Goal: Task Accomplishment & Management: Manage account settings

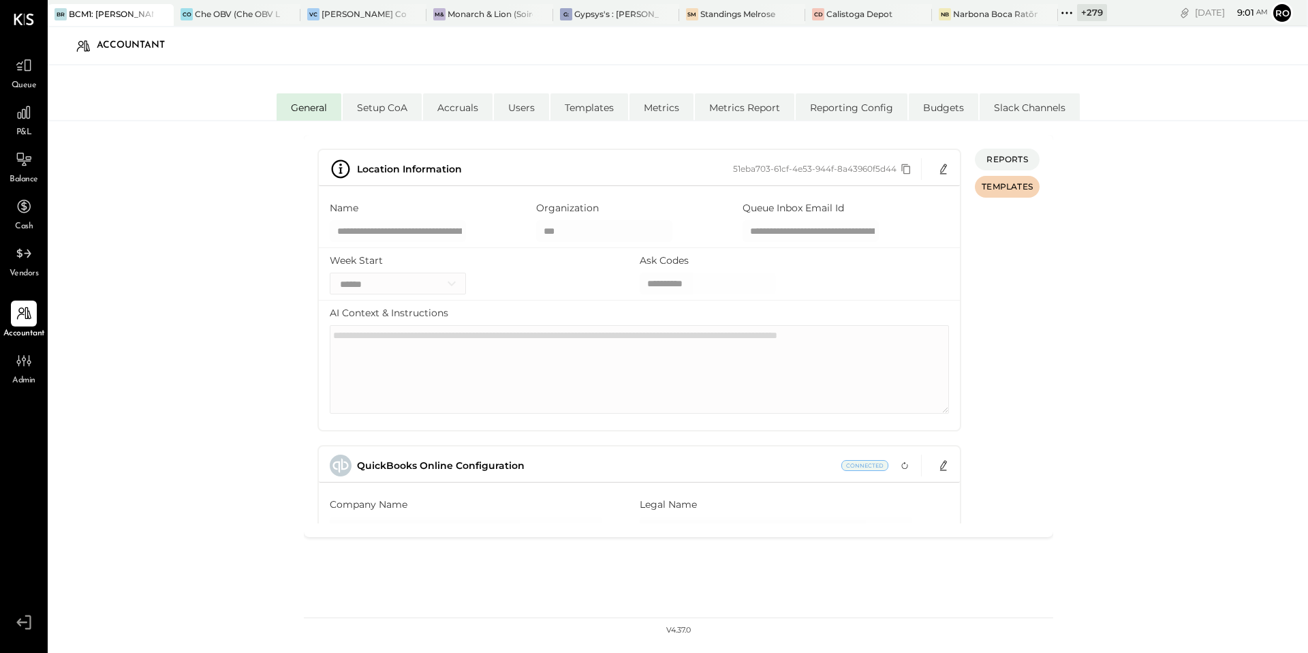
select select "**"
click at [134, 17] on div at bounding box center [150, 14] width 48 height 20
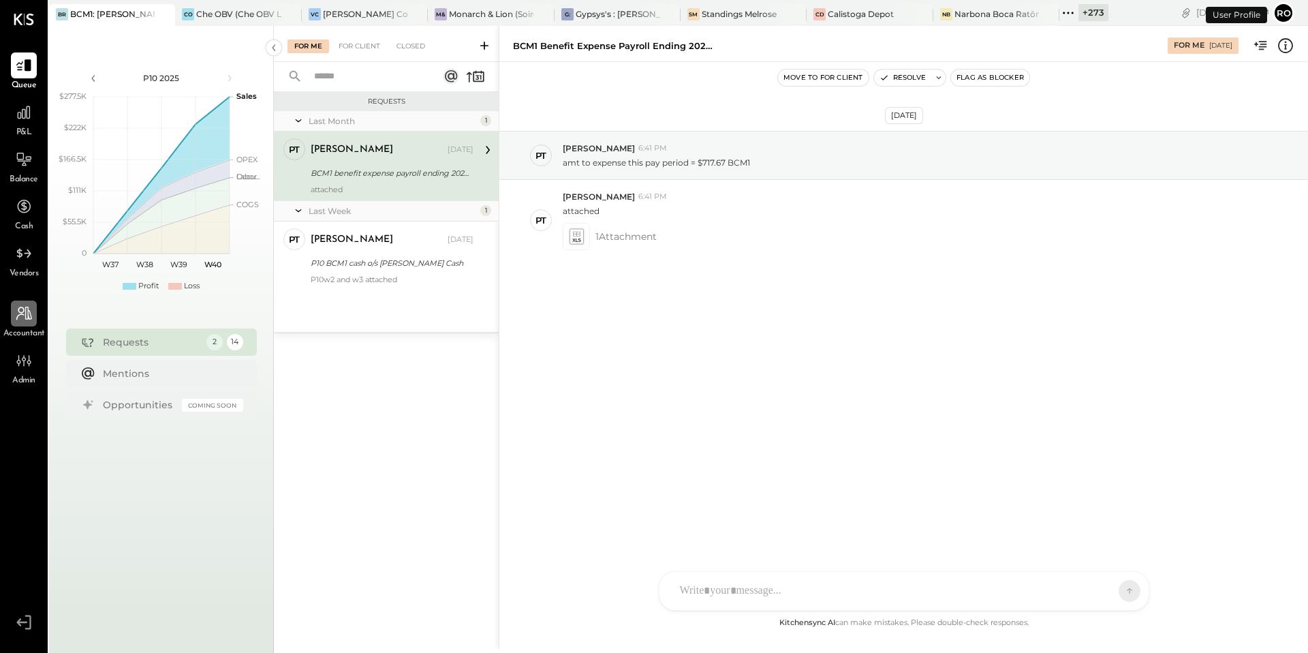
click at [29, 310] on icon at bounding box center [24, 314] width 16 height 14
select select "**"
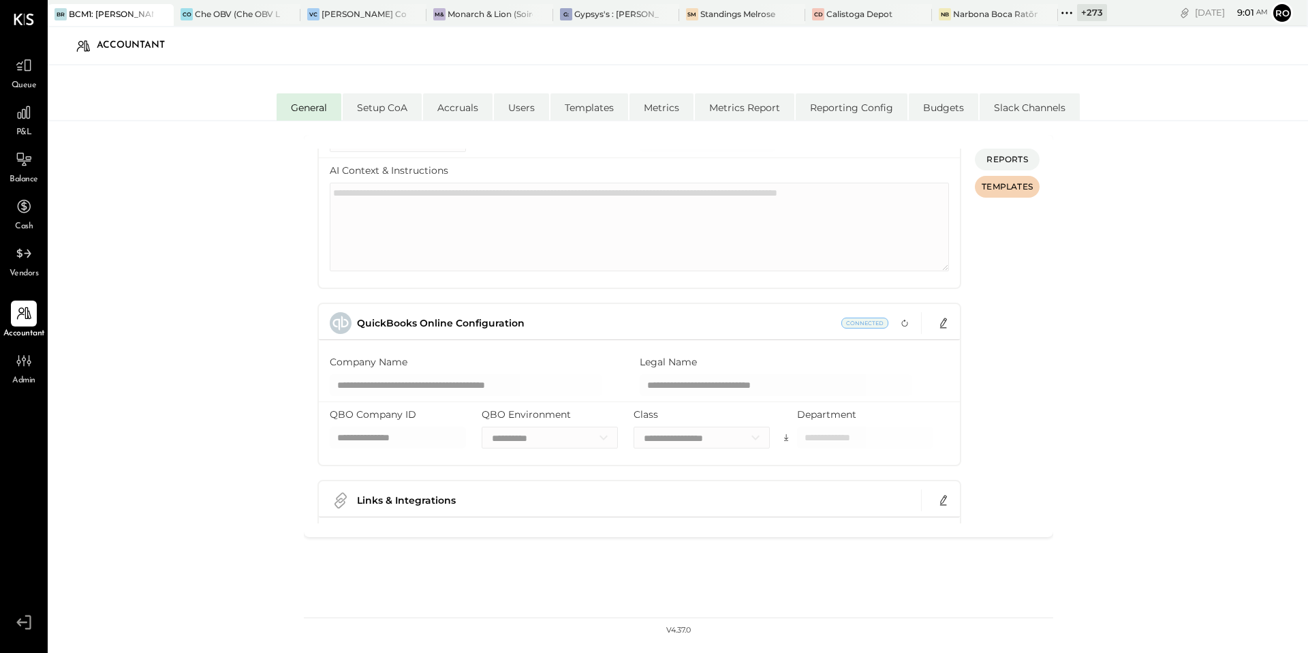
scroll to position [141, 0]
click at [1067, 13] on icon at bounding box center [1067, 13] width 18 height 18
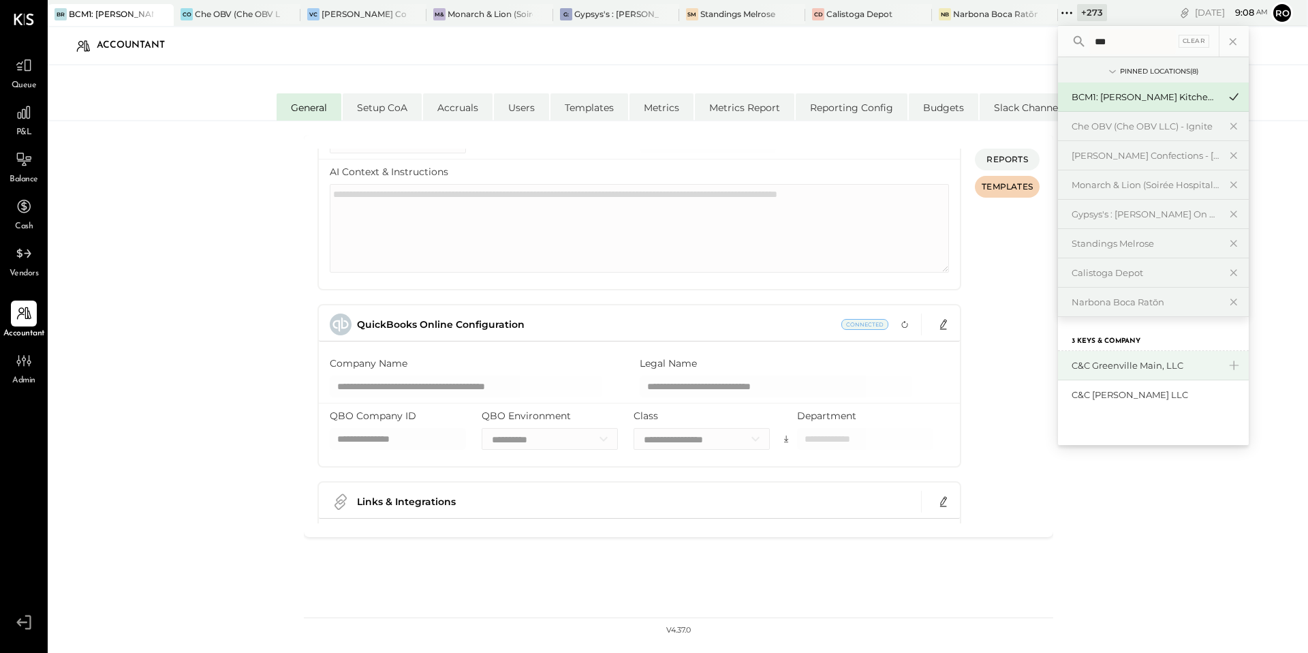
type input "***"
click at [1156, 361] on div "C&C Greenville Main, LLC" at bounding box center [1145, 365] width 147 height 13
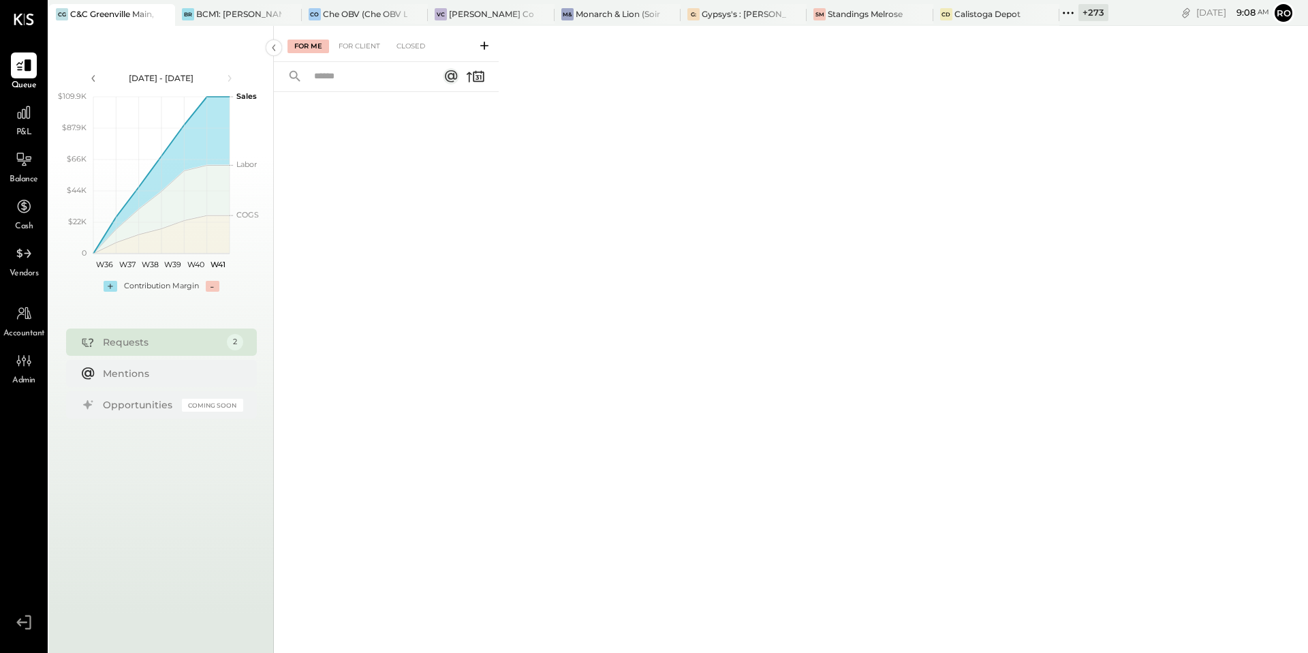
click at [33, 326] on div "Accountant" at bounding box center [24, 321] width 42 height 40
select select "**"
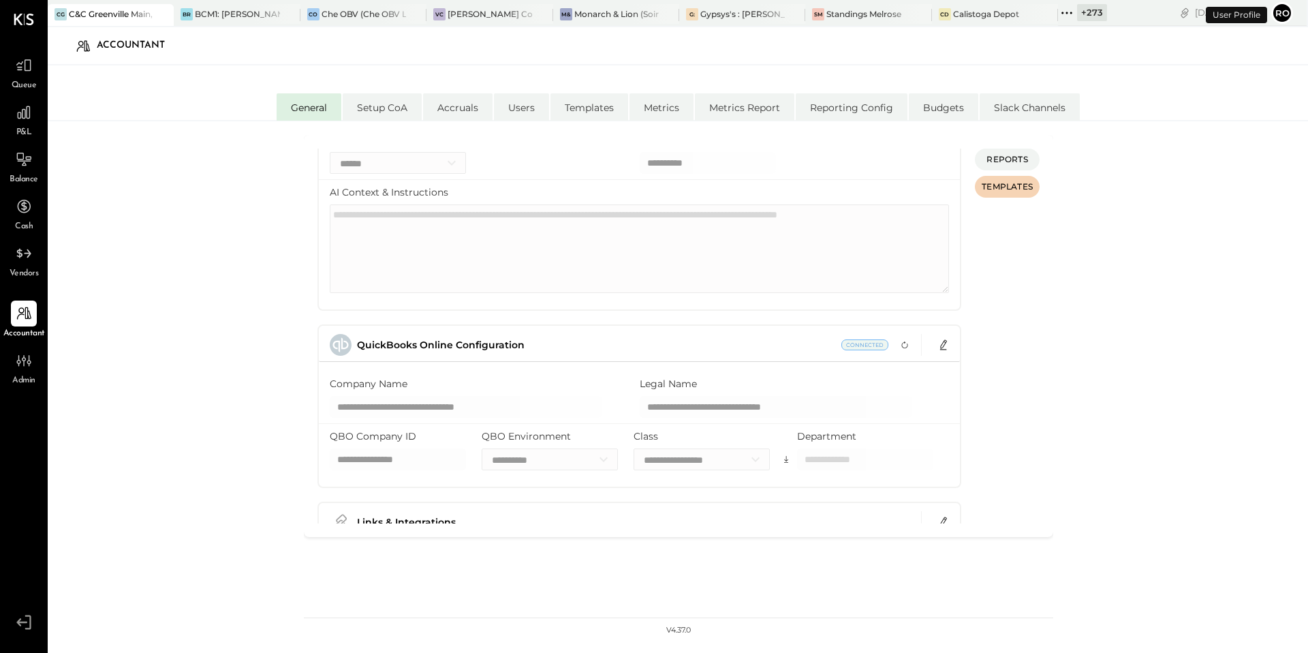
scroll to position [190, 0]
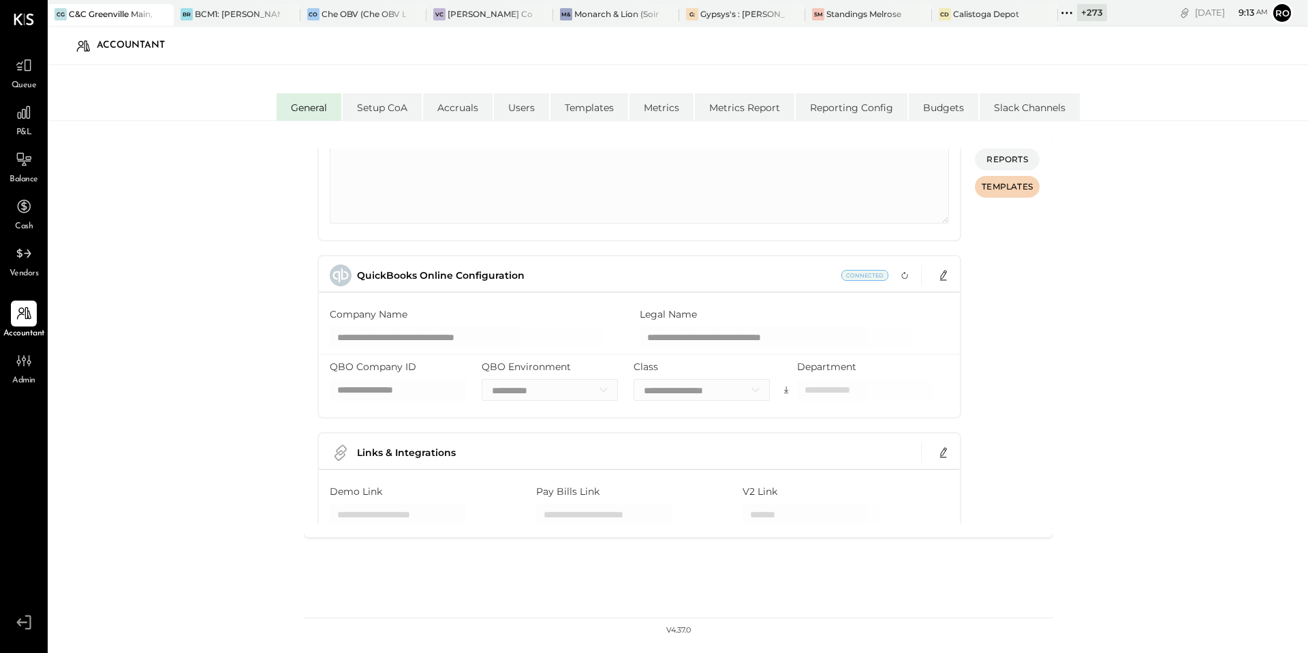
click at [1076, 19] on icon at bounding box center [1067, 13] width 18 height 18
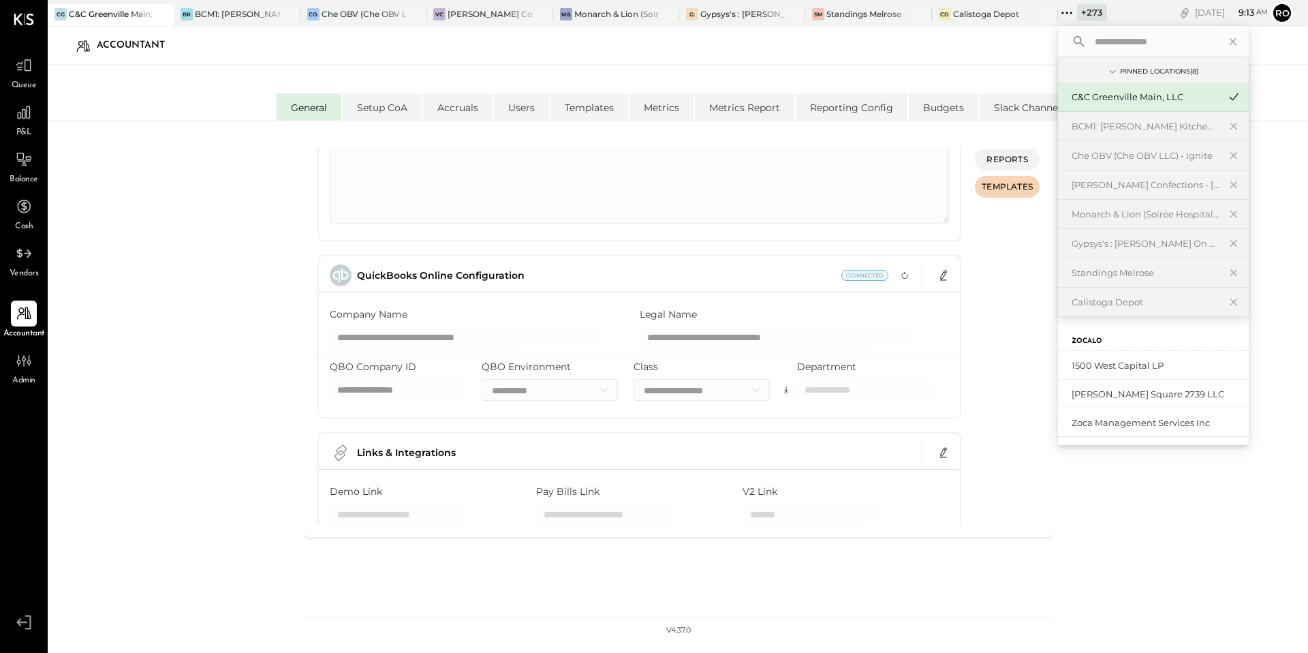
paste input "**********"
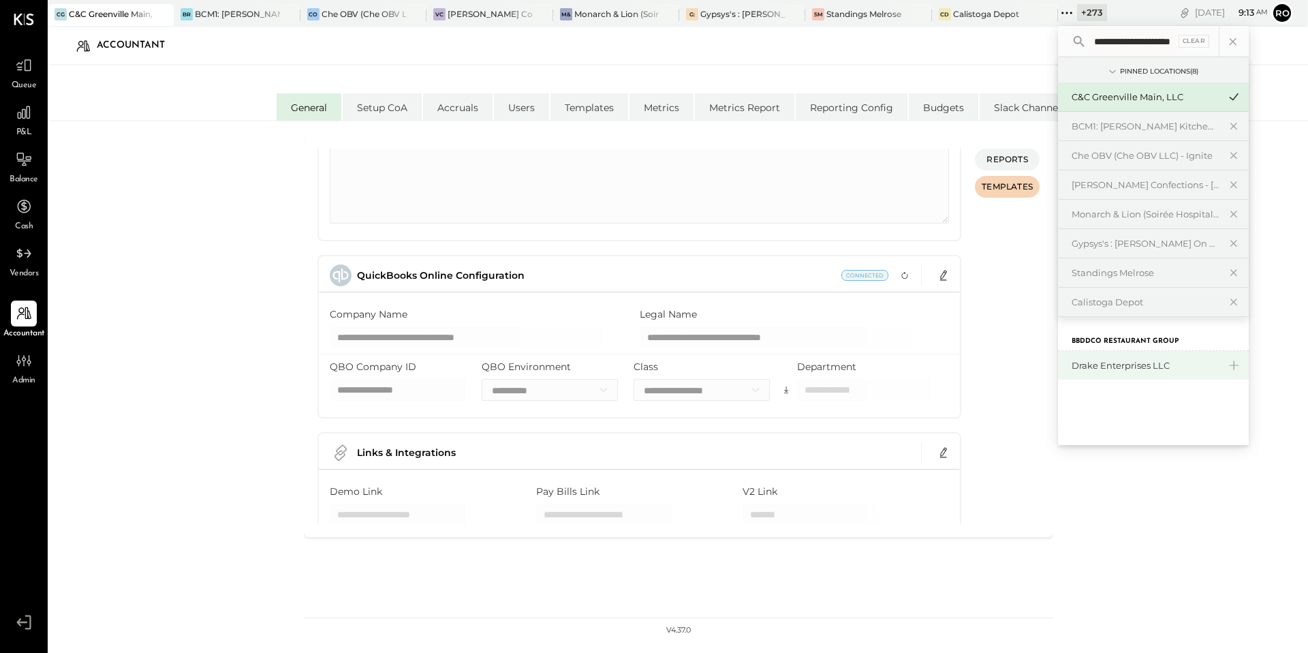
type input "**********"
click at [1138, 363] on div "Drake Enterprises LLC" at bounding box center [1145, 365] width 147 height 13
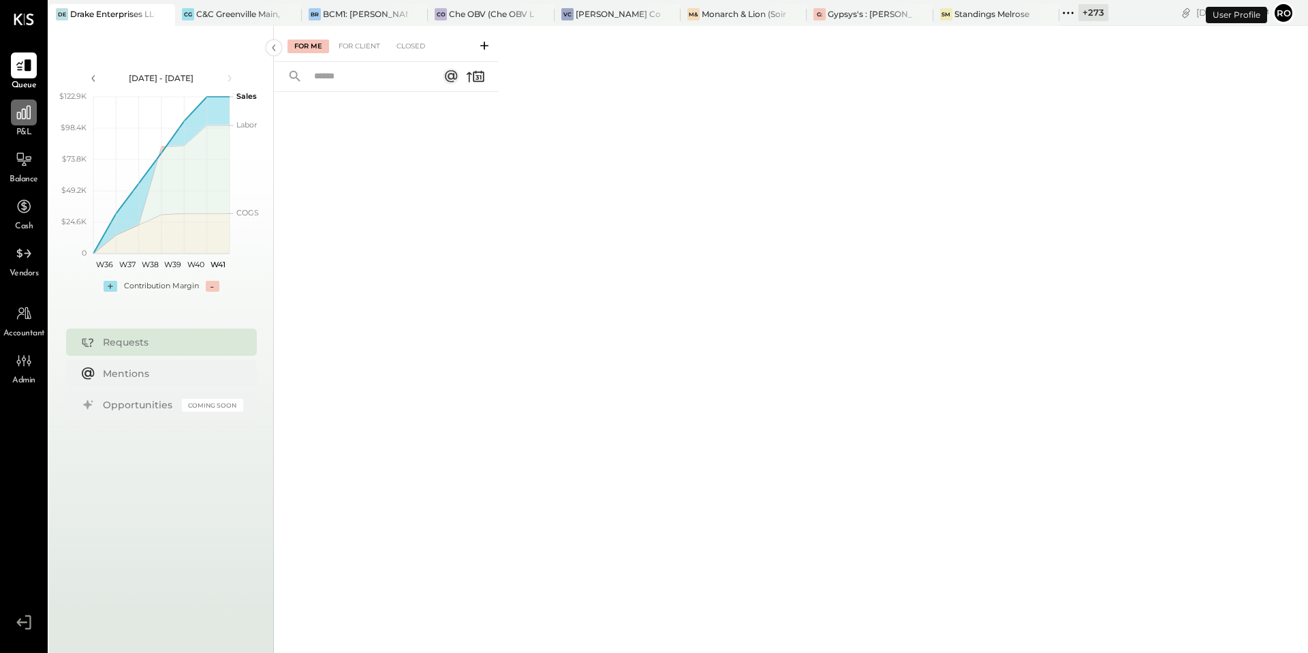
click at [26, 117] on icon at bounding box center [24, 113] width 18 height 18
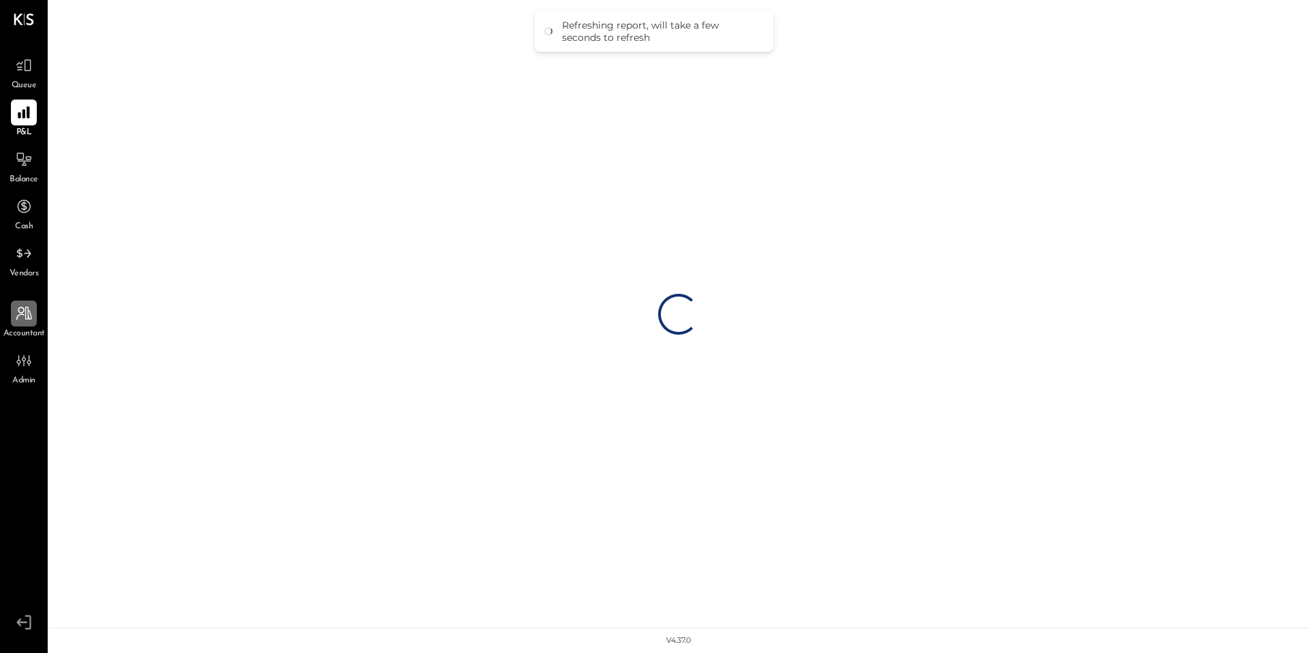
click at [15, 316] on icon at bounding box center [24, 314] width 18 height 18
select select "**"
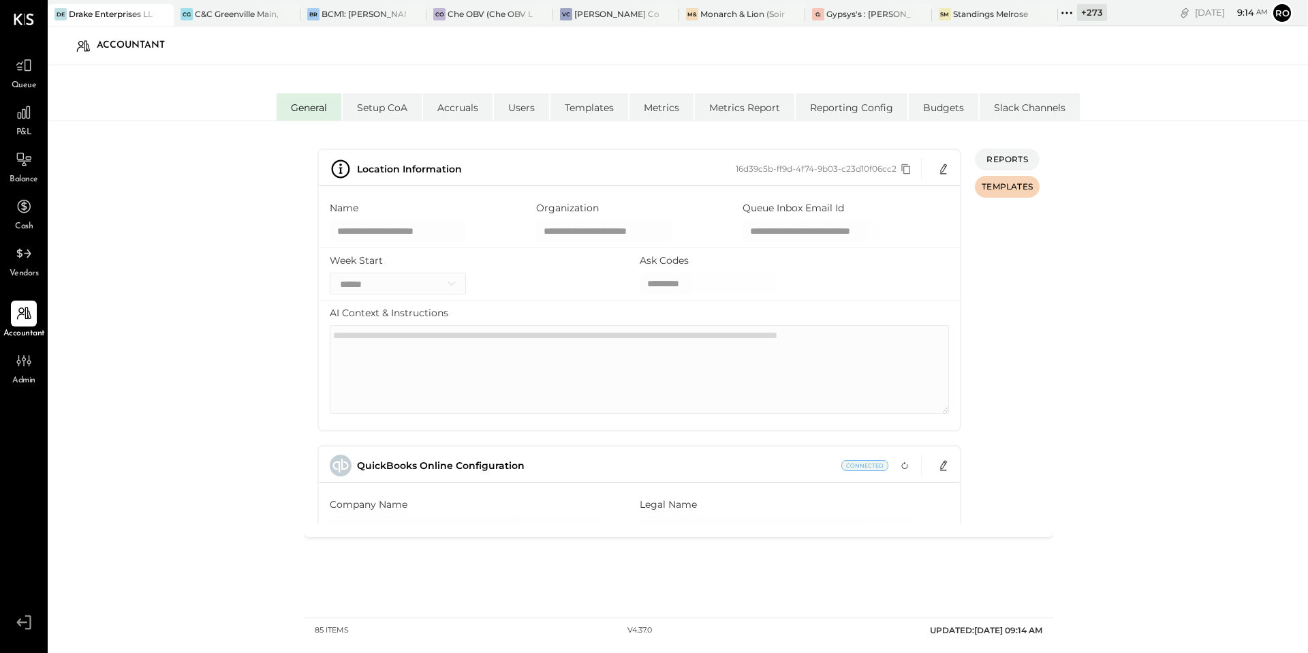
scroll to position [284, 0]
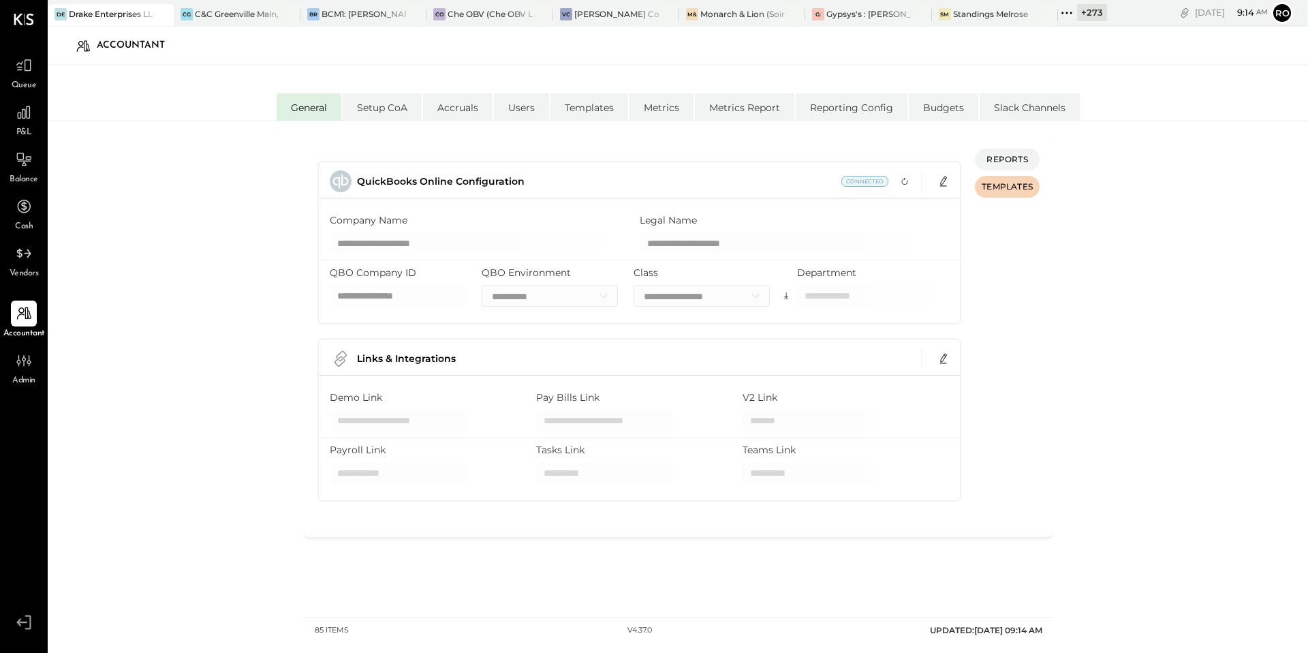
click at [1070, 10] on icon at bounding box center [1067, 13] width 18 height 18
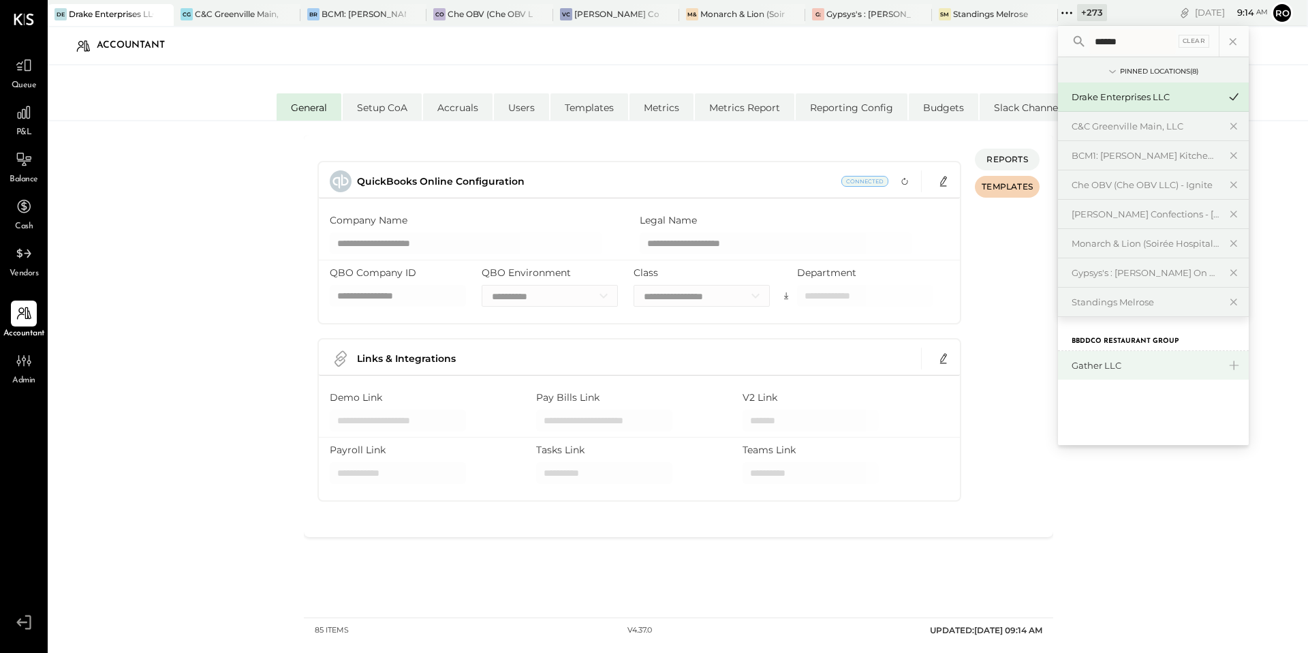
type input "******"
click at [1126, 369] on div "Gather LLC" at bounding box center [1145, 365] width 147 height 13
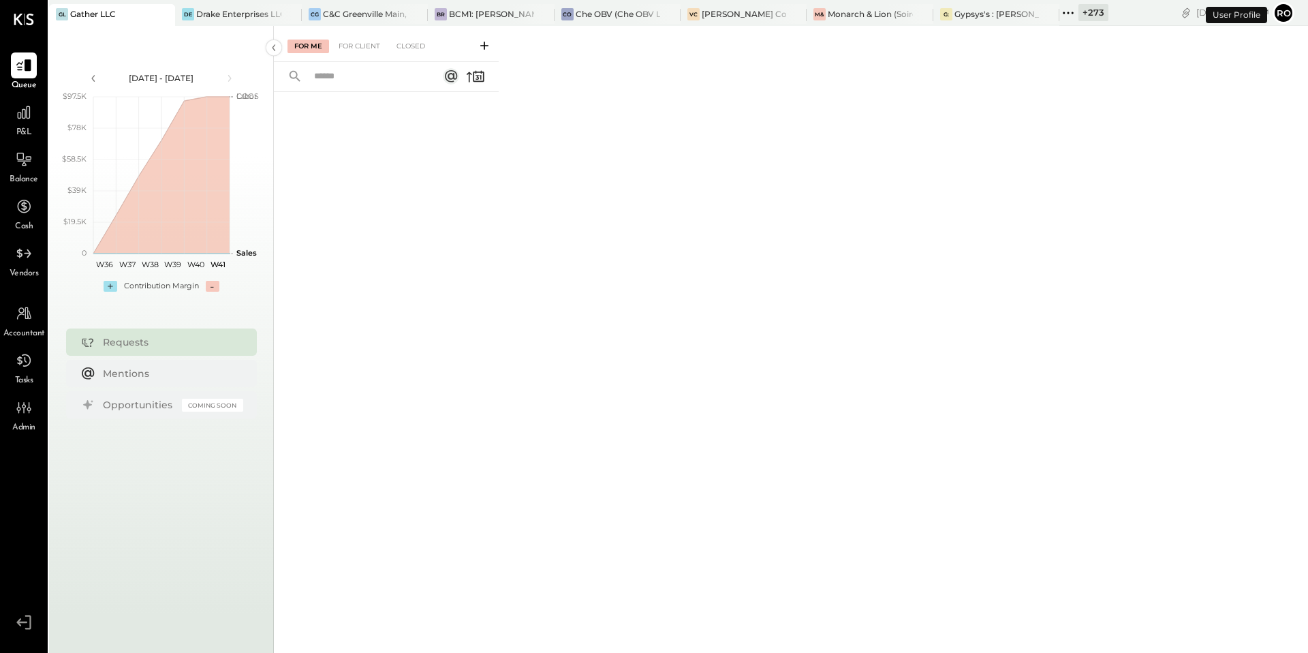
click at [35, 333] on span "Accountant" at bounding box center [24, 334] width 42 height 12
select select "**"
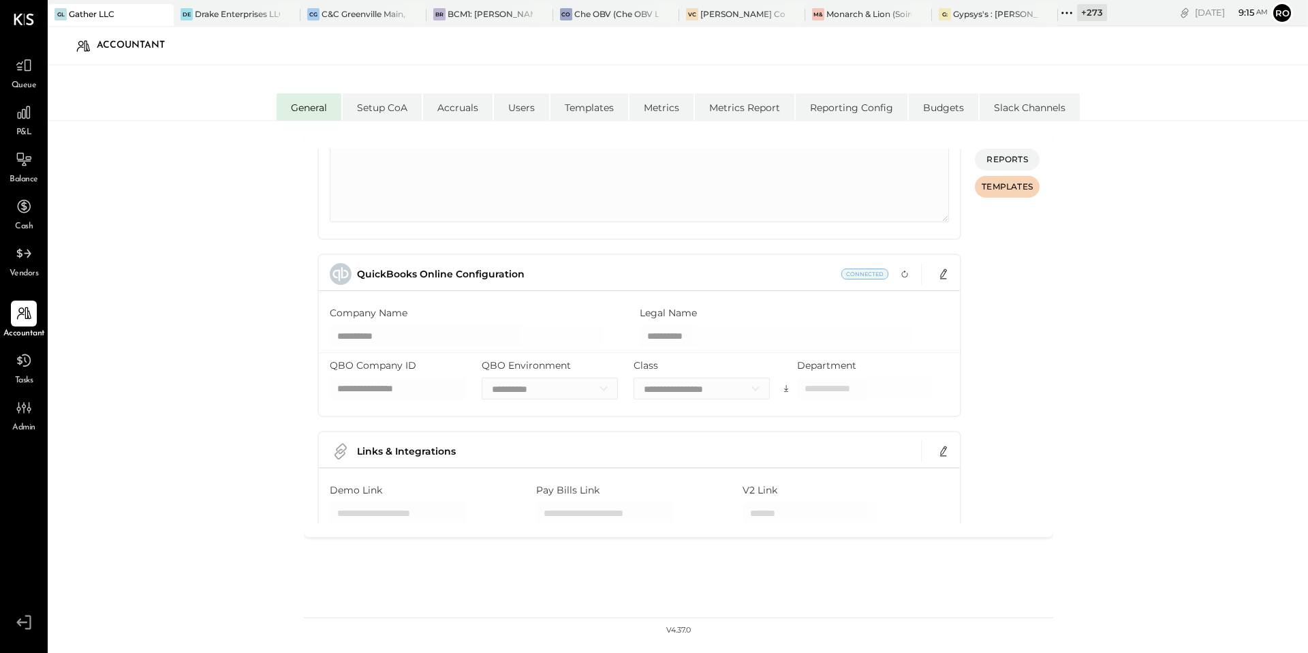
scroll to position [284, 0]
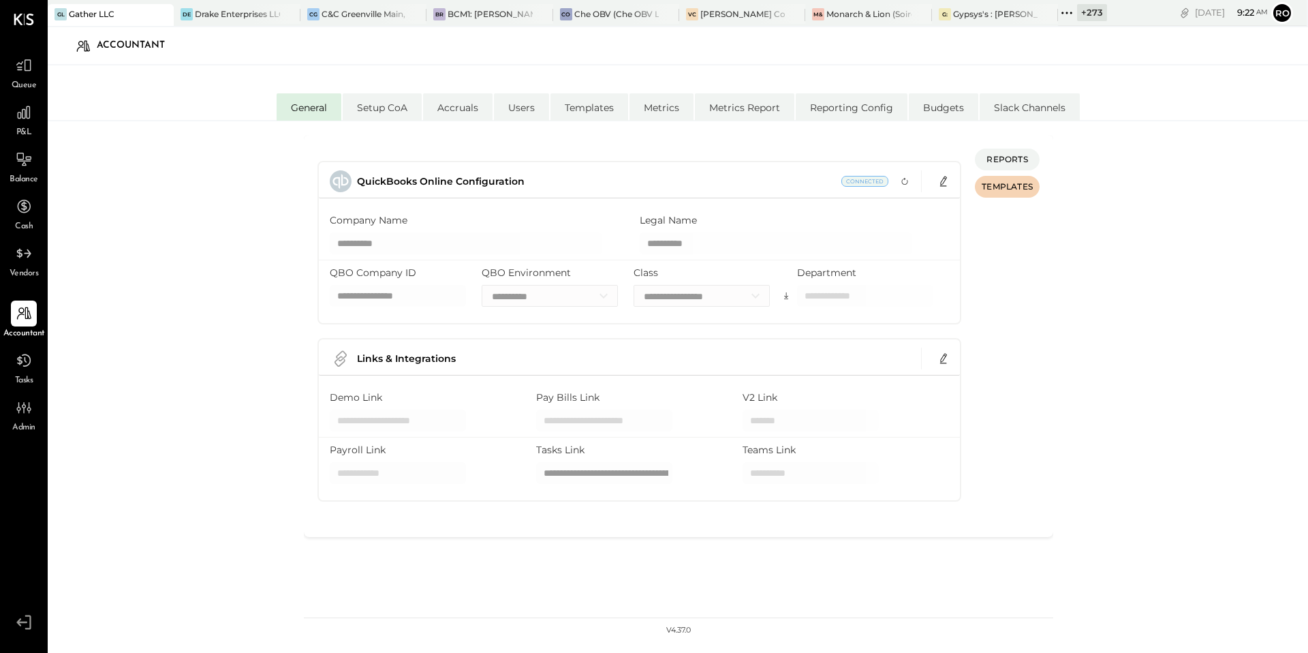
click at [1064, 16] on icon at bounding box center [1067, 13] width 18 height 18
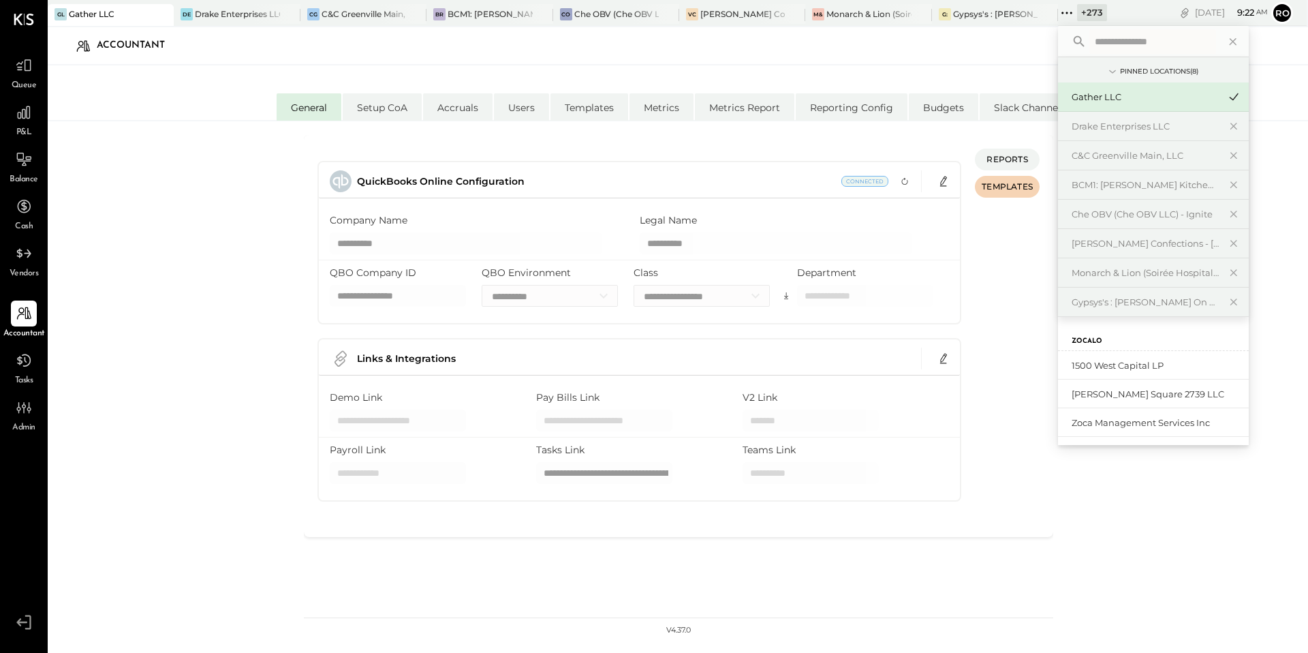
click at [1064, 10] on icon at bounding box center [1067, 13] width 18 height 18
type input "******"
click at [1103, 360] on div "Carmel" at bounding box center [1145, 365] width 147 height 13
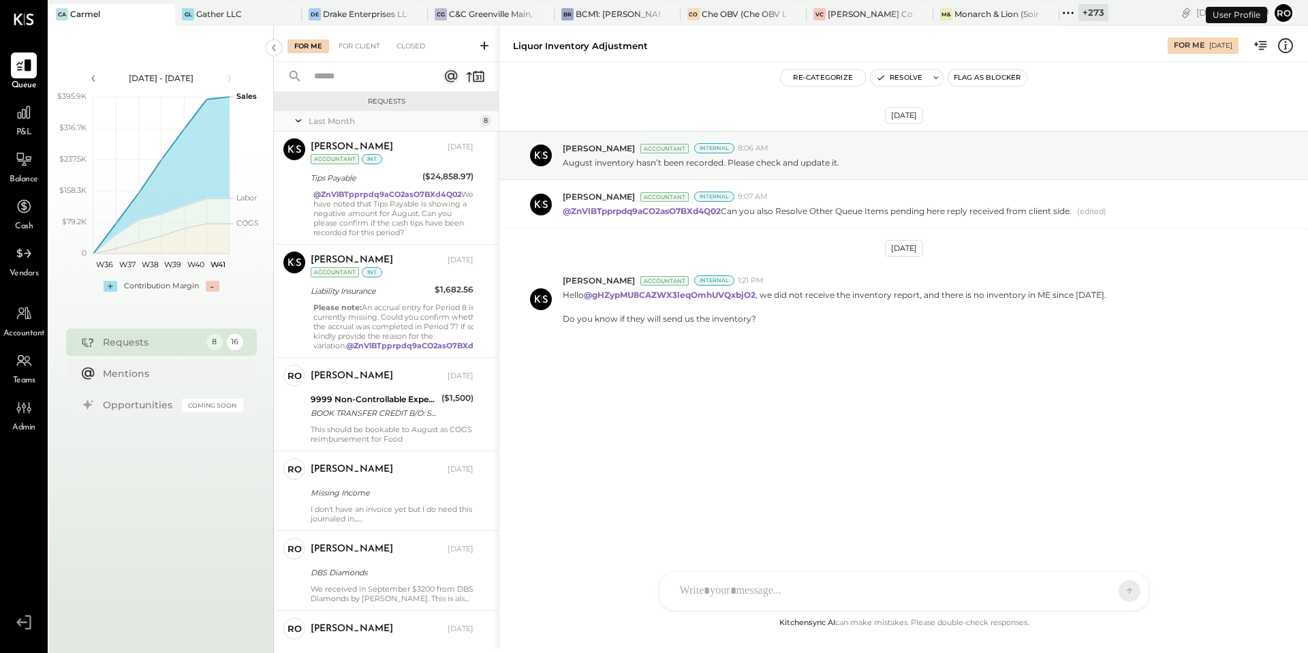
scroll to position [268, 0]
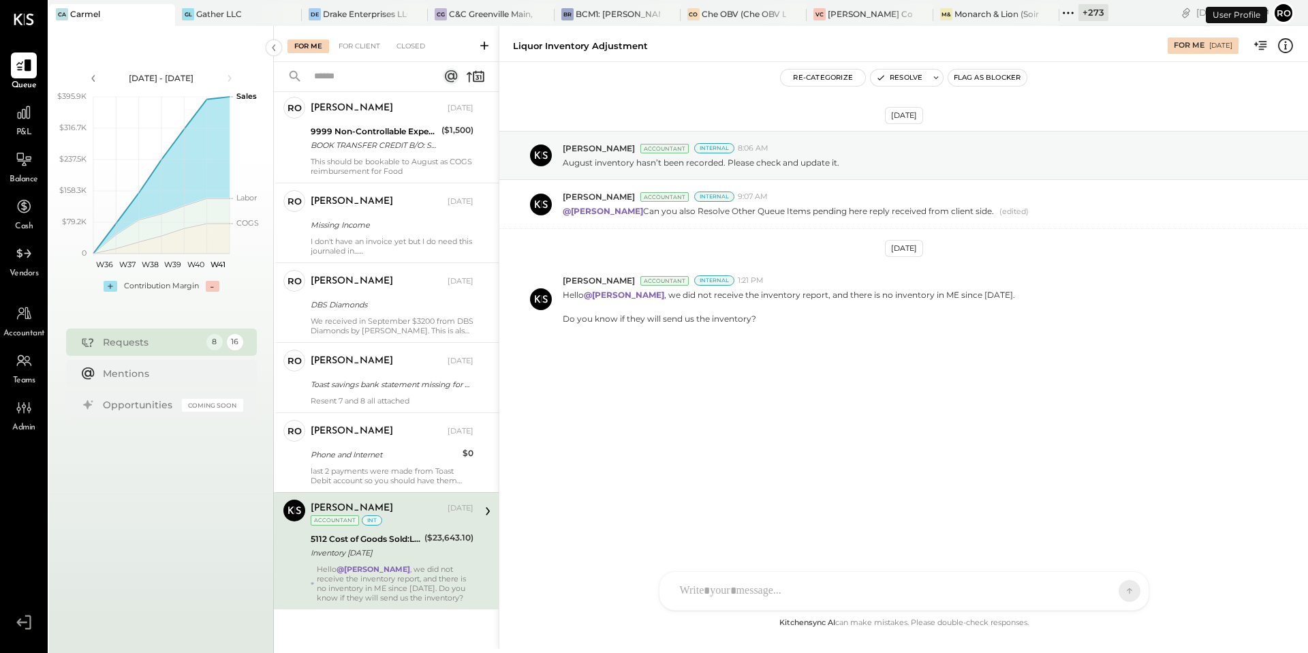
click at [7, 333] on span "Accountant" at bounding box center [24, 334] width 42 height 12
select select "**"
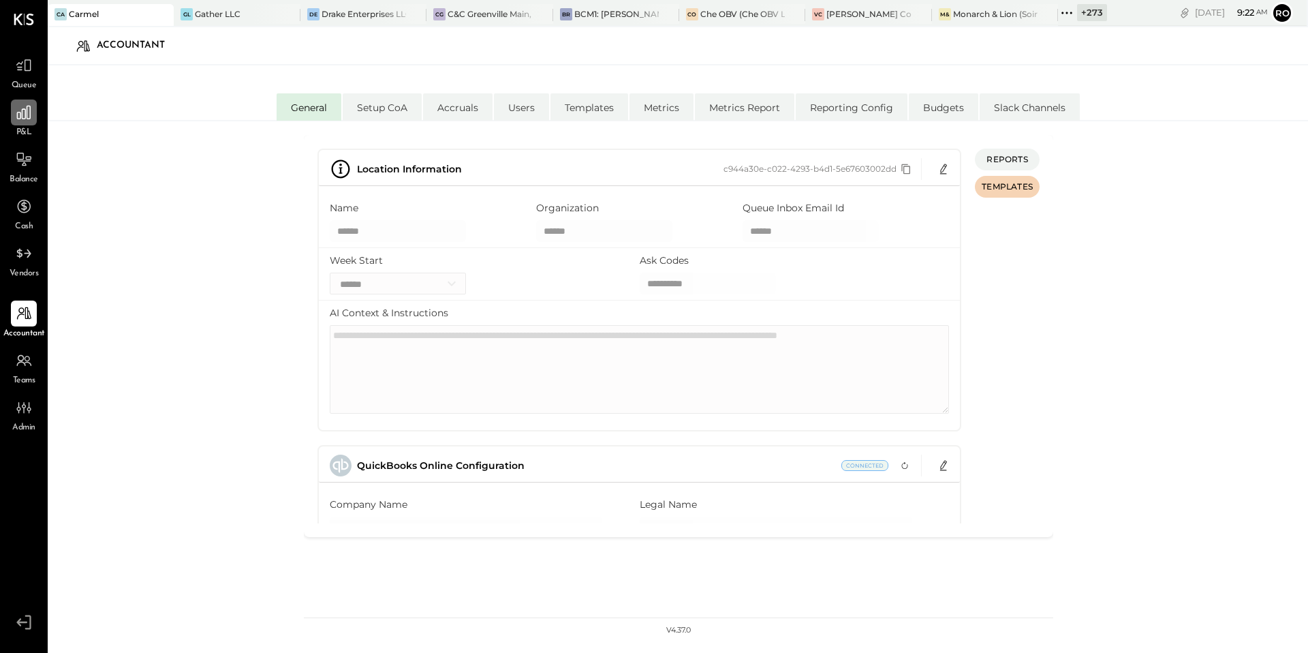
click at [24, 110] on icon at bounding box center [24, 113] width 18 height 18
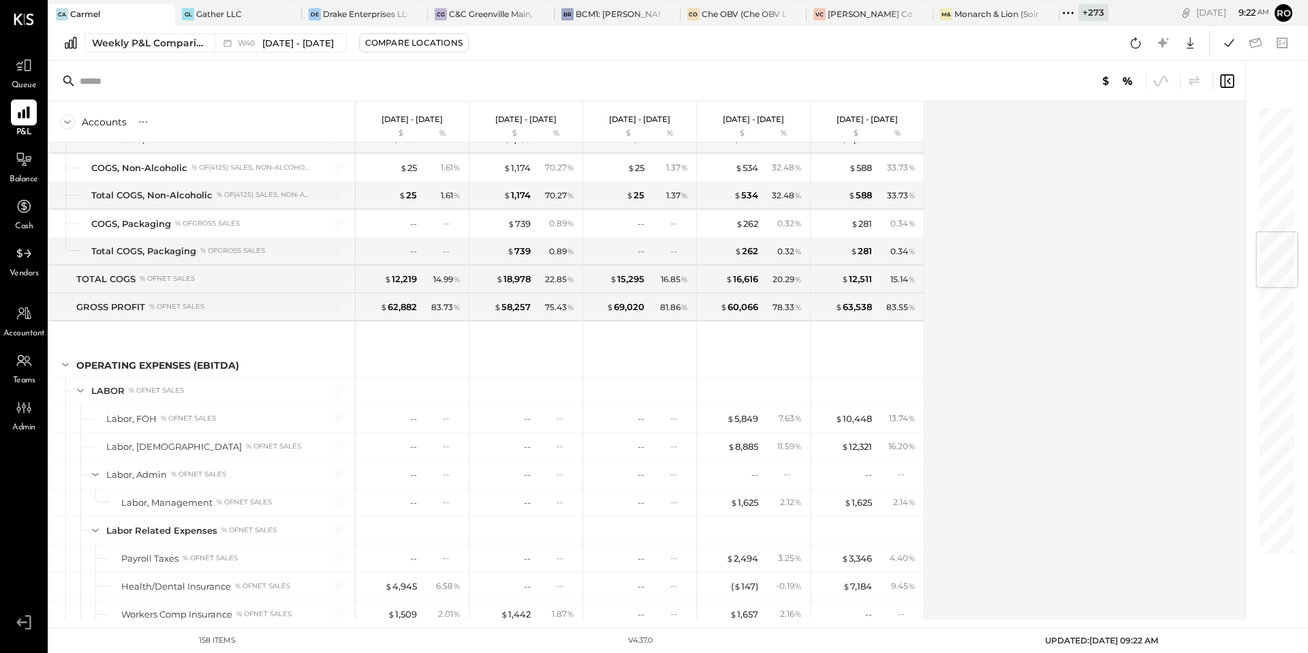
scroll to position [1052, 0]
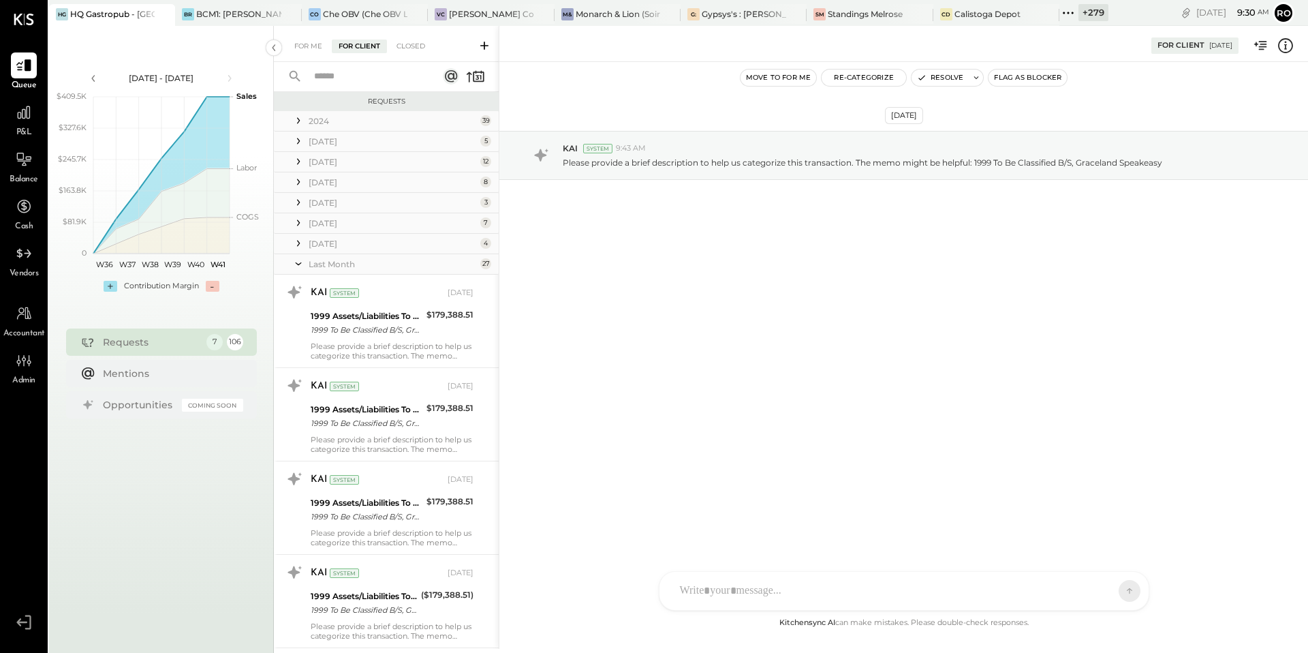
scroll to position [966, 0]
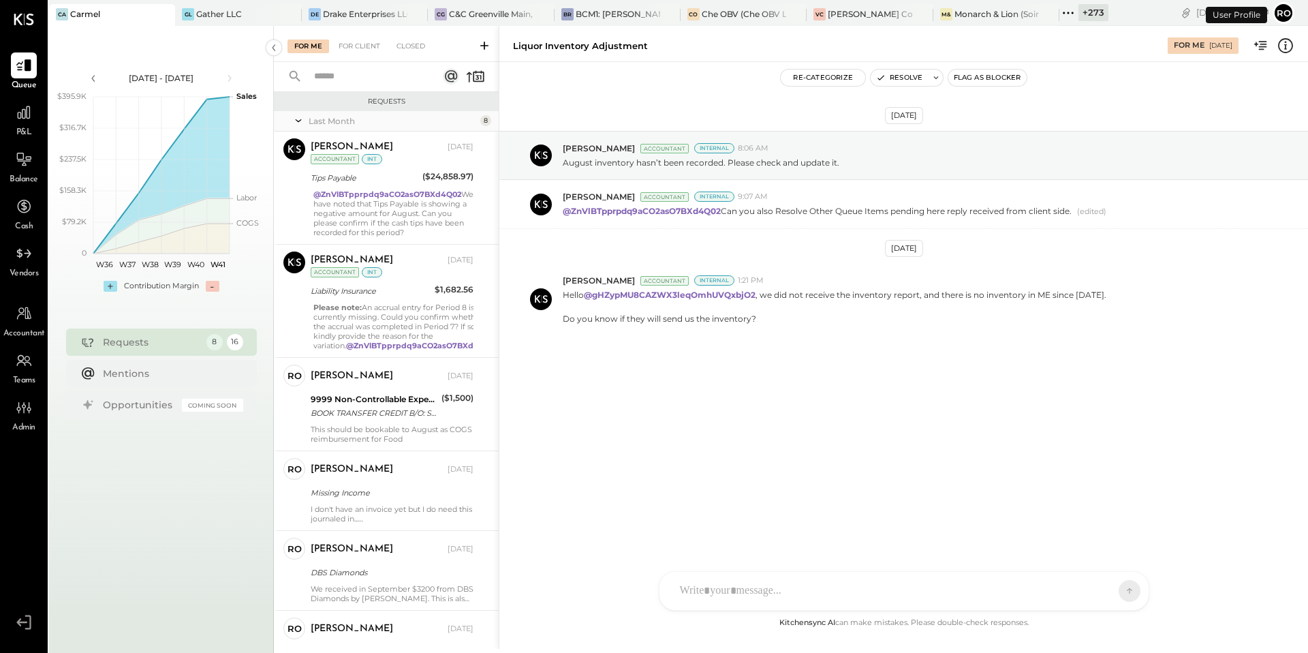
scroll to position [268, 0]
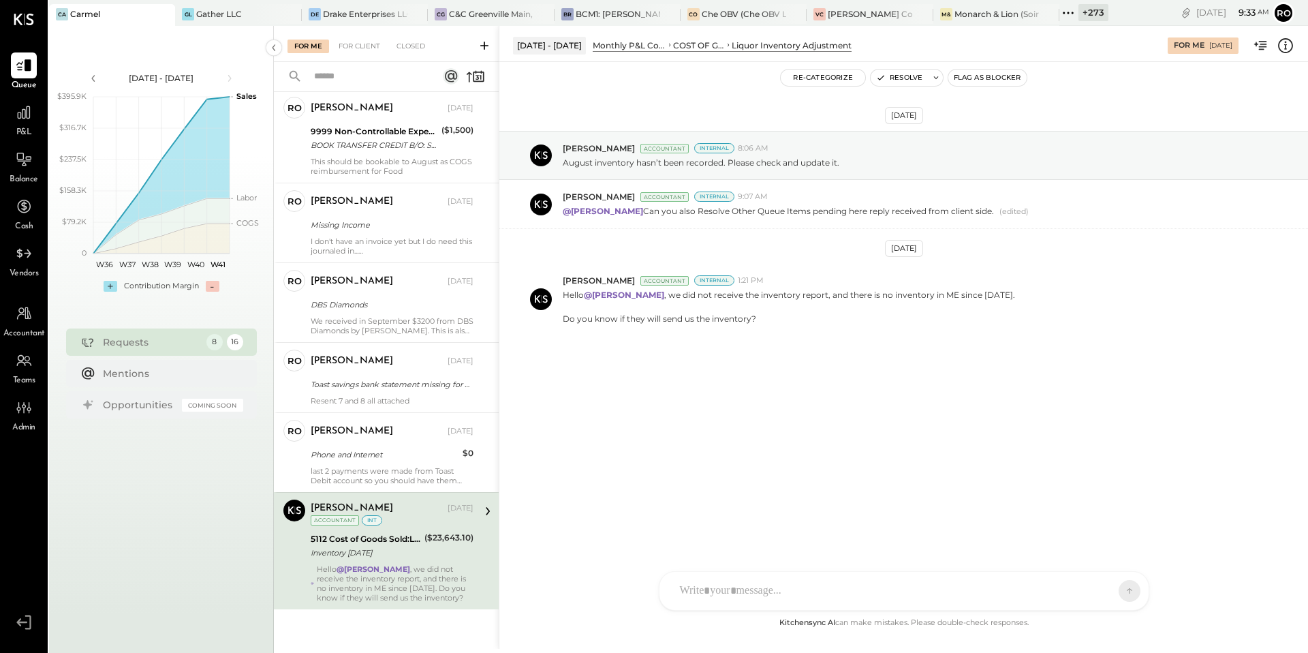
click at [1071, 18] on icon at bounding box center [1069, 13] width 18 height 18
click at [1071, 17] on icon at bounding box center [1069, 13] width 18 height 18
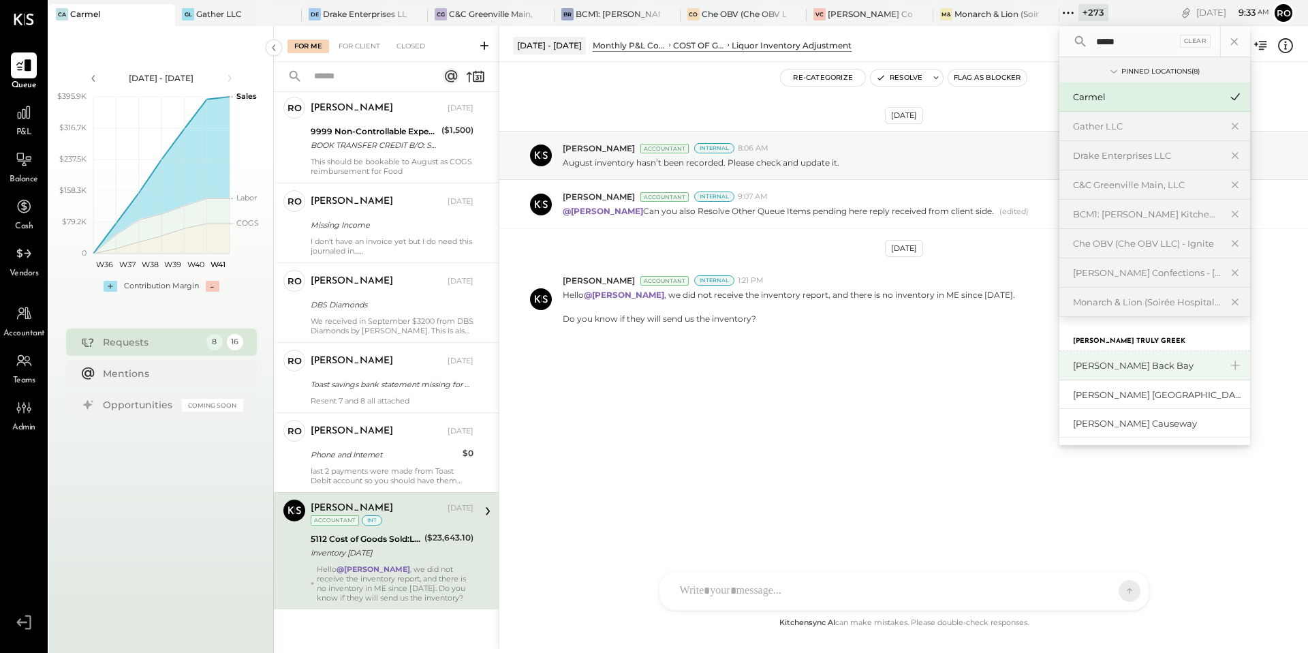
type input "*****"
click at [1152, 368] on div "[PERSON_NAME] Back Bay" at bounding box center [1146, 365] width 147 height 13
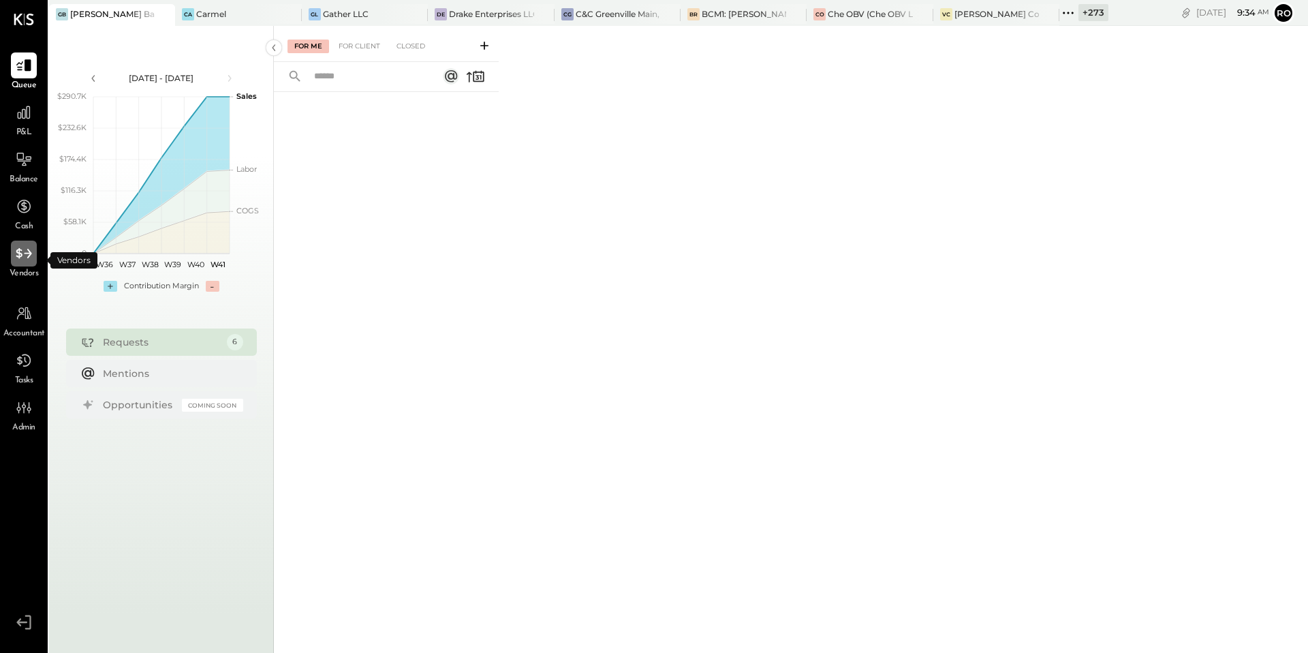
click at [16, 256] on icon at bounding box center [24, 254] width 18 height 18
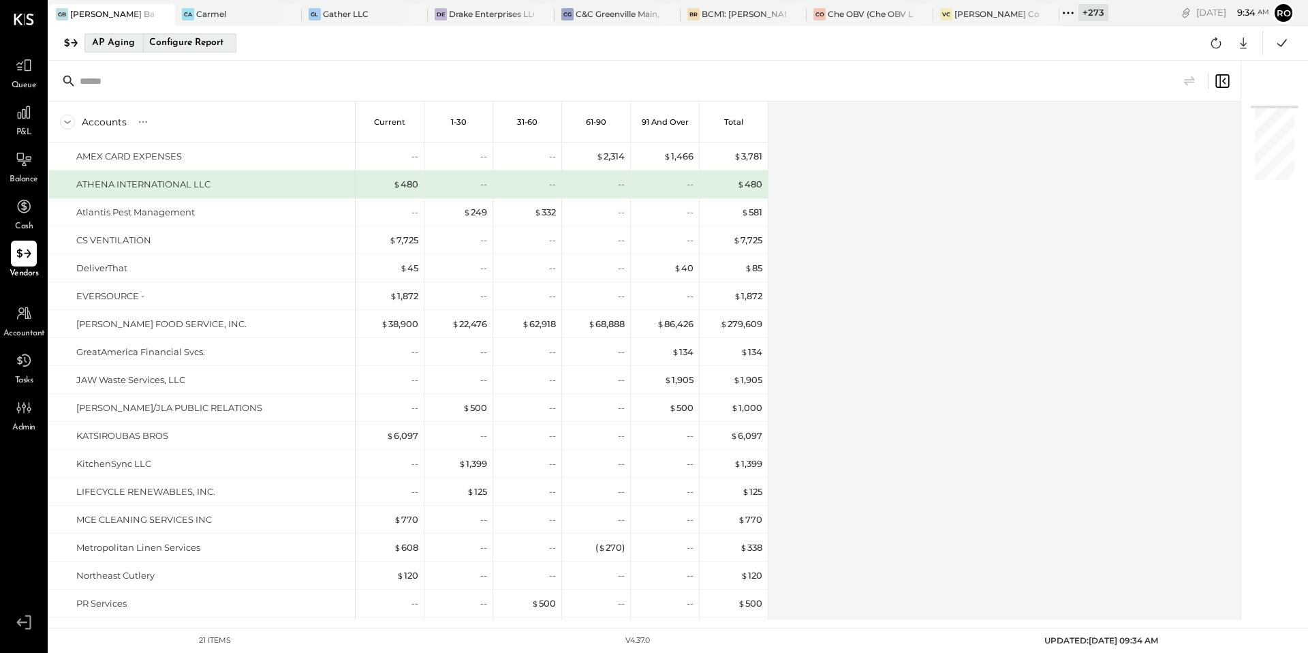
click at [106, 39] on div "AP Aging" at bounding box center [113, 43] width 43 height 22
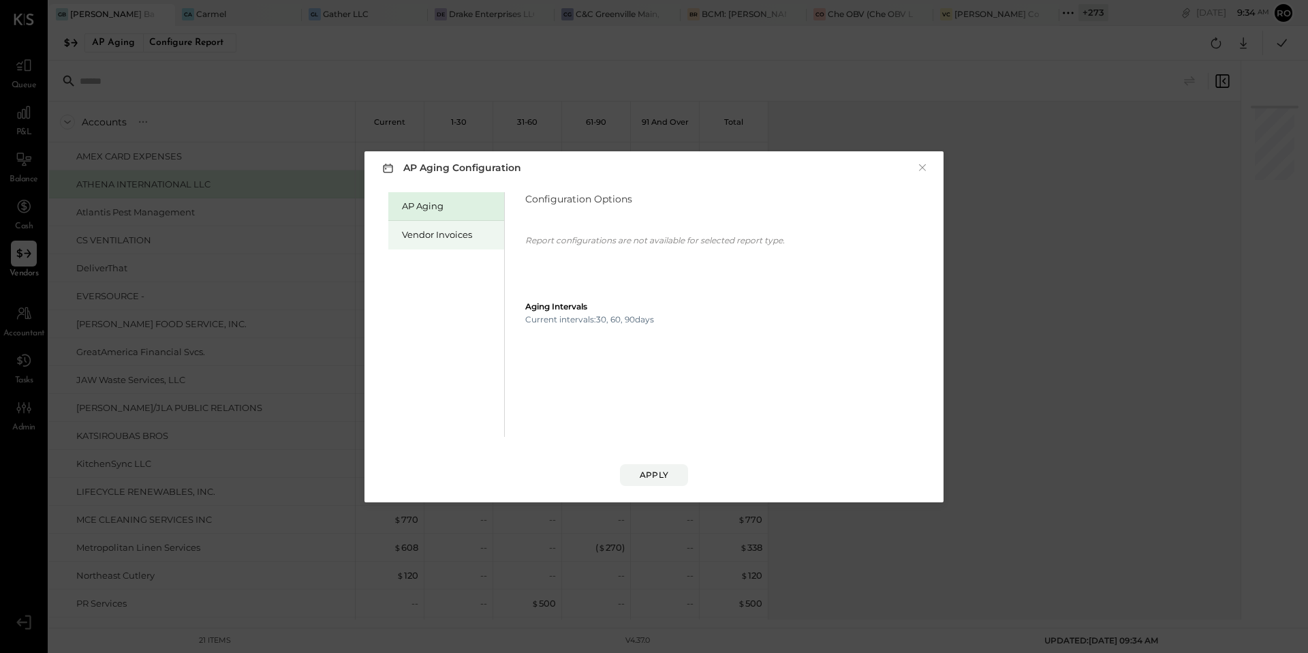
click at [401, 226] on div "Vendor Invoices" at bounding box center [446, 235] width 116 height 29
click at [562, 236] on button "4 Weeks" at bounding box center [561, 231] width 72 height 25
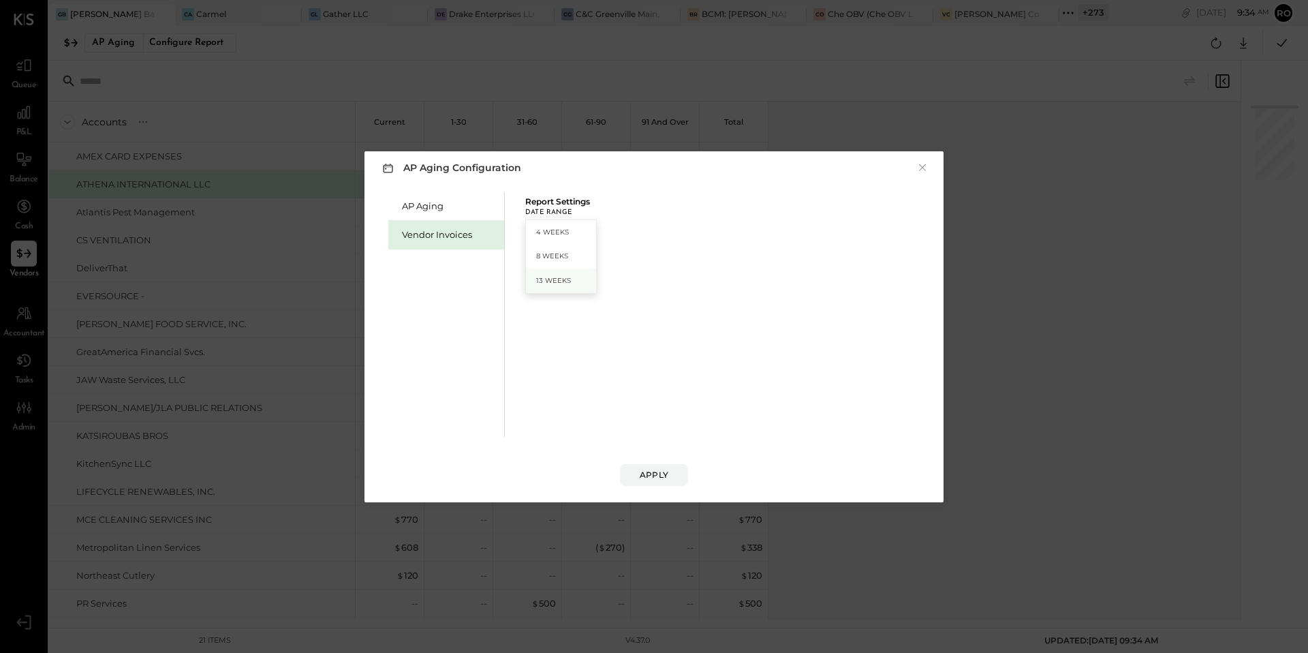
click at [559, 273] on div "13 Weeks" at bounding box center [561, 281] width 70 height 25
click at [661, 472] on div "Apply" at bounding box center [654, 475] width 29 height 12
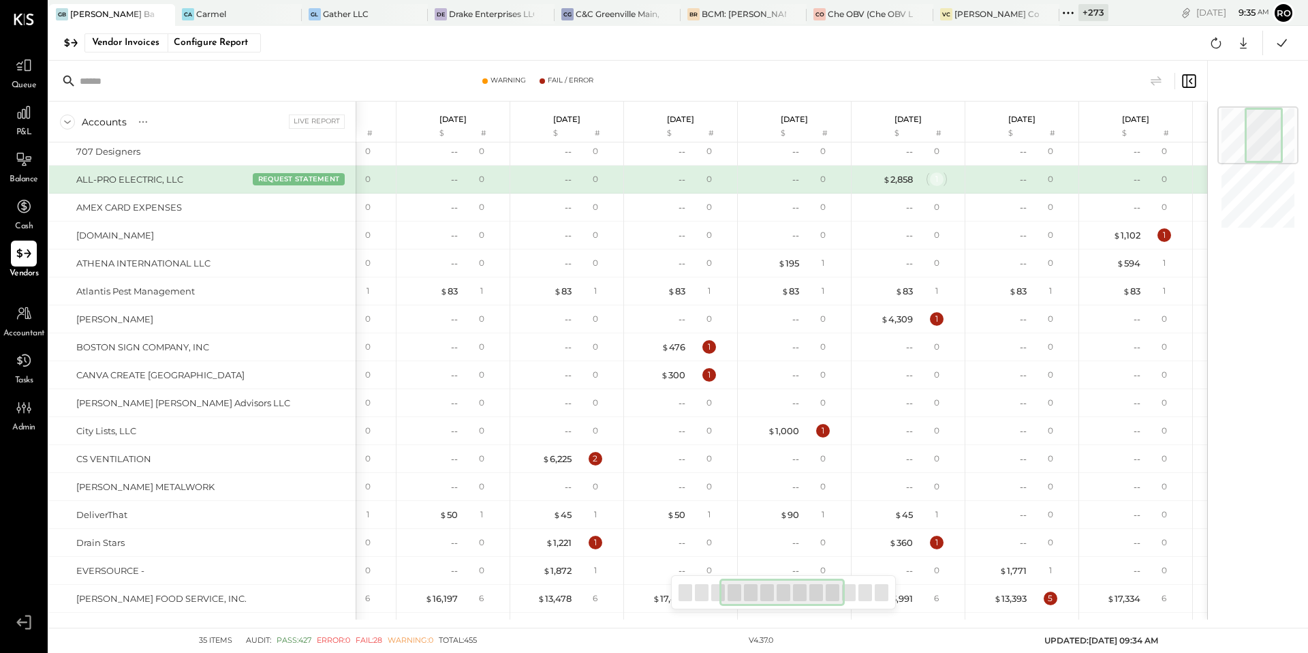
click at [936, 180] on div "1" at bounding box center [937, 179] width 14 height 14
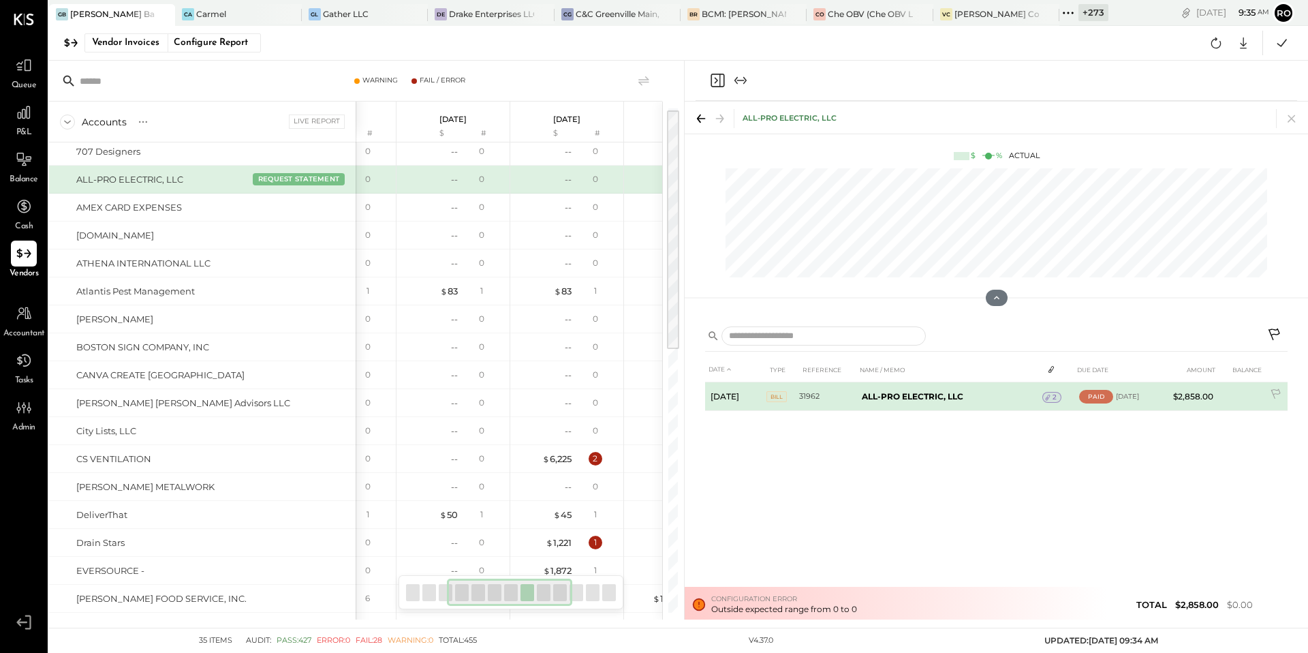
click at [1052, 397] on icon at bounding box center [1048, 398] width 10 height 10
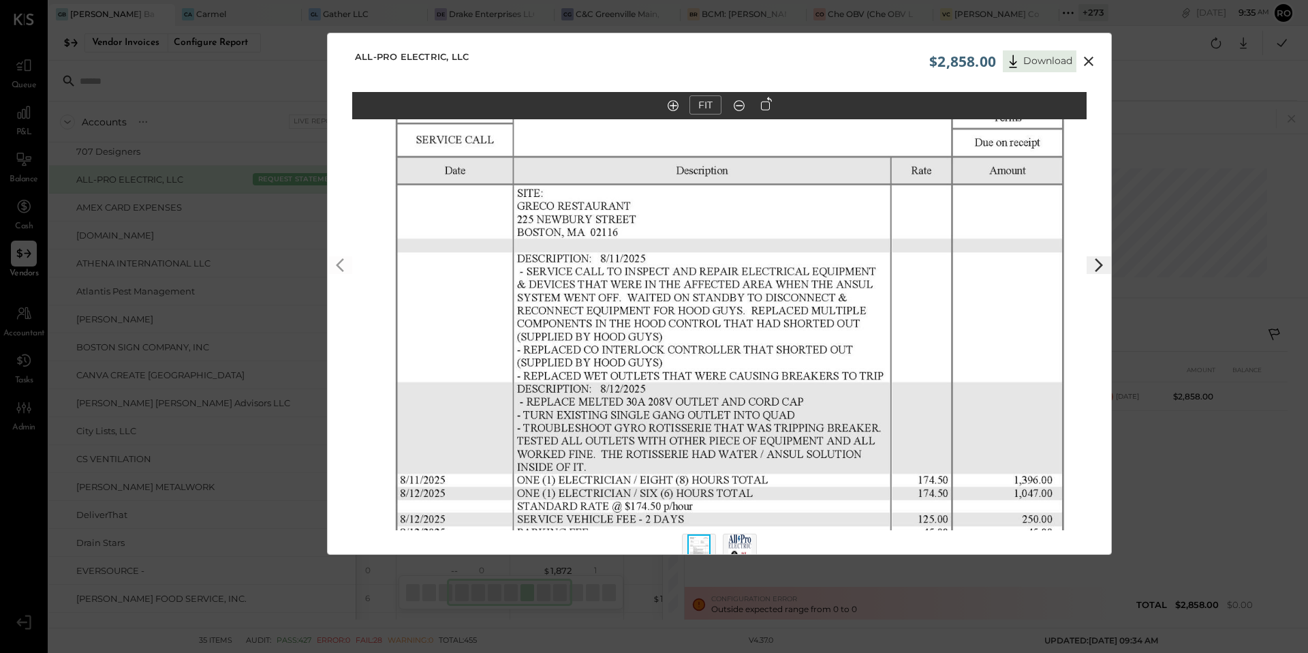
click at [1085, 65] on icon at bounding box center [1089, 61] width 16 height 16
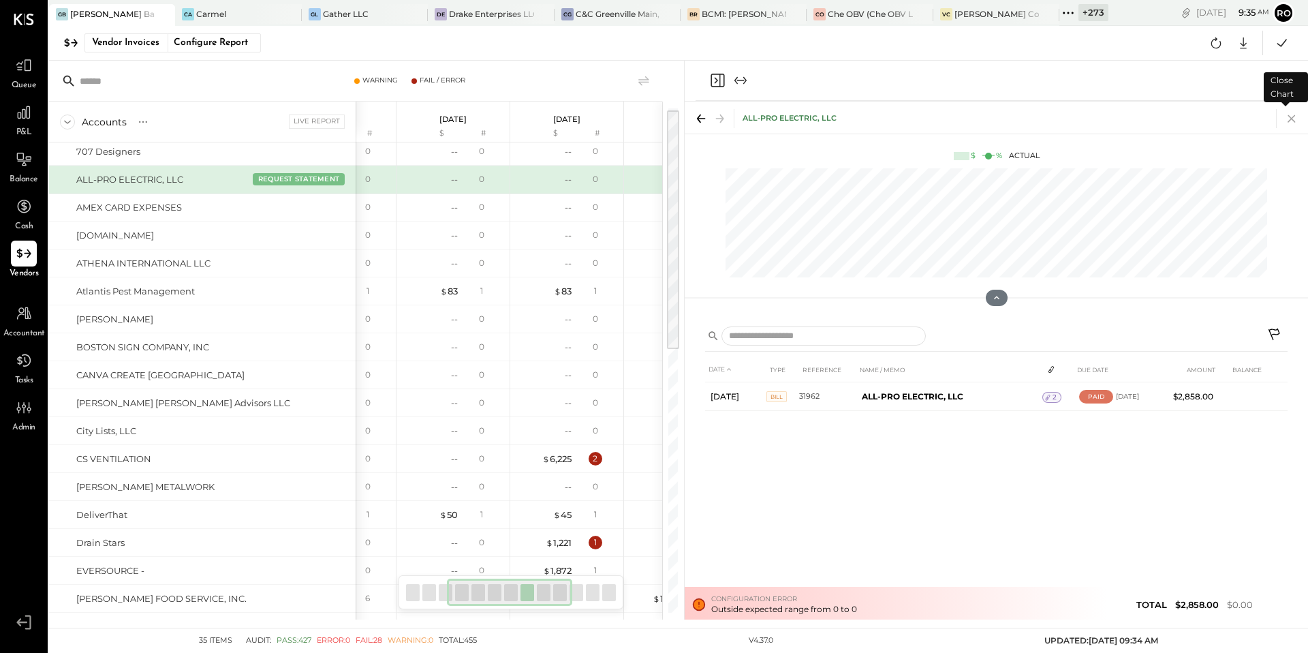
click at [1289, 112] on icon at bounding box center [1292, 118] width 19 height 19
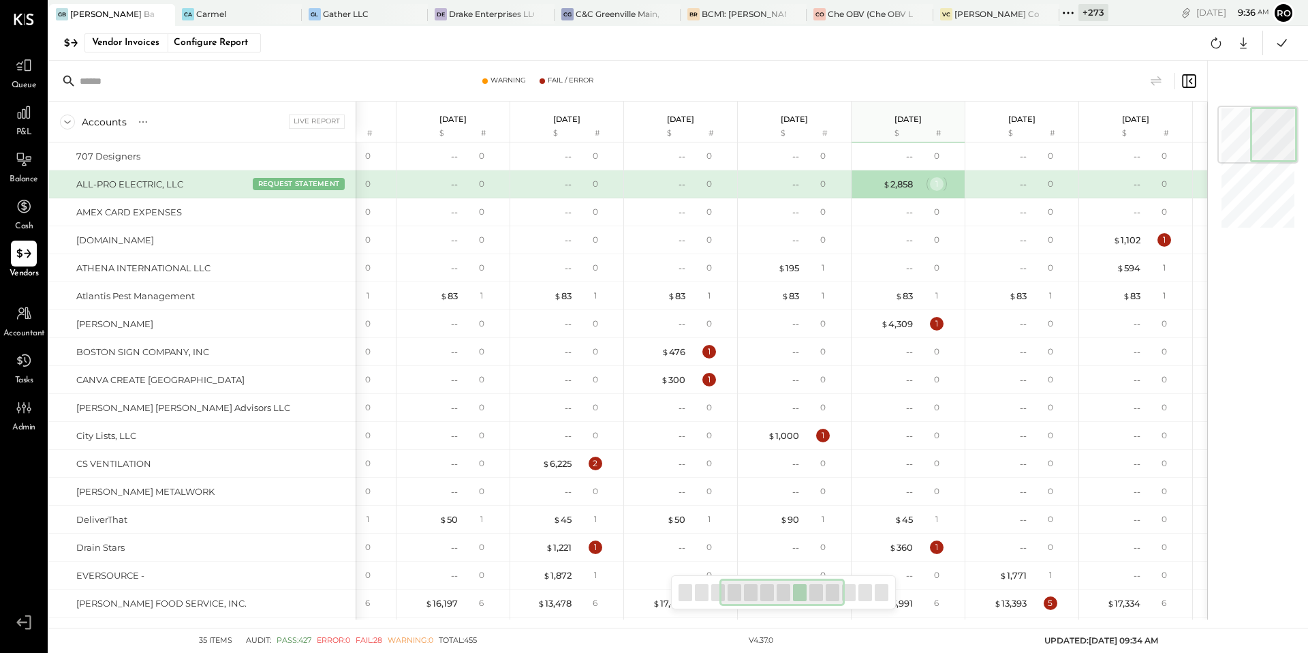
click at [930, 181] on div "1" at bounding box center [937, 184] width 14 height 14
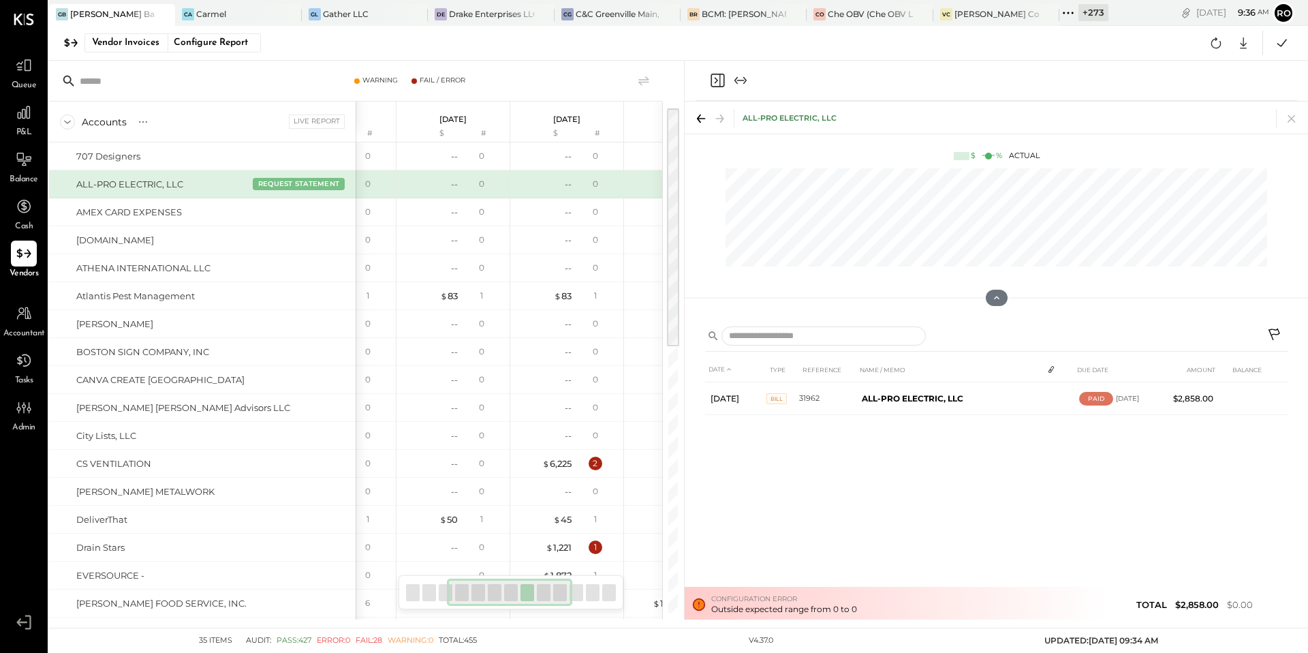
click at [753, 611] on div "DATE TYPE REFERENCE NAME / MEMO DUE DATE AMOUNT BALANCE Aug 19, 25 BILL 31962 A…" at bounding box center [996, 491] width 583 height 269
click at [1288, 113] on icon at bounding box center [1292, 118] width 19 height 19
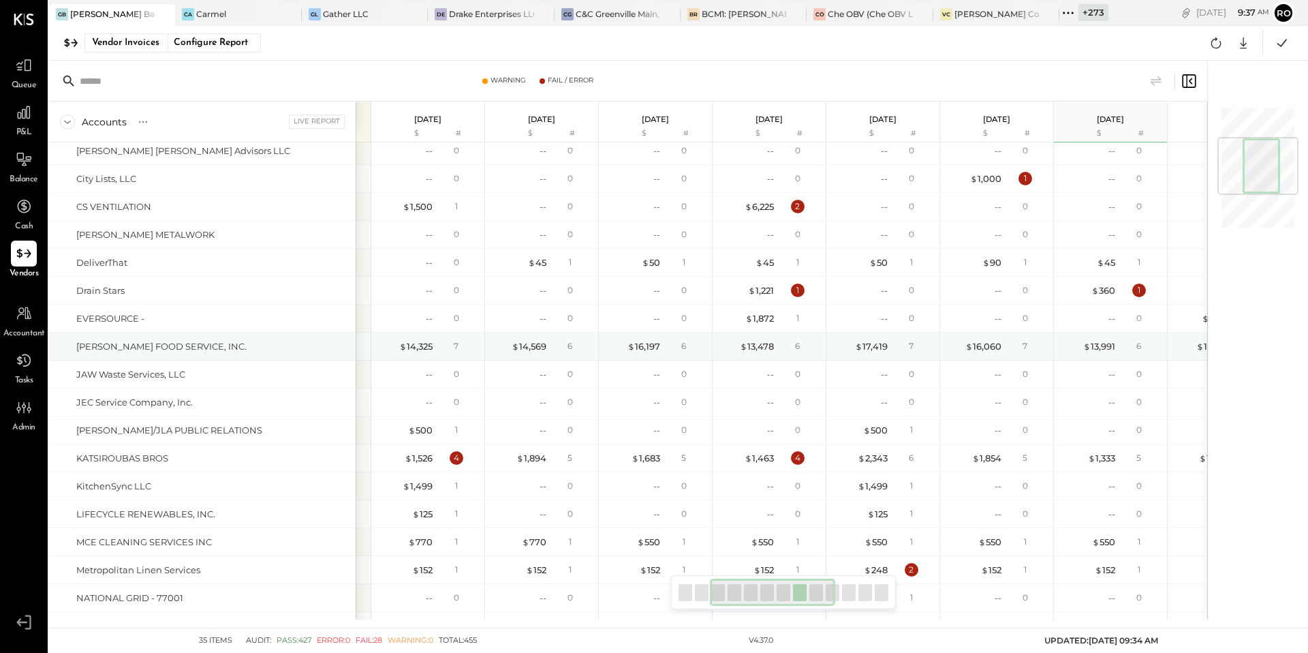
scroll to position [0, 277]
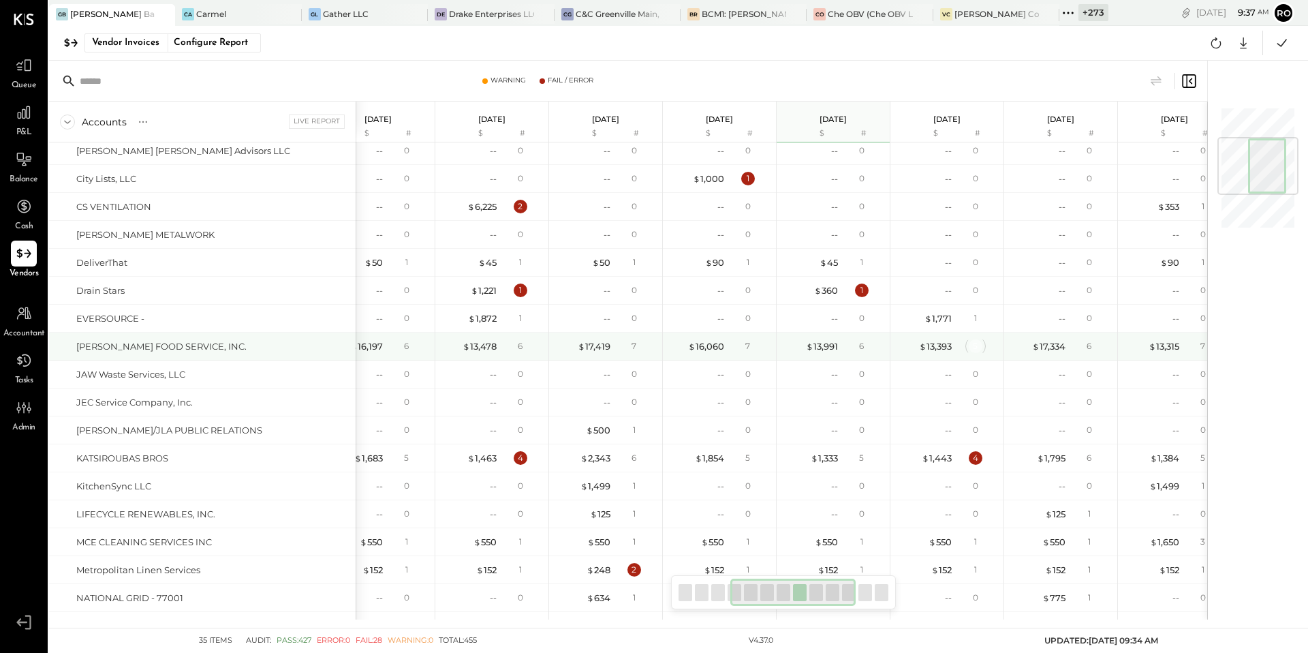
click at [979, 344] on div "5" at bounding box center [976, 346] width 14 height 14
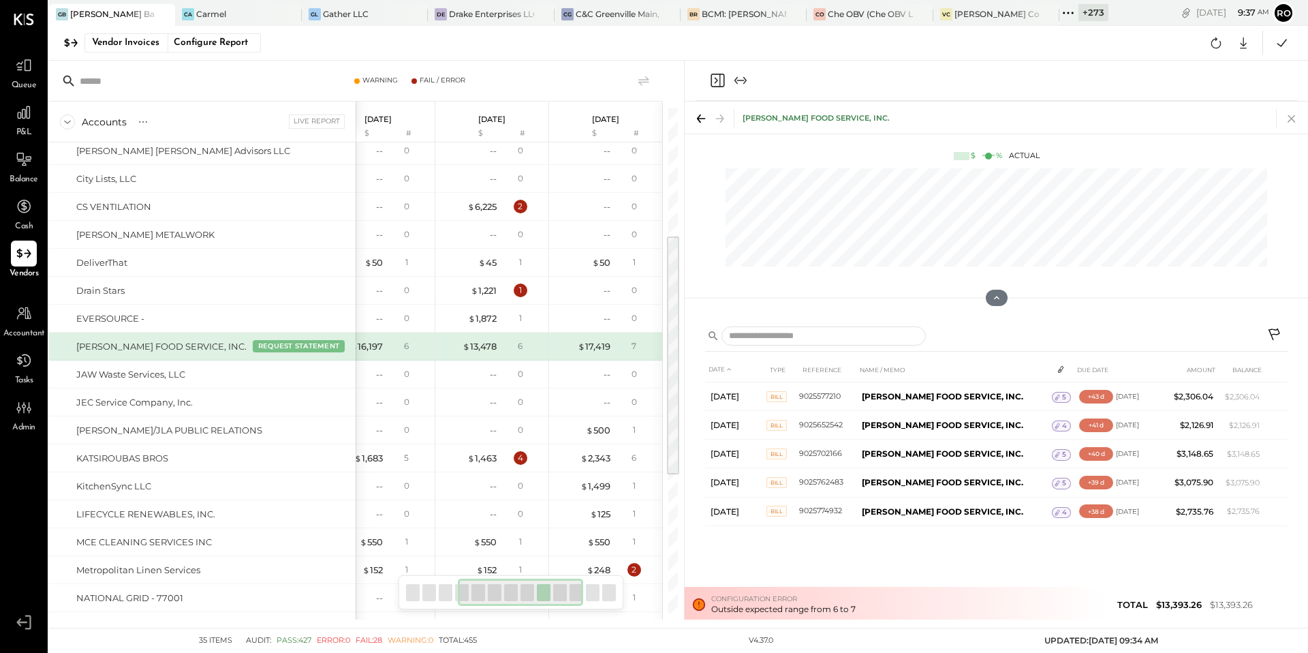
click at [1288, 110] on icon at bounding box center [1292, 118] width 19 height 19
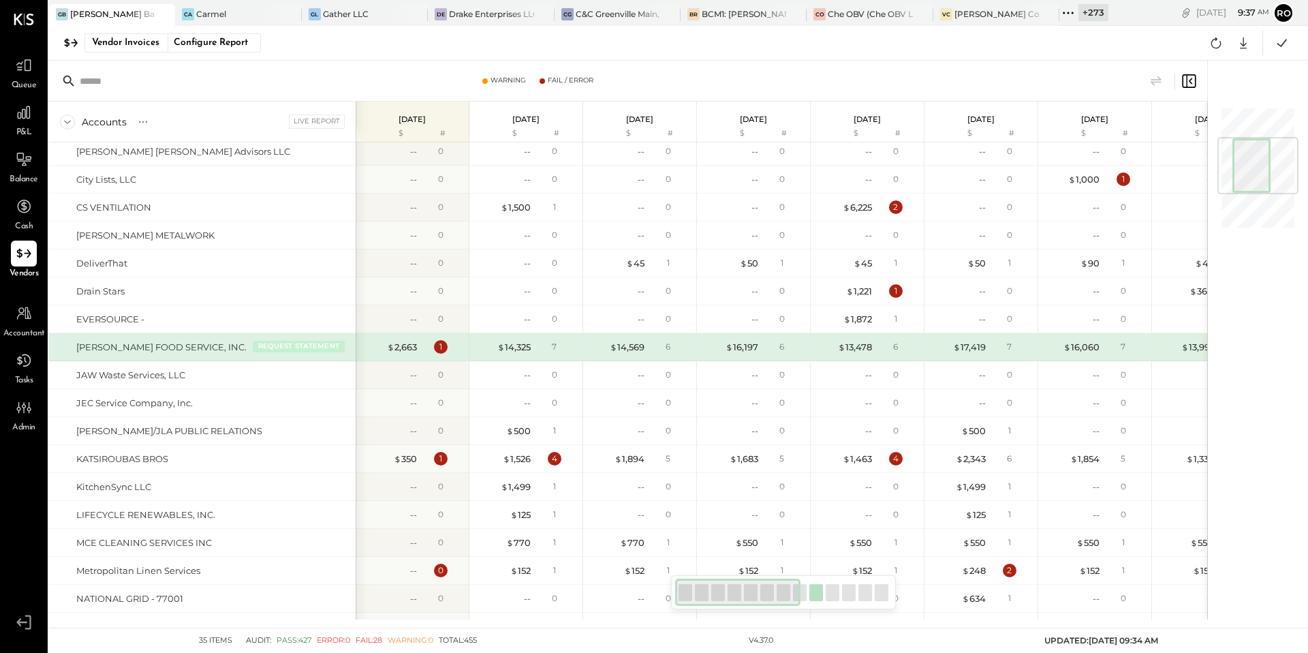
click at [318, 344] on button "REQUEST STATEMENT" at bounding box center [299, 346] width 92 height 12
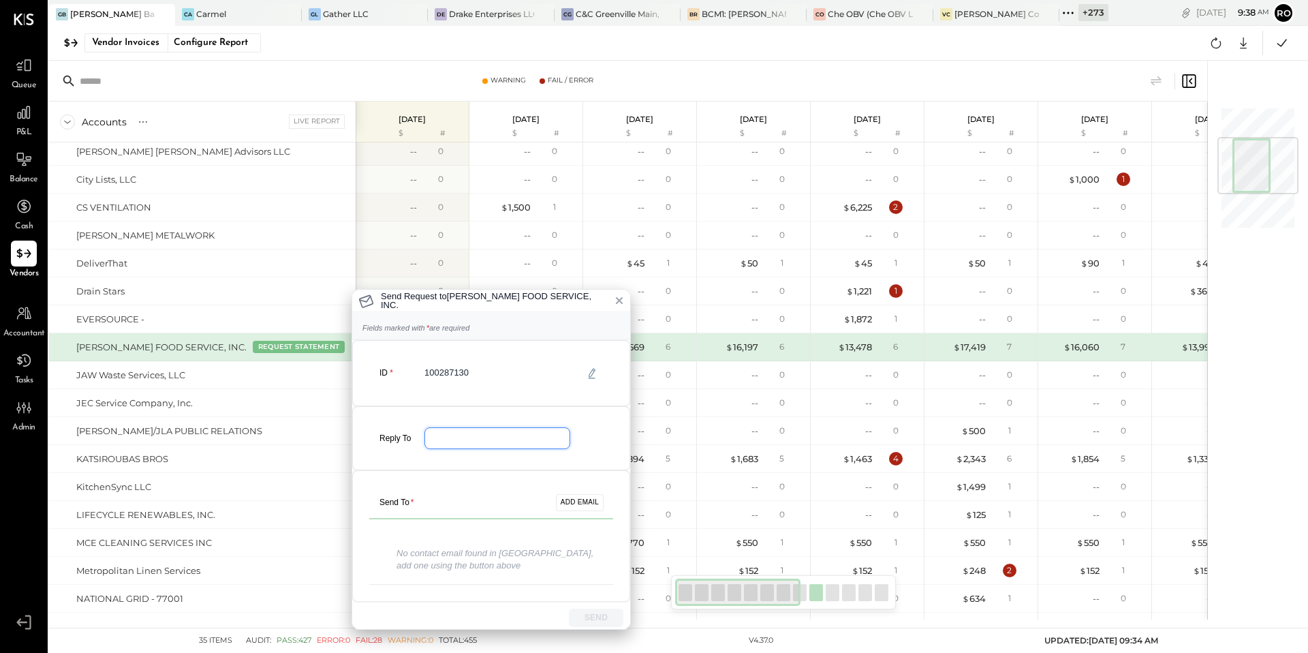
click at [525, 444] on input "email" at bounding box center [498, 438] width 146 height 22
drag, startPoint x: 387, startPoint y: 547, endPoint x: 495, endPoint y: 563, distance: 109.5
click at [495, 563] on div "No contact email found in QBO, add one using the button above" at bounding box center [491, 560] width 244 height 49
click at [497, 573] on div "No contact email found in QBO, add one using the button above" at bounding box center [491, 560] width 244 height 49
drag, startPoint x: 458, startPoint y: 435, endPoint x: 527, endPoint y: 435, distance: 69.5
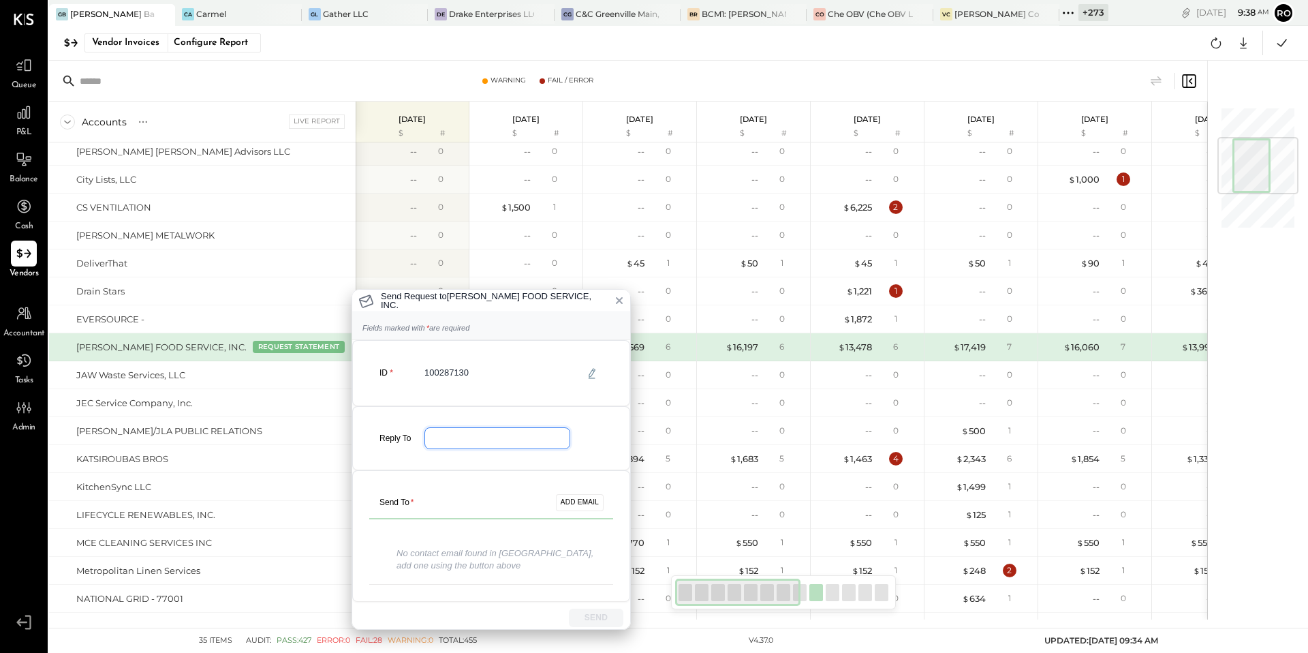
click at [527, 435] on input "email" at bounding box center [498, 438] width 146 height 22
click at [617, 298] on icon at bounding box center [619, 300] width 11 height 11
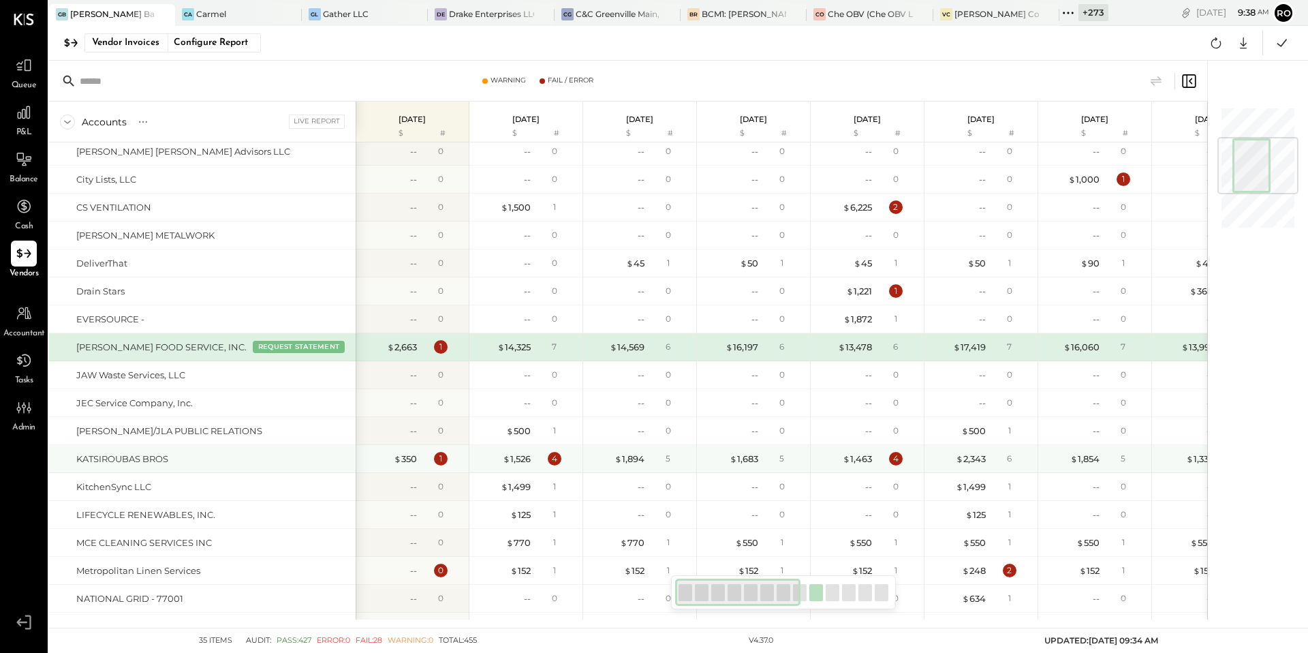
click at [273, 463] on div "KATSIROUBAS BROS" at bounding box center [213, 458] width 274 height 13
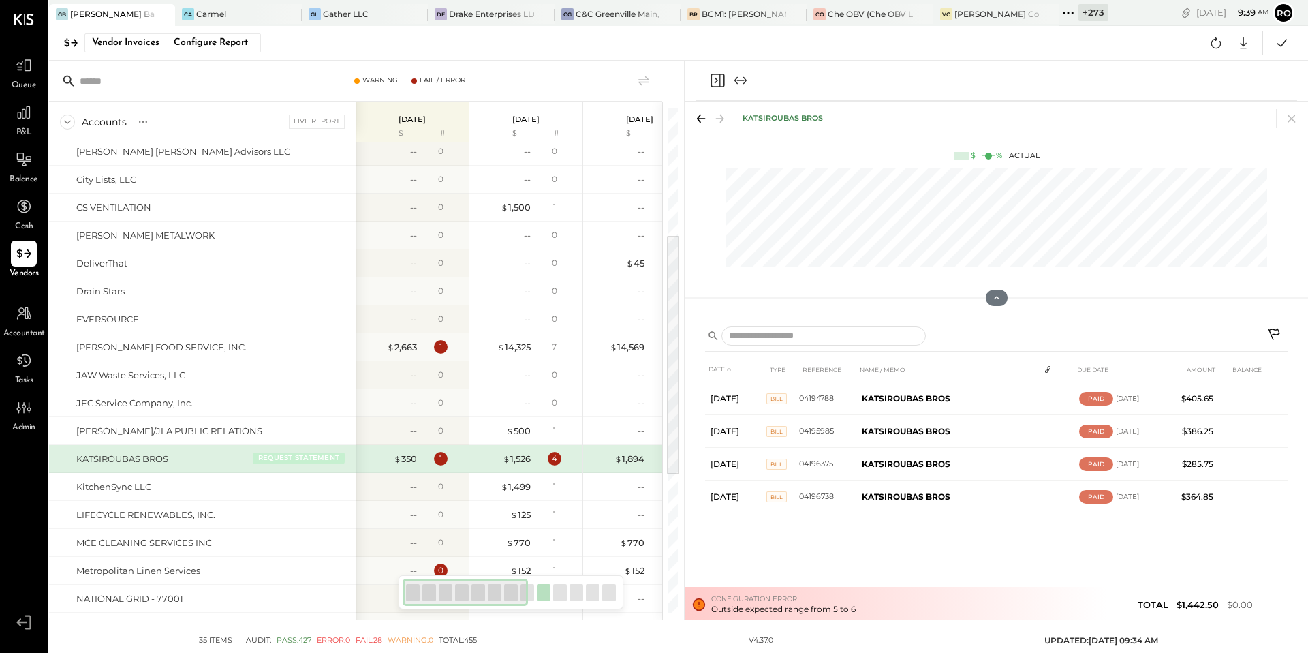
click at [275, 461] on button "REQUEST STATEMENT" at bounding box center [299, 458] width 92 height 12
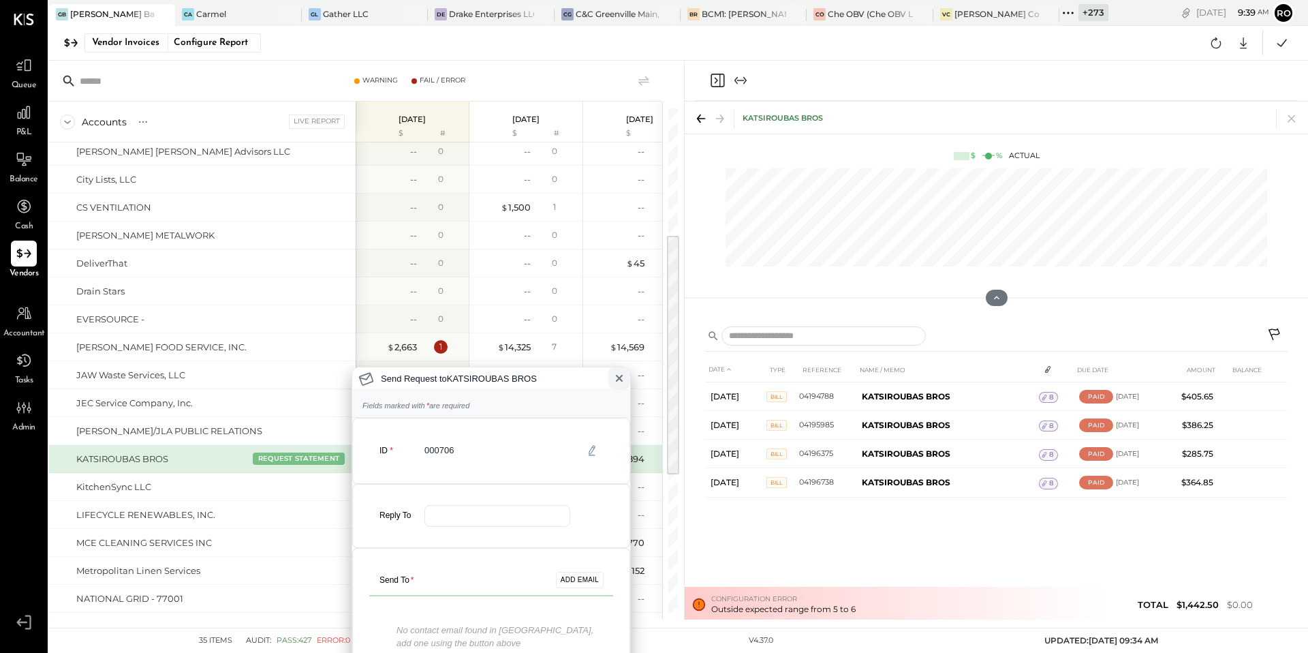
click at [615, 375] on icon at bounding box center [619, 378] width 11 height 11
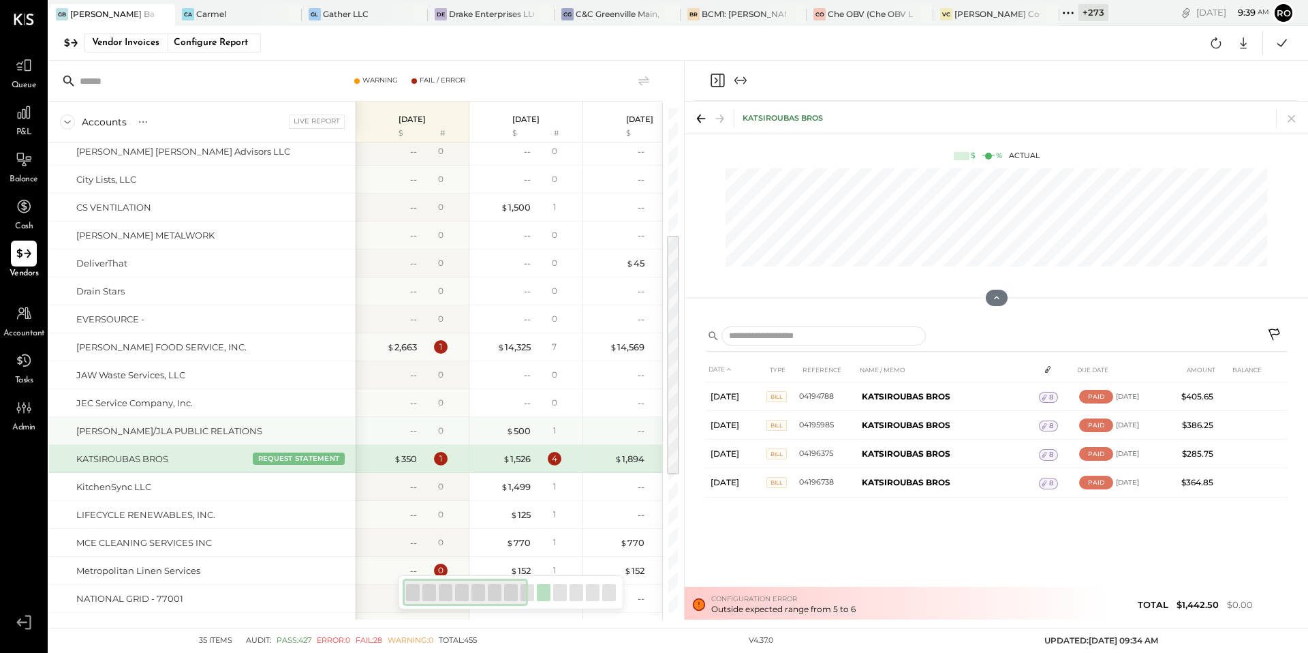
click at [324, 427] on div "[PERSON_NAME]/JLA PUBLIC RELATIONS" at bounding box center [213, 431] width 274 height 13
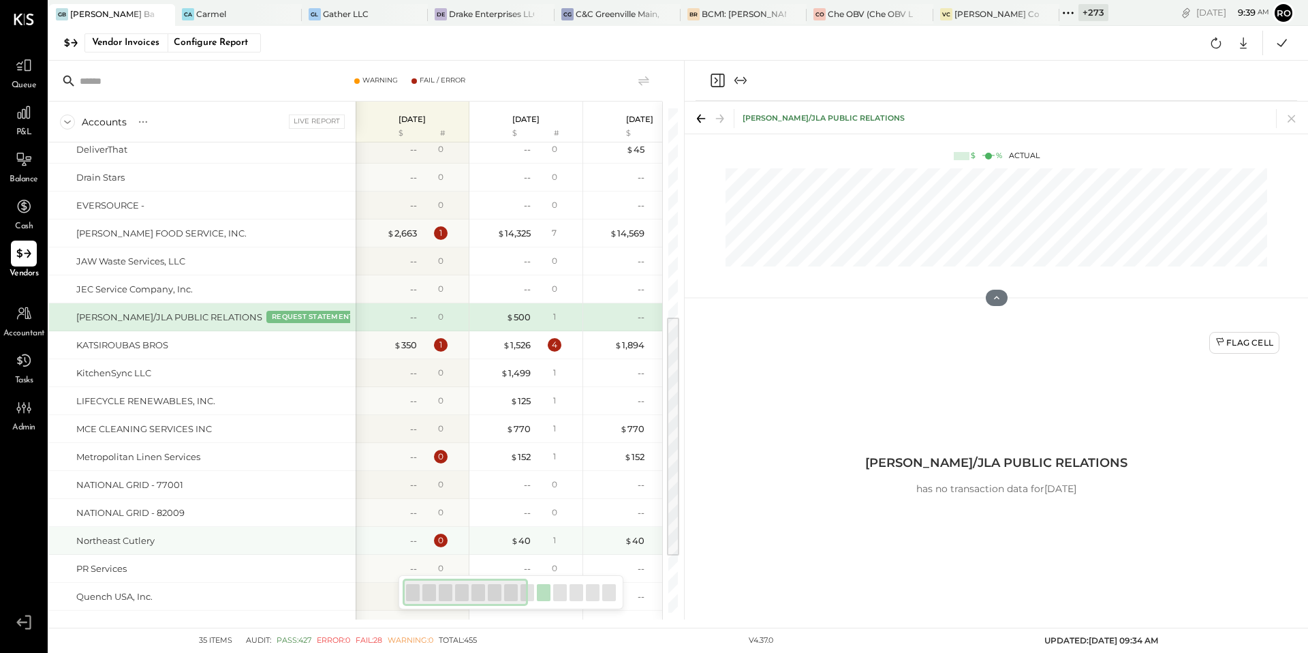
scroll to position [440, 0]
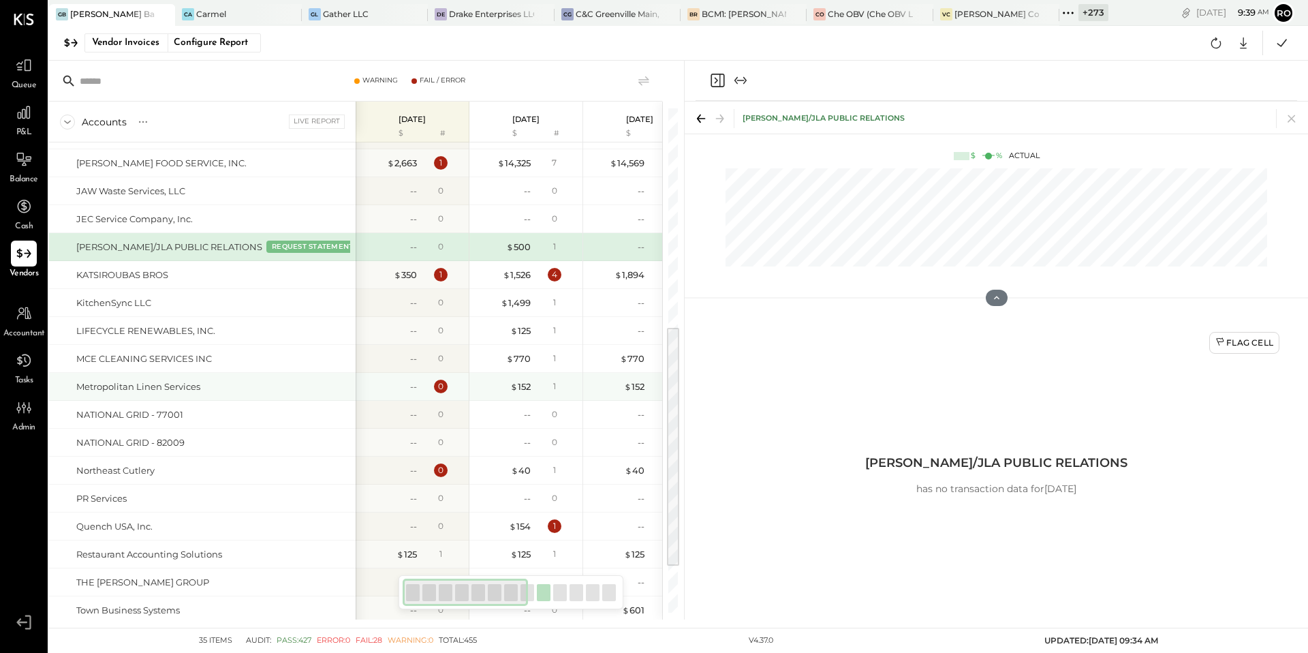
click at [309, 391] on div "Metropolitan Linen Services" at bounding box center [213, 386] width 274 height 13
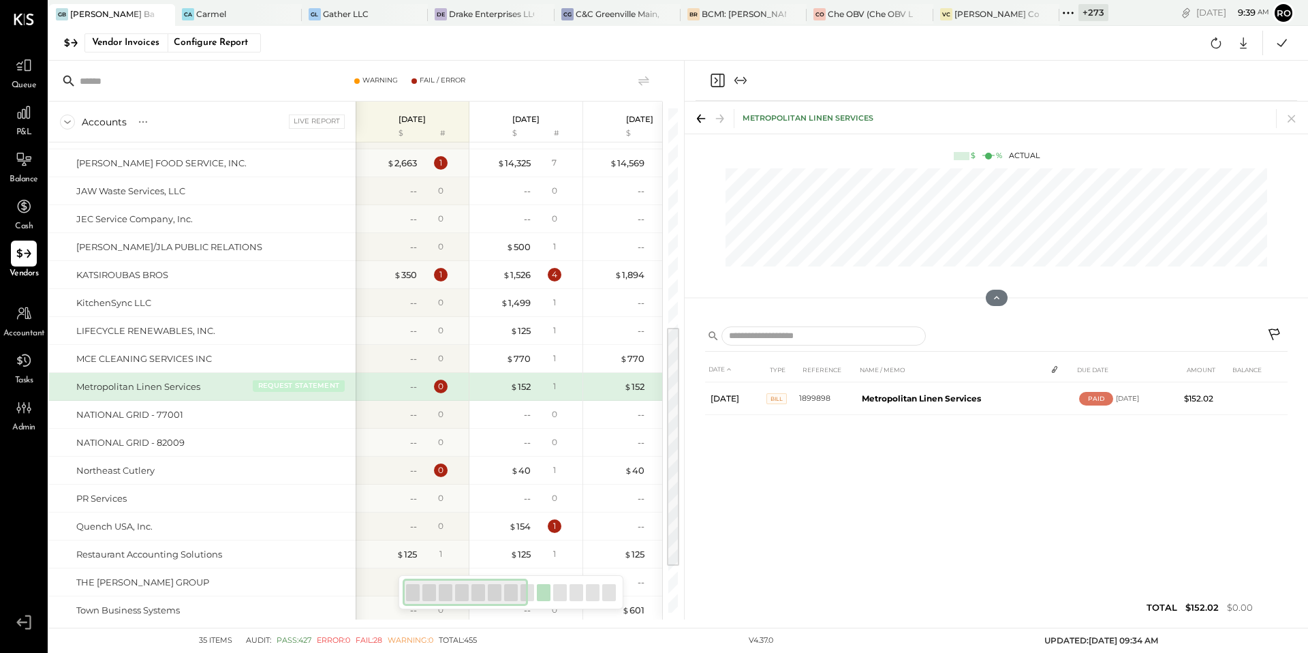
click at [313, 385] on button "REQUEST STATEMENT" at bounding box center [299, 386] width 92 height 12
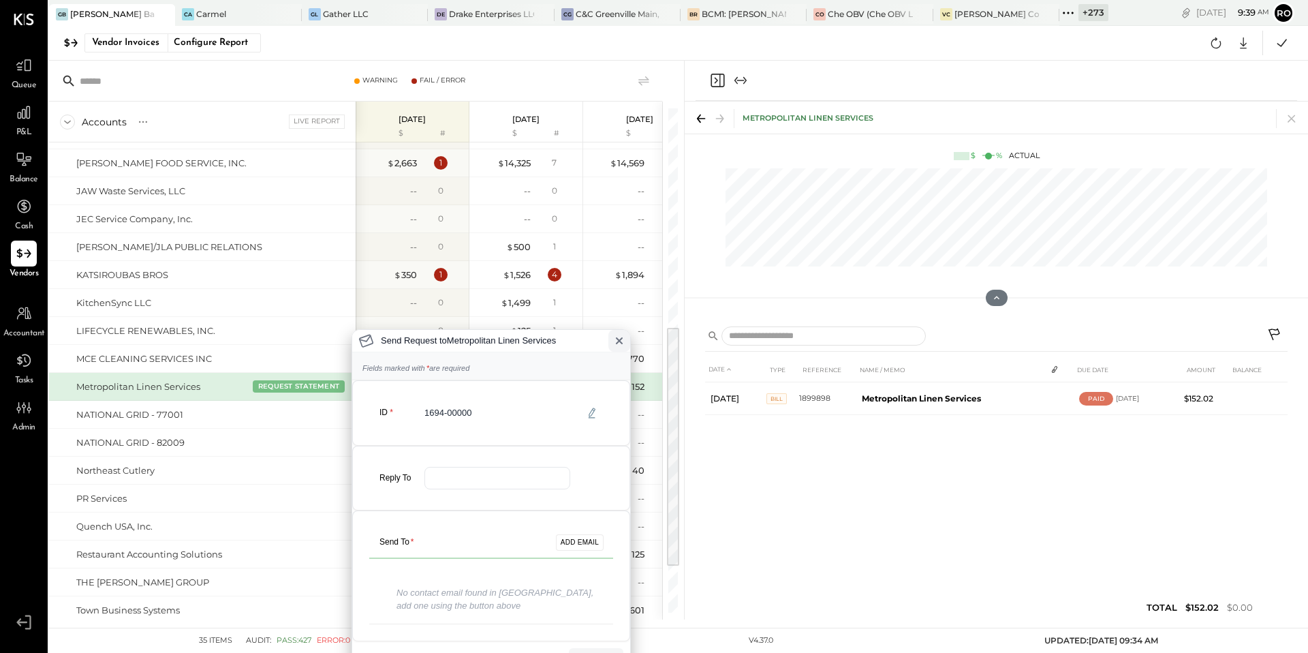
click at [623, 339] on icon at bounding box center [619, 340] width 11 height 11
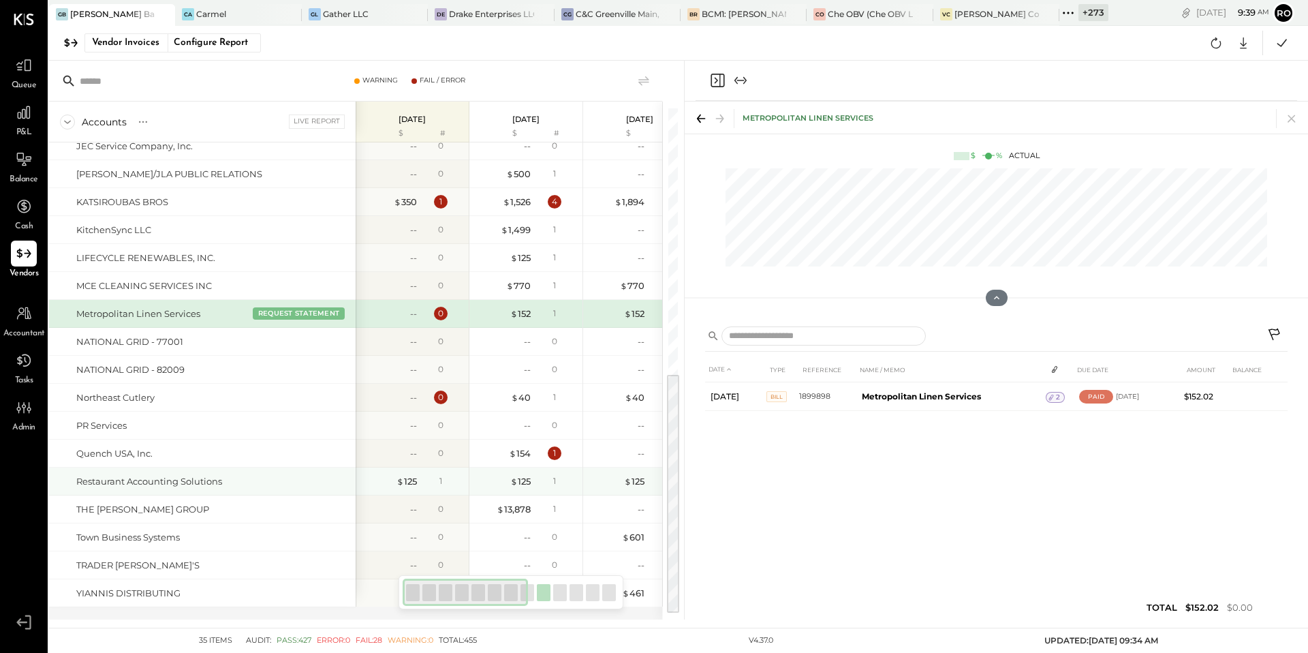
scroll to position [534, 0]
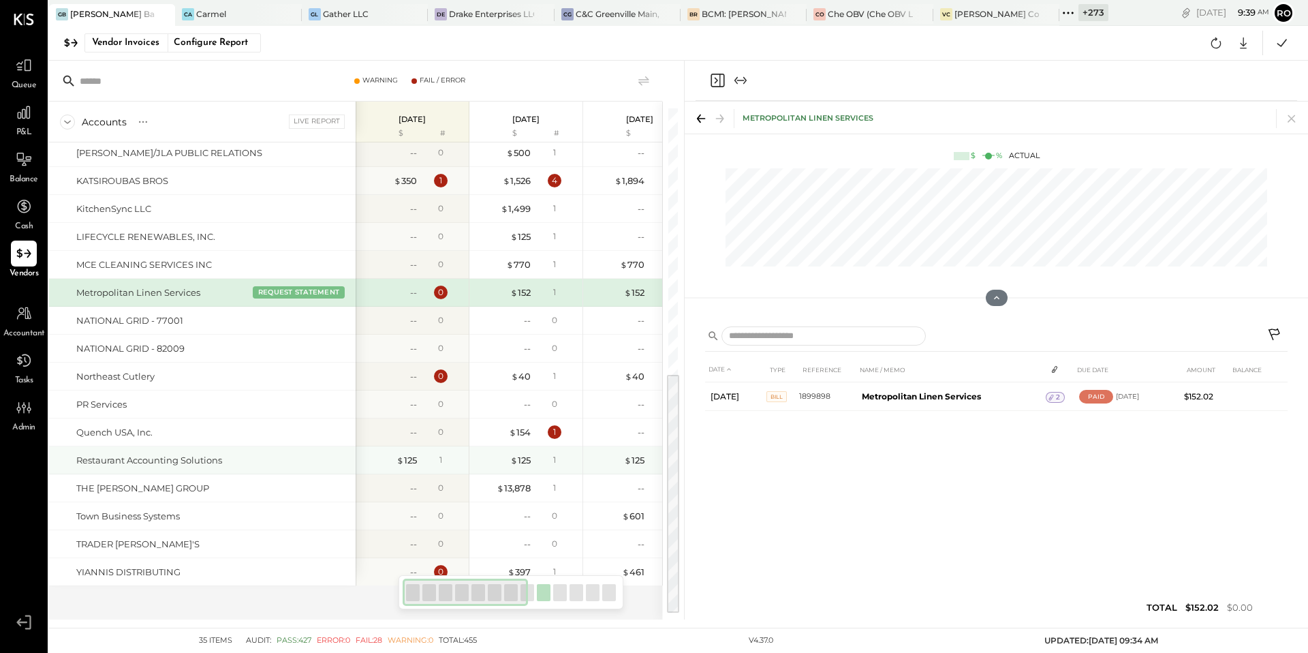
click at [309, 456] on div "Restaurant Accounting Solutions" at bounding box center [213, 460] width 274 height 13
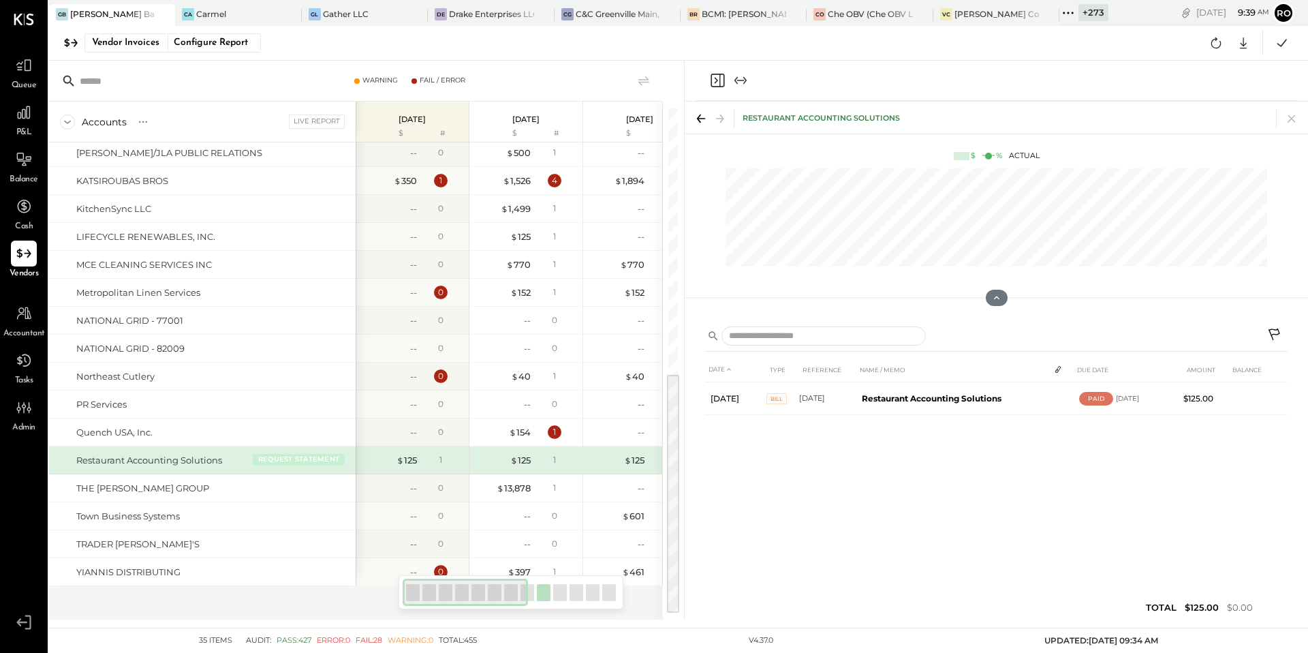
click at [309, 462] on button "REQUEST STATEMENT" at bounding box center [299, 459] width 92 height 12
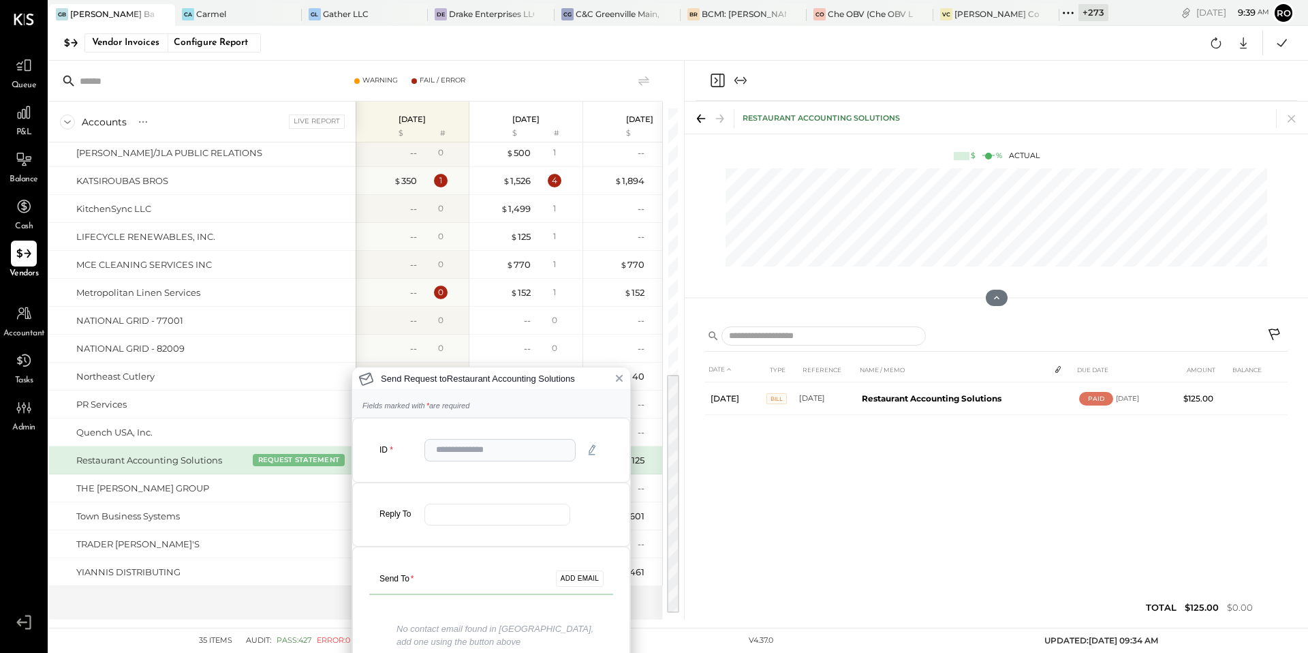
scroll to position [3, 0]
click at [615, 375] on icon at bounding box center [619, 374] width 11 height 11
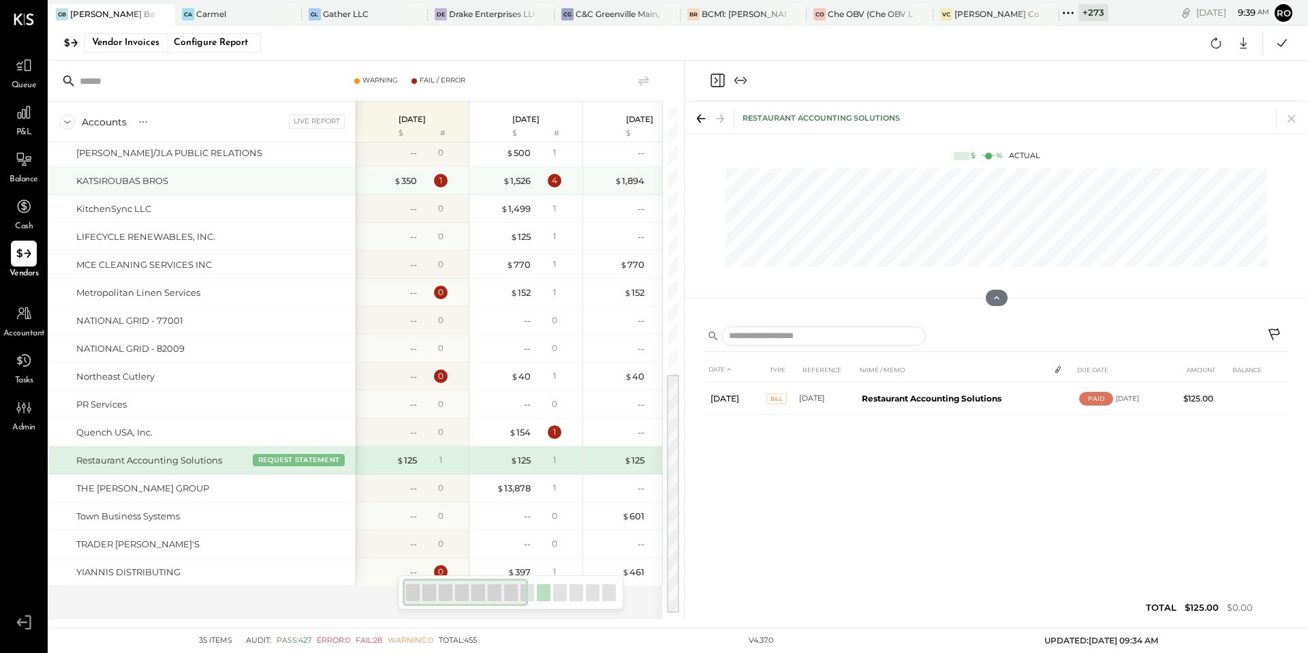
click at [324, 178] on div "KATSIROUBAS BROS" at bounding box center [213, 180] width 274 height 13
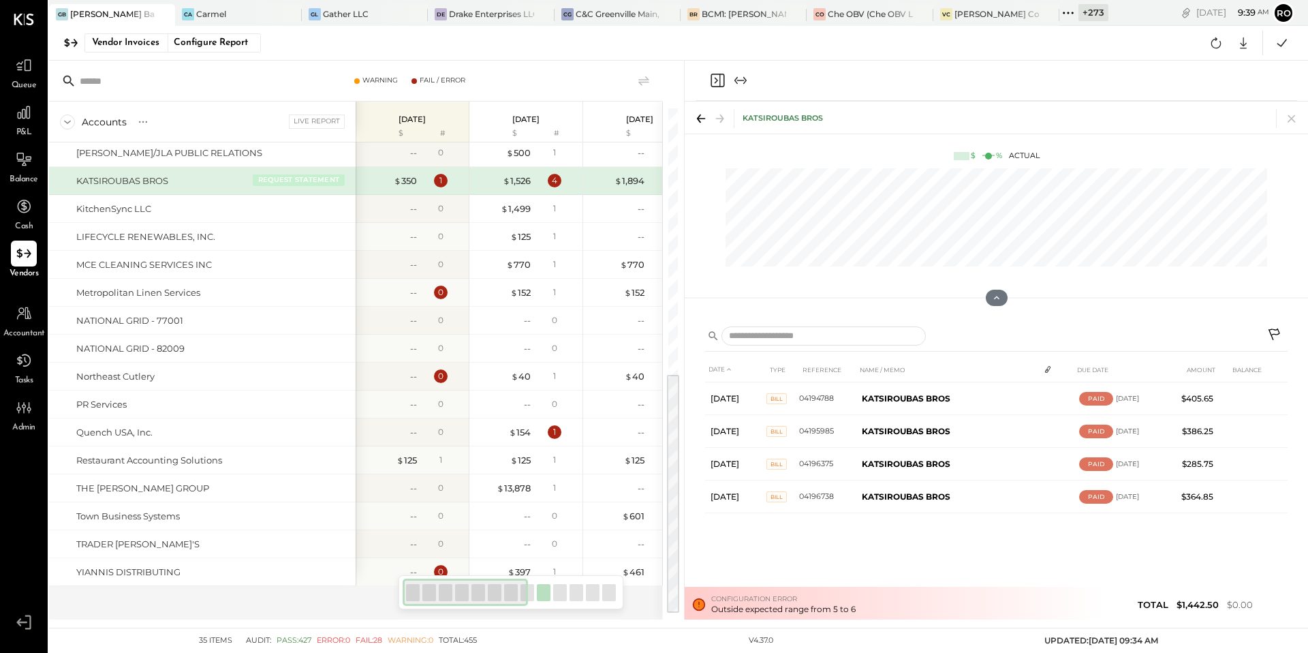
click at [321, 178] on button "REQUEST STATEMENT" at bounding box center [299, 180] width 92 height 12
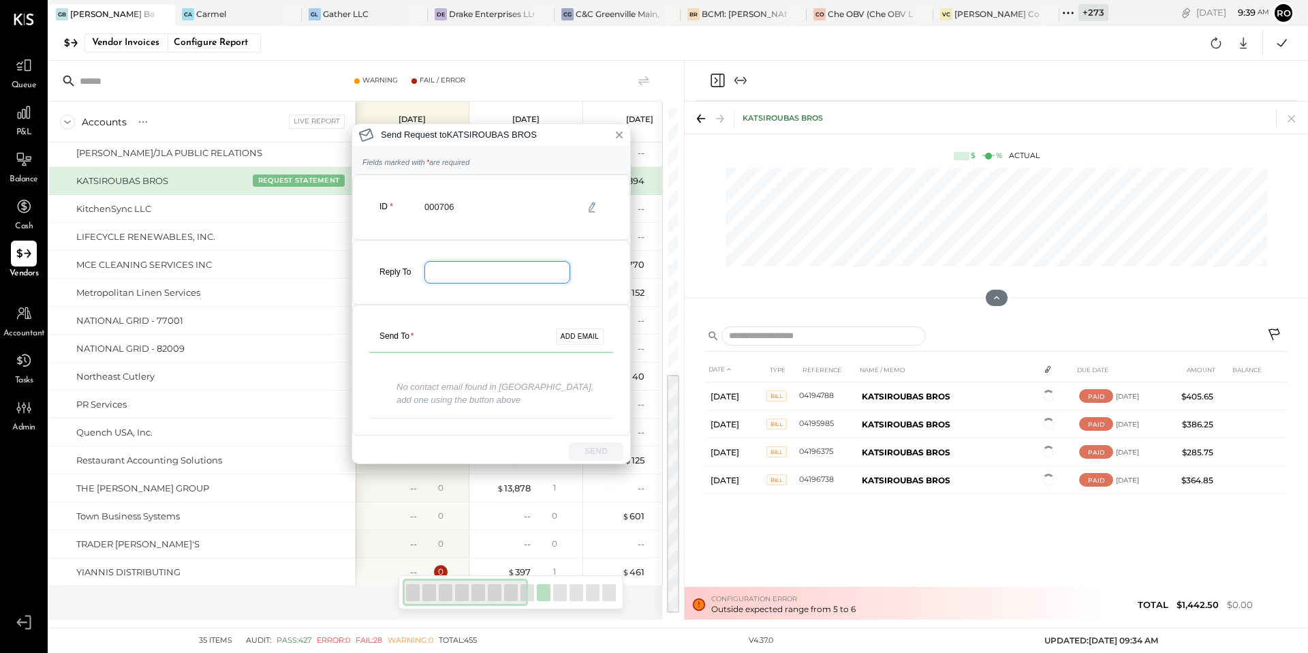
drag, startPoint x: 437, startPoint y: 273, endPoint x: 533, endPoint y: 271, distance: 96.1
click at [533, 271] on input "email" at bounding box center [498, 272] width 146 height 22
click at [622, 134] on icon at bounding box center [619, 134] width 11 height 11
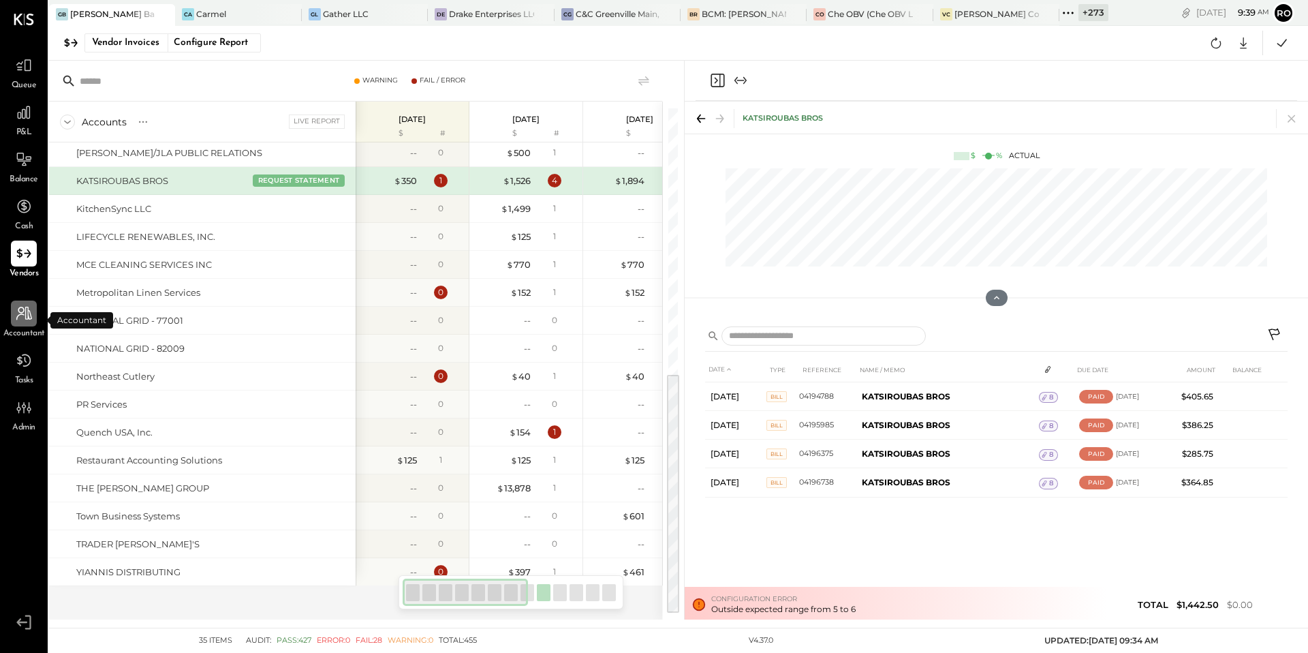
click at [29, 320] on icon at bounding box center [24, 314] width 18 height 18
select select "**"
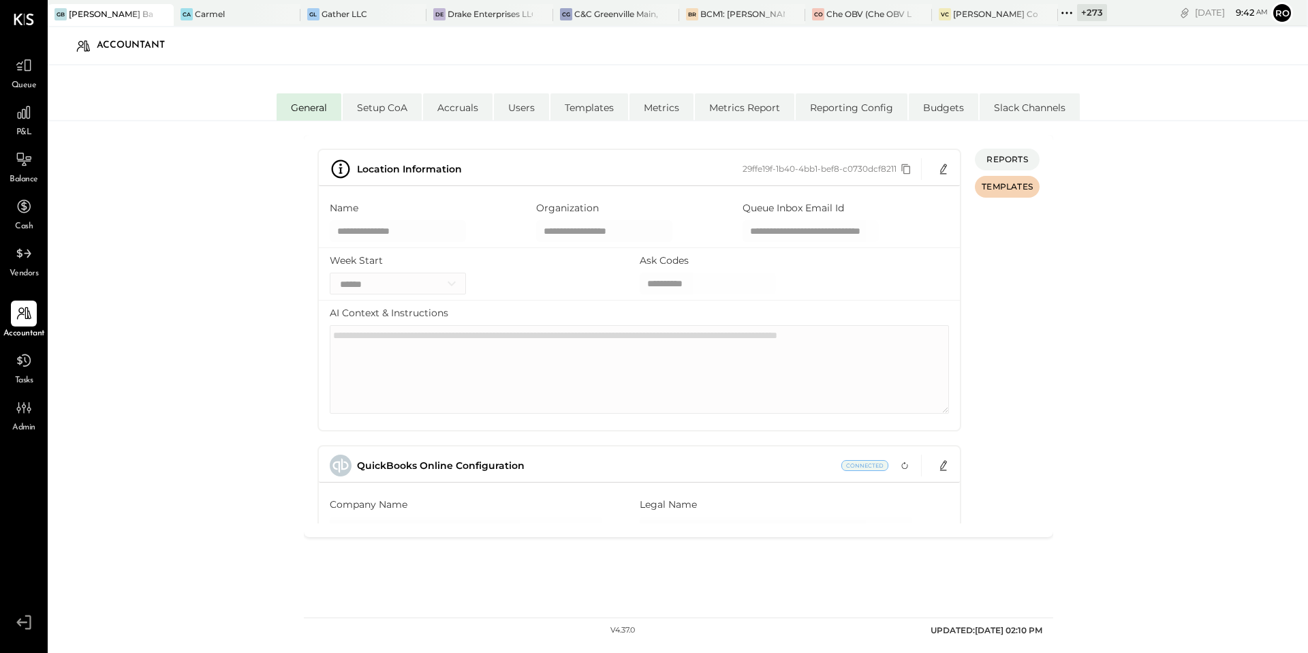
scroll to position [0, 48]
click at [921, 226] on div "**********" at bounding box center [846, 231] width 206 height 22
click at [1047, 262] on div "**********" at bounding box center [679, 336] width 750 height 402
click at [530, 102] on li "Users" at bounding box center [521, 106] width 55 height 27
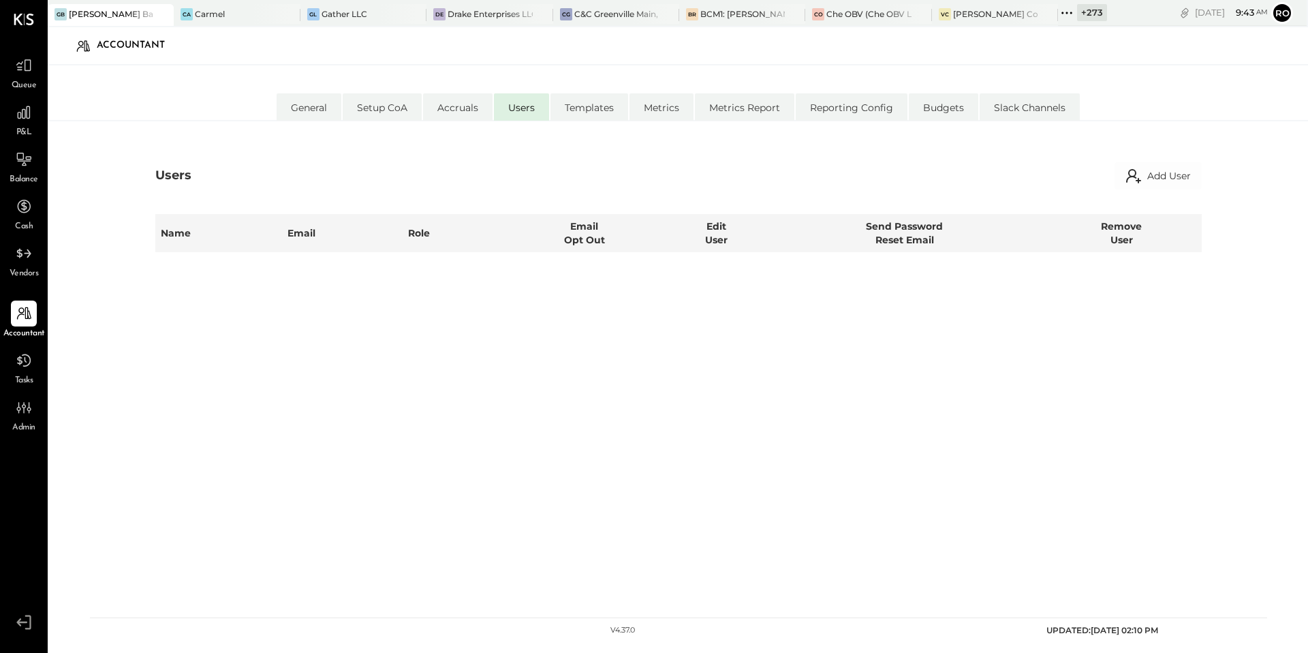
select select "*****"
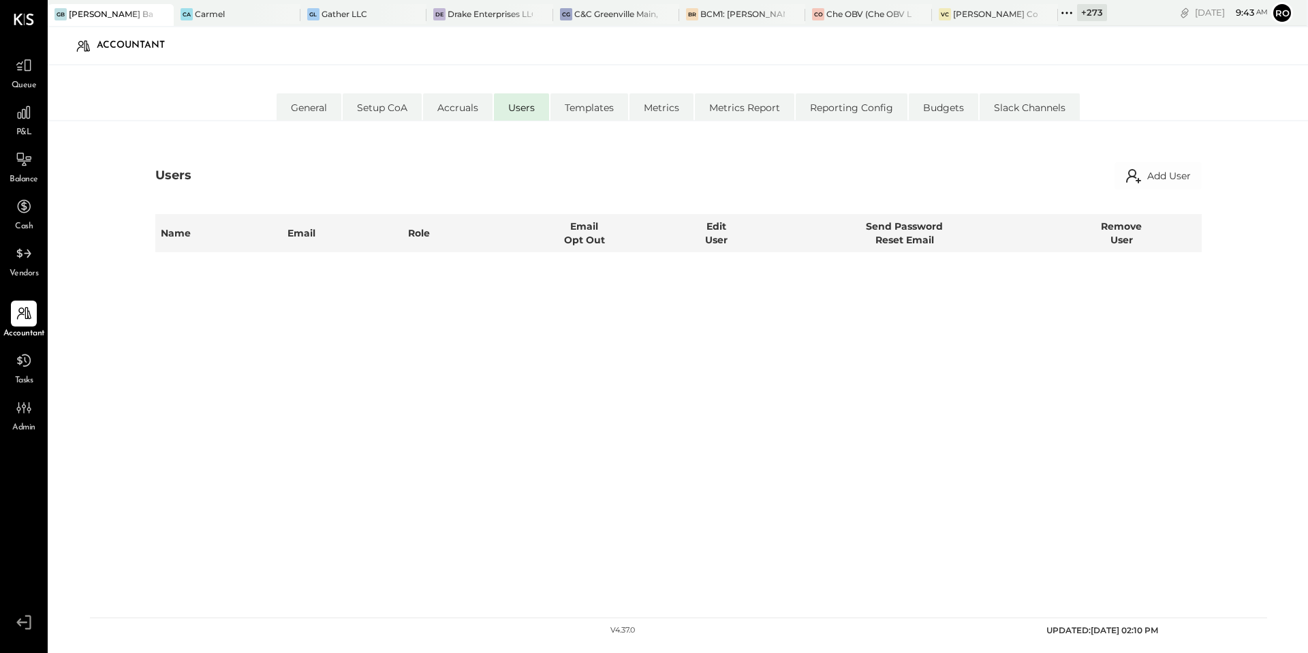
select select "**********"
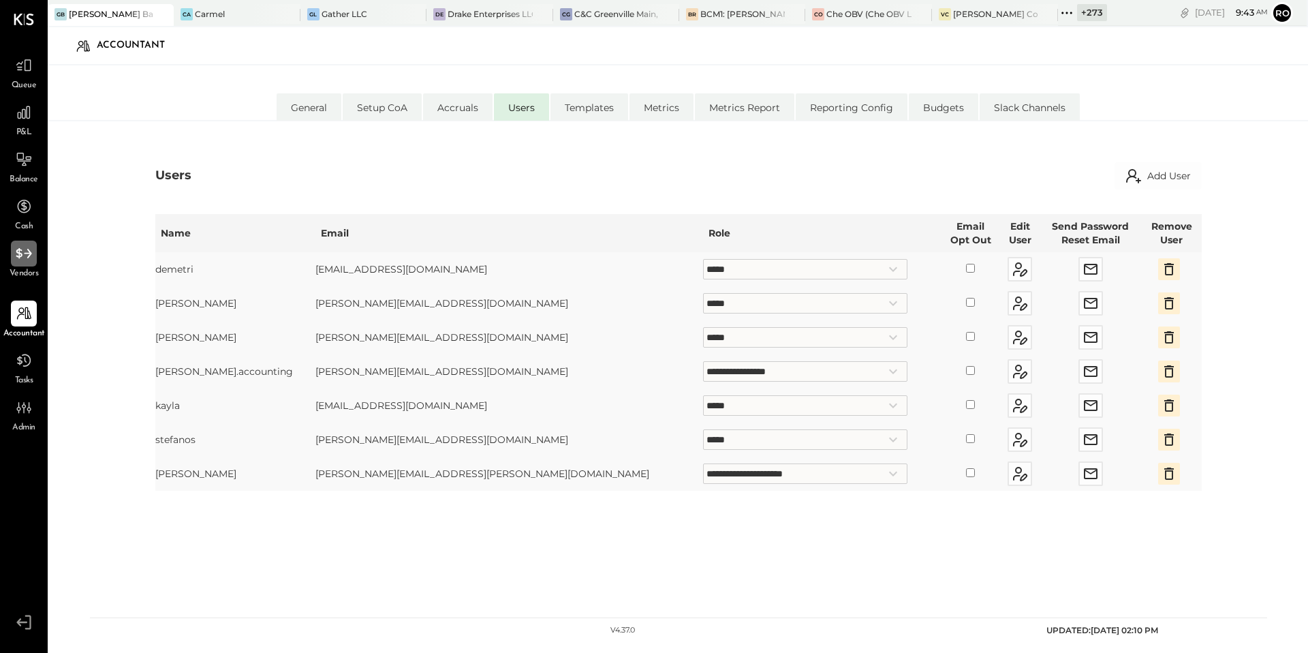
click at [20, 258] on icon at bounding box center [24, 254] width 18 height 18
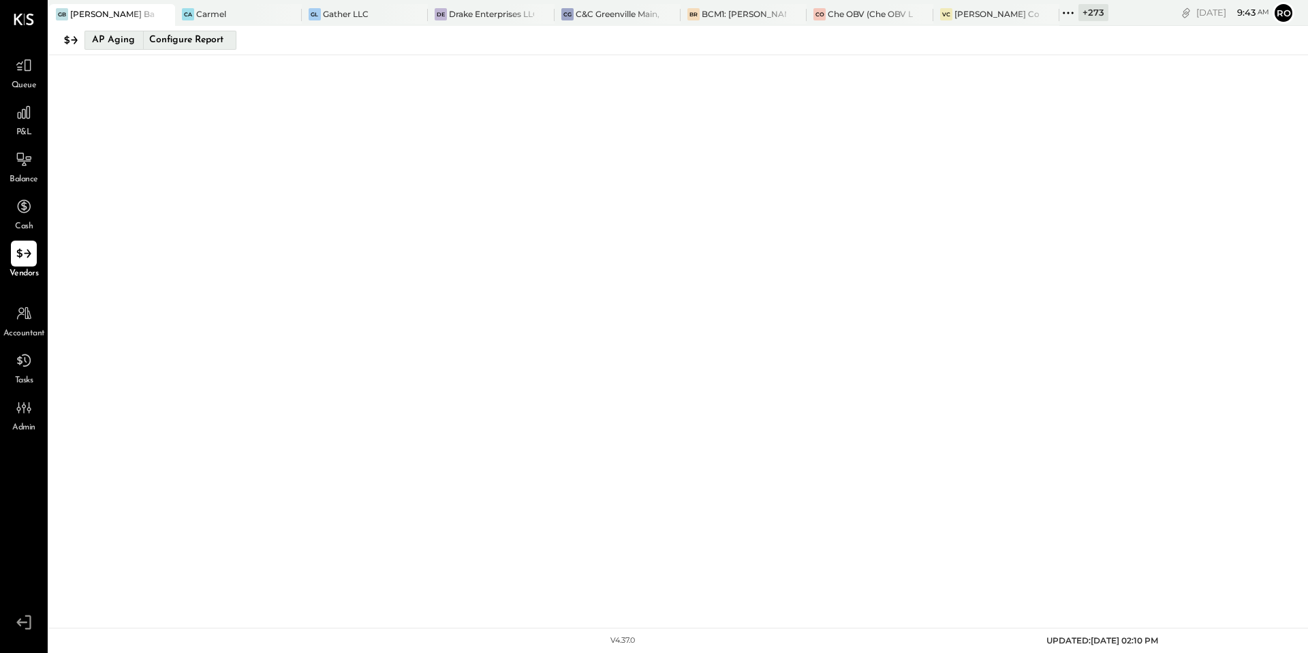
click at [135, 42] on button "AP Aging Configure Report" at bounding box center [161, 40] width 152 height 19
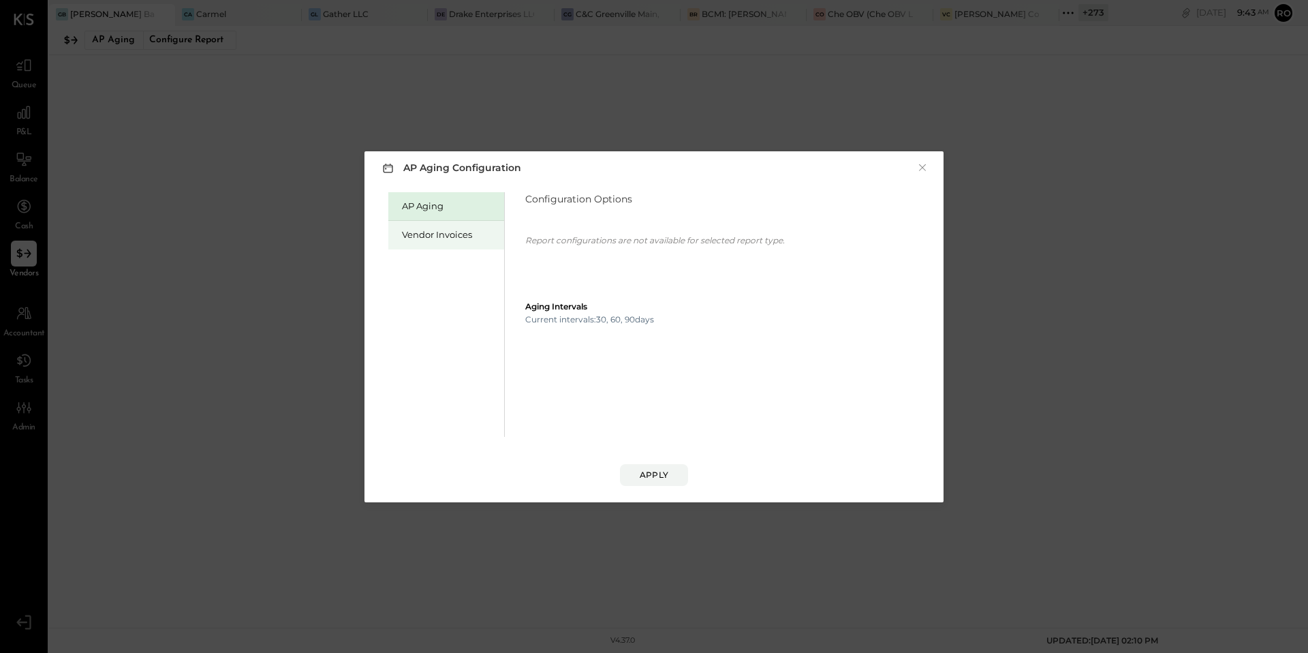
click at [420, 230] on div "Vendor Invoices" at bounding box center [449, 234] width 95 height 13
click at [567, 230] on button "4 Weeks" at bounding box center [561, 231] width 72 height 25
click at [567, 261] on div "8 Weeks" at bounding box center [561, 256] width 70 height 25
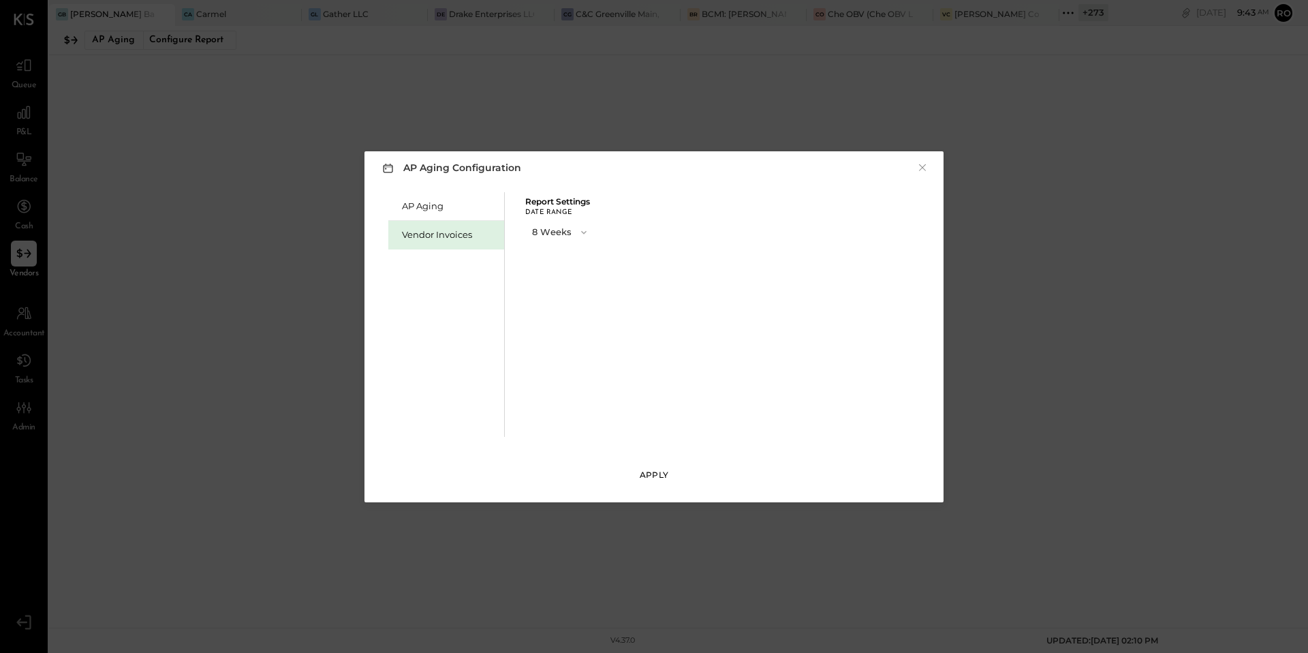
click at [645, 471] on div "Apply" at bounding box center [654, 475] width 29 height 12
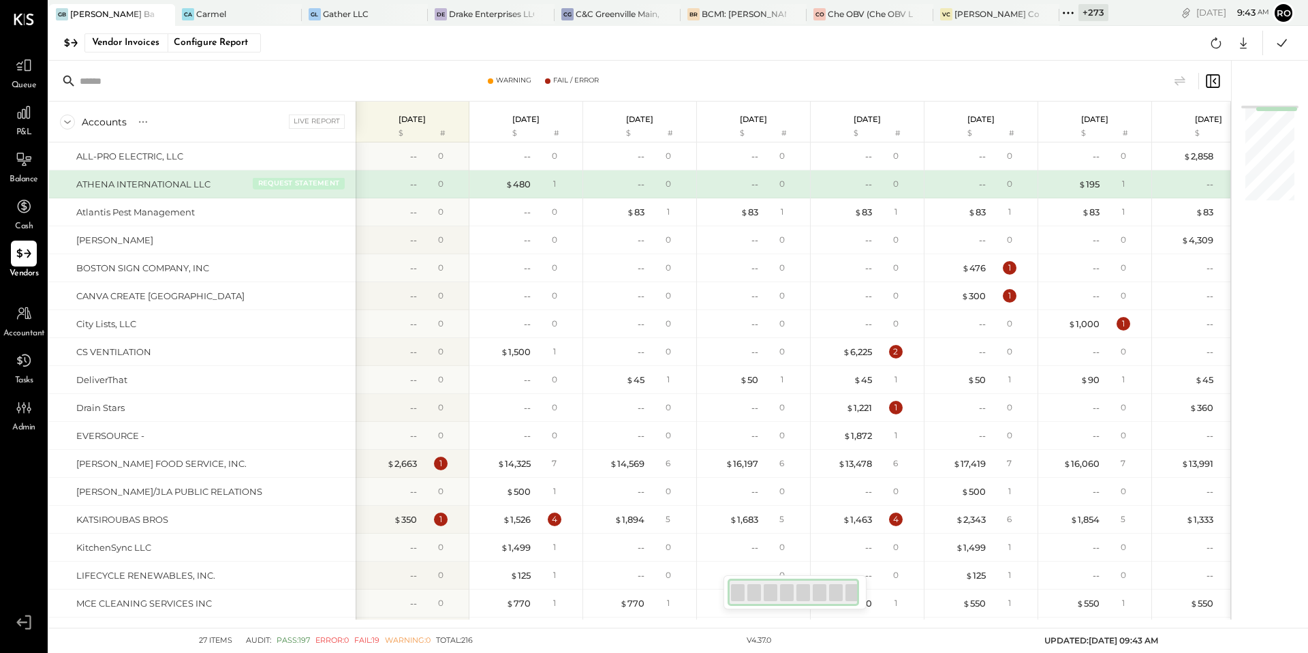
click at [329, 185] on button "REQUEST STATEMENT" at bounding box center [299, 183] width 92 height 12
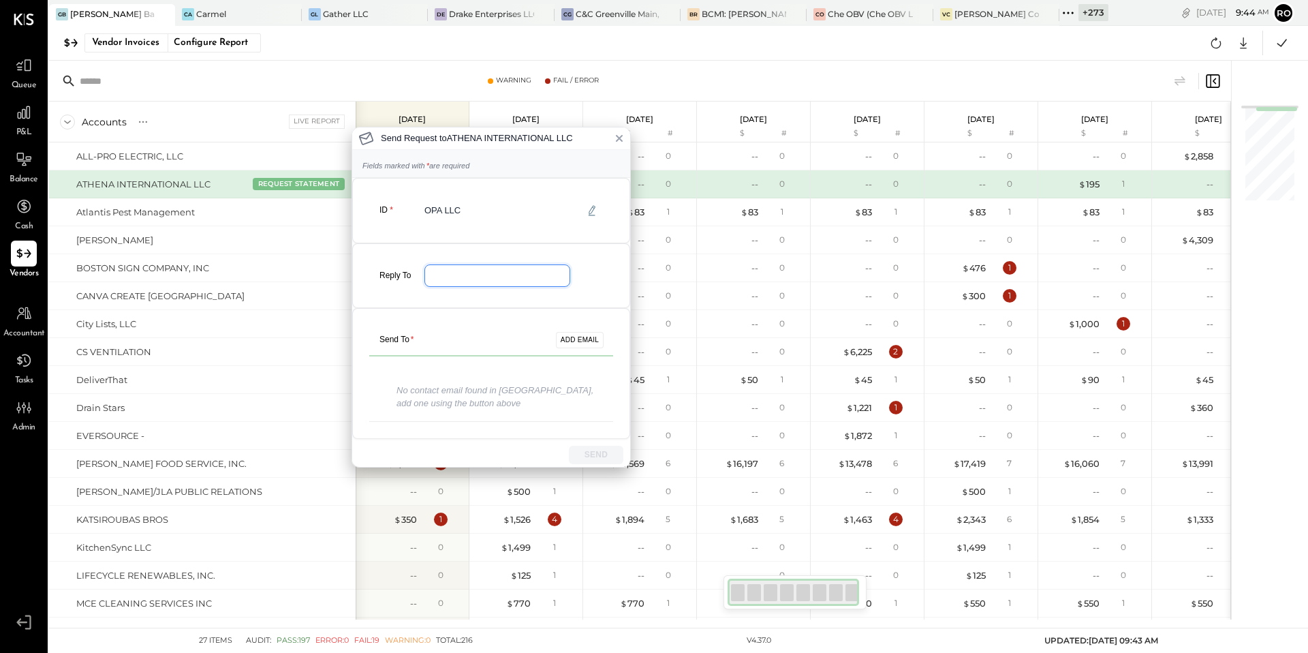
click at [508, 278] on input "email" at bounding box center [498, 275] width 146 height 22
click at [523, 344] on div "Send To * ADD EMAIL" at bounding box center [491, 340] width 244 height 31
click at [481, 282] on input "email" at bounding box center [498, 275] width 146 height 22
click at [622, 137] on icon at bounding box center [619, 138] width 11 height 11
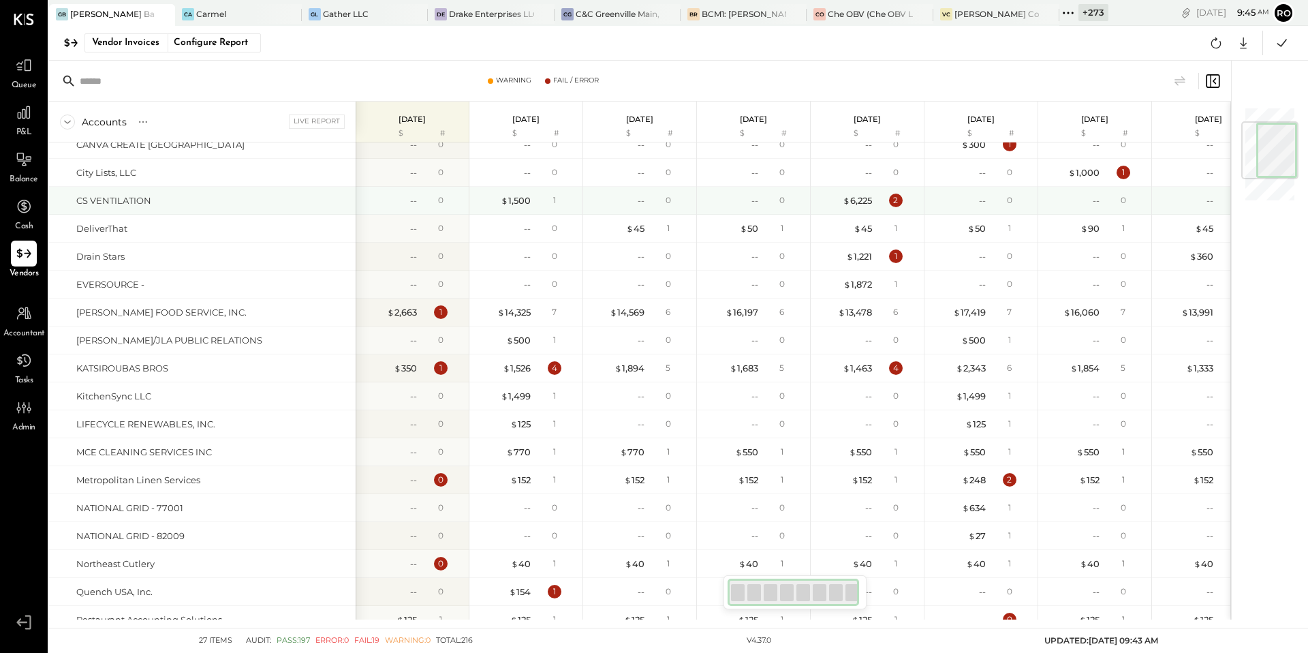
scroll to position [88, 0]
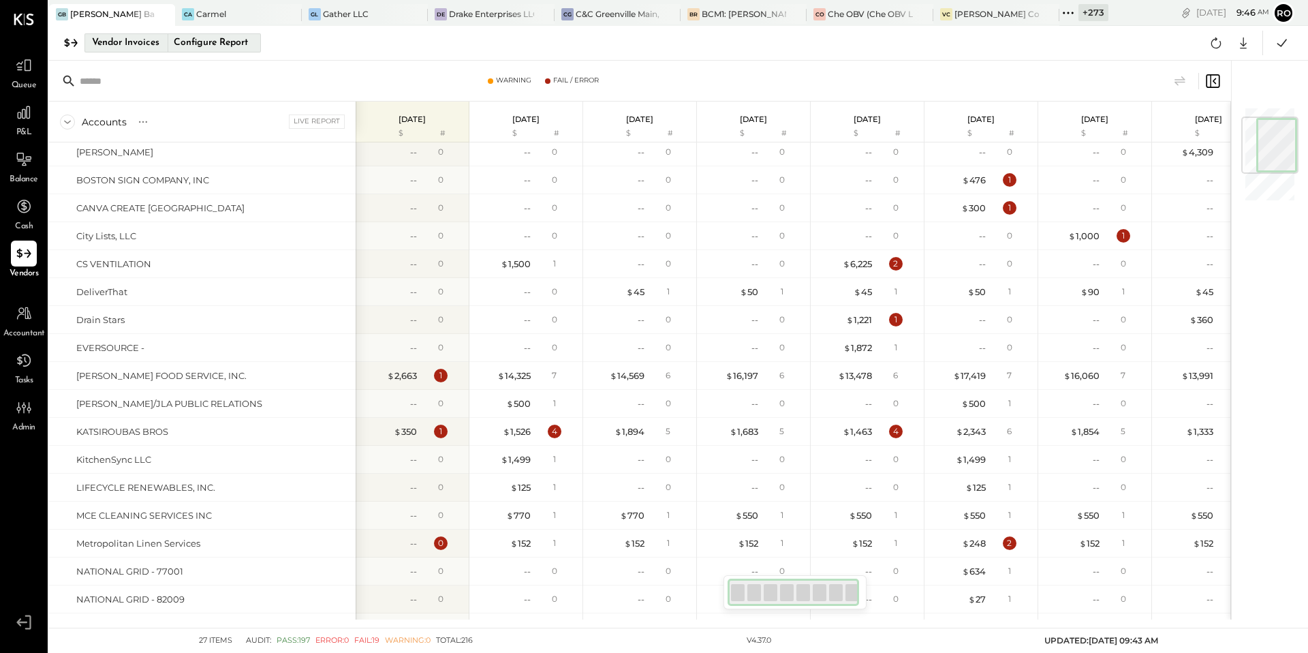
click at [136, 39] on div "Vendor Invoices" at bounding box center [125, 43] width 67 height 22
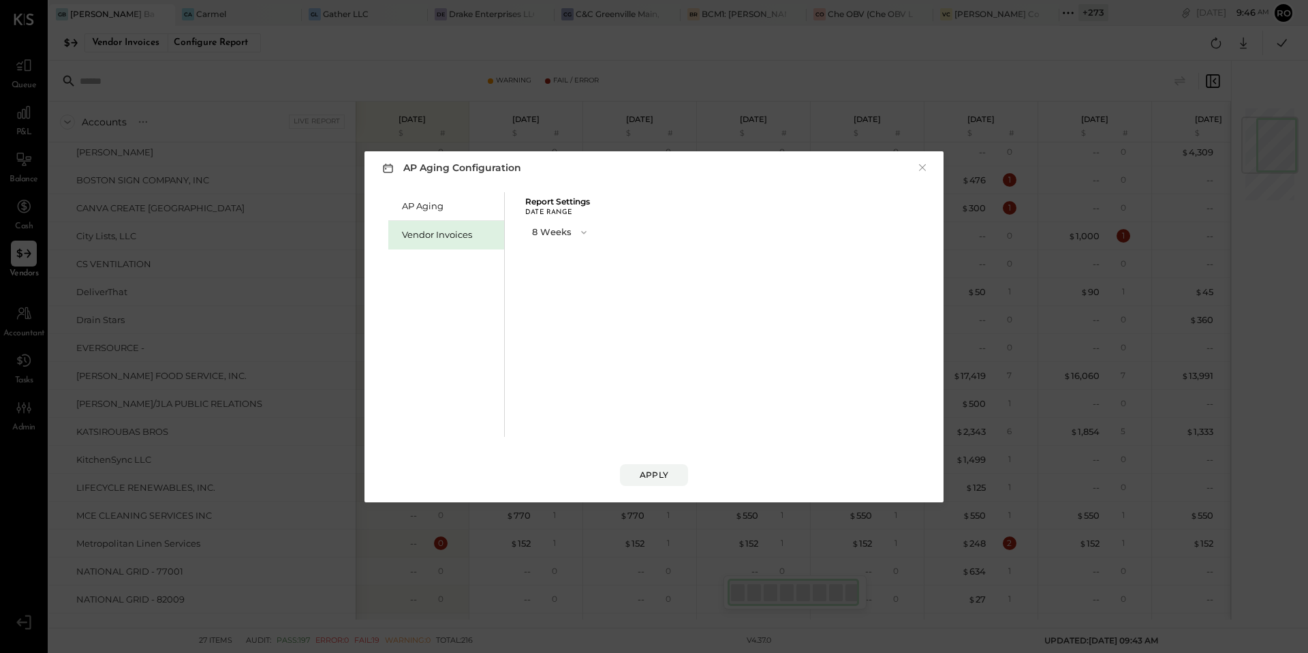
click at [564, 236] on button "8 Weeks" at bounding box center [560, 231] width 71 height 25
click at [566, 235] on span "4 Weeks" at bounding box center [552, 232] width 33 height 9
click at [664, 476] on div "Apply" at bounding box center [654, 475] width 29 height 12
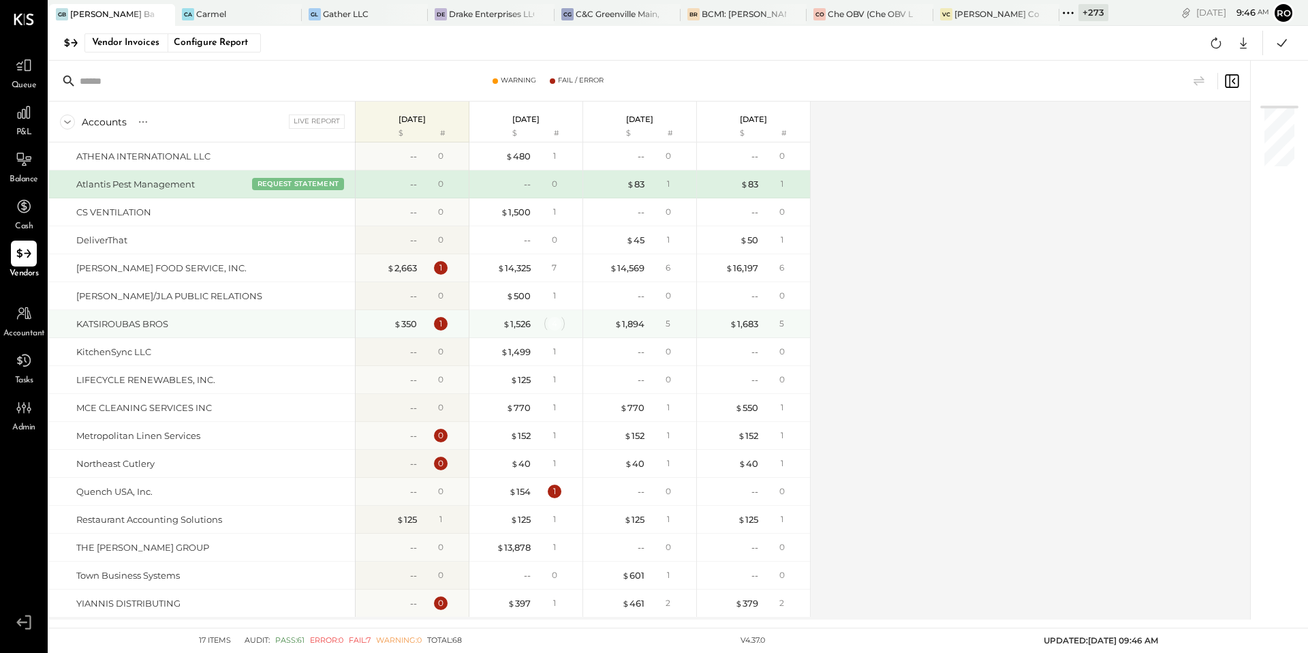
click at [559, 326] on div "4" at bounding box center [555, 324] width 14 height 14
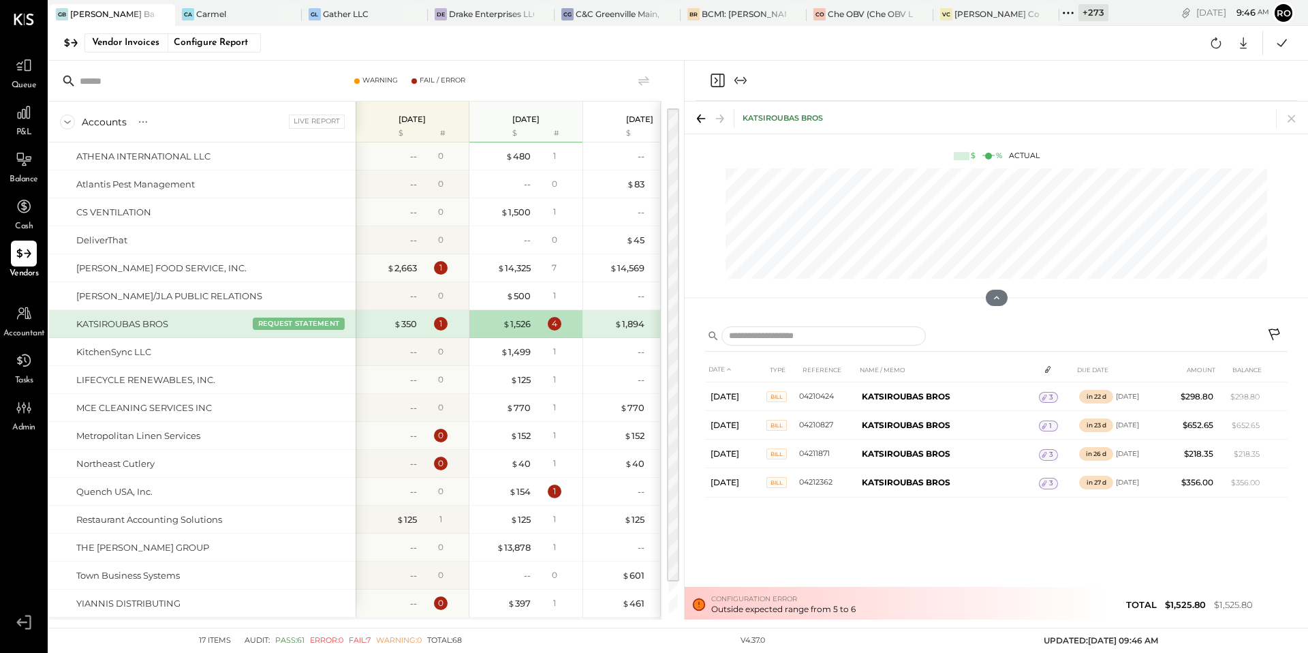
click at [570, 331] on div "$ 1,526 4" at bounding box center [527, 323] width 102 height 27
click at [1294, 120] on icon at bounding box center [1291, 118] width 7 height 7
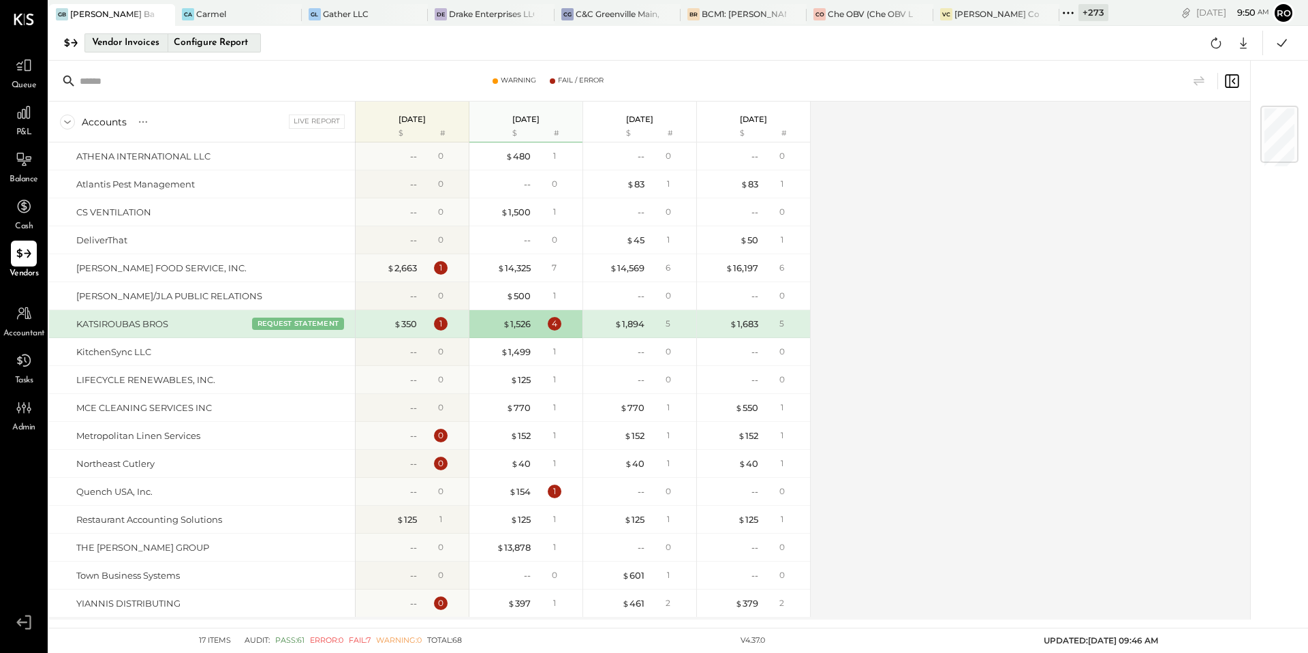
click at [144, 43] on div "Vendor Invoices" at bounding box center [125, 43] width 67 height 22
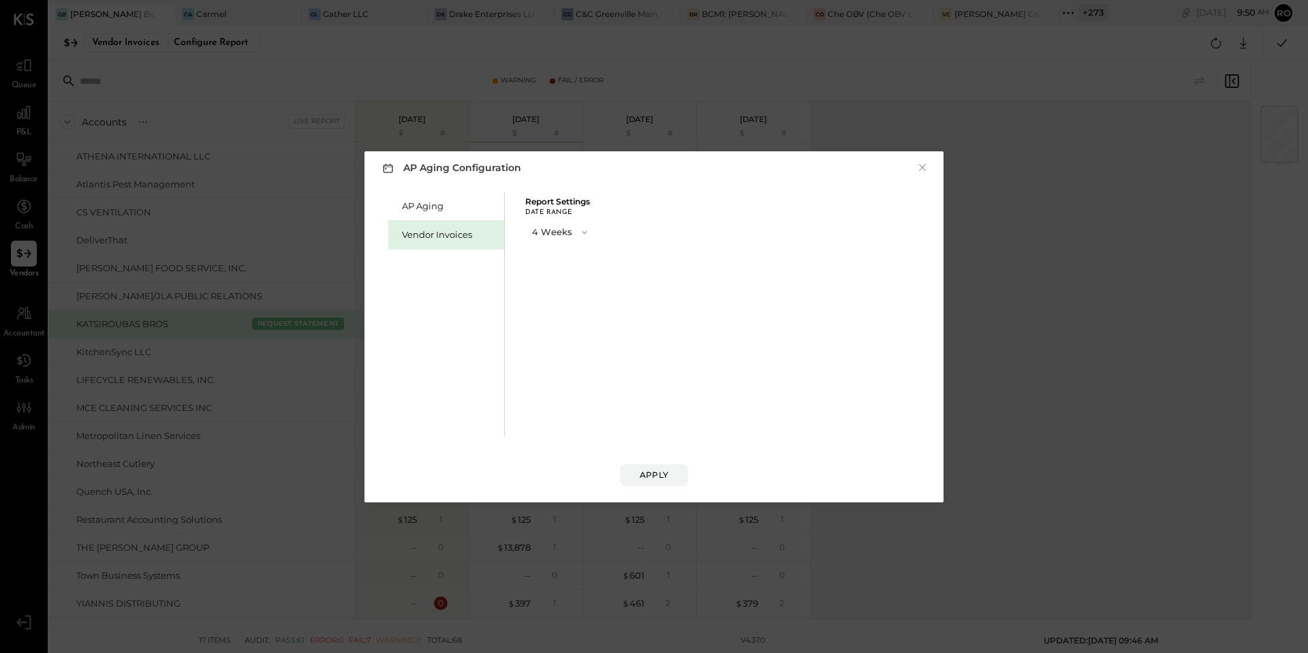
click at [584, 235] on icon "button" at bounding box center [584, 232] width 11 height 11
click at [574, 259] on div "8 Weeks" at bounding box center [561, 256] width 70 height 25
click at [660, 477] on div "Apply" at bounding box center [654, 475] width 29 height 12
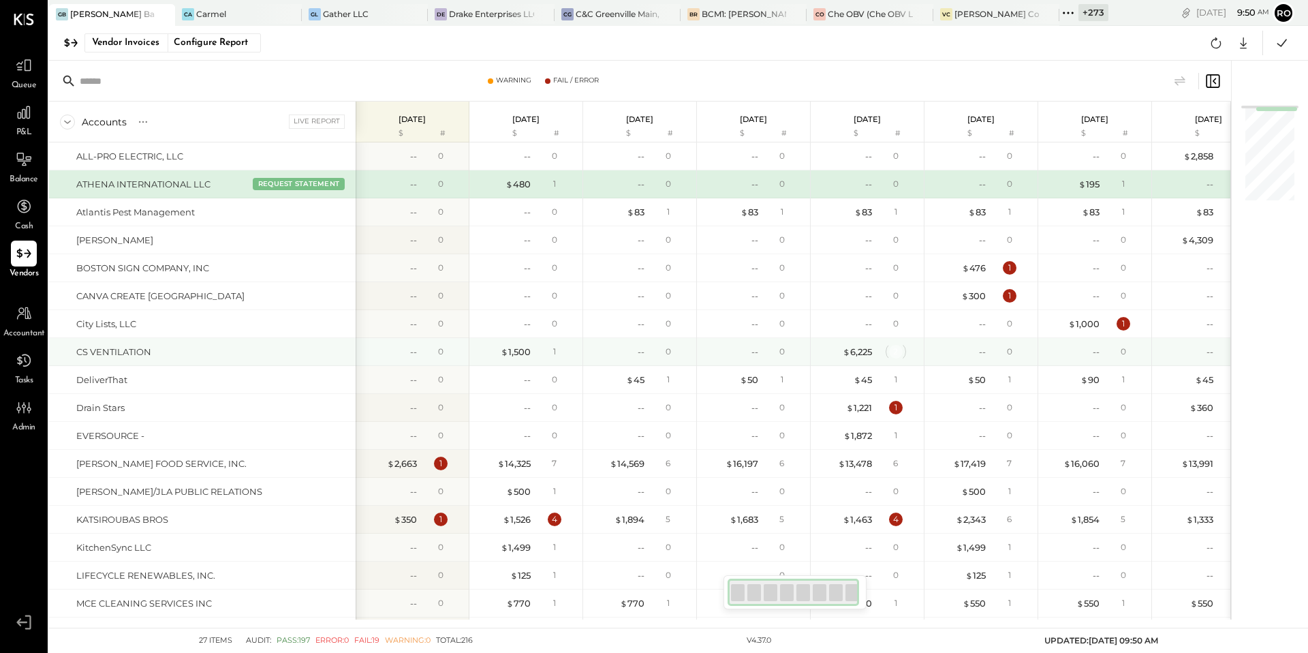
click at [896, 347] on div "2" at bounding box center [896, 352] width 14 height 14
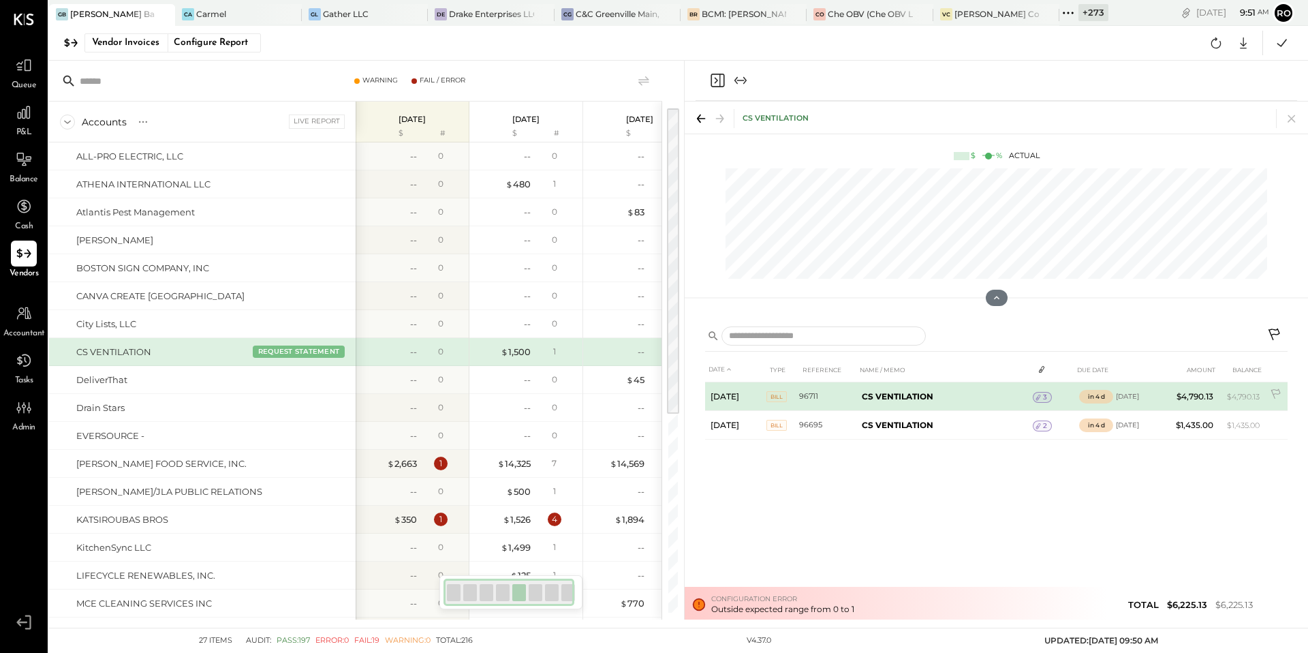
click at [1043, 395] on span "3" at bounding box center [1045, 398] width 4 height 10
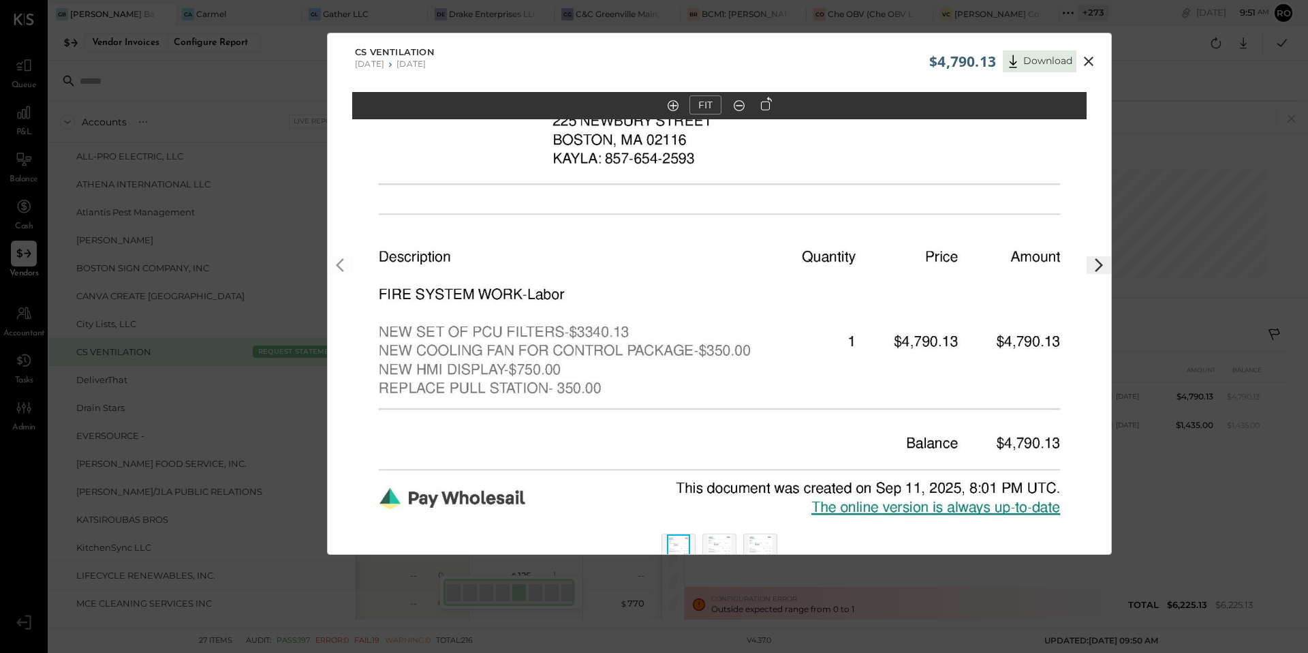
scroll to position [27, 0]
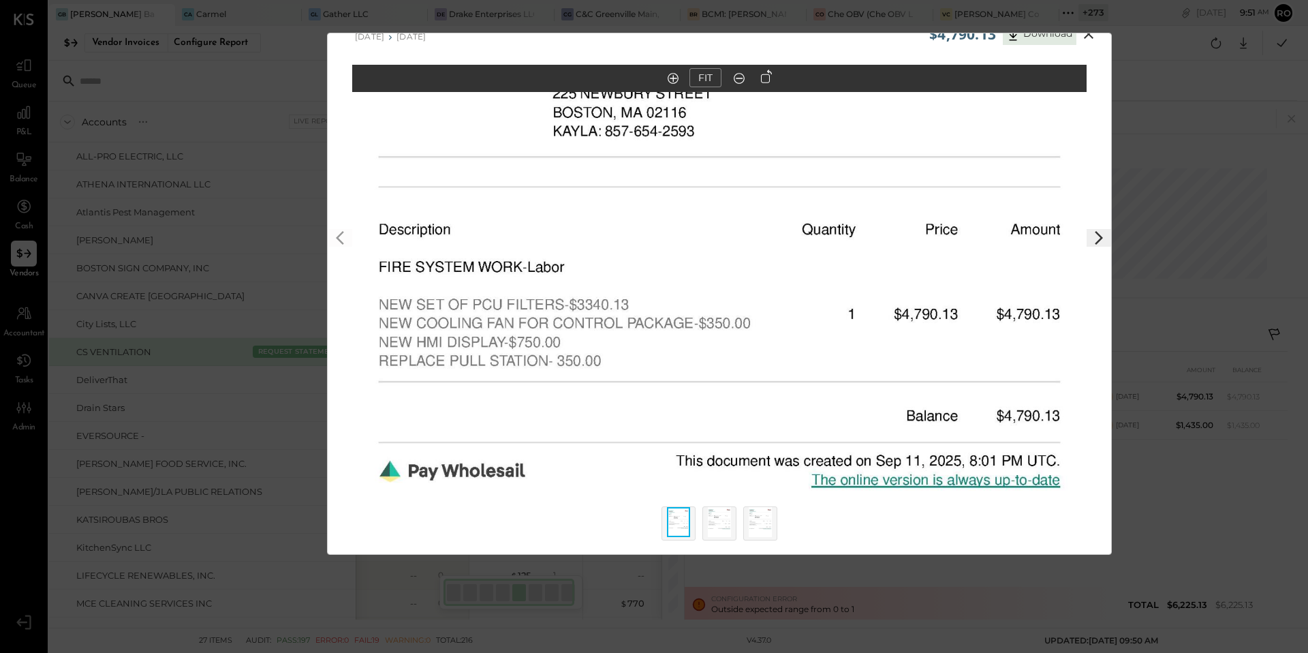
click at [1086, 33] on icon at bounding box center [1089, 34] width 16 height 16
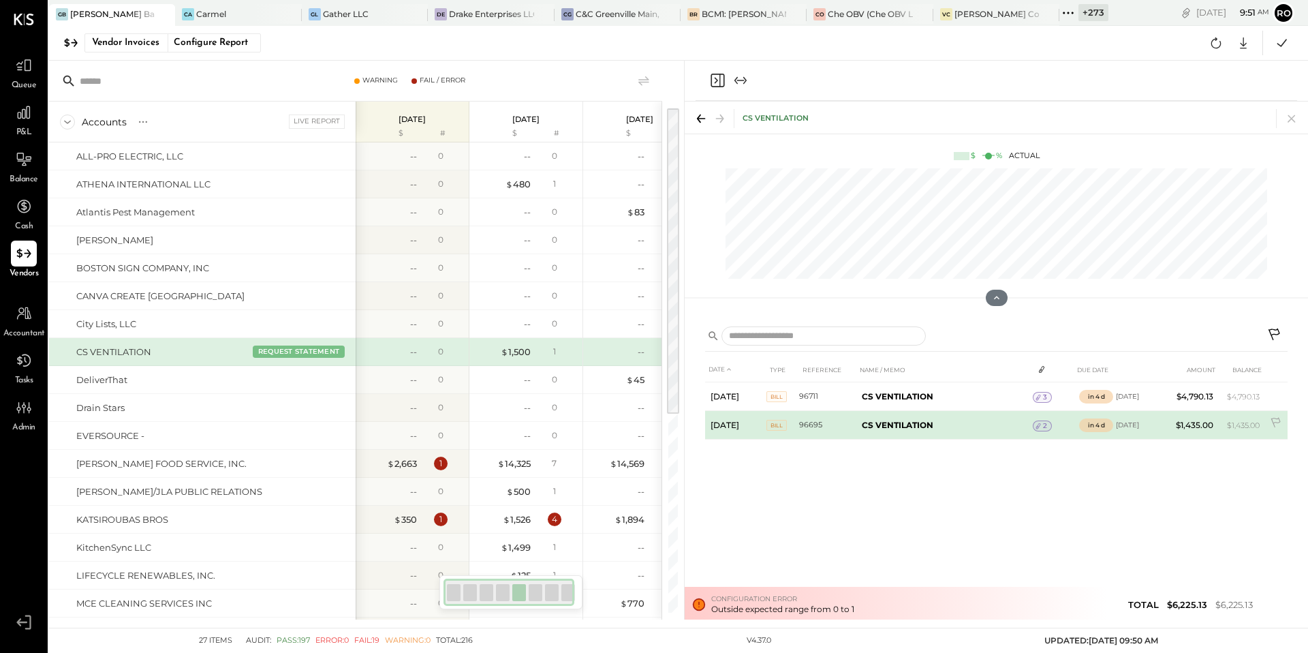
click at [1042, 425] on icon at bounding box center [1039, 426] width 10 height 10
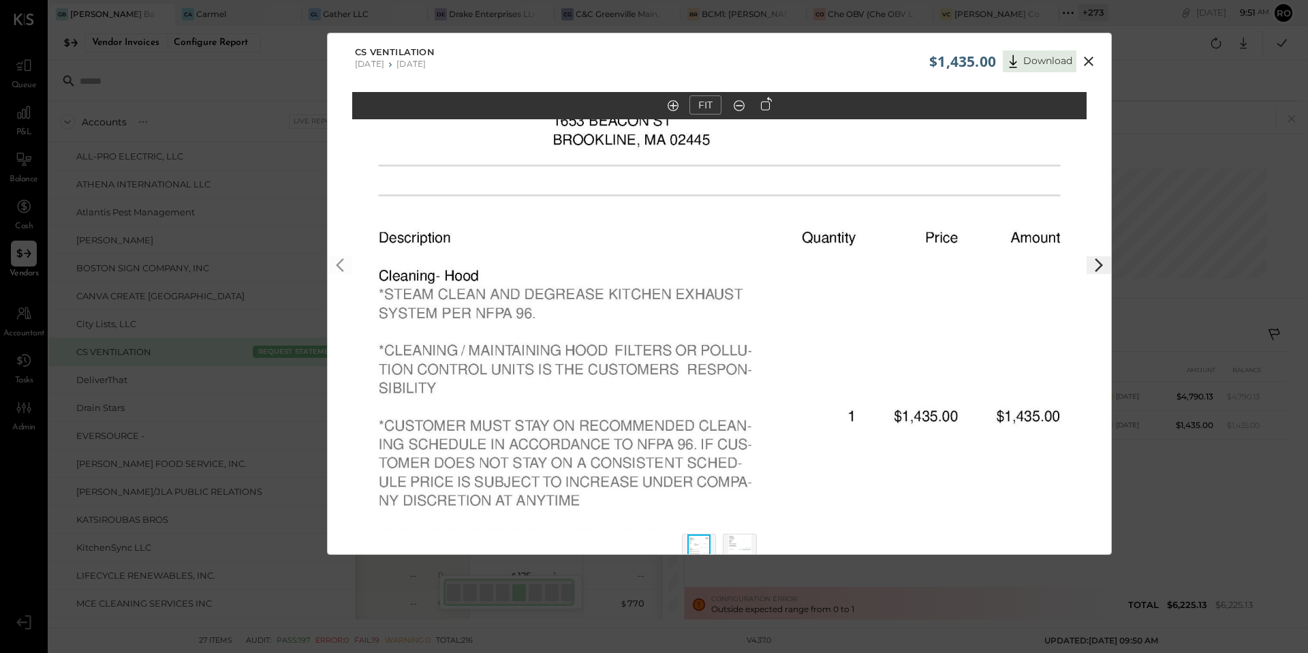
click at [1085, 55] on icon at bounding box center [1089, 61] width 16 height 16
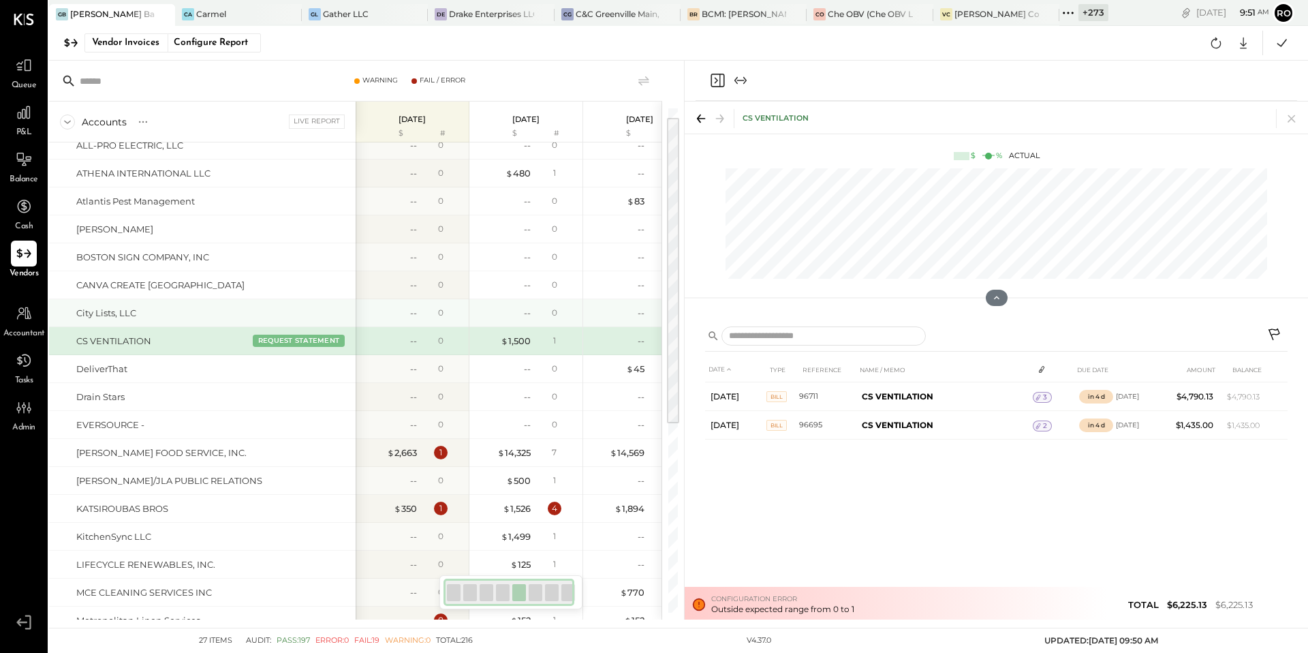
scroll to position [15, 0]
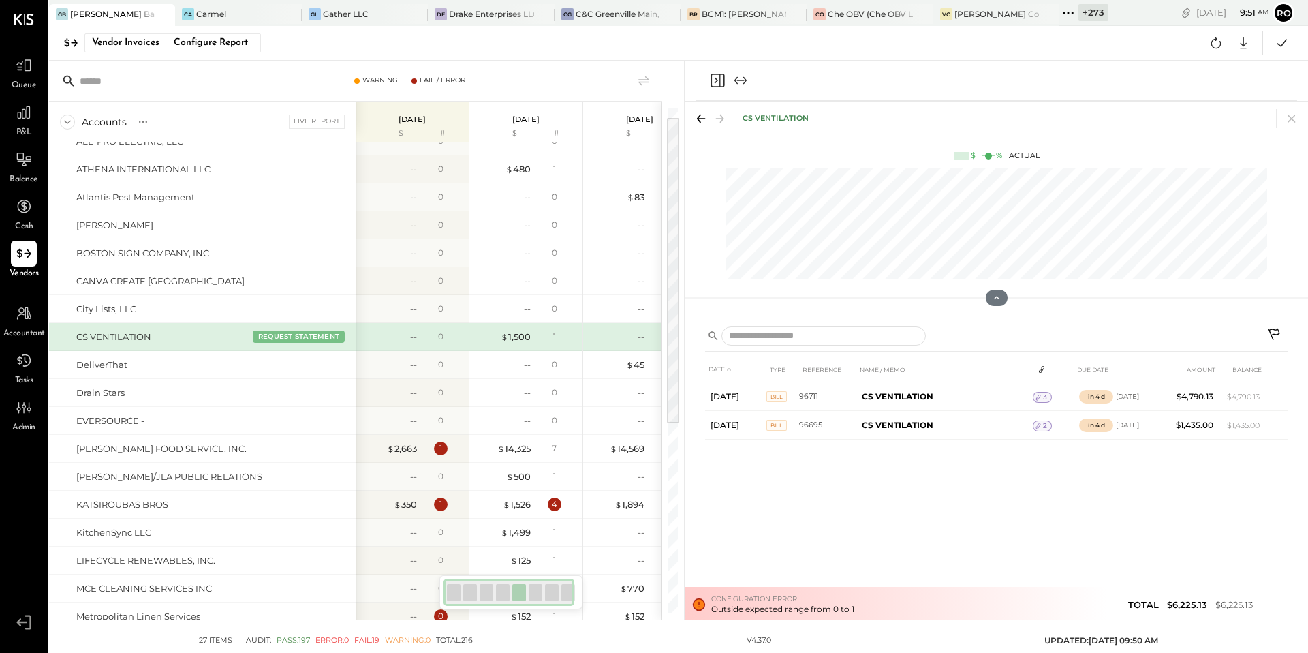
click at [1302, 118] on div "CS VENTILATION" at bounding box center [997, 118] width 624 height 32
click at [1293, 119] on icon at bounding box center [1291, 118] width 7 height 7
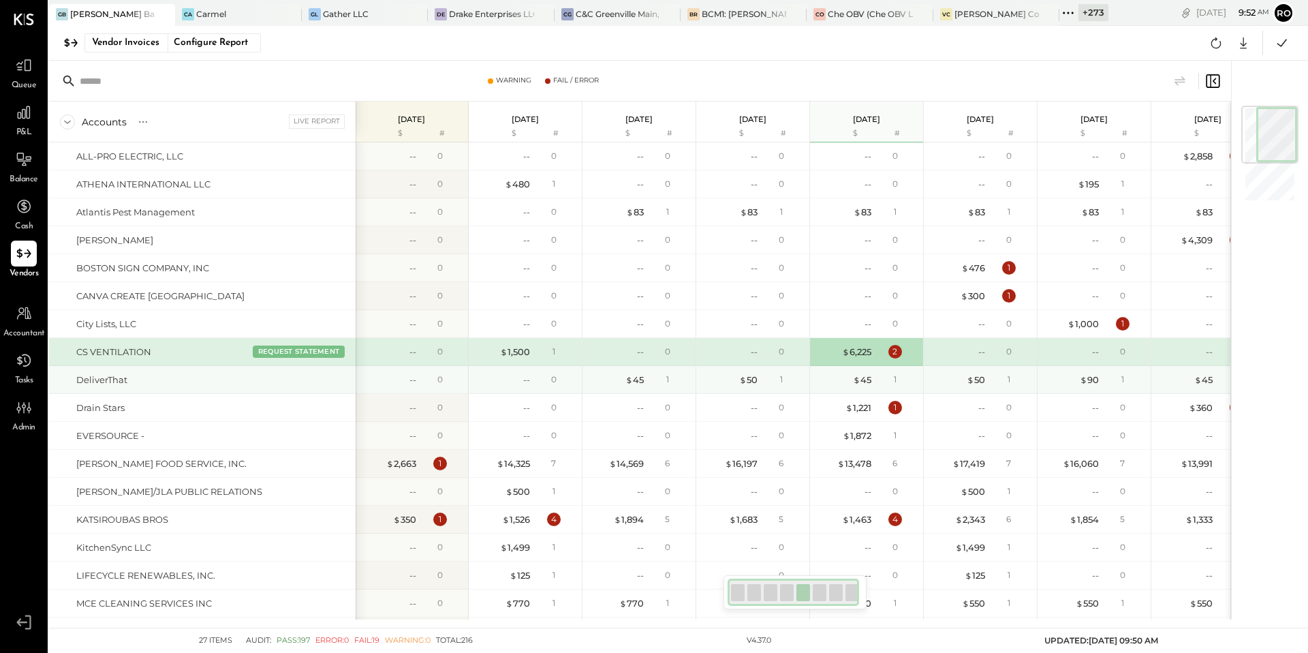
click at [270, 376] on div "DeliverThat" at bounding box center [213, 379] width 274 height 13
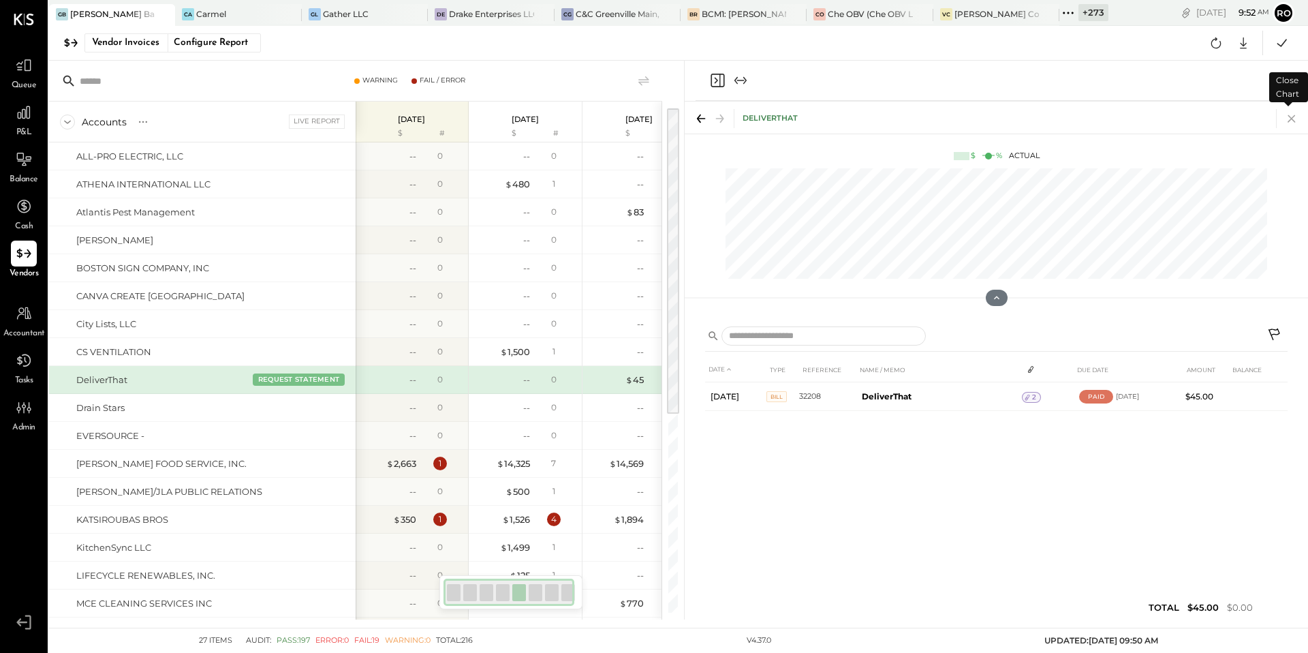
click at [1297, 117] on icon at bounding box center [1292, 118] width 19 height 19
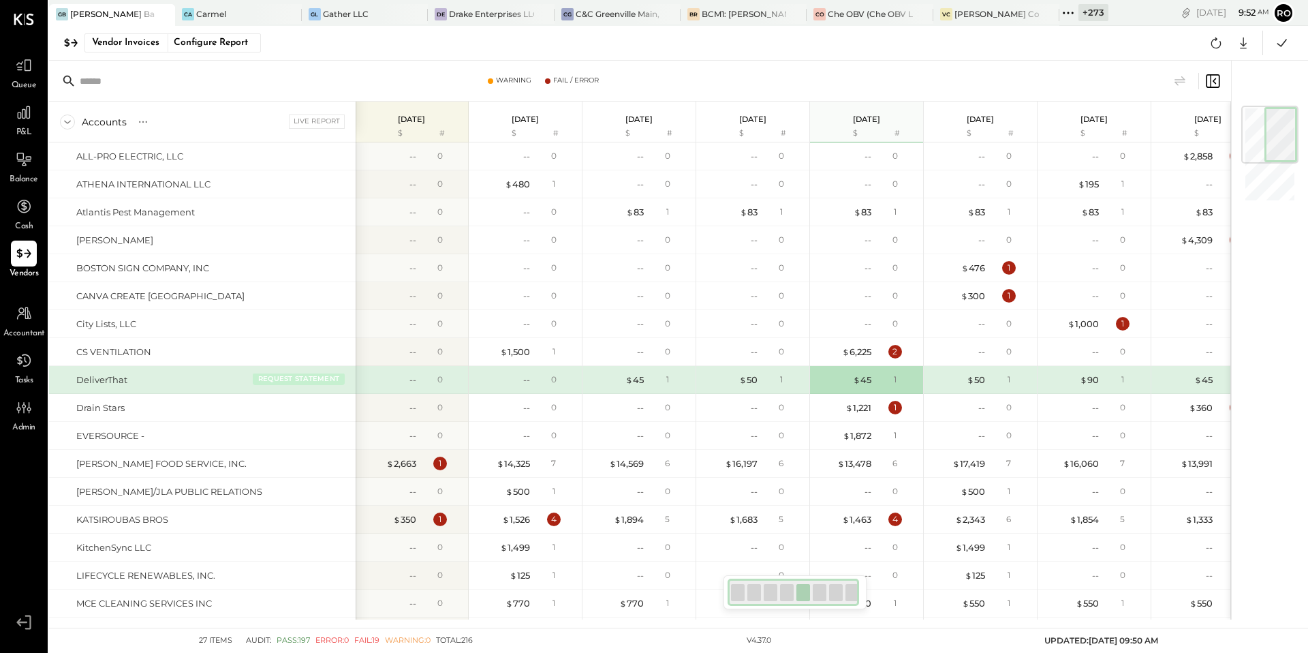
click at [271, 382] on button "REQUEST STATEMENT" at bounding box center [299, 379] width 92 height 12
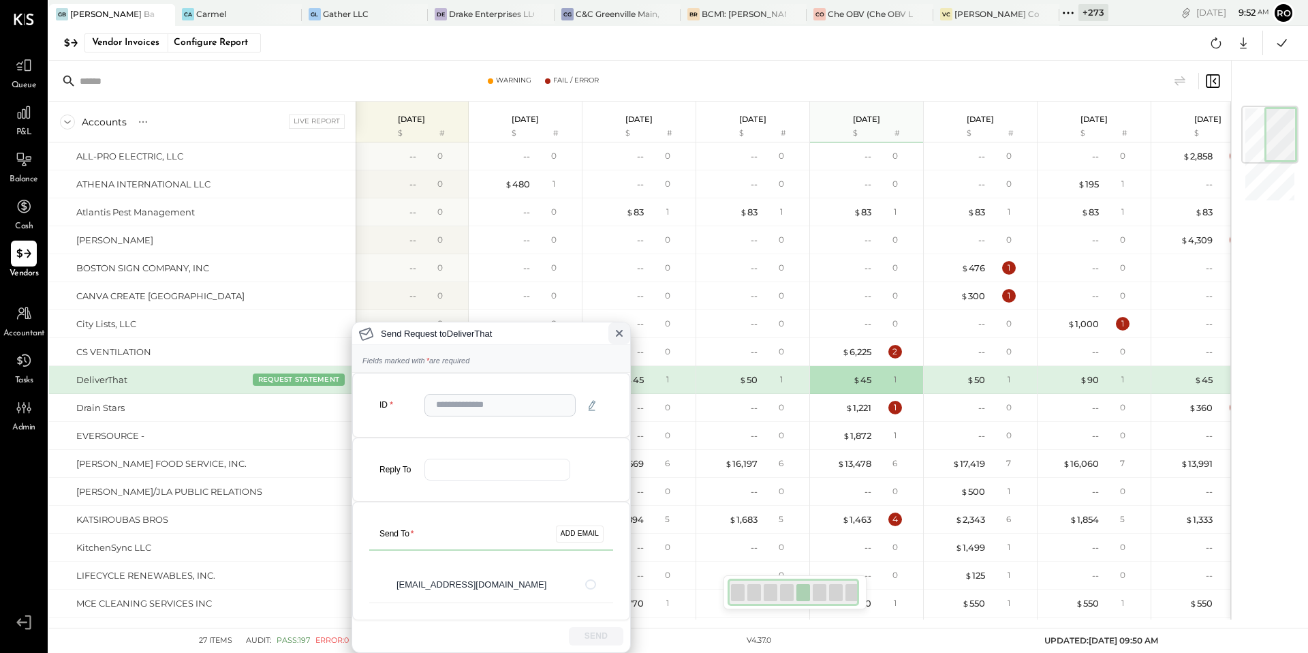
click at [620, 328] on icon at bounding box center [619, 333] width 11 height 11
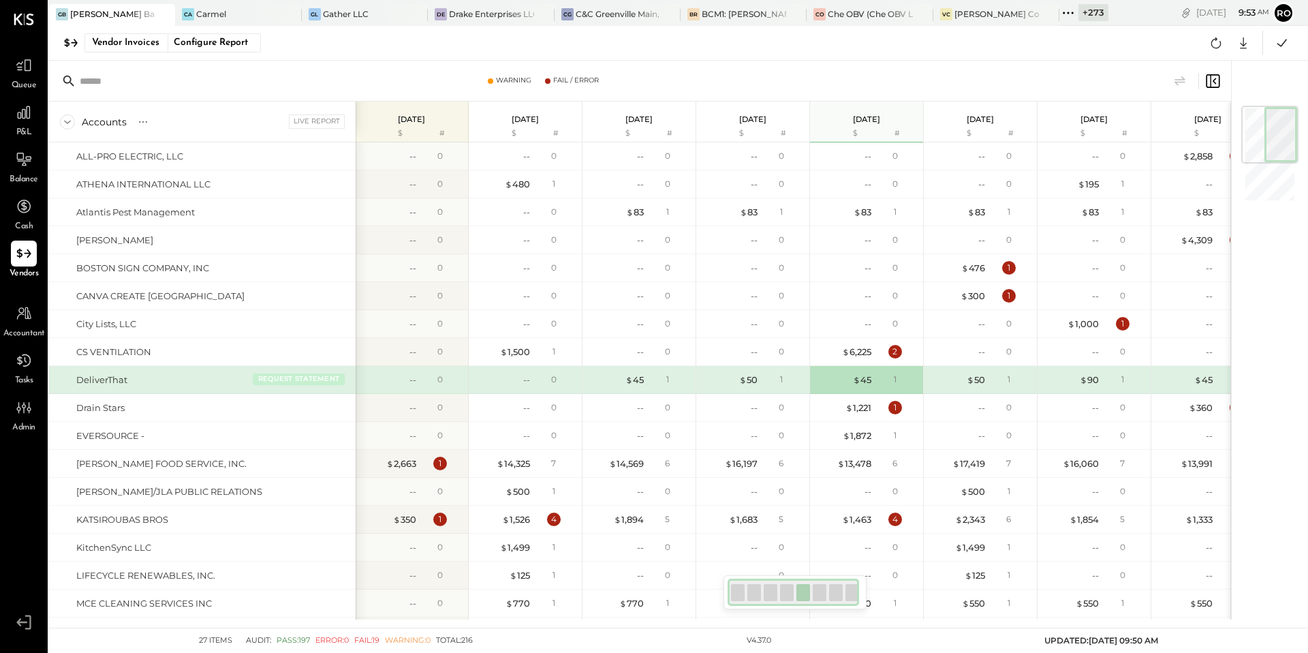
click at [305, 379] on button "REQUEST STATEMENT" at bounding box center [299, 379] width 92 height 12
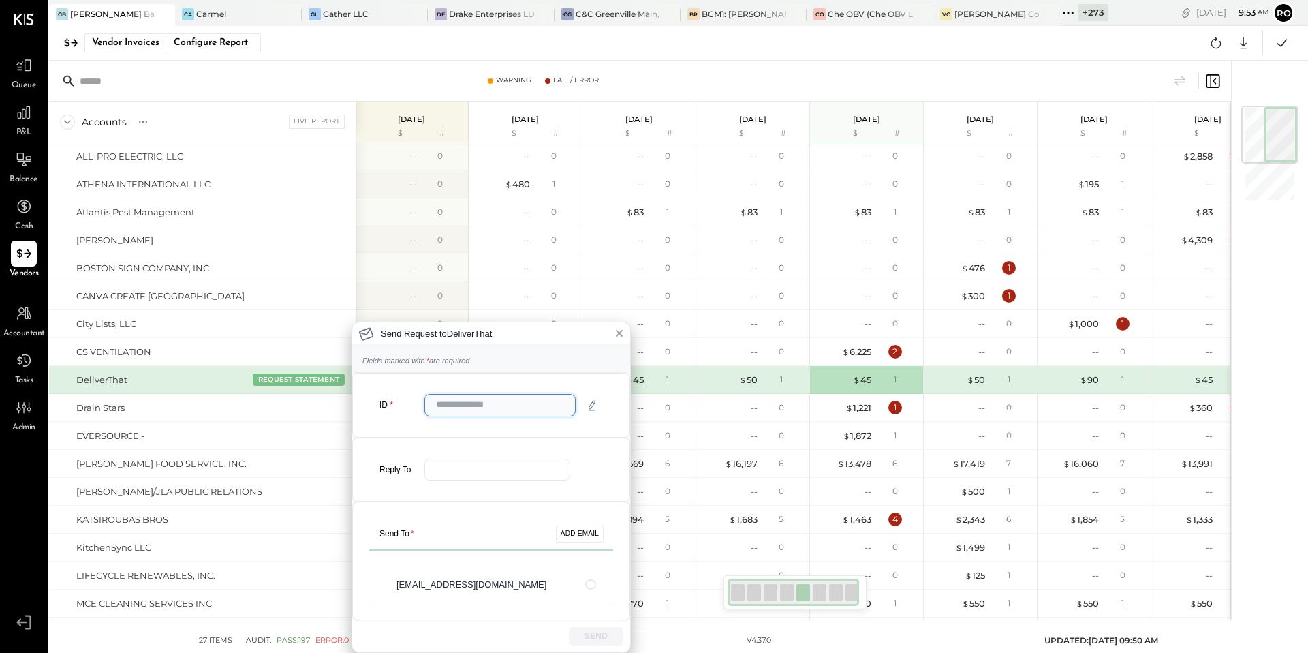
click at [475, 403] on input "text" at bounding box center [500, 405] width 151 height 22
click at [621, 329] on icon at bounding box center [619, 333] width 11 height 11
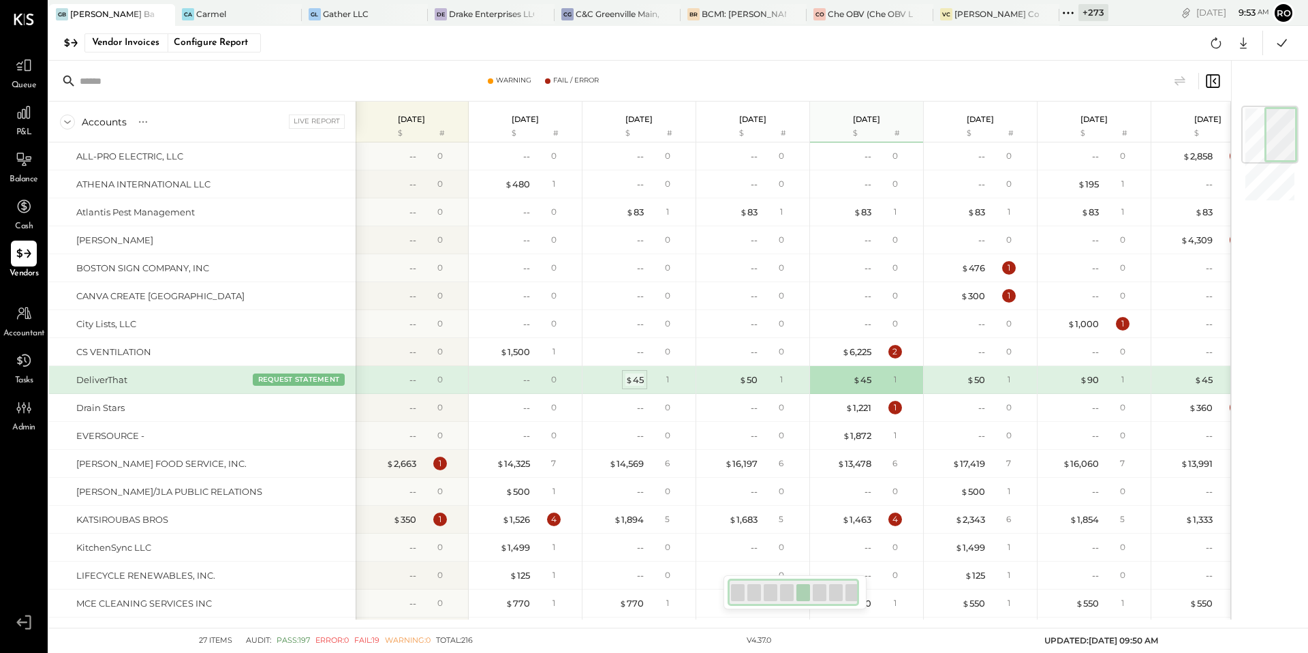
click at [638, 381] on div "$ 45" at bounding box center [635, 379] width 18 height 13
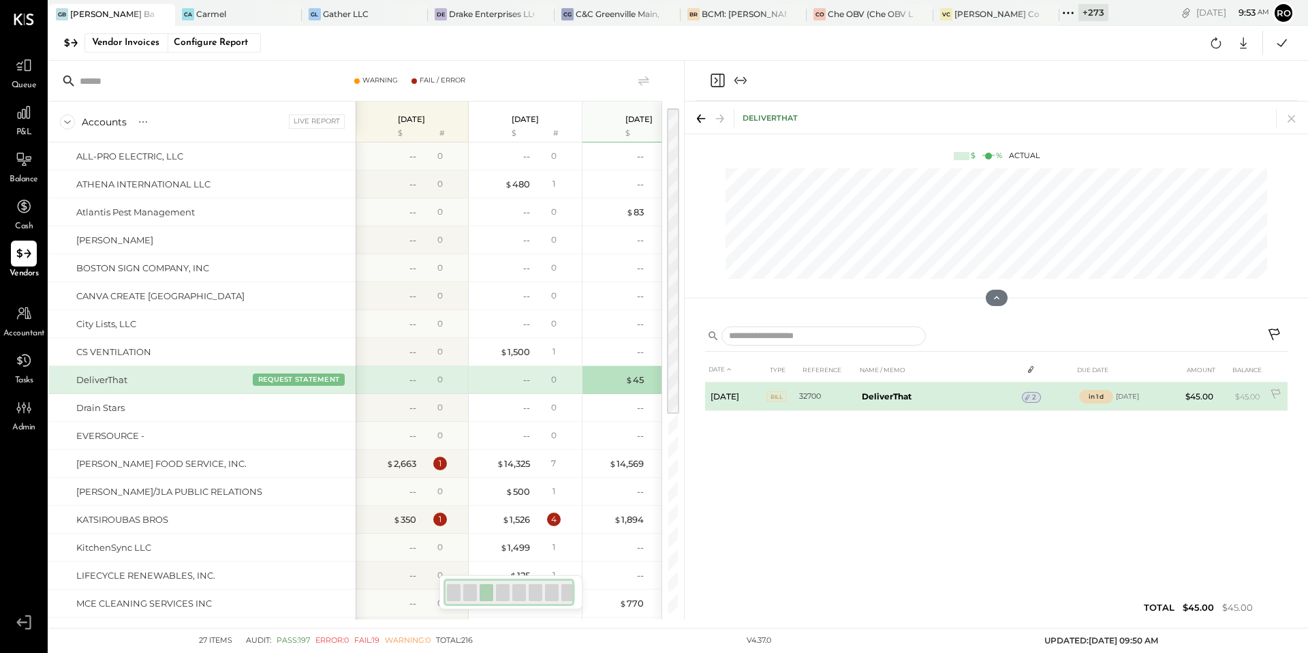
click at [1026, 393] on icon at bounding box center [1028, 398] width 10 height 10
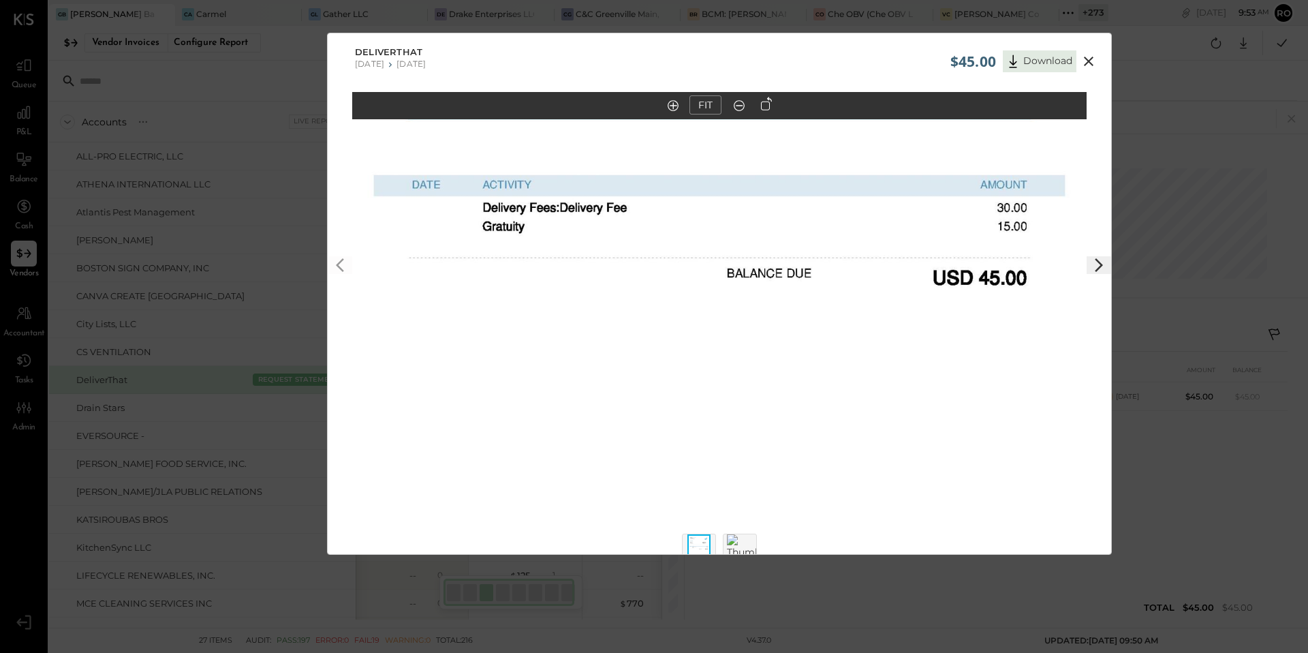
scroll to position [27, 0]
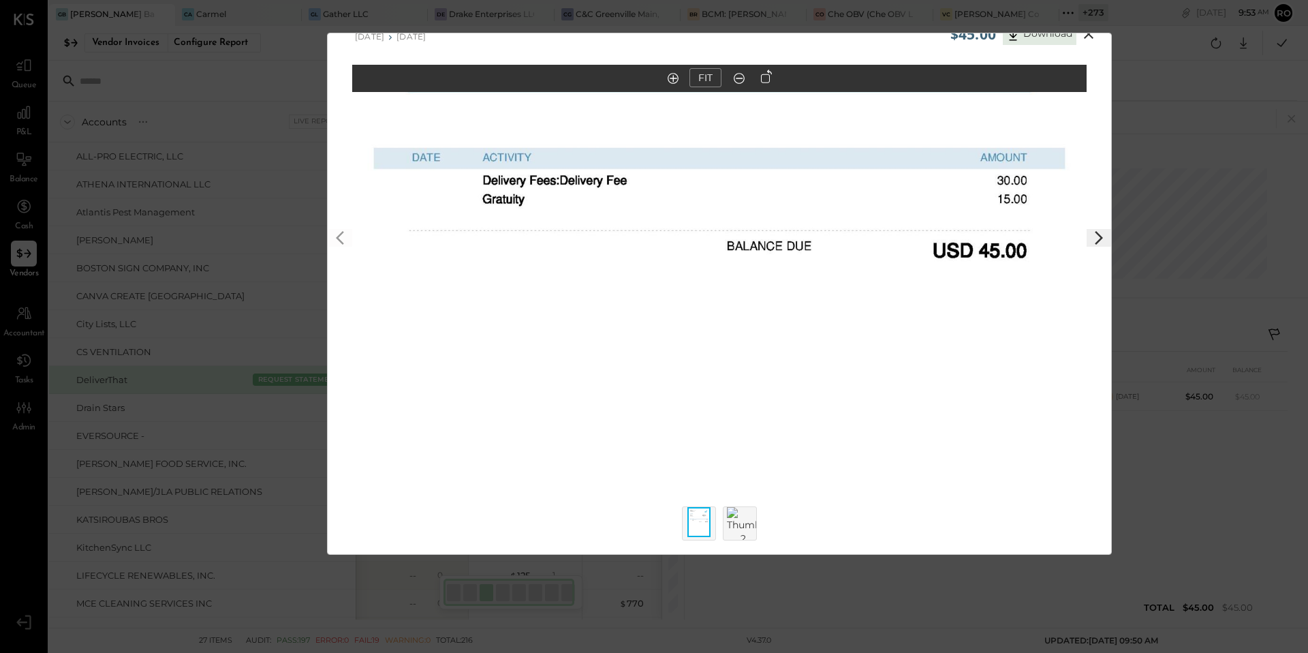
click at [754, 536] on img at bounding box center [743, 526] width 33 height 38
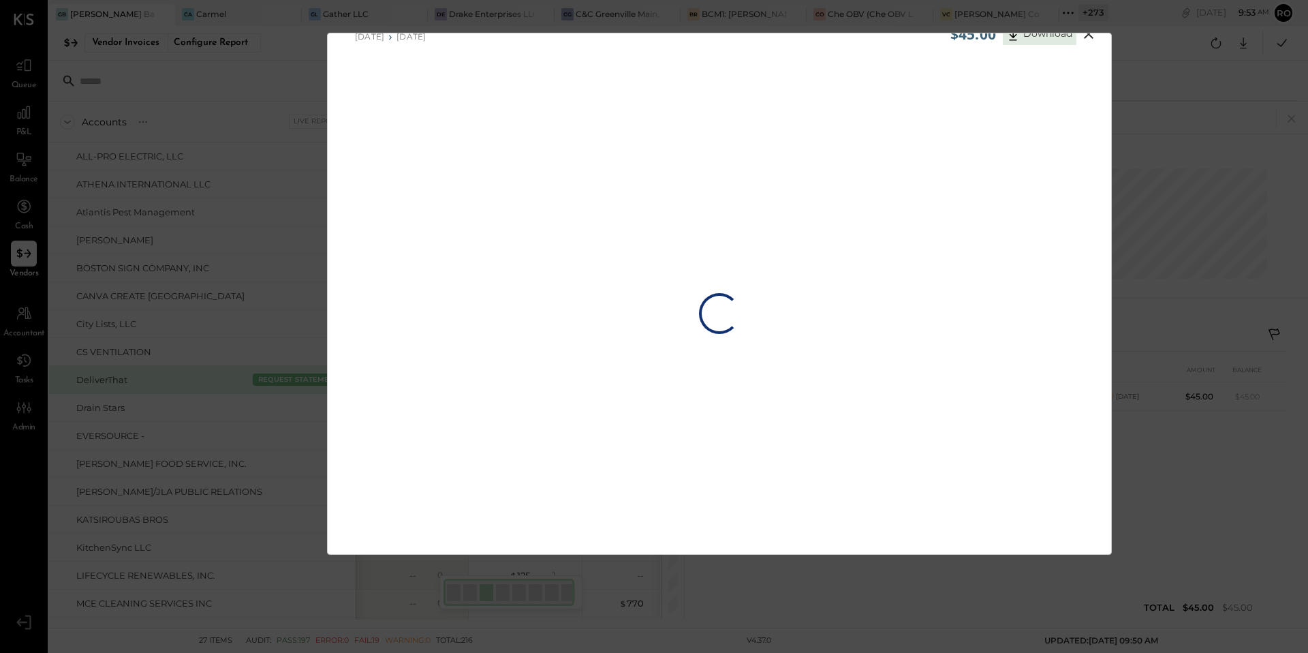
click at [692, 530] on div "Loading…" at bounding box center [720, 313] width 784 height 497
click at [686, 39] on div "DeliverThat 07/14/2025 07/20/2025" at bounding box center [720, 30] width 784 height 48
click at [686, 47] on div "DeliverThat 07/14/2025 07/20/2025" at bounding box center [720, 30] width 784 height 48
click at [864, 341] on div "Loading…" at bounding box center [720, 313] width 784 height 497
click at [564, 332] on div "Loading…" at bounding box center [720, 313] width 784 height 497
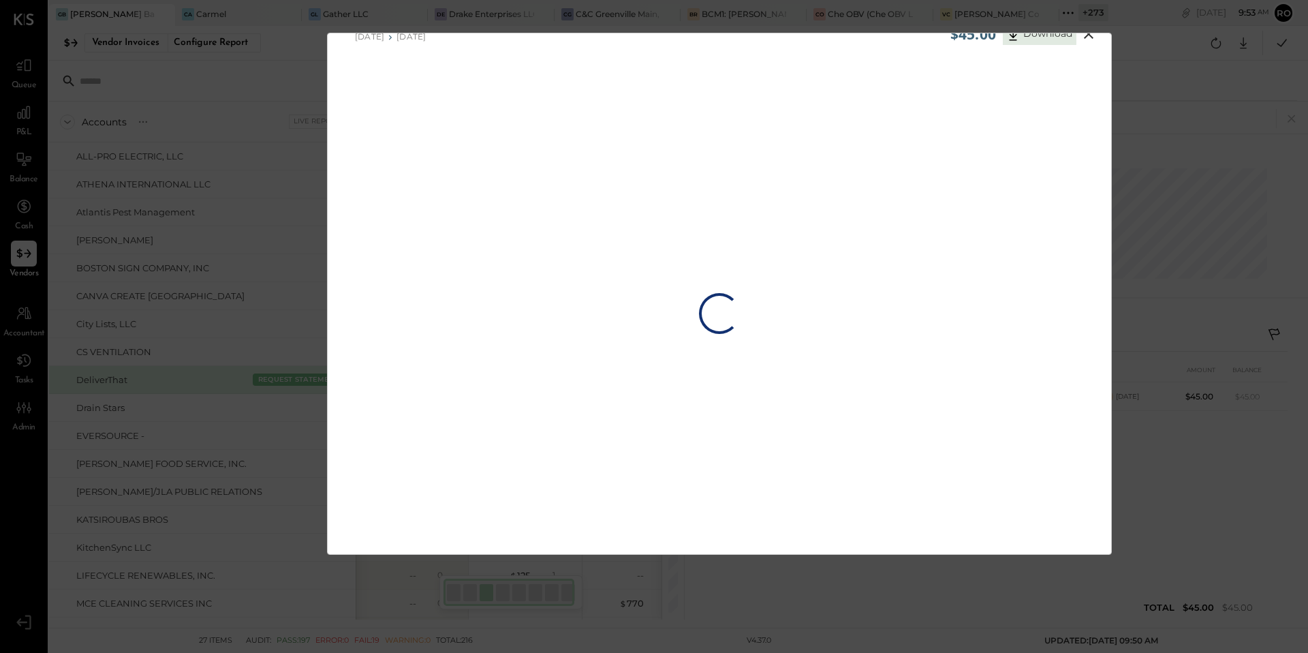
drag, startPoint x: 190, startPoint y: 196, endPoint x: 204, endPoint y: 196, distance: 14.3
click at [194, 196] on div "$45.00 Download DeliverThat 07/14/2025 07/20/2025 Loading…" at bounding box center [654, 326] width 1308 height 653
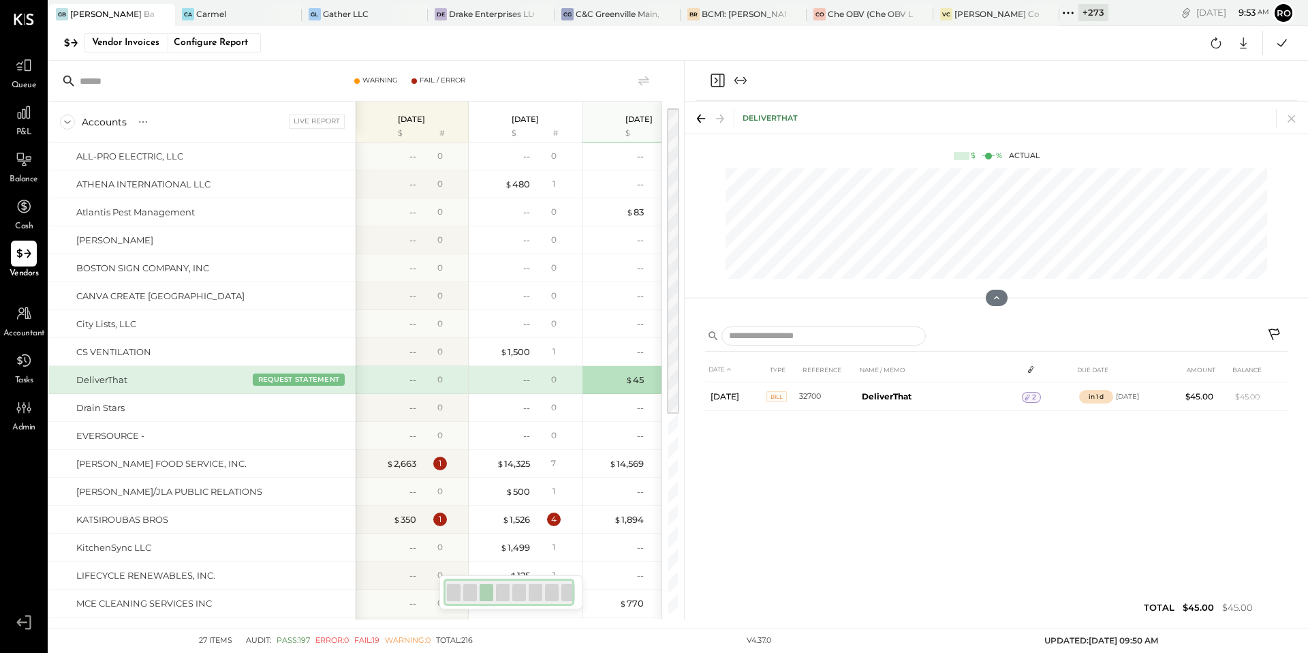
click at [288, 385] on div "DeliverThat REQUEST STATEMENT" at bounding box center [213, 379] width 274 height 13
click at [295, 378] on button "REQUEST STATEMENT" at bounding box center [299, 379] width 92 height 12
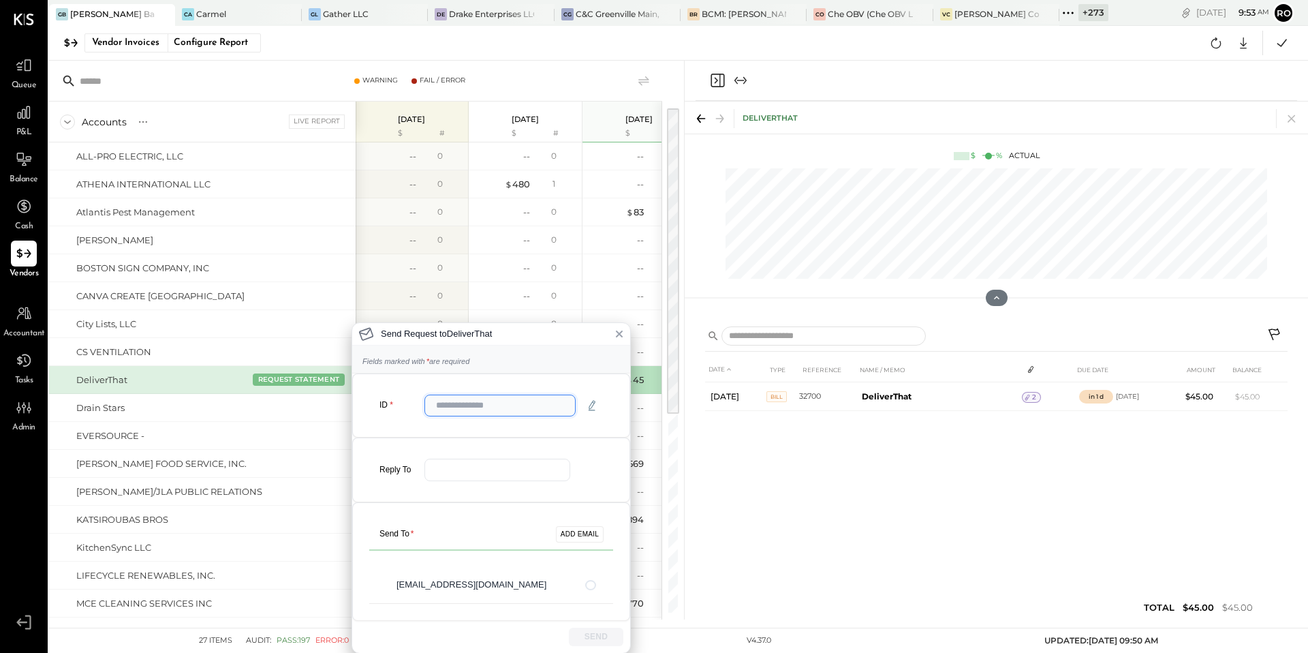
click at [481, 412] on input "text" at bounding box center [500, 406] width 151 height 22
type input "**"
click at [498, 472] on input "email" at bounding box center [498, 470] width 146 height 22
type input "**********"
click at [574, 534] on button "ADD EMAIL" at bounding box center [580, 534] width 48 height 16
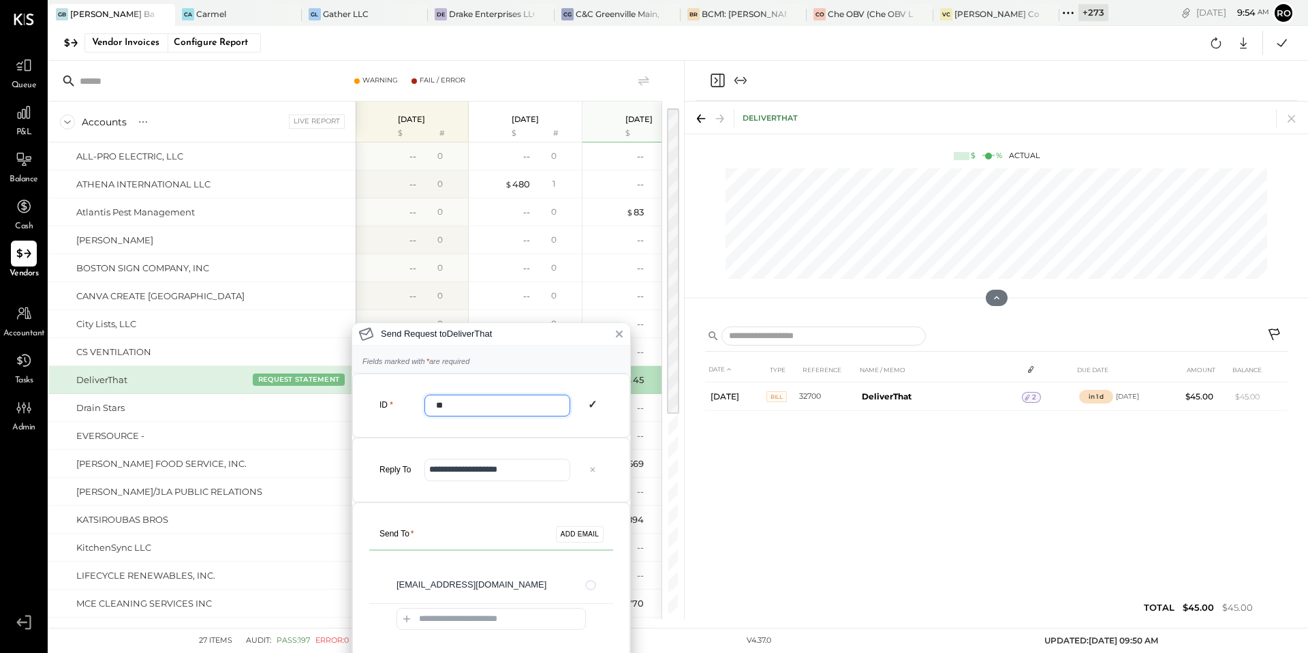
scroll to position [26, 0]
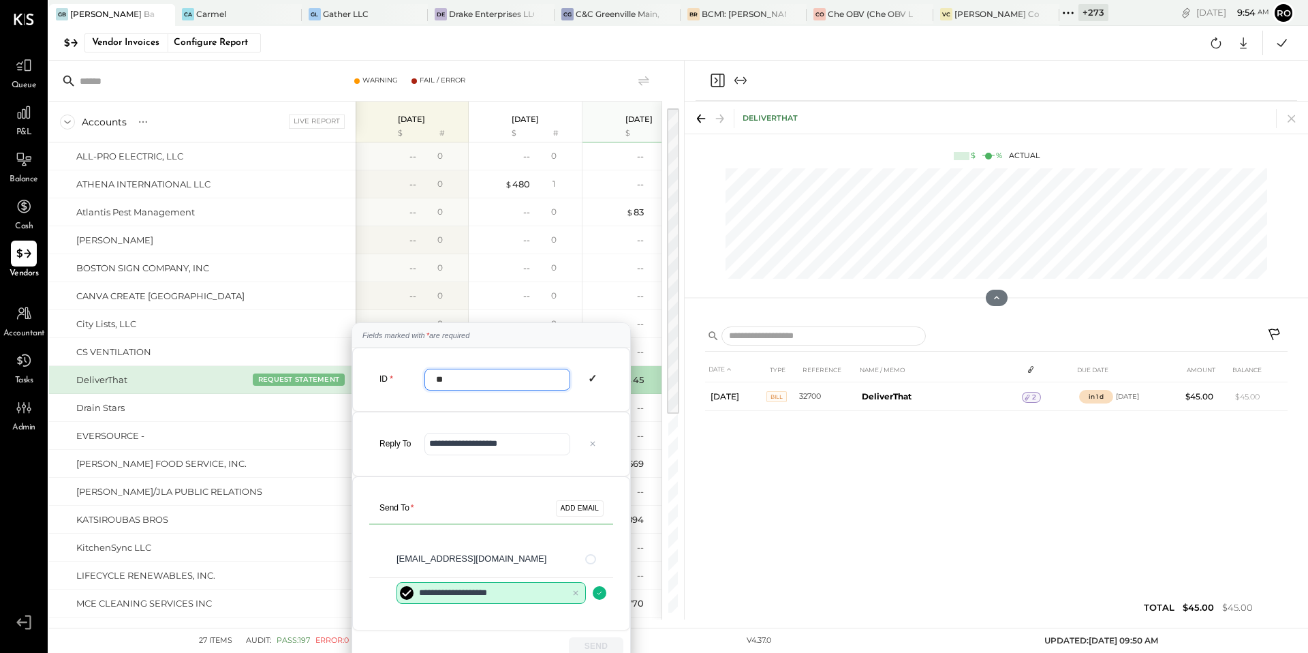
click at [435, 591] on input "**********" at bounding box center [491, 593] width 189 height 22
click at [439, 595] on input "**********" at bounding box center [491, 593] width 189 height 22
click at [578, 508] on button "ADD EMAIL" at bounding box center [580, 508] width 48 height 16
click at [440, 598] on input "**********" at bounding box center [491, 593] width 189 height 22
type input "**********"
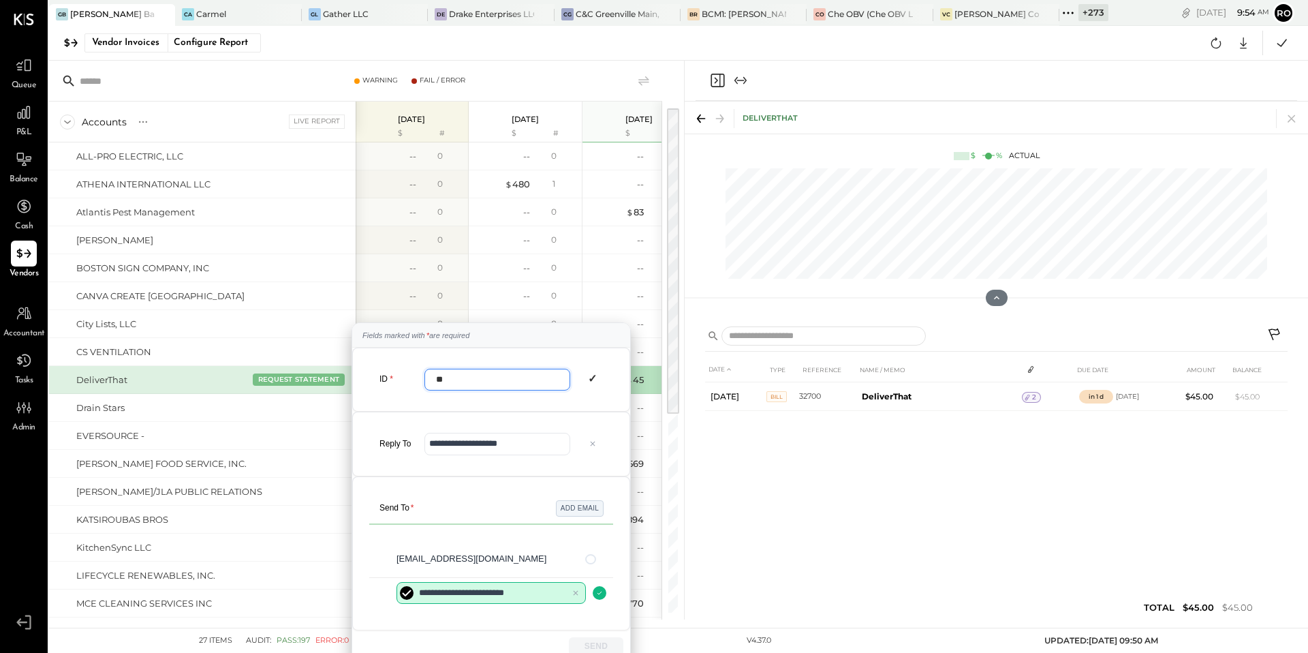
click at [574, 506] on button "ADD EMAIL" at bounding box center [580, 508] width 48 height 16
click at [497, 381] on input "**" at bounding box center [498, 380] width 146 height 22
click at [536, 452] on input "**********" at bounding box center [498, 444] width 146 height 22
click at [339, 561] on div "**********" at bounding box center [654, 326] width 1308 height 653
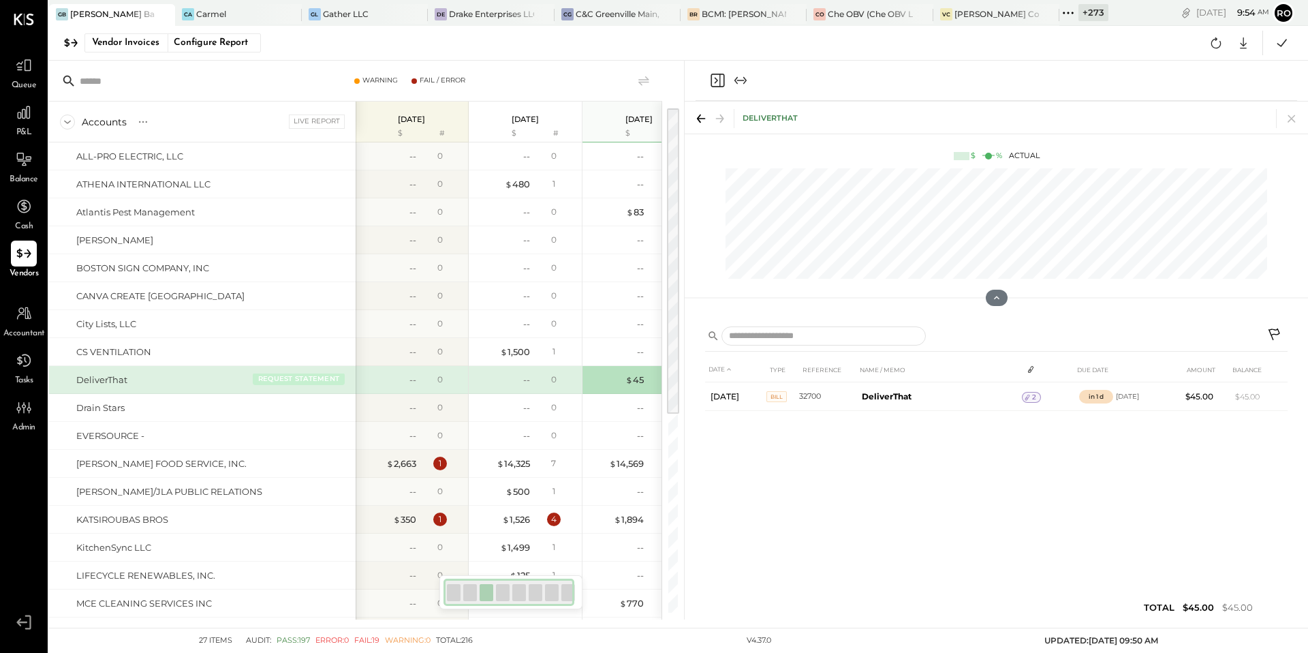
click at [318, 383] on button "REQUEST STATEMENT" at bounding box center [299, 379] width 92 height 12
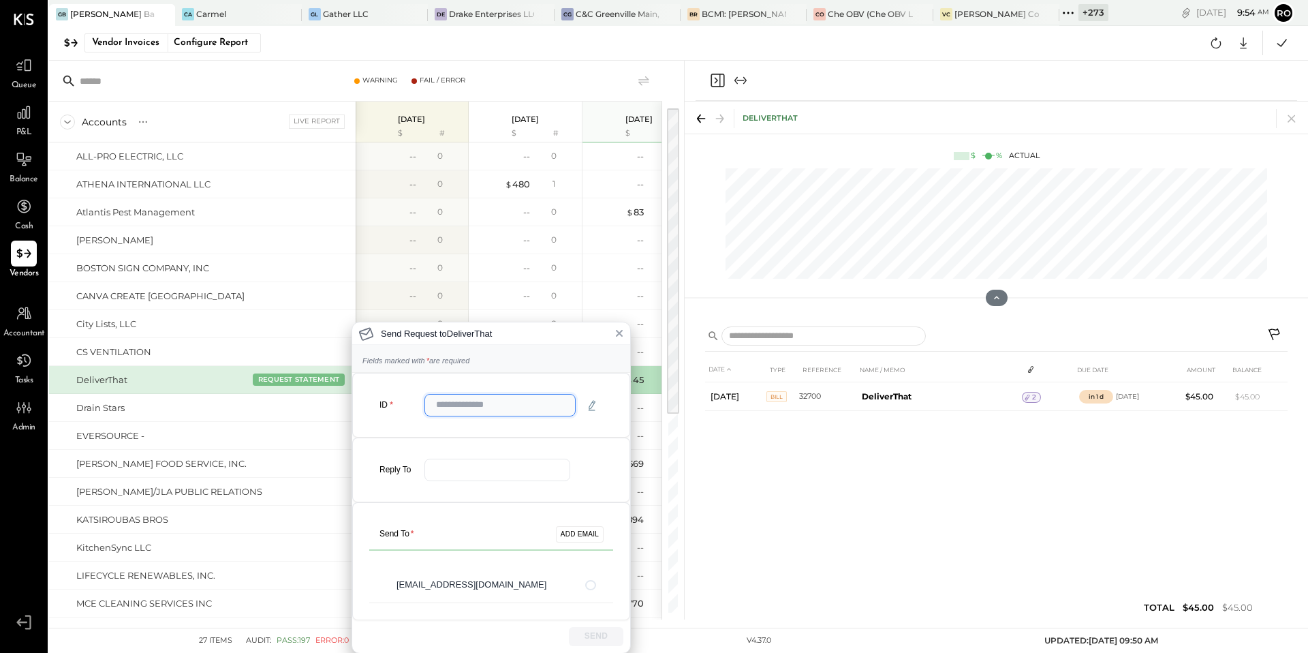
click at [508, 403] on input "text" at bounding box center [500, 405] width 151 height 22
type input "**"
click at [493, 470] on input "email" at bounding box center [498, 470] width 146 height 22
type input "*"
click at [616, 339] on button at bounding box center [620, 333] width 22 height 22
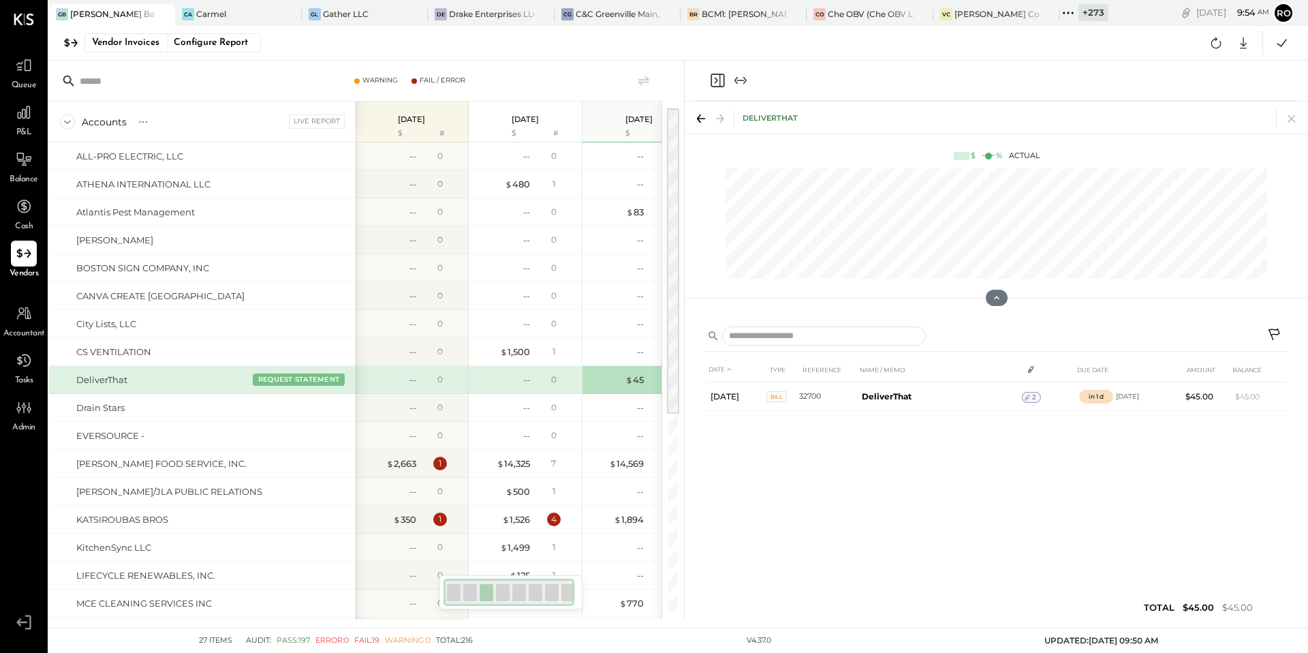
click at [949, 38] on div "Vendor Invoices Configure Report Google Sheets Excel" at bounding box center [678, 43] width 1259 height 35
click at [1074, 12] on icon at bounding box center [1073, 13] width 2 height 2
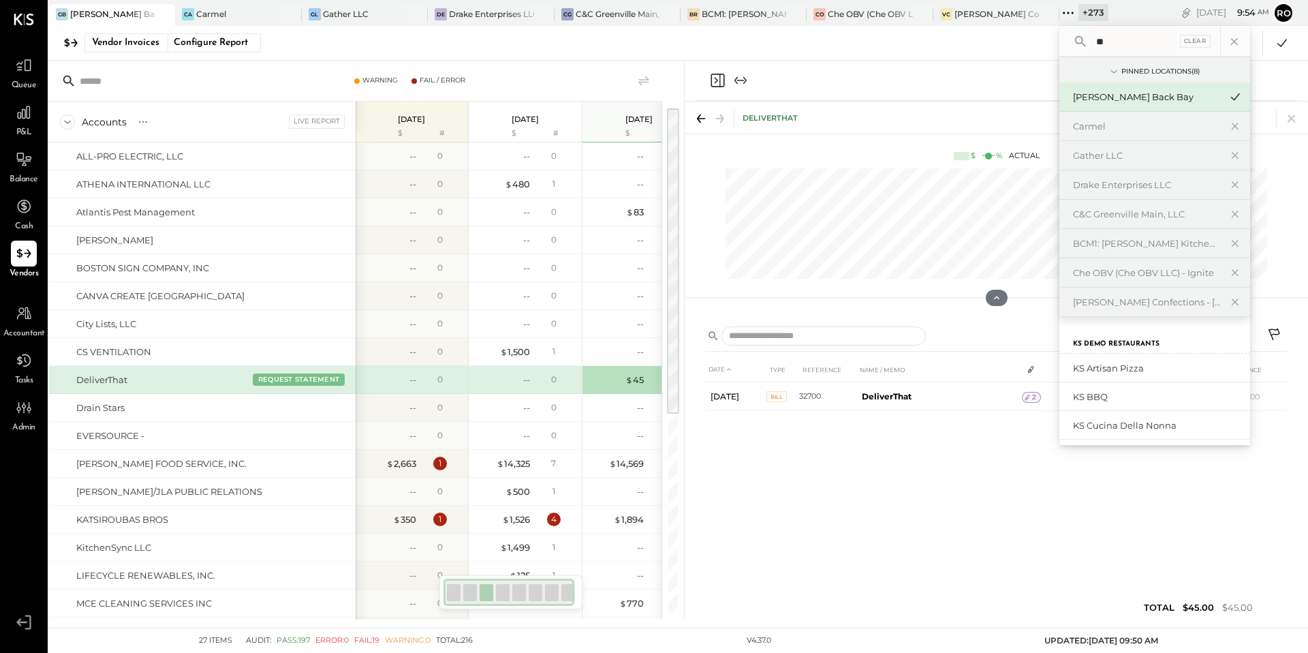
scroll to position [466, 0]
type input "**"
click at [1136, 355] on div "KS Artisan Pizza" at bounding box center [1146, 350] width 147 height 13
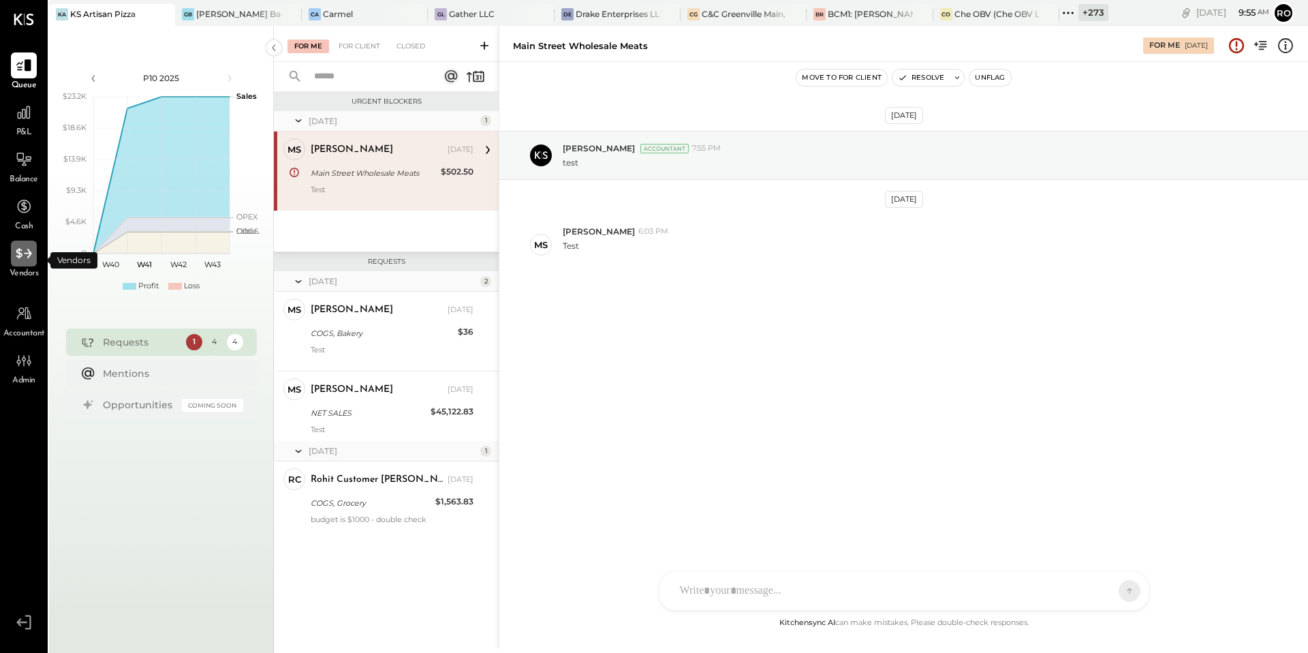
click at [26, 255] on icon at bounding box center [24, 254] width 18 height 18
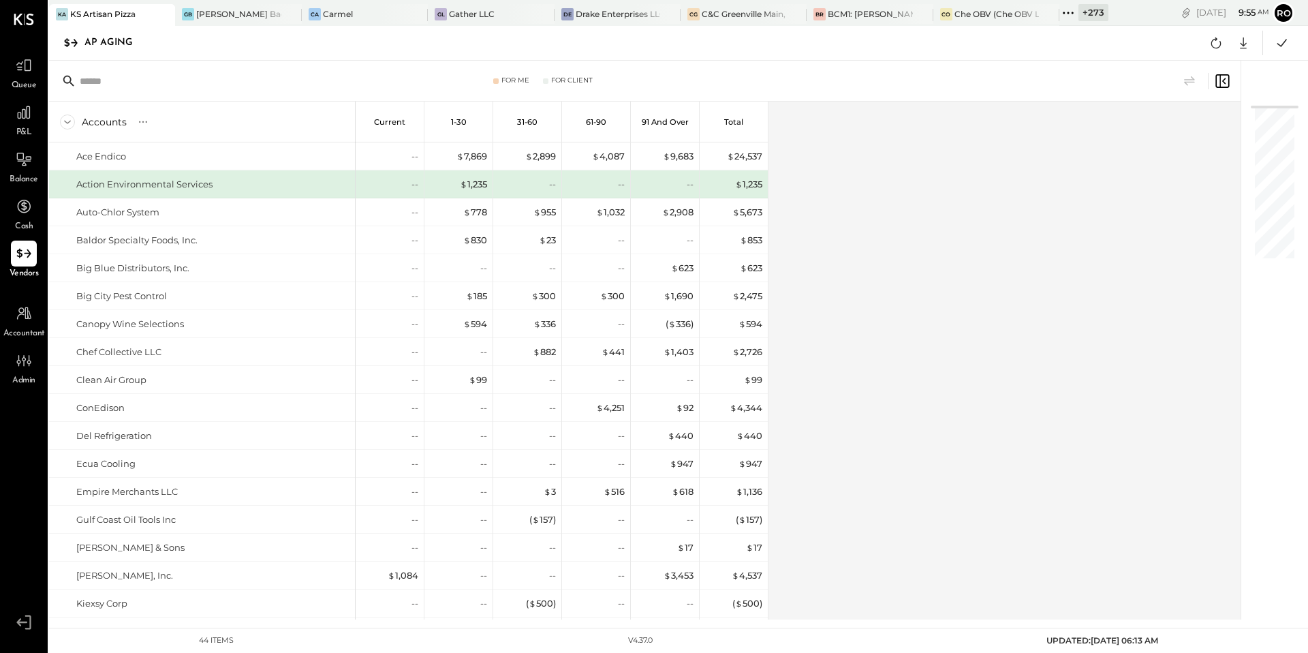
click at [123, 44] on div "AP Aging" at bounding box center [116, 43] width 62 height 22
click at [870, 14] on div "BCM1: [PERSON_NAME] Kitchen Bar Market" at bounding box center [870, 14] width 85 height 12
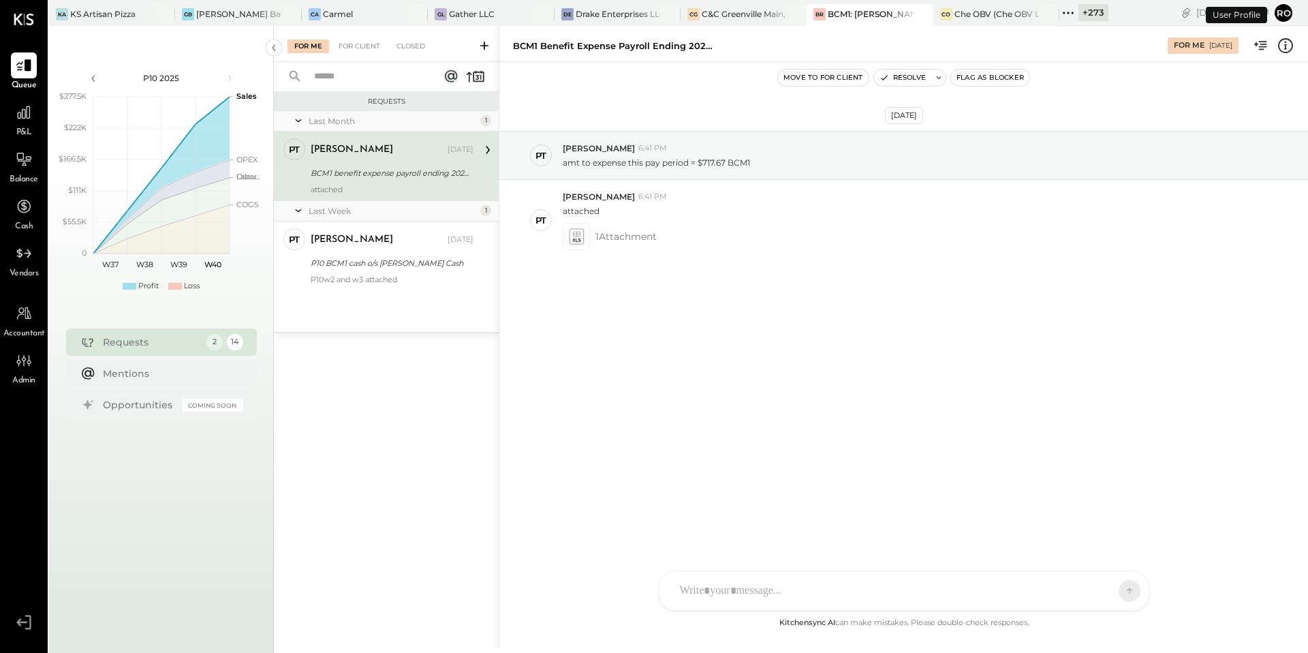
click at [26, 269] on span "Vendors" at bounding box center [24, 274] width 29 height 12
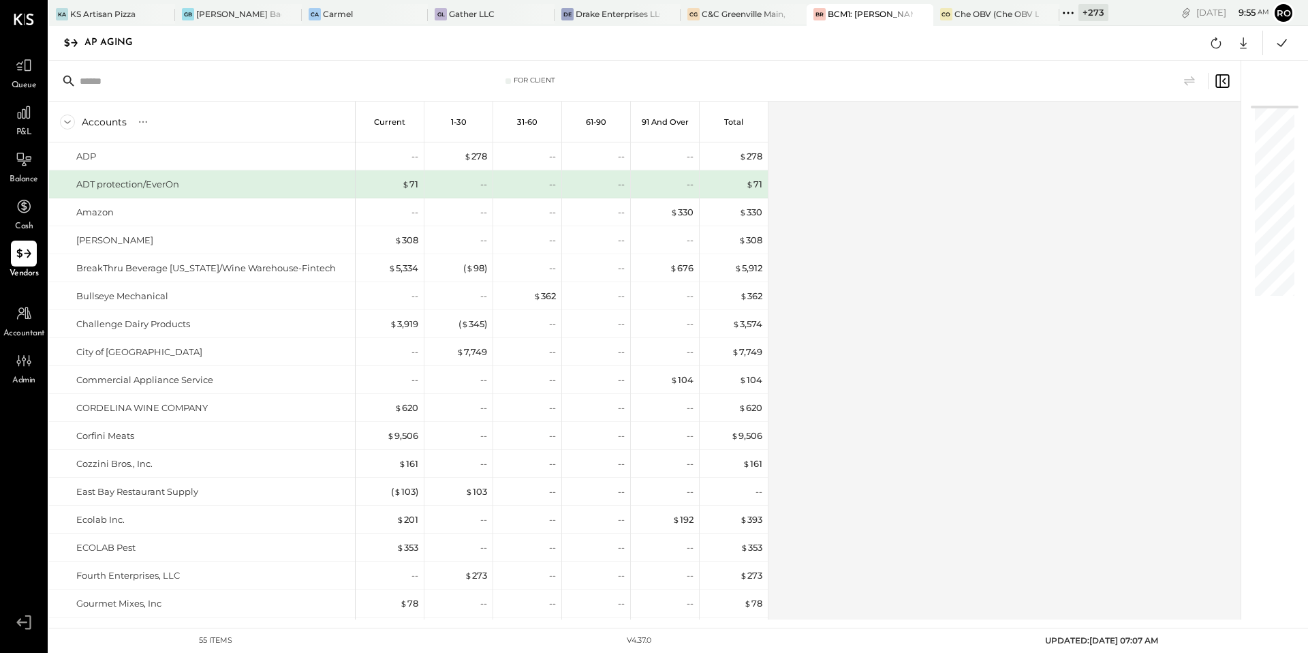
click at [110, 34] on div "AP Aging" at bounding box center [116, 43] width 62 height 22
click at [236, 8] on div "[PERSON_NAME] Back Bay" at bounding box center [238, 14] width 85 height 12
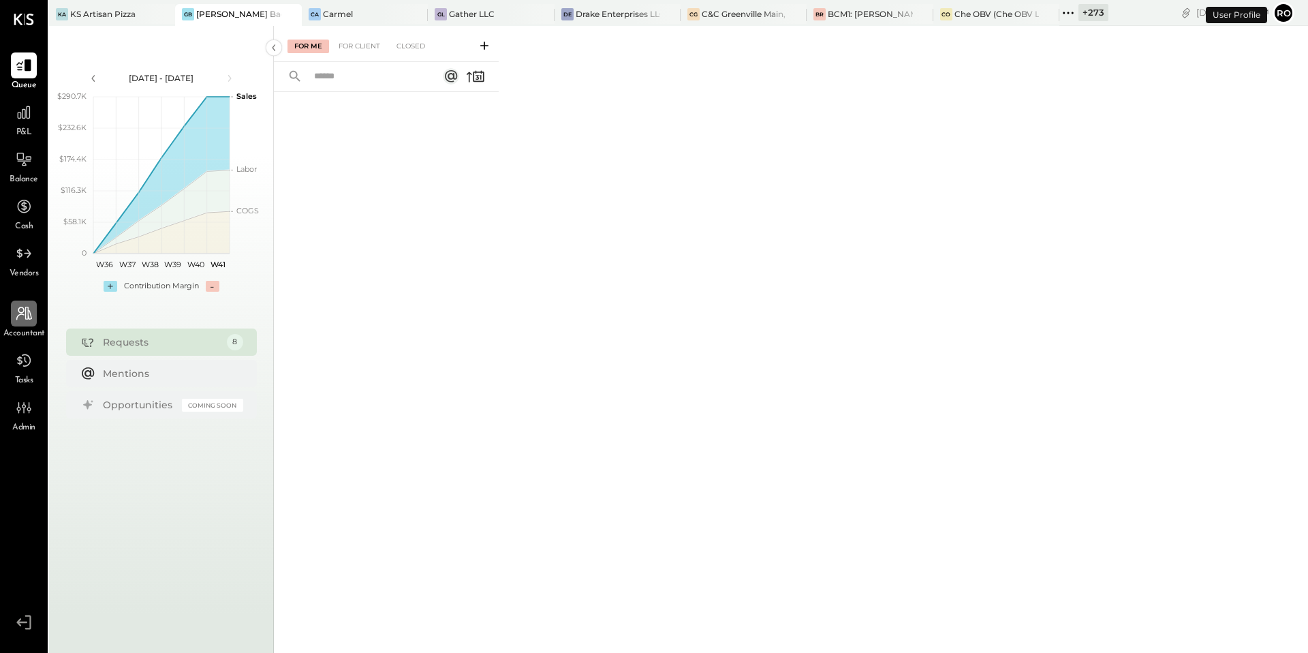
click at [17, 319] on icon at bounding box center [24, 314] width 16 height 14
select select "**"
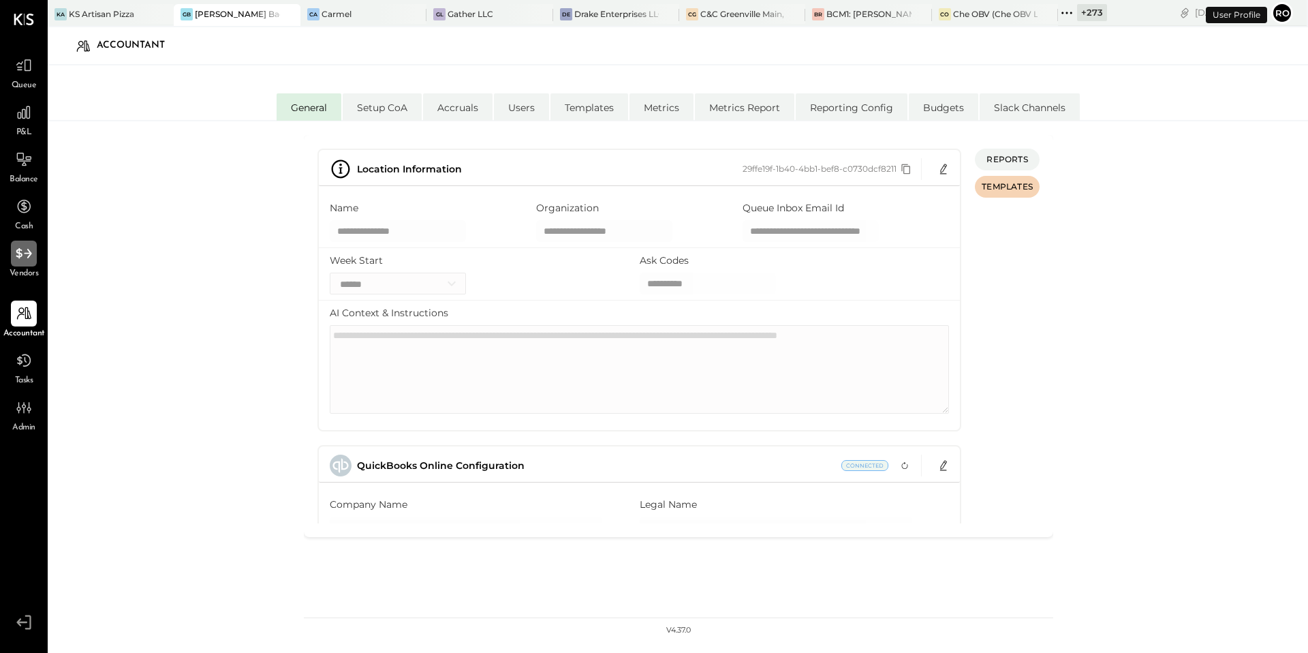
click at [18, 261] on icon at bounding box center [24, 254] width 18 height 18
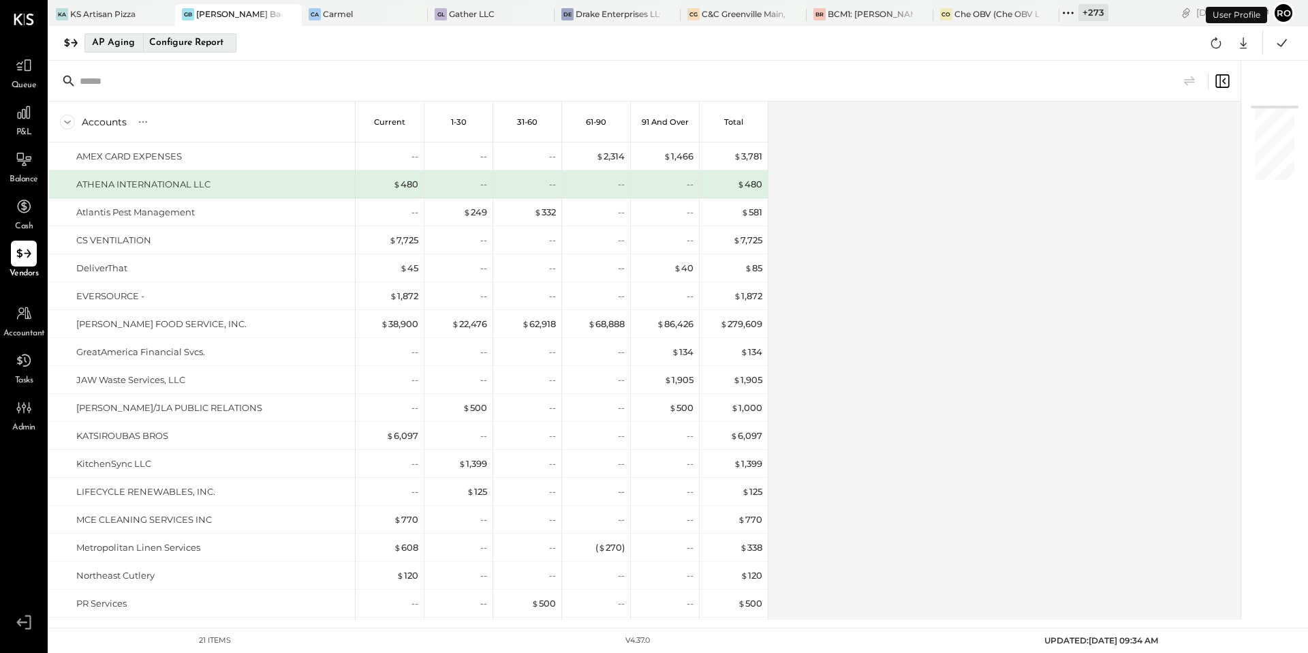
click at [130, 43] on div "AP Aging" at bounding box center [113, 43] width 43 height 22
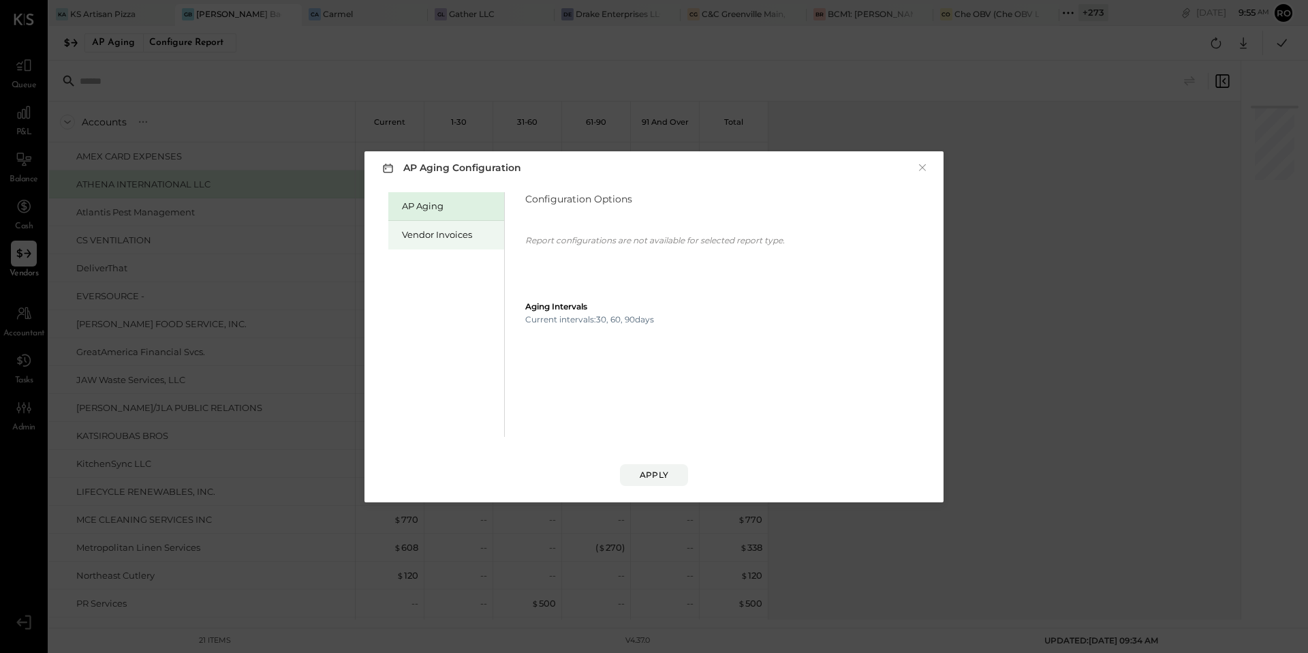
click at [432, 225] on div "Vendor Invoices" at bounding box center [446, 235] width 116 height 29
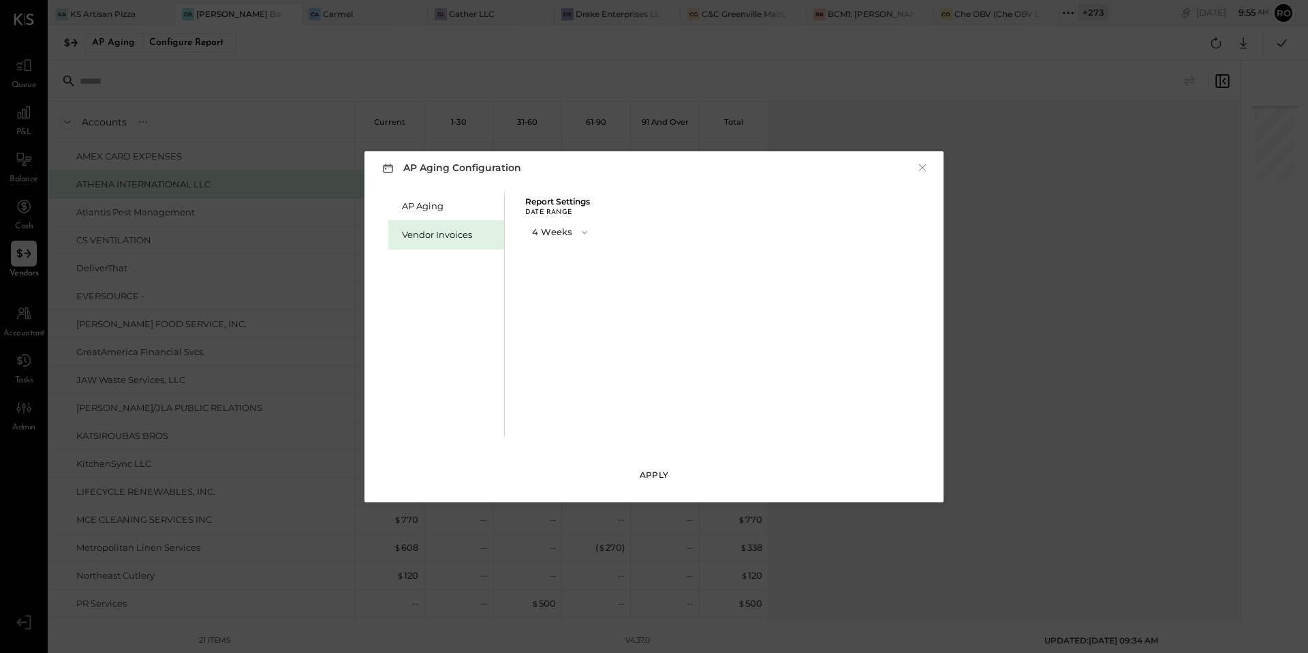
click at [630, 469] on button "Apply" at bounding box center [654, 475] width 68 height 22
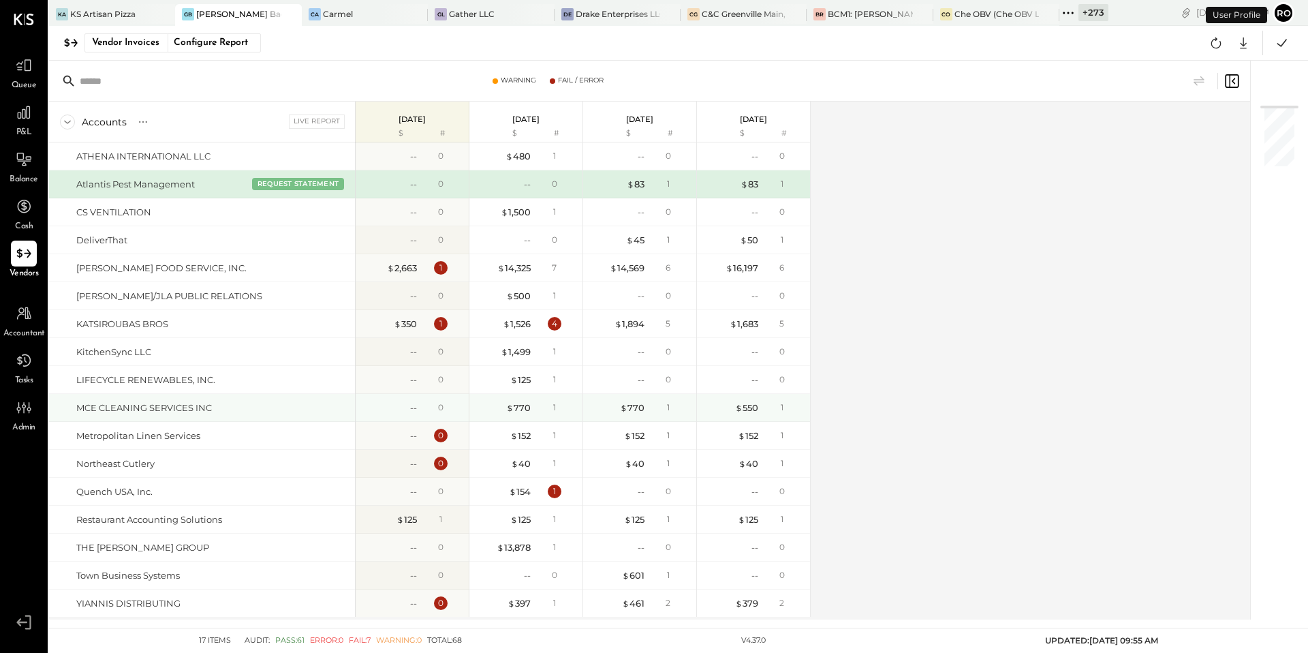
click at [323, 412] on div "MCE CLEANING SERVICES INC" at bounding box center [212, 407] width 273 height 13
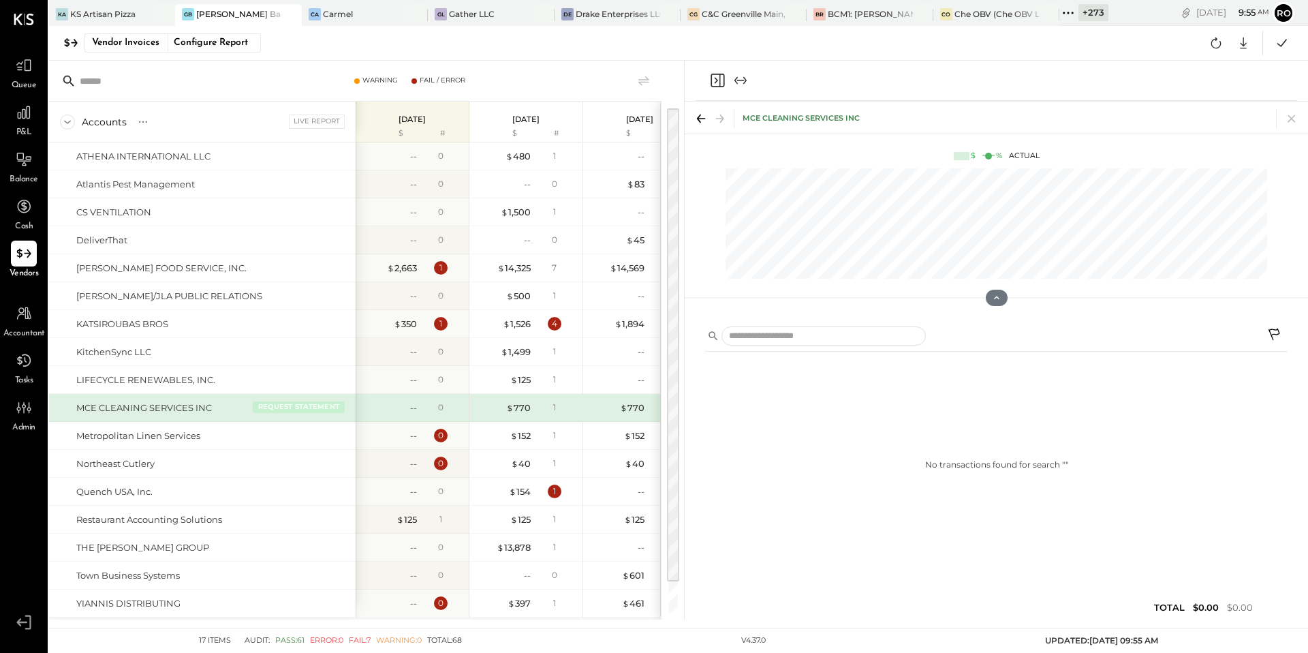
click at [306, 406] on button "REQUEST STATEMENT" at bounding box center [299, 407] width 92 height 12
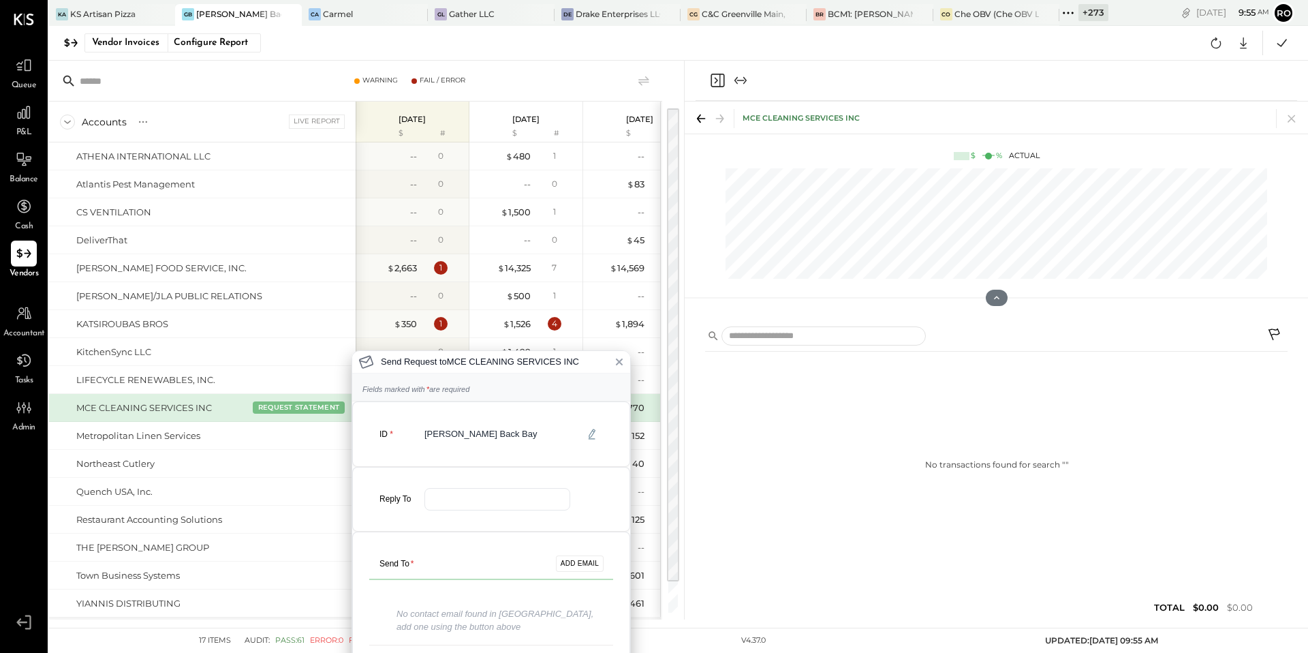
scroll to position [4, 0]
click at [583, 555] on button "ADD EMAIL" at bounding box center [580, 559] width 48 height 16
type input "**********"
click at [474, 500] on input "email" at bounding box center [498, 499] width 146 height 22
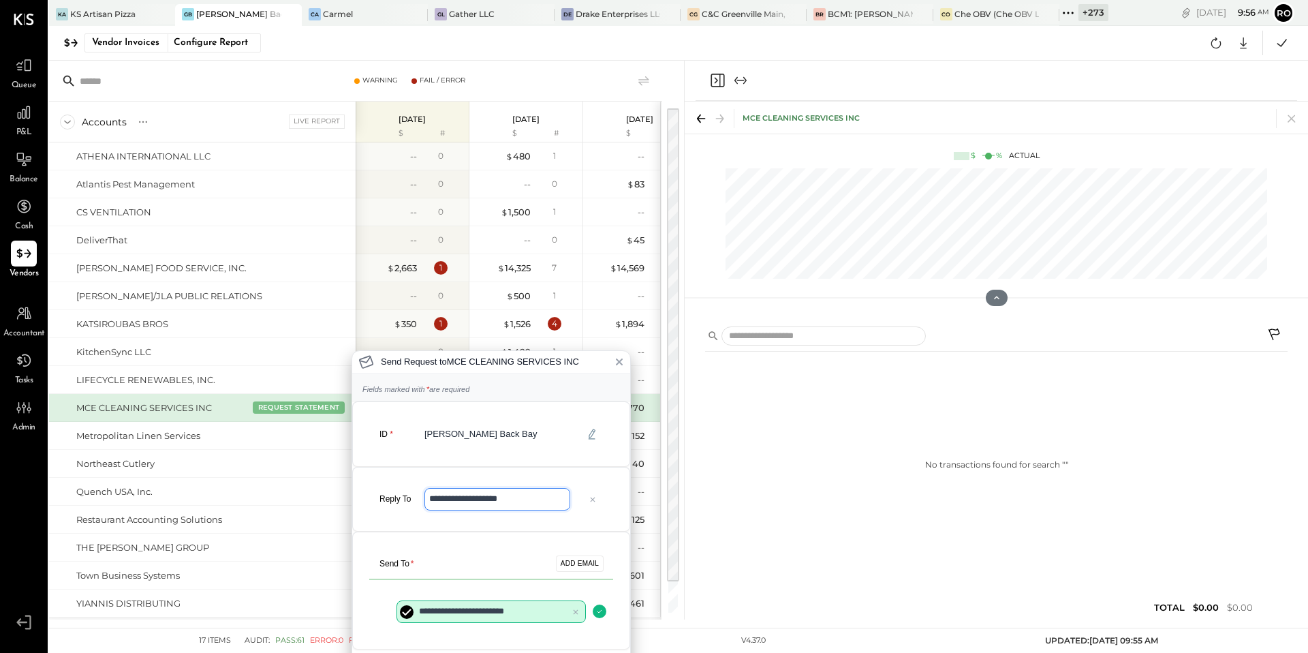
type input "**********"
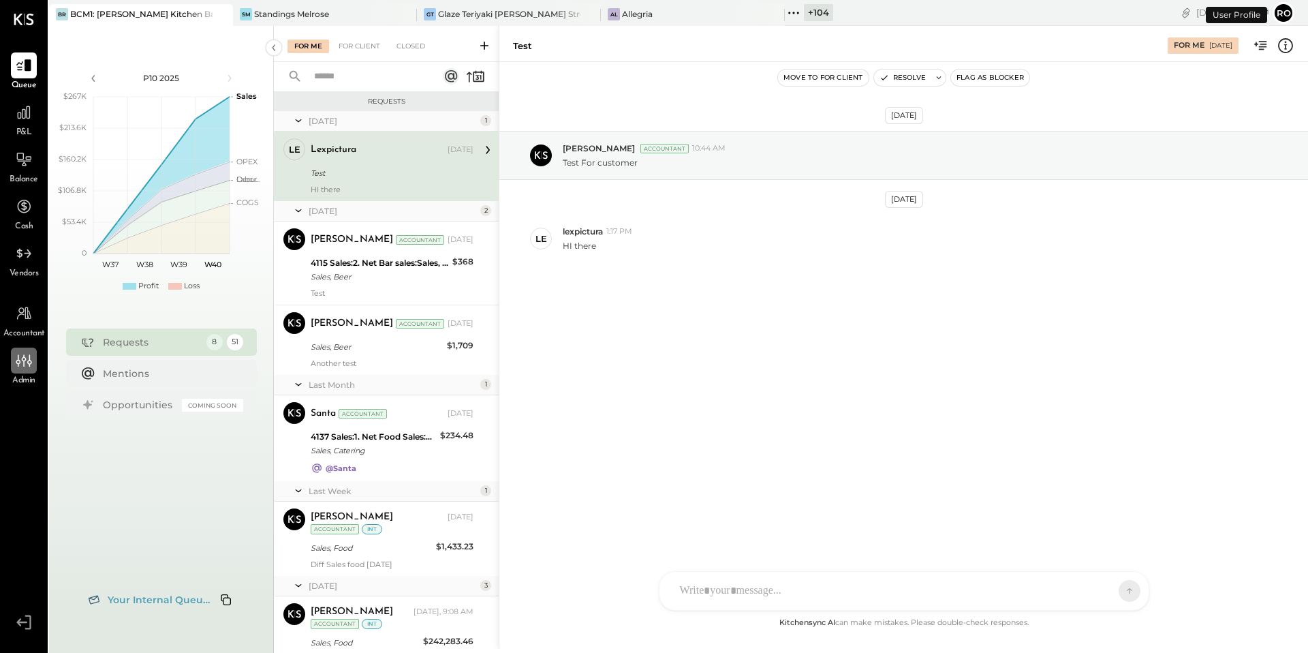
click at [22, 348] on div at bounding box center [24, 361] width 26 height 26
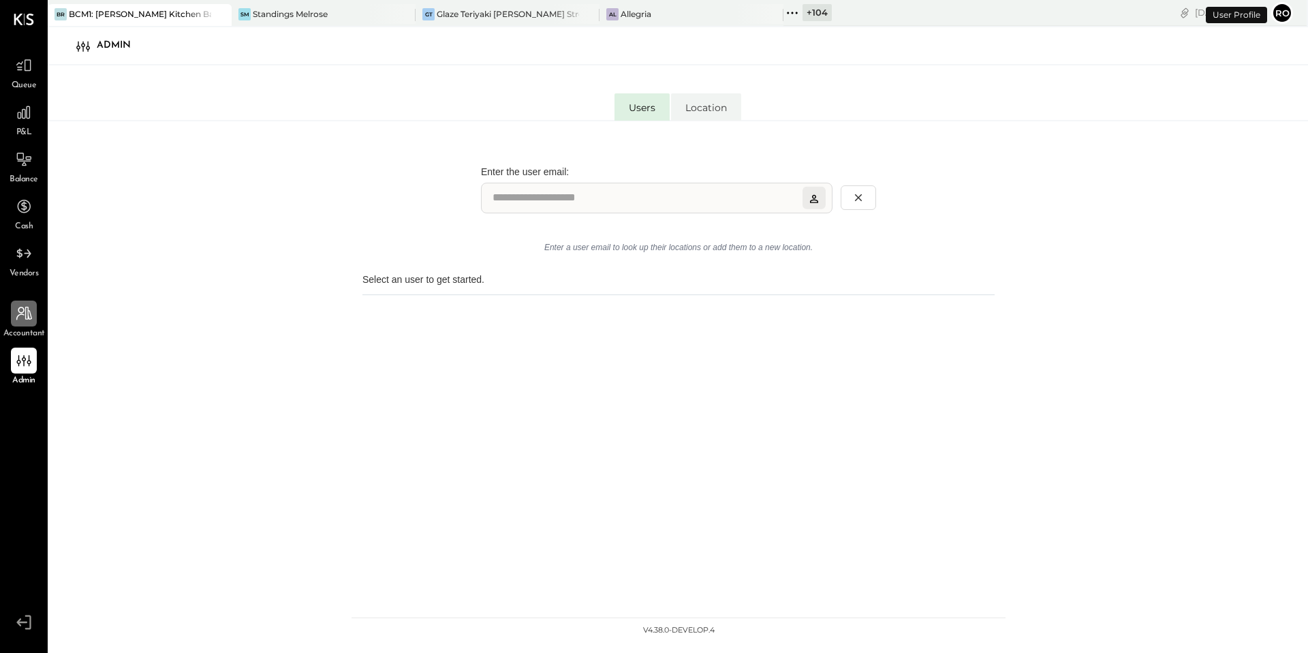
click at [26, 317] on icon at bounding box center [24, 314] width 18 height 18
select select "**"
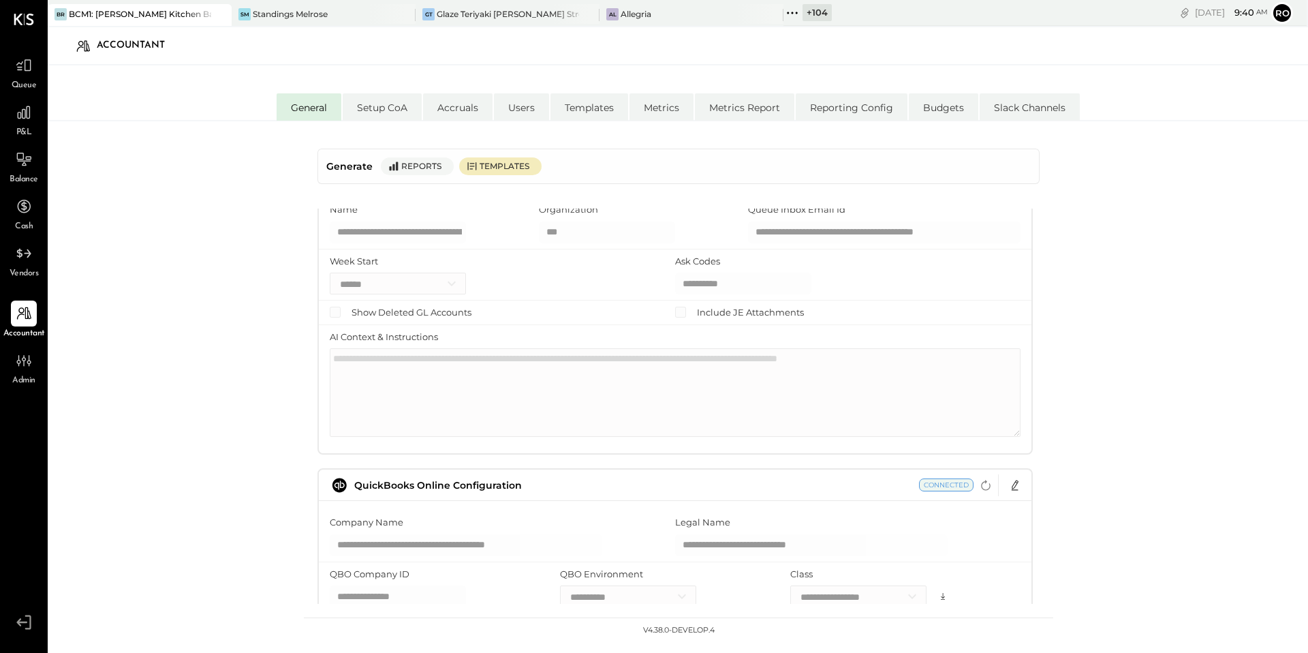
scroll to position [62, 0]
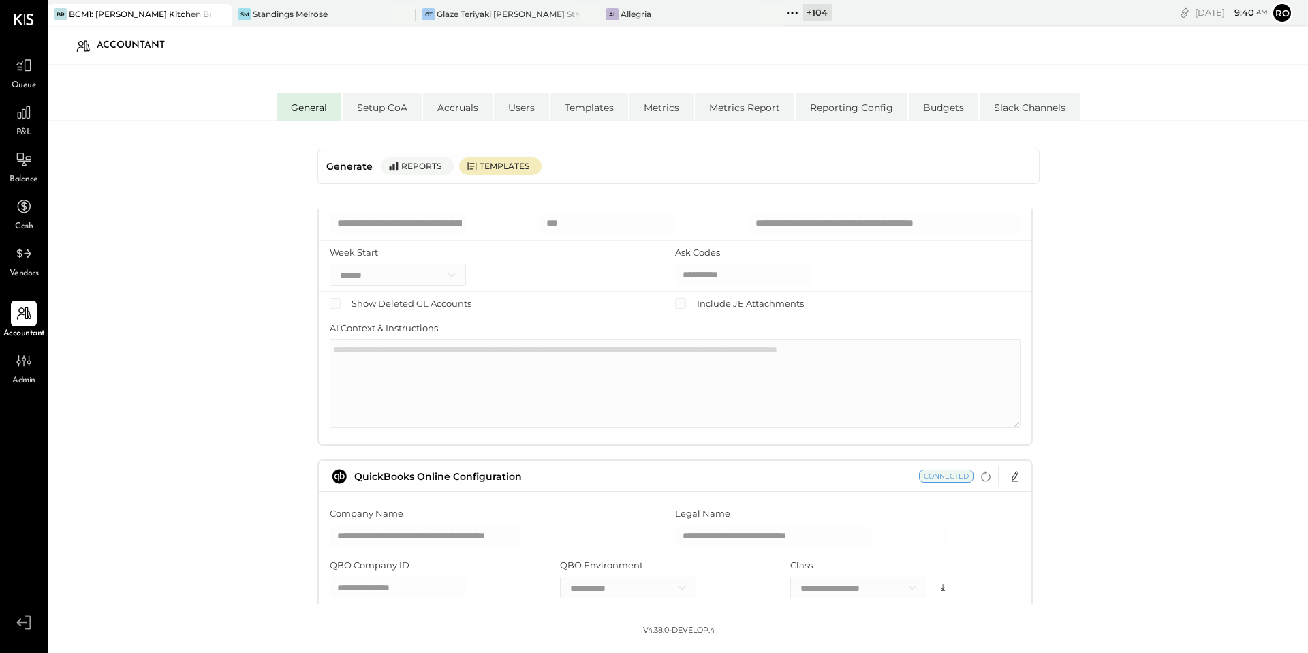
click at [532, 272] on div "Week Start ****** ****** ******* ********* ******** ****** ********" at bounding box center [503, 266] width 346 height 40
click at [699, 292] on div "Show Deleted GL Accounts Include JE Attachments" at bounding box center [675, 304] width 713 height 25
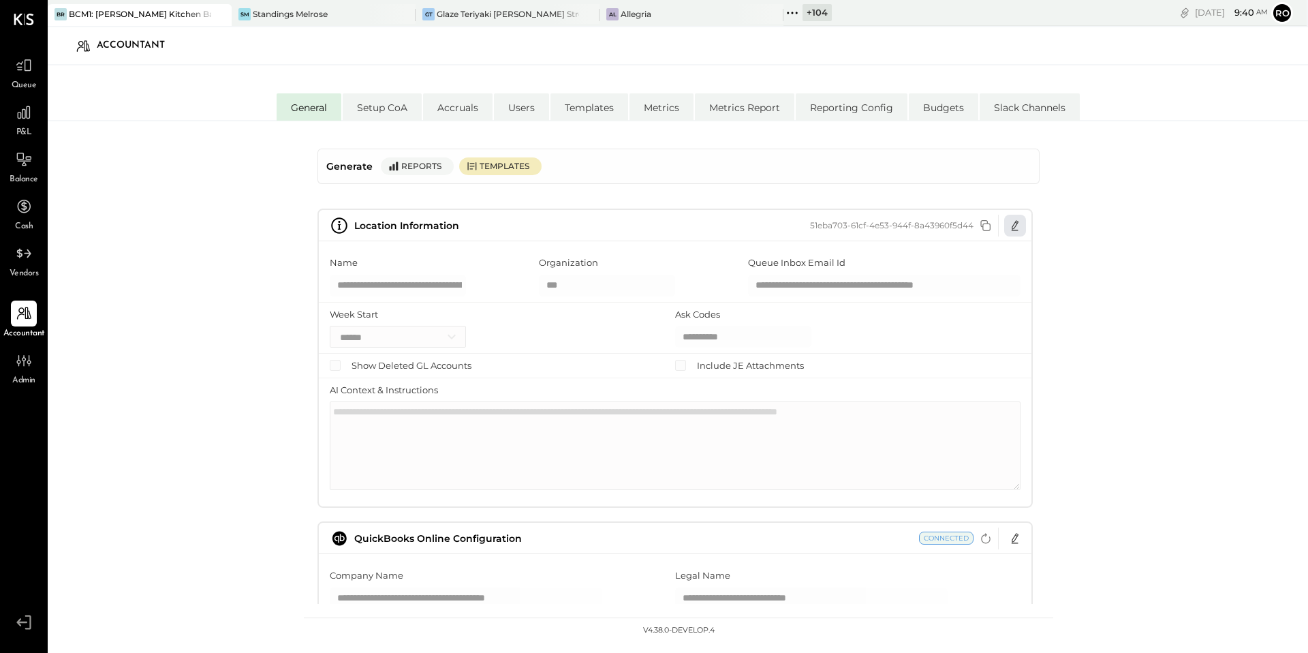
click at [1014, 226] on icon "button" at bounding box center [1015, 225] width 7 height 10
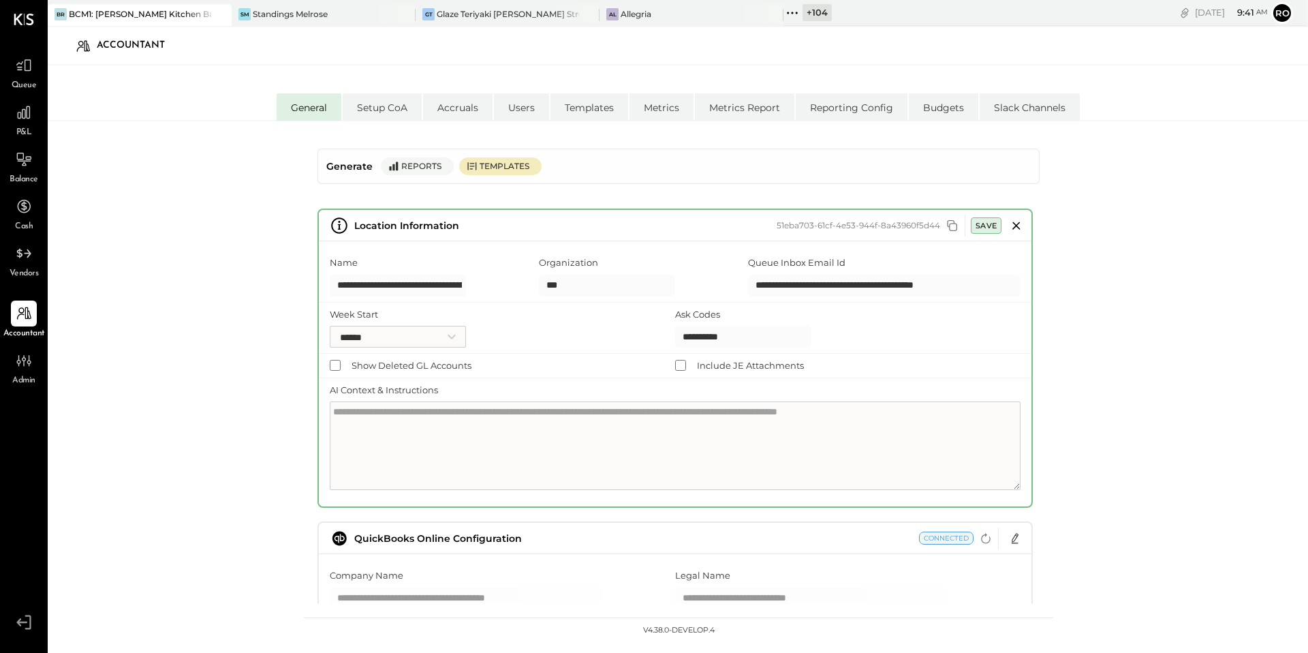
click at [822, 291] on input "**********" at bounding box center [884, 286] width 273 height 22
click at [874, 287] on input "**********" at bounding box center [884, 286] width 273 height 22
click at [544, 114] on li "Users" at bounding box center [521, 106] width 55 height 27
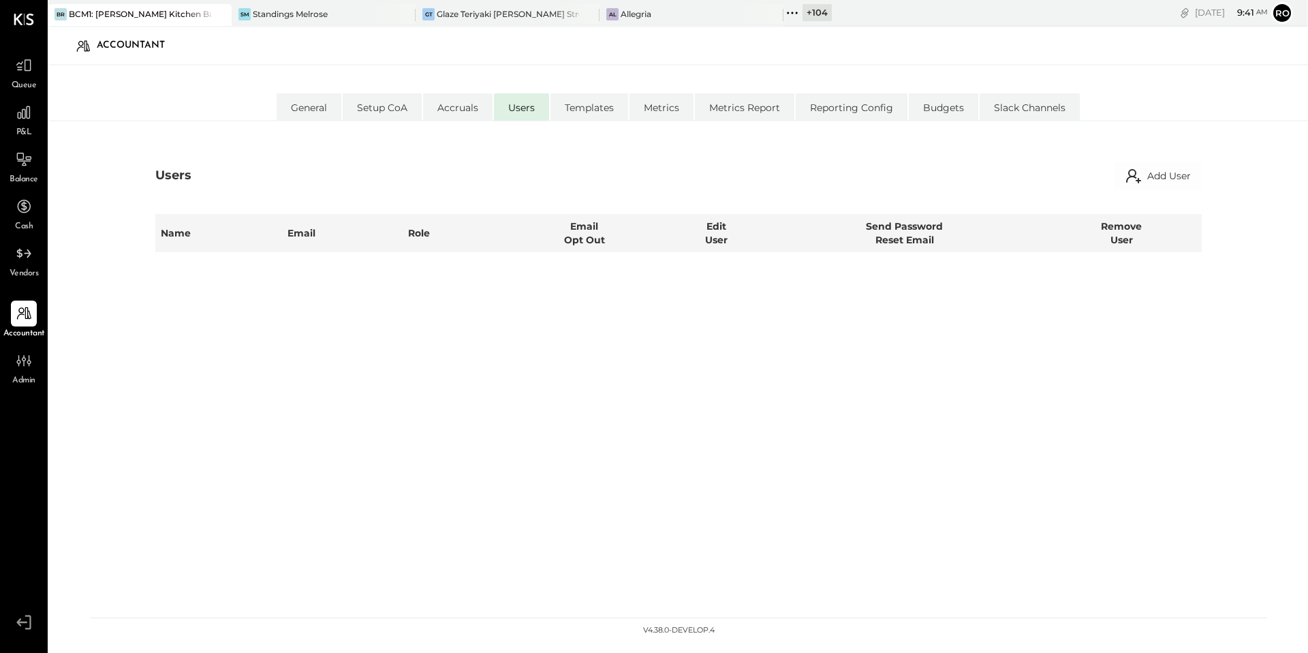
select select "********"
select select "*****"
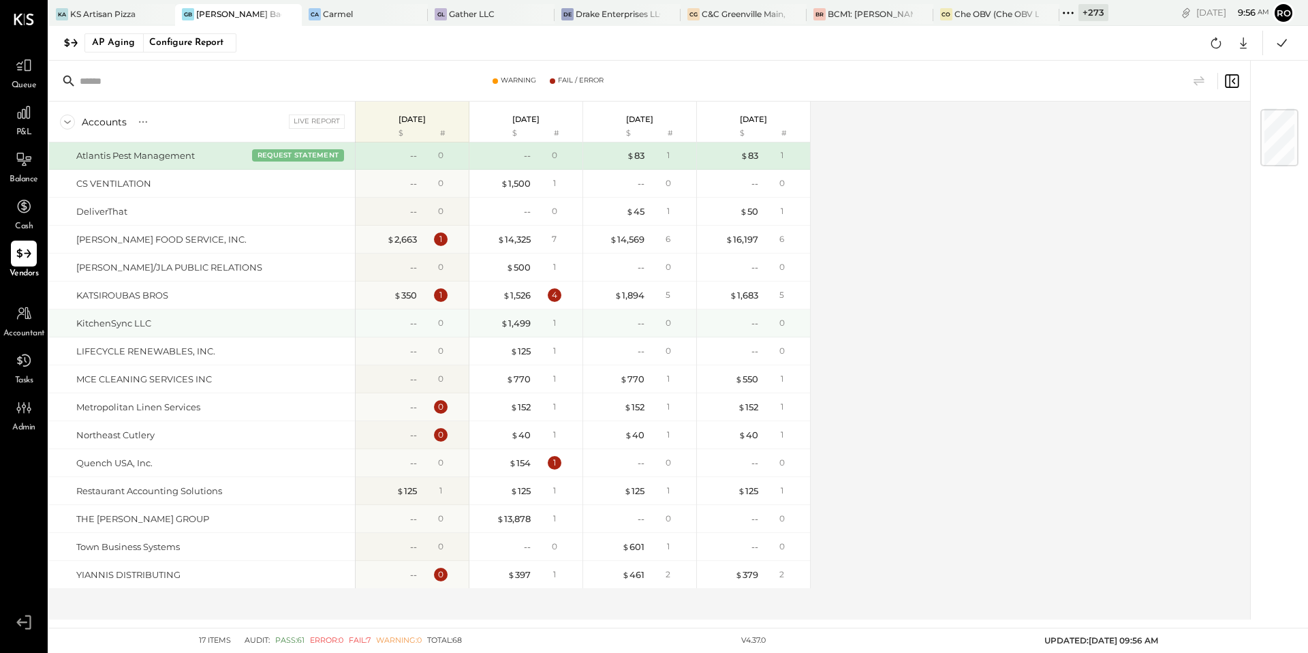
scroll to position [28, 0]
click at [290, 158] on button "REQUEST STATEMENT" at bounding box center [298, 155] width 92 height 12
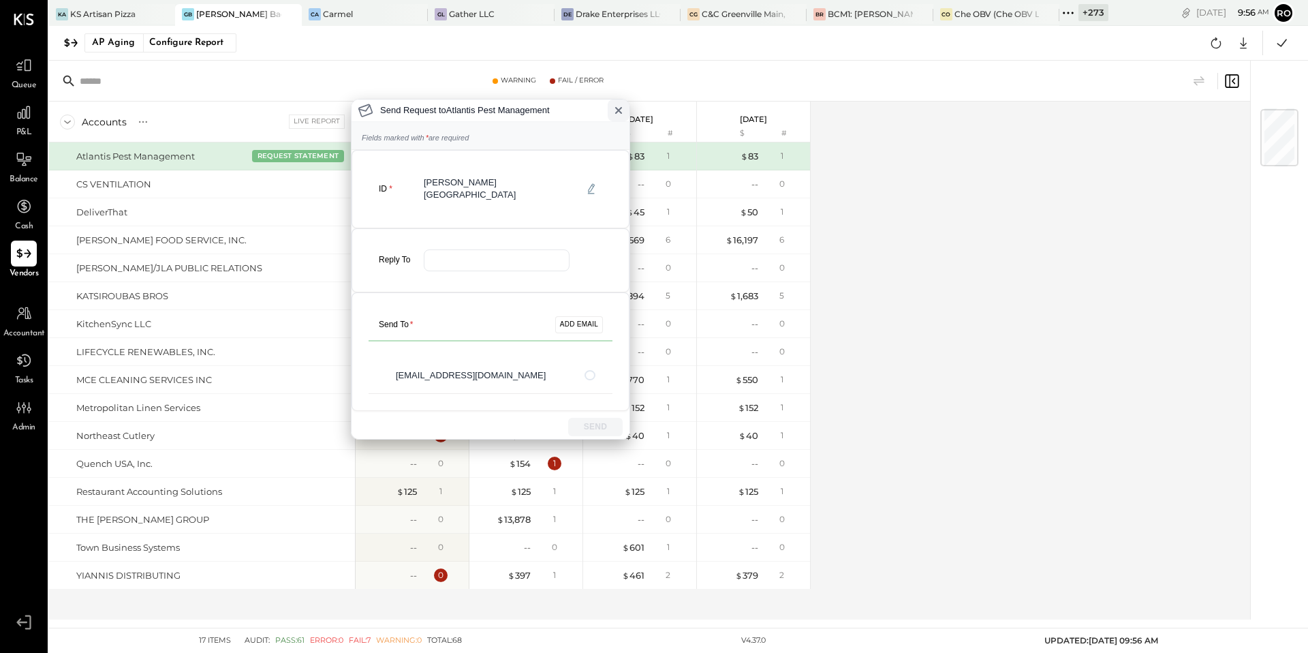
click at [618, 108] on icon at bounding box center [618, 110] width 11 height 11
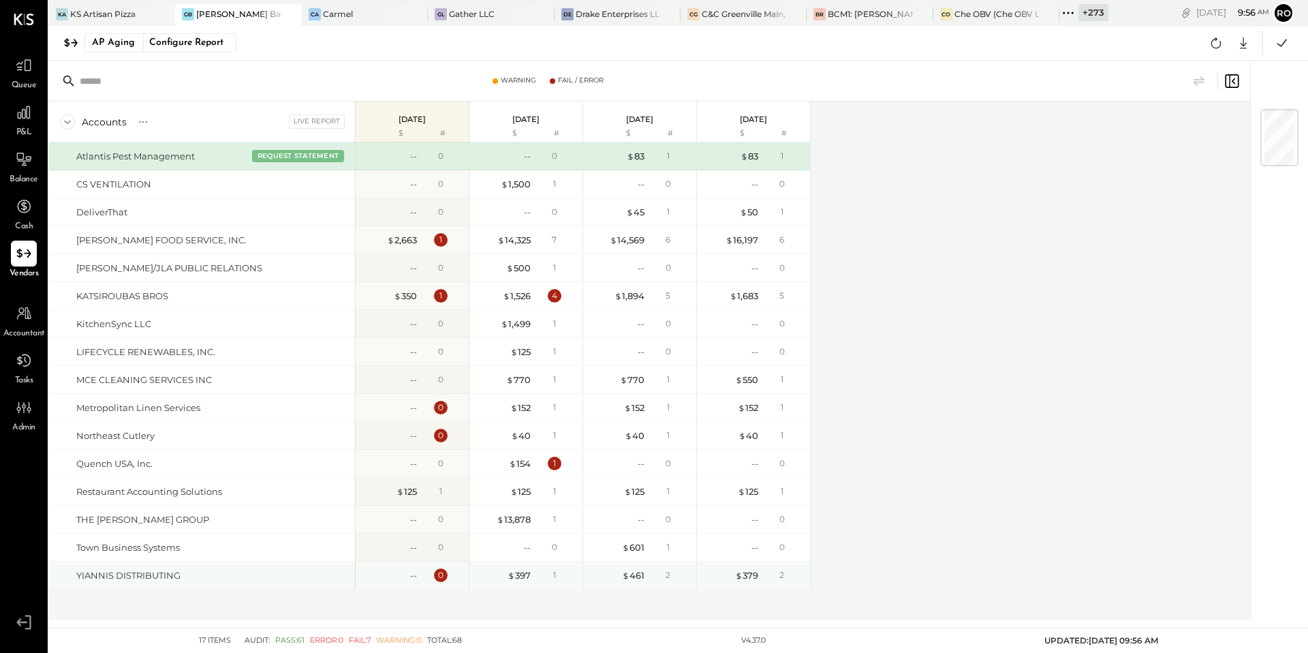
click at [311, 569] on div "YIANNIS DISTRIBUTING" at bounding box center [212, 575] width 273 height 13
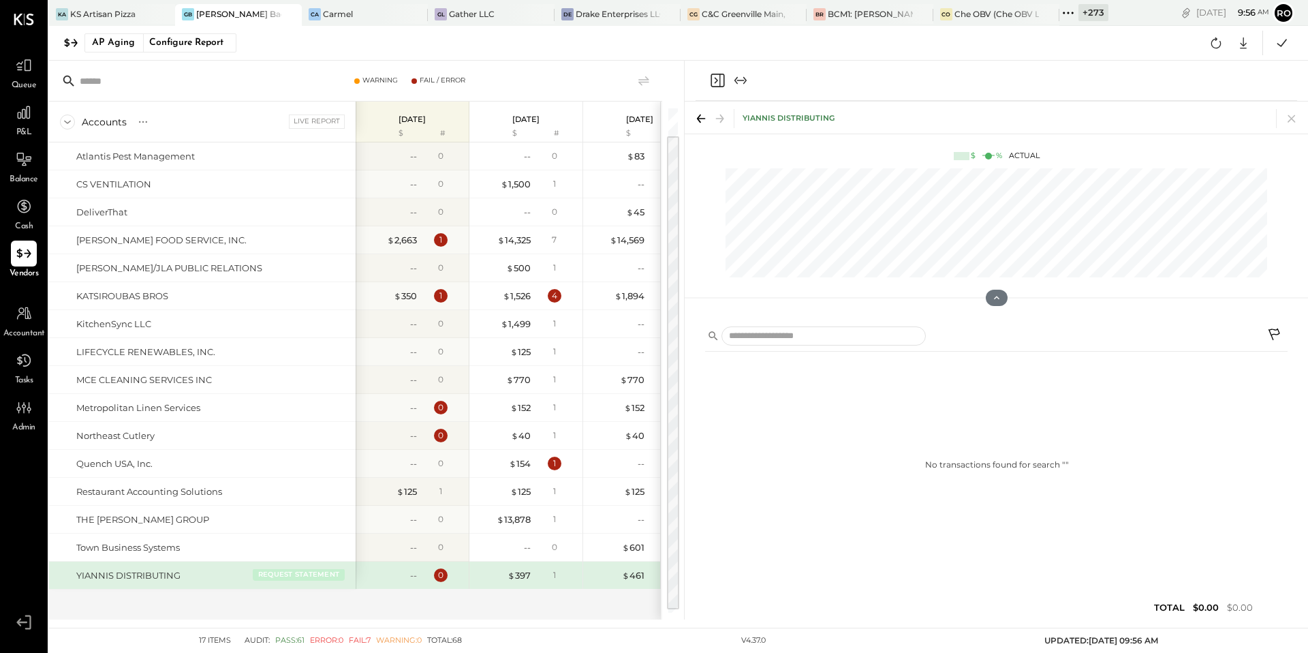
click at [304, 571] on button "REQUEST STATEMENT" at bounding box center [299, 574] width 92 height 12
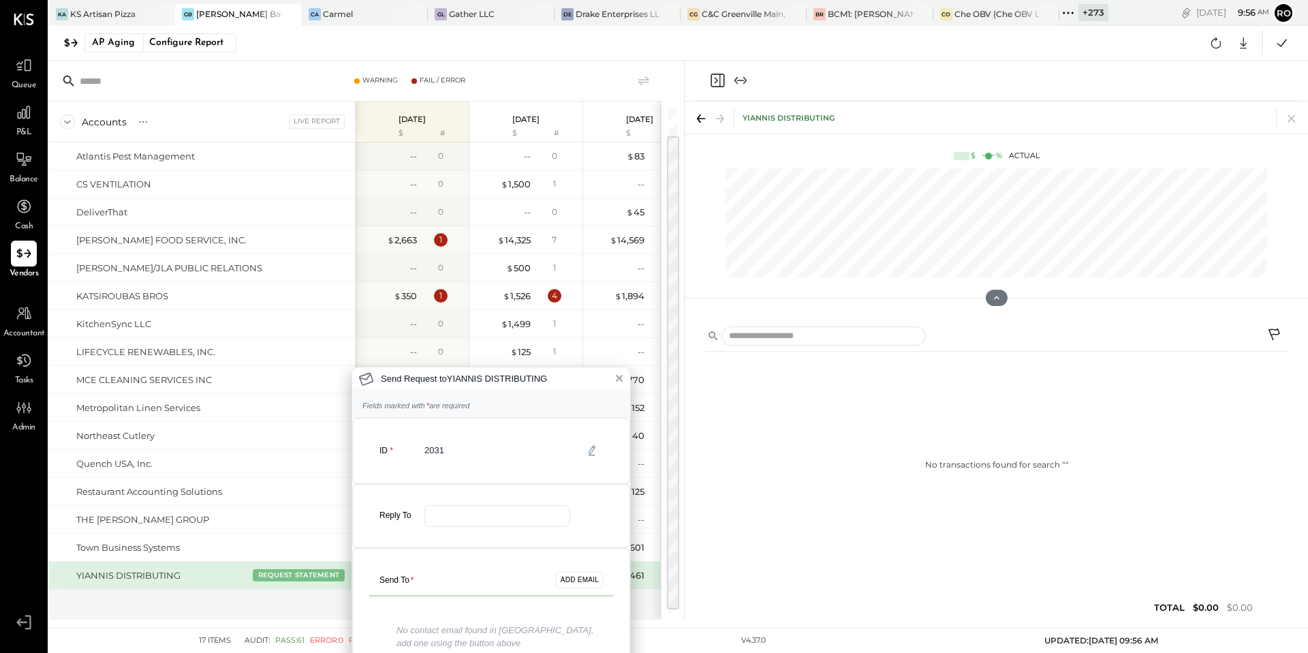
click at [311, 529] on div "Send Request to YIANNIS DISTRIBUTING Fields marked with * are required ID 2031 …" at bounding box center [654, 326] width 1308 height 653
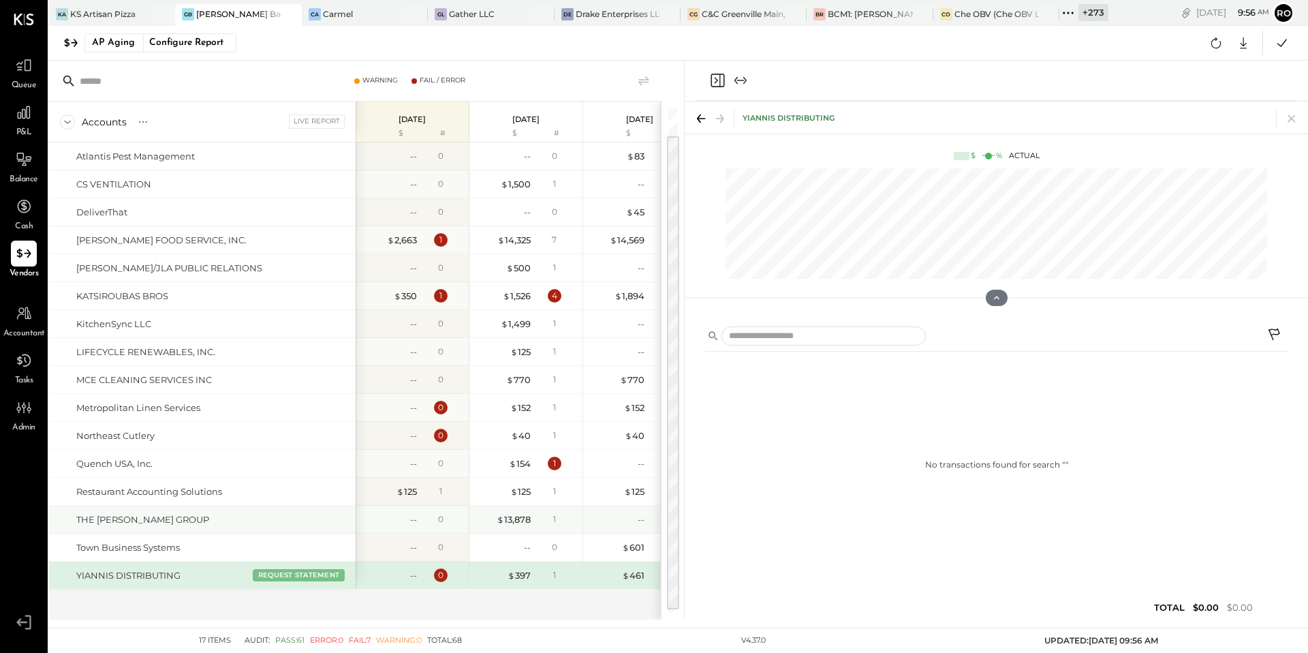
click at [312, 525] on div "THE [PERSON_NAME] GROUP" at bounding box center [213, 519] width 274 height 13
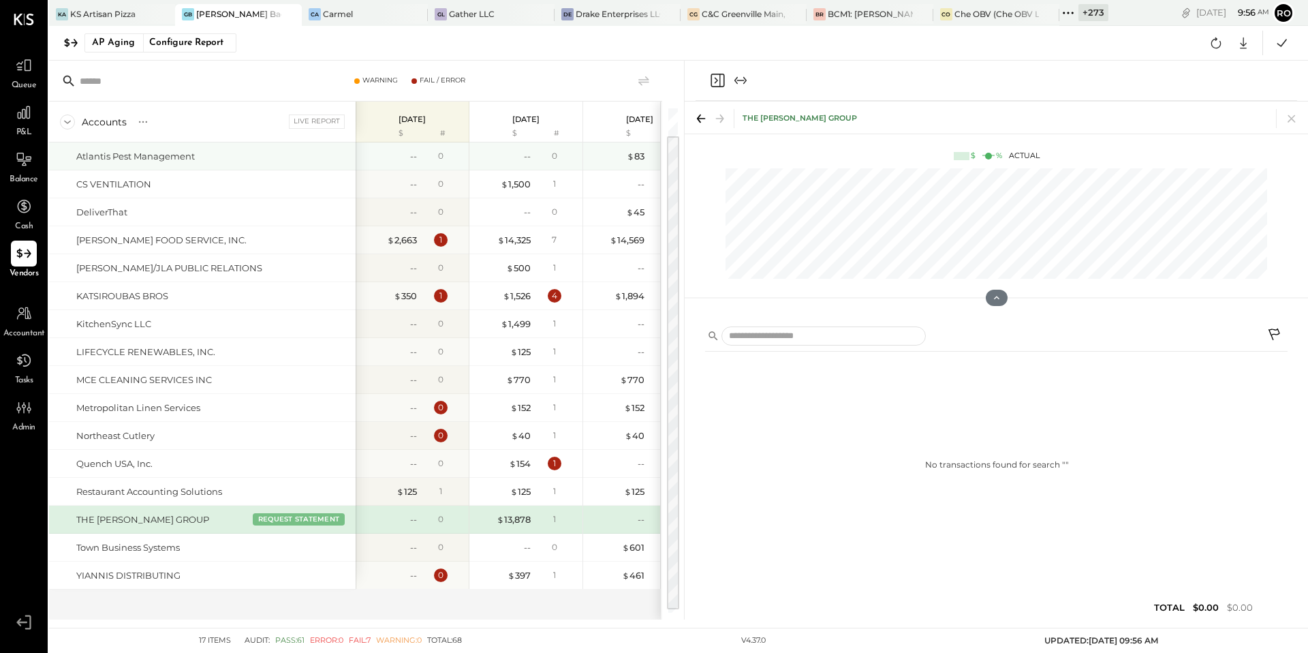
click at [313, 242] on div "[PERSON_NAME] FOOD SERVICE, INC." at bounding box center [213, 240] width 274 height 13
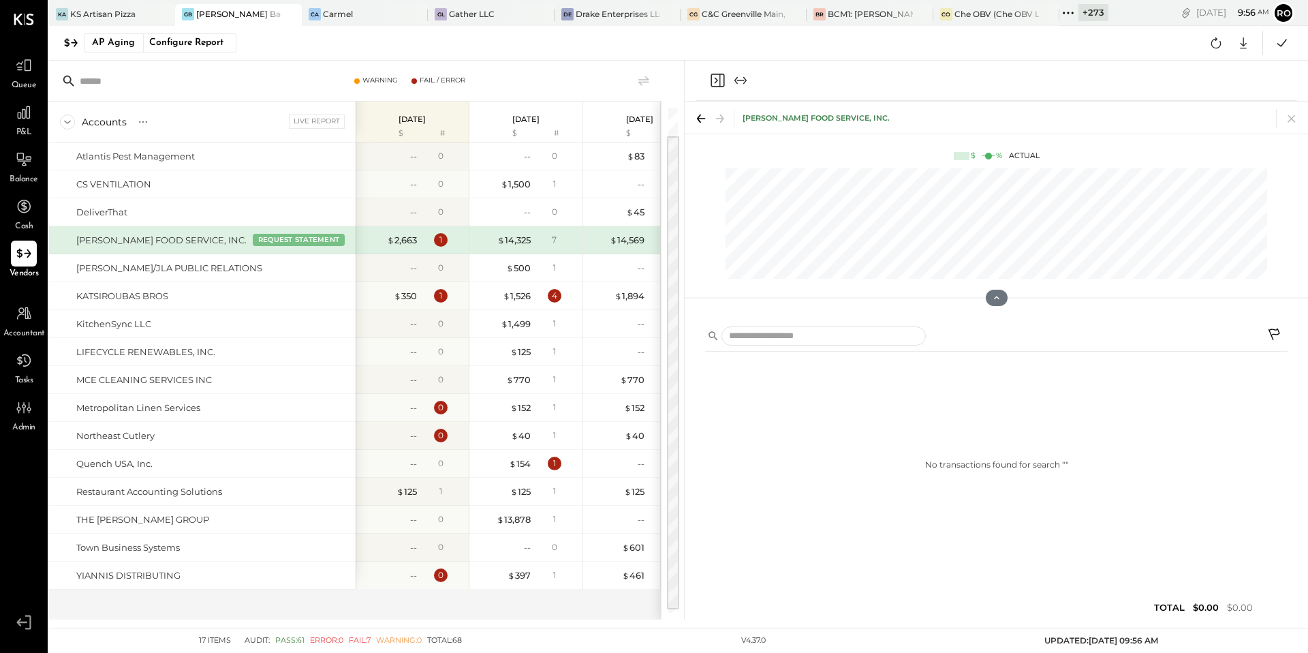
scroll to position [0, 0]
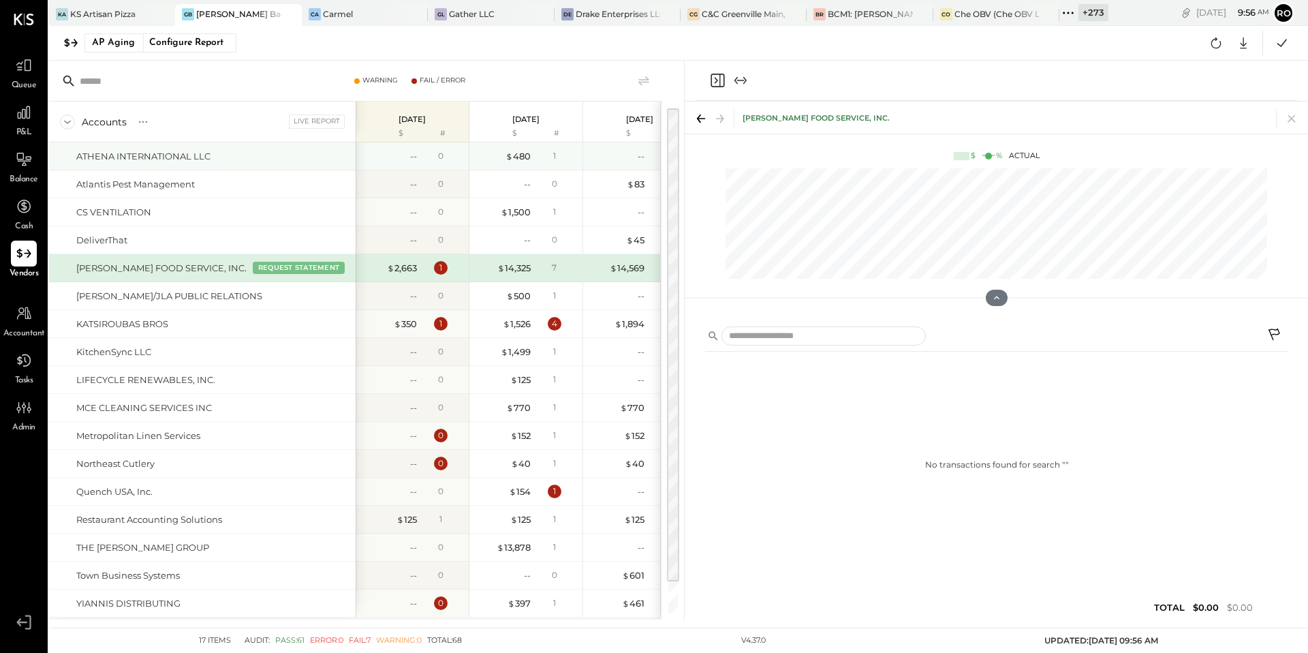
click at [318, 150] on div "ATHENA INTERNATIONAL LLC" at bounding box center [213, 156] width 274 height 13
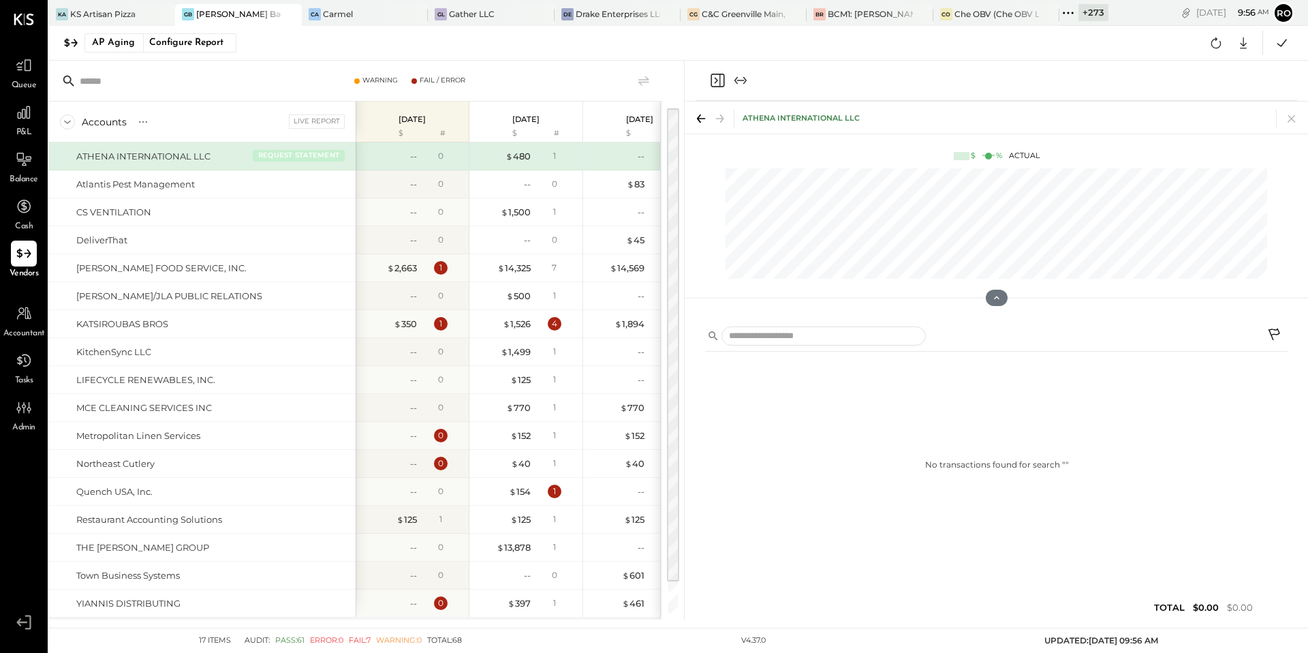
click at [315, 157] on button "REQUEST STATEMENT" at bounding box center [299, 155] width 92 height 12
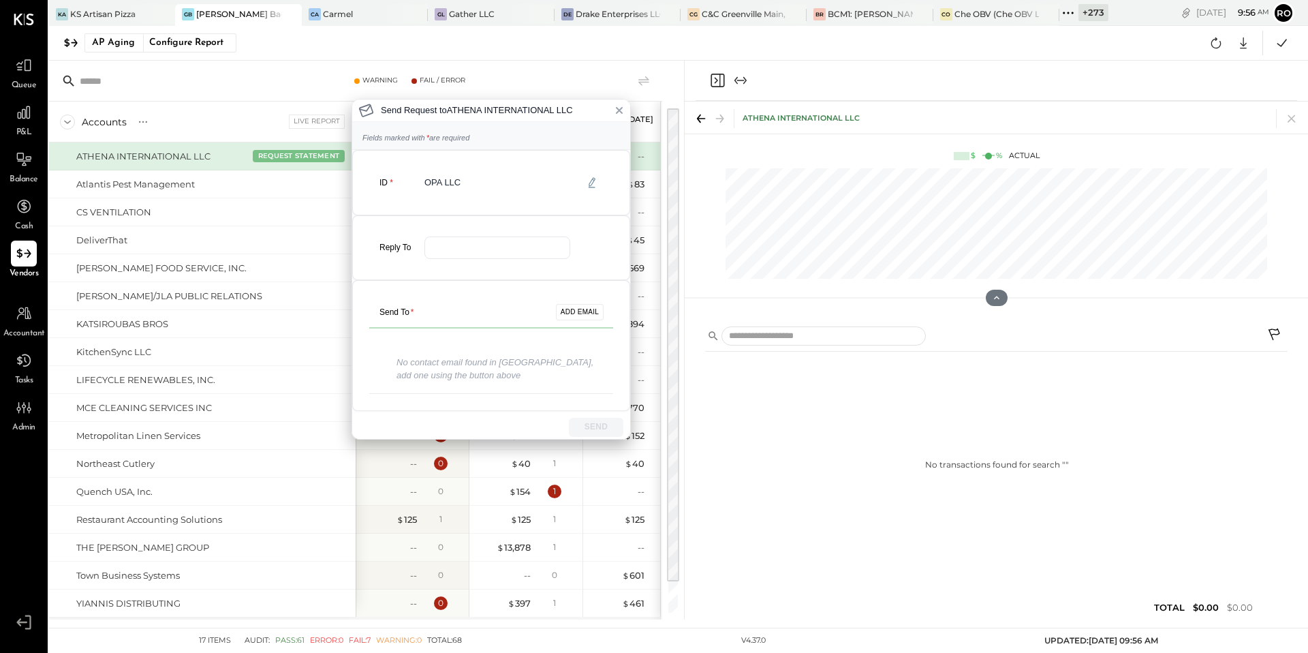
click at [339, 194] on div "Send Request to ATHENA INTERNATIONAL LLC Fields marked with * are required ID O…" at bounding box center [654, 326] width 1308 height 653
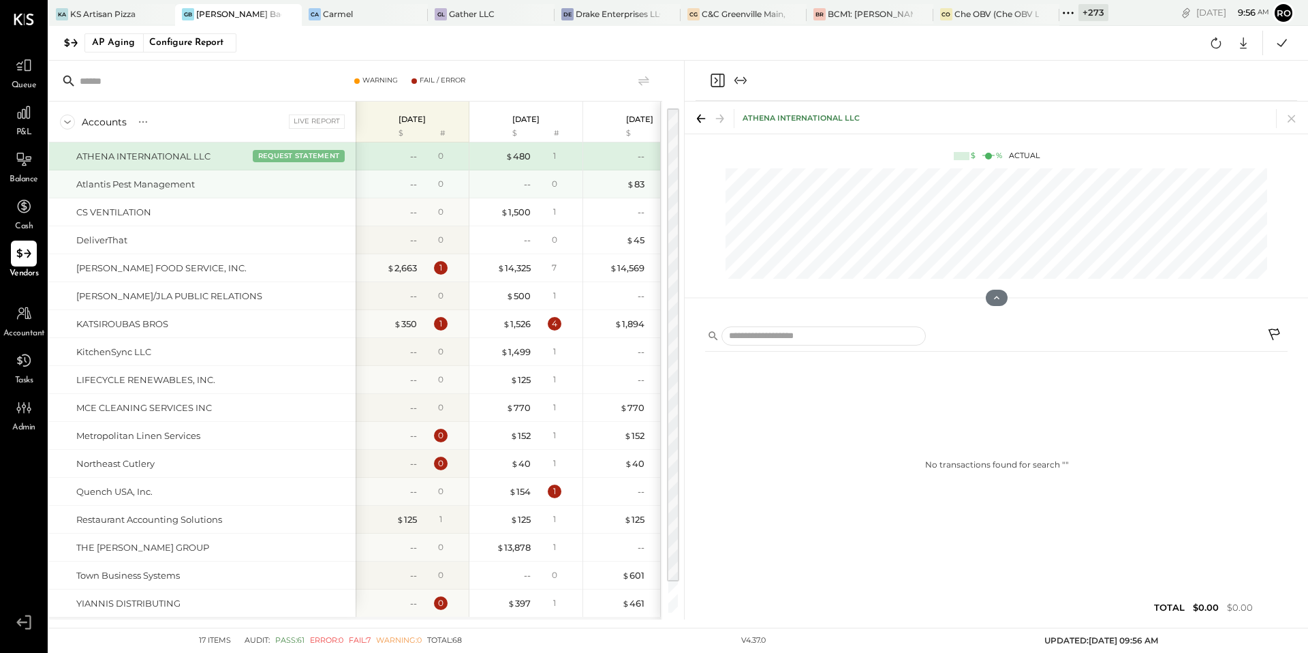
click at [324, 193] on div "Atlantis Pest Management" at bounding box center [202, 183] width 307 height 27
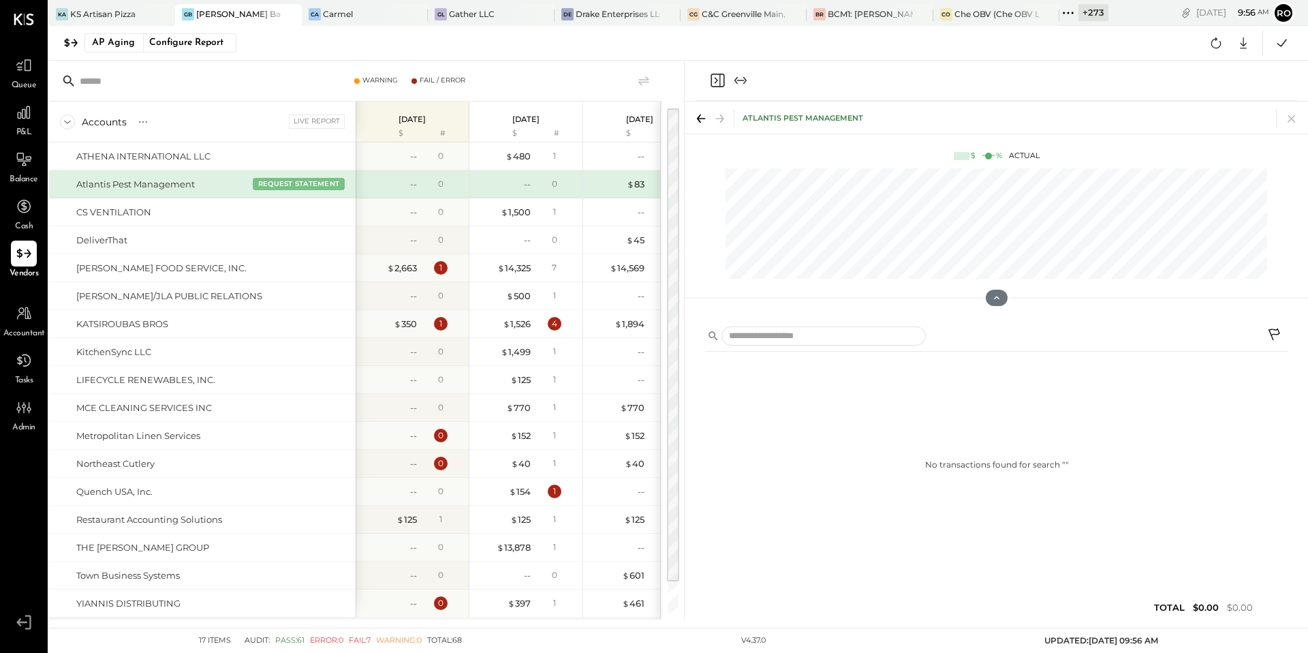
click at [324, 183] on button "REQUEST STATEMENT" at bounding box center [299, 184] width 92 height 12
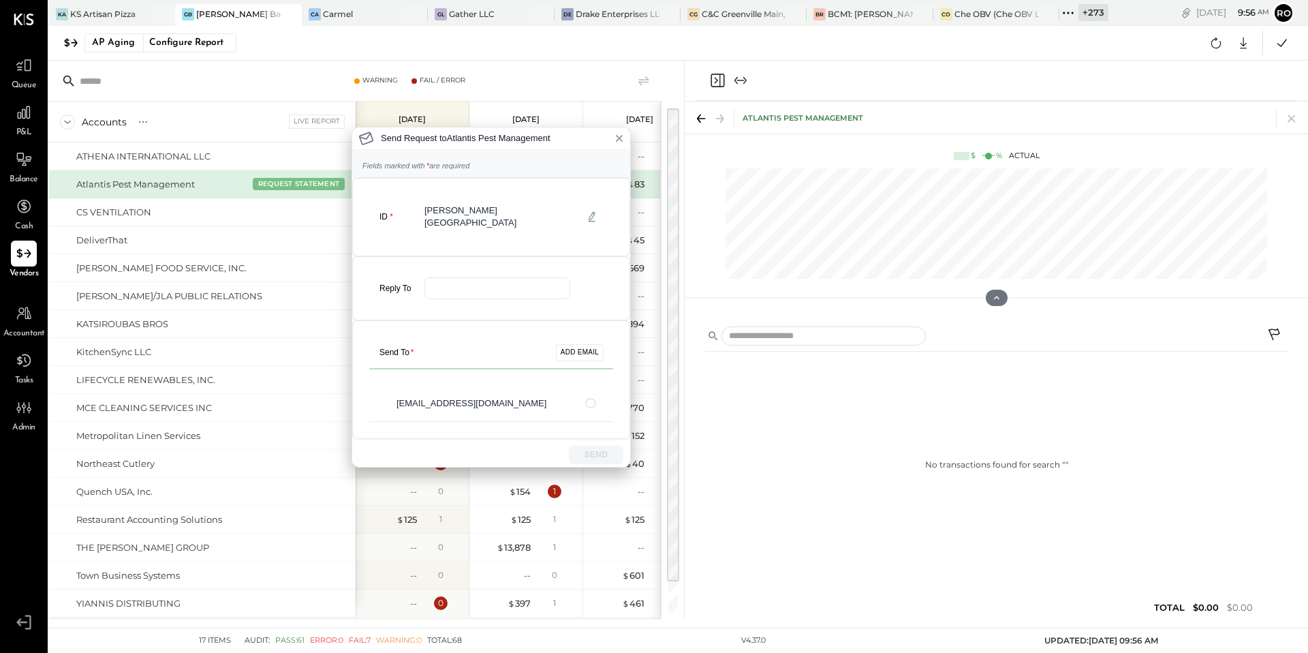
click at [324, 228] on div "Send Request to Atlantis Pest Management Fields marked with * are required ID G…" at bounding box center [654, 326] width 1308 height 653
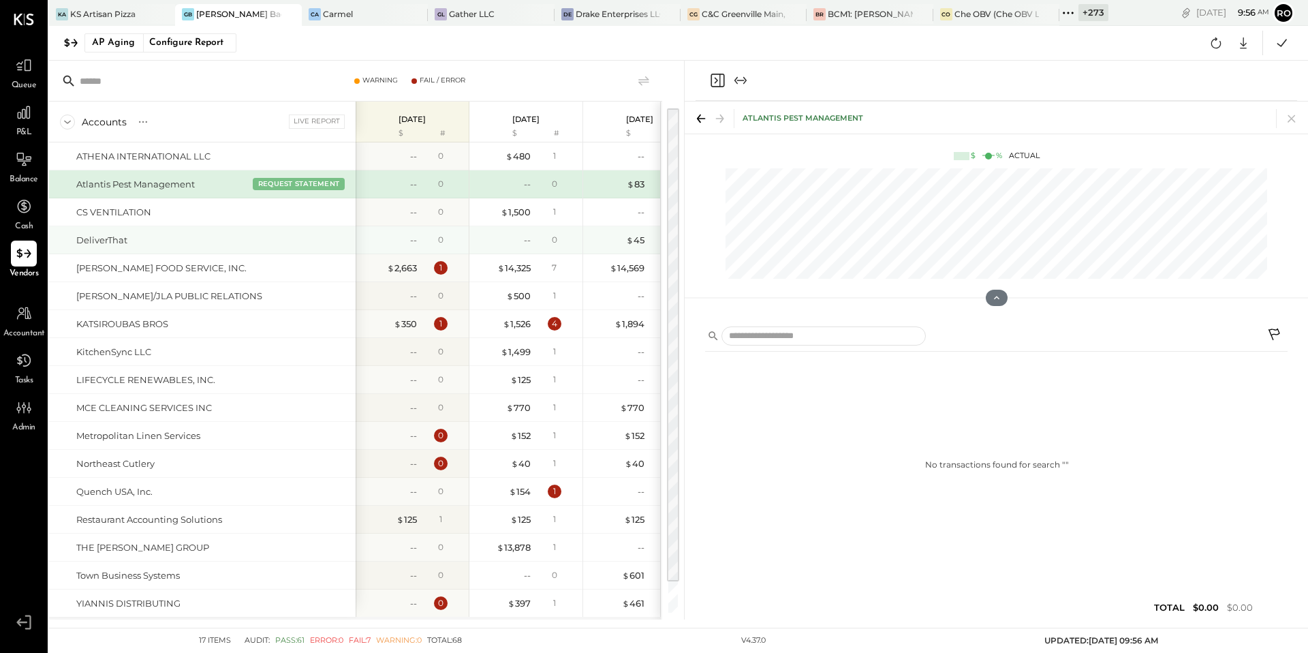
click at [324, 226] on div "DeliverThat" at bounding box center [202, 239] width 307 height 27
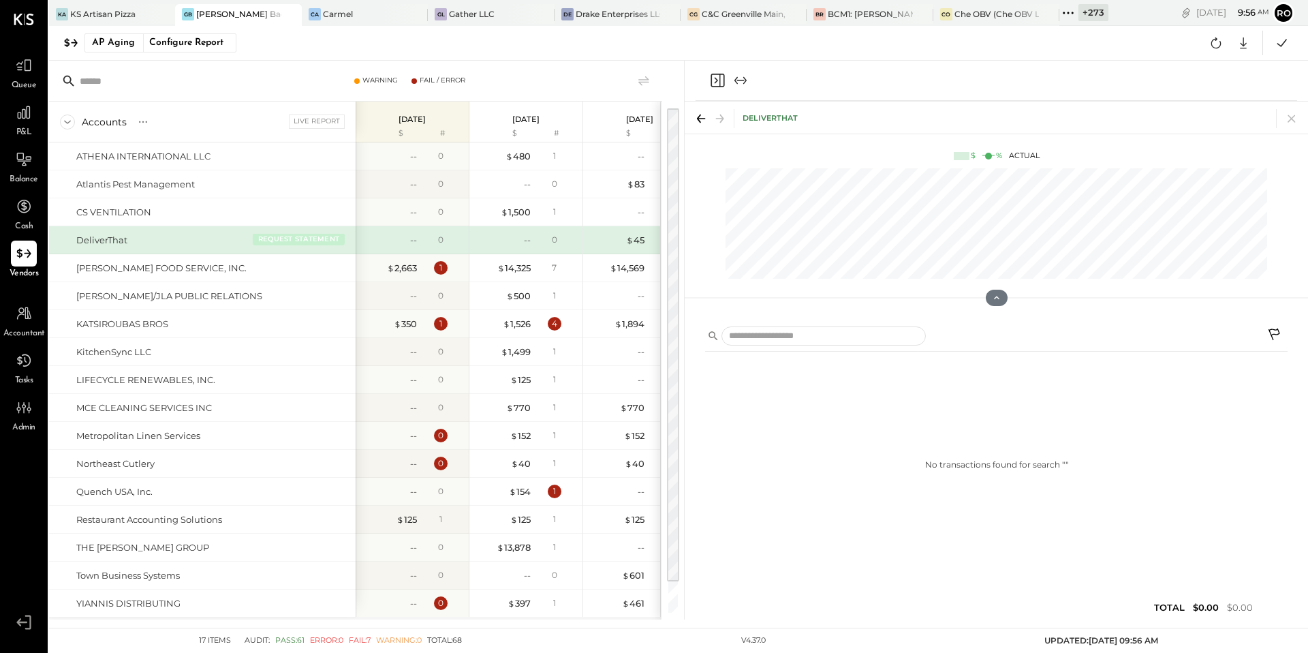
click at [323, 243] on button "REQUEST STATEMENT" at bounding box center [299, 239] width 92 height 12
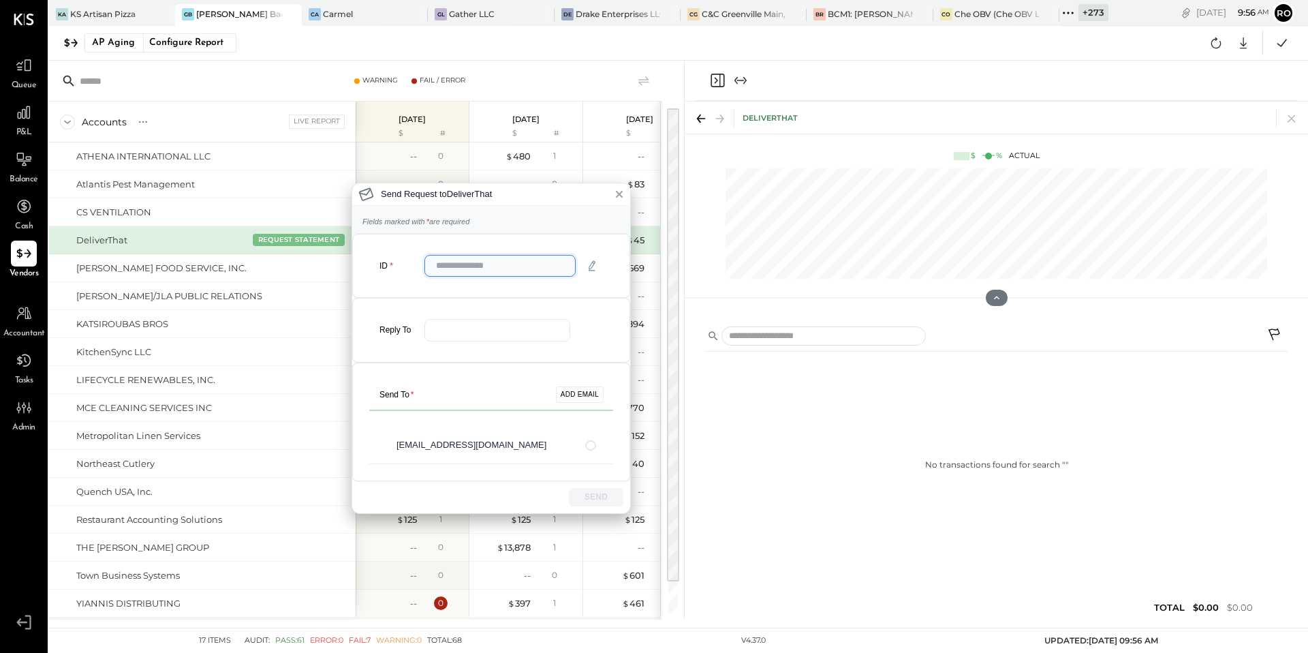
click at [489, 267] on input "text" at bounding box center [500, 266] width 151 height 22
type input "**"
click at [493, 331] on input "email" at bounding box center [498, 330] width 146 height 22
type input "**********"
click at [589, 392] on button "ADD EMAIL" at bounding box center [580, 394] width 48 height 16
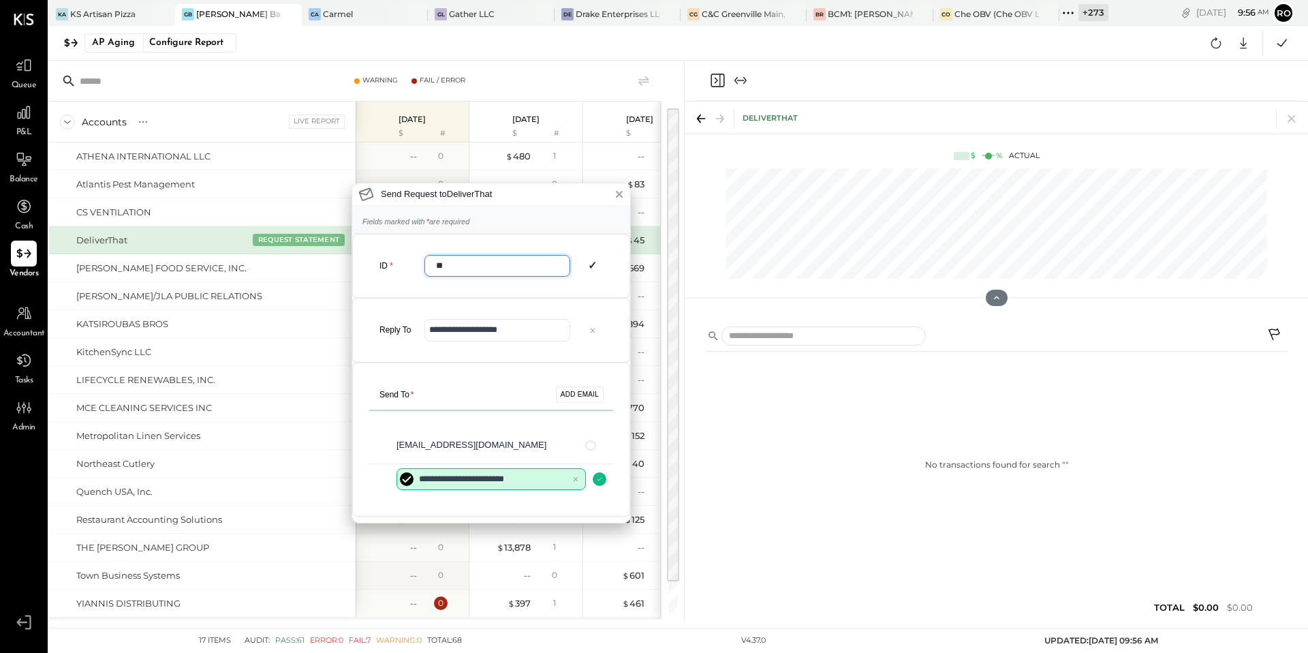
scroll to position [27, 0]
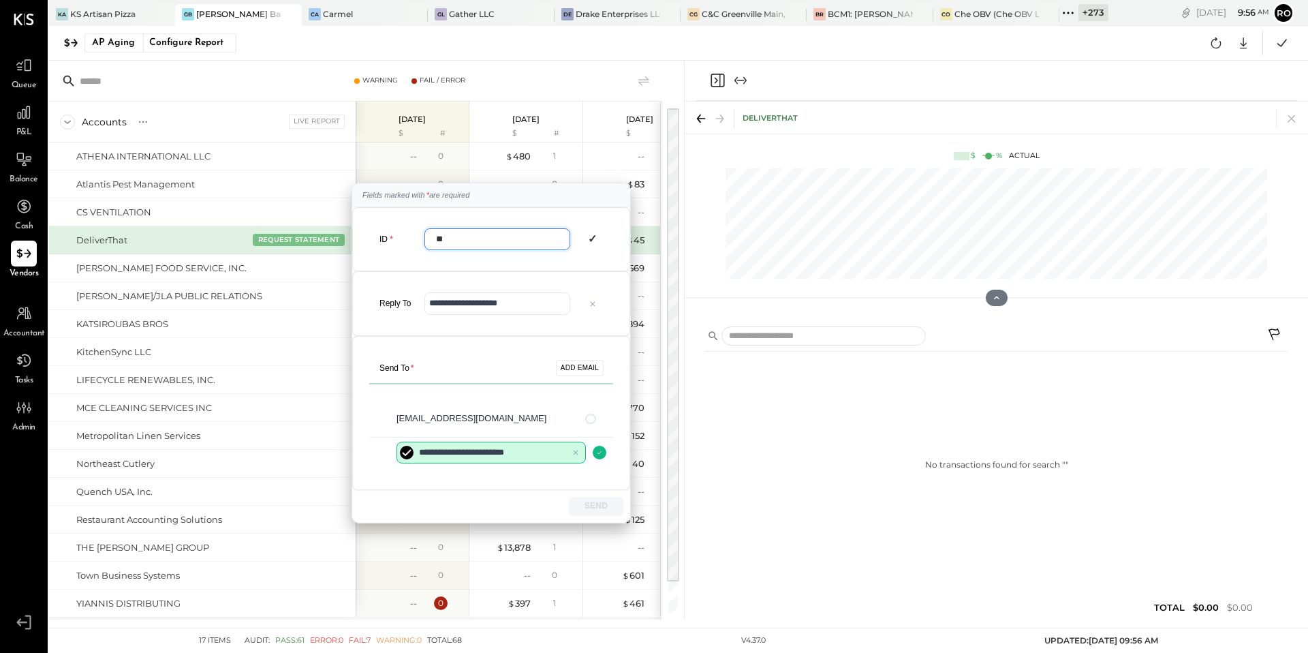
type input "**********"
click at [512, 487] on div "**********" at bounding box center [491, 413] width 278 height 154
click at [564, 500] on div "SEND" at bounding box center [491, 506] width 278 height 32
click at [564, 499] on div "SEND" at bounding box center [491, 506] width 278 height 32
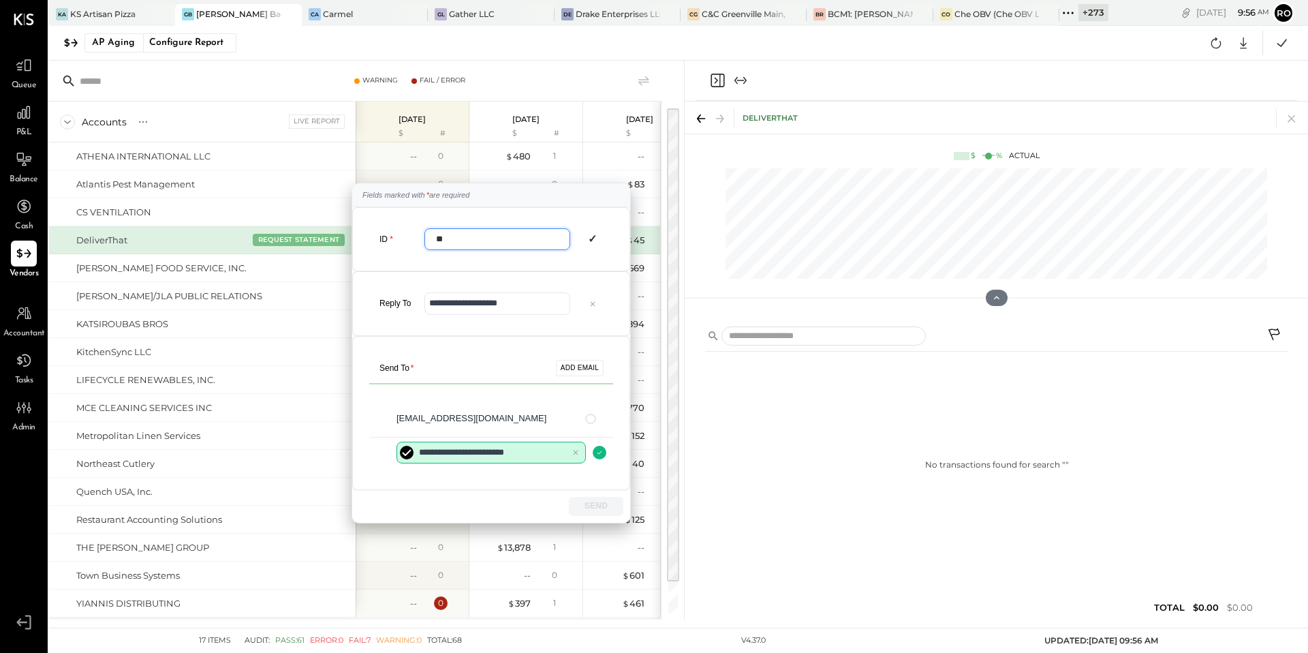
click at [549, 476] on div "**********" at bounding box center [491, 413] width 278 height 154
click at [542, 450] on input "**********" at bounding box center [491, 453] width 189 height 22
click at [0, 652] on com-1password-button at bounding box center [0, 653] width 0 height 0
click at [574, 454] on icon "Clear input" at bounding box center [576, 452] width 5 height 5
click at [592, 419] on button "button" at bounding box center [590, 419] width 11 height 10
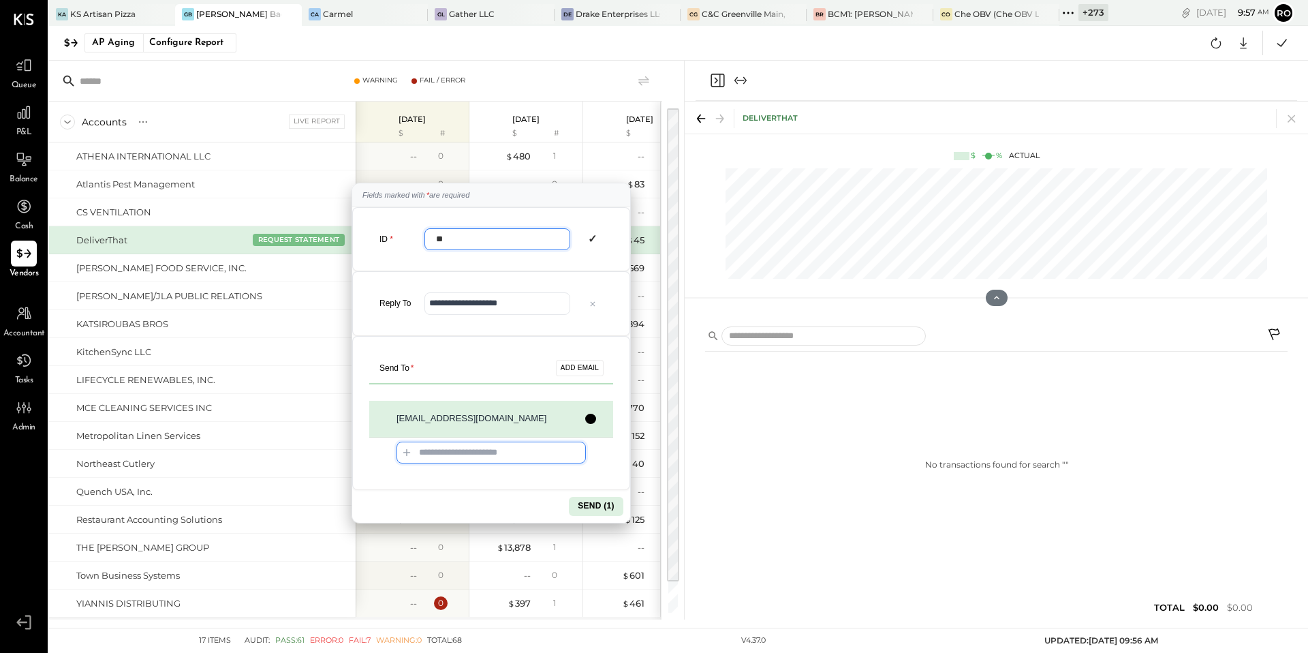
click at [583, 448] on input "email" at bounding box center [491, 453] width 189 height 22
click at [587, 416] on button "button" at bounding box center [590, 419] width 11 height 10
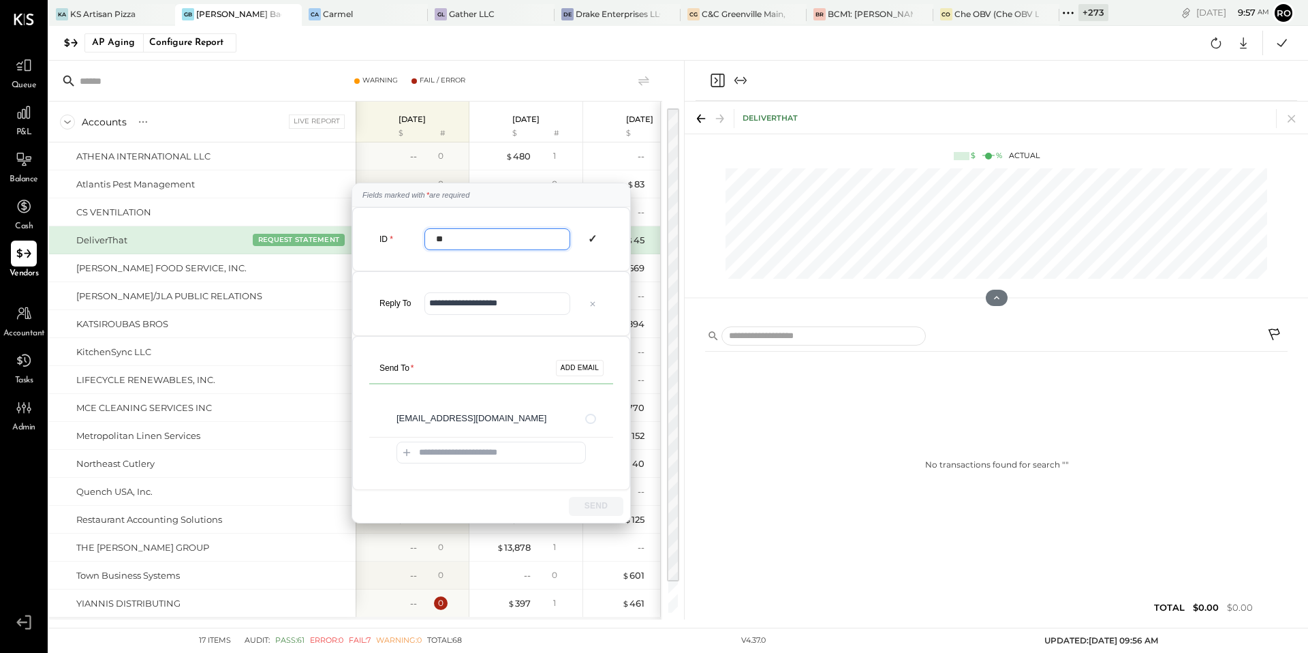
click at [284, 365] on div "**********" at bounding box center [654, 326] width 1308 height 653
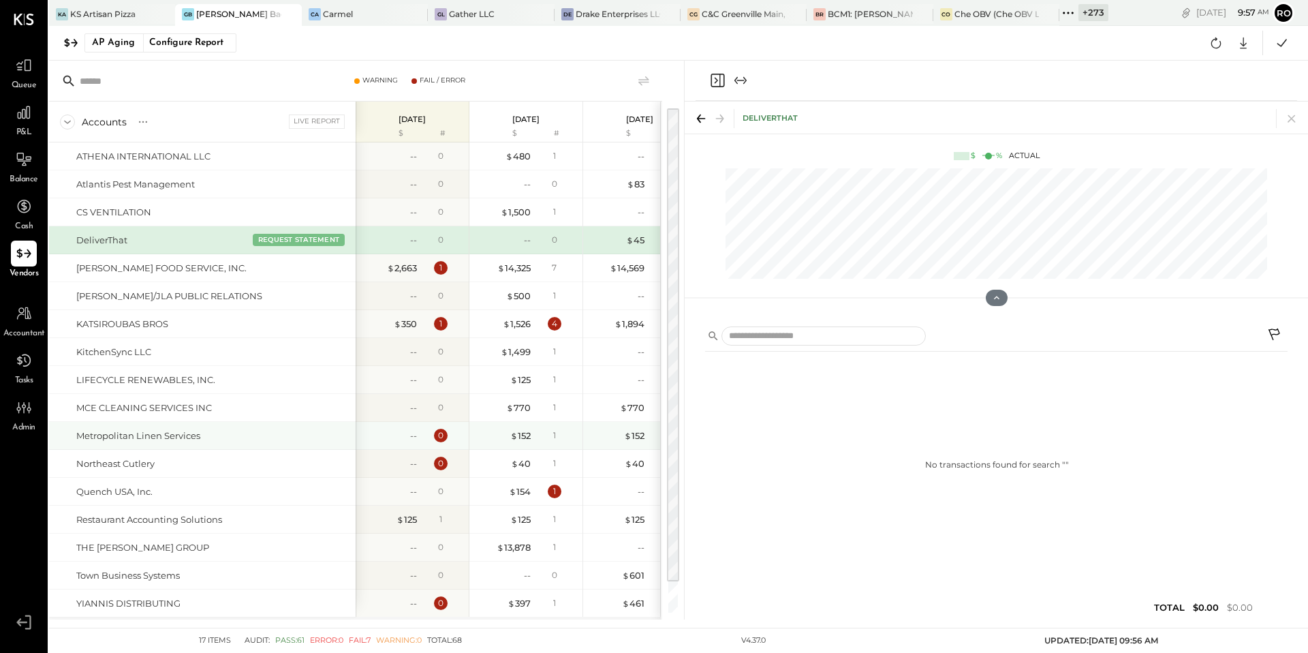
click at [287, 433] on div "Metropolitan Linen Services" at bounding box center [213, 435] width 274 height 13
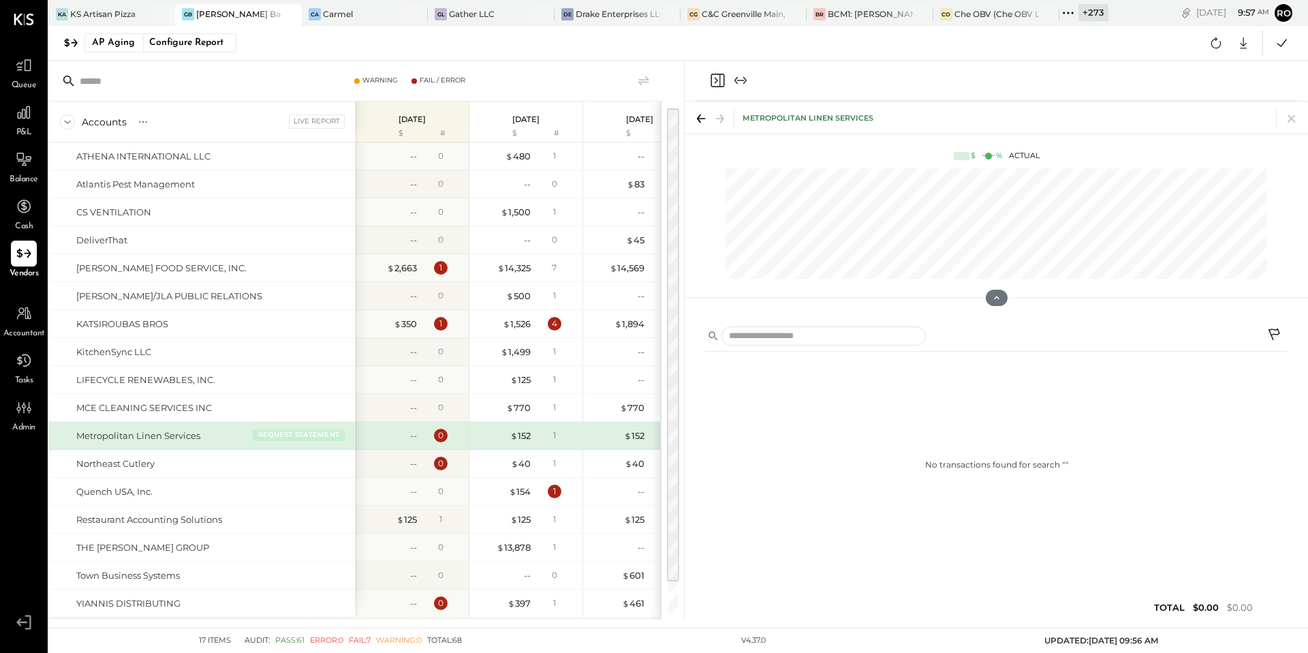
click at [296, 434] on button "REQUEST STATEMENT" at bounding box center [299, 435] width 92 height 12
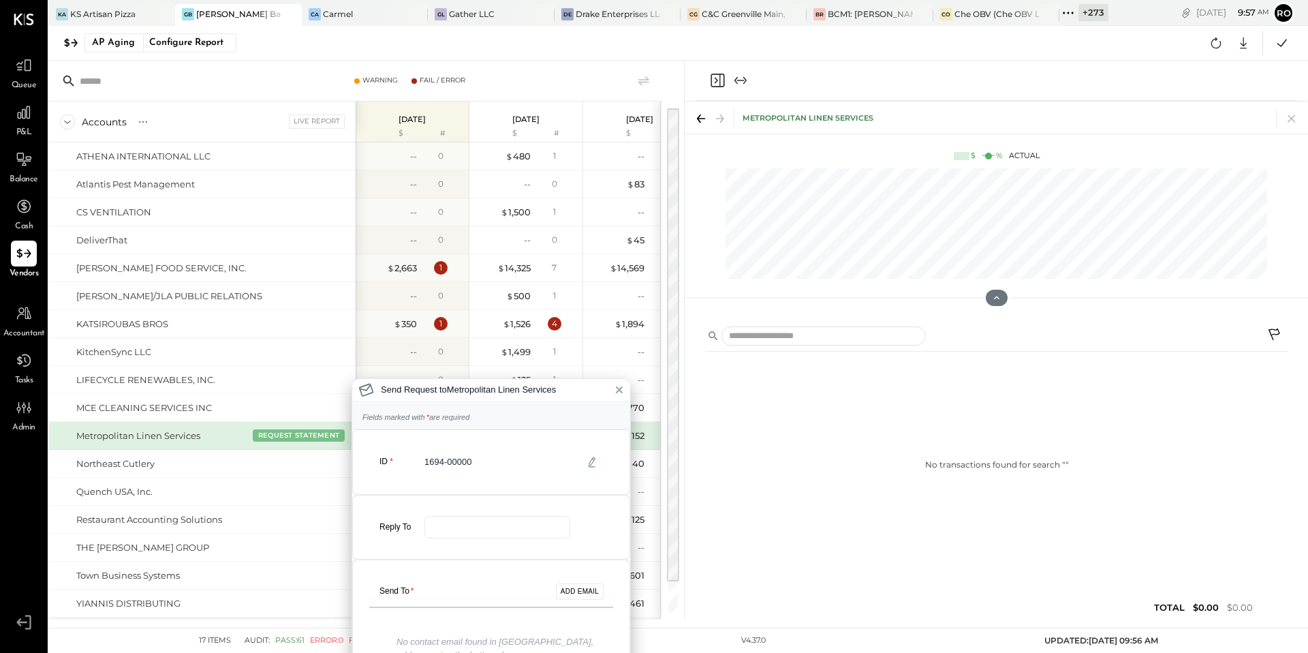
scroll to position [4, 0]
click at [617, 384] on icon at bounding box center [619, 385] width 5 height 5
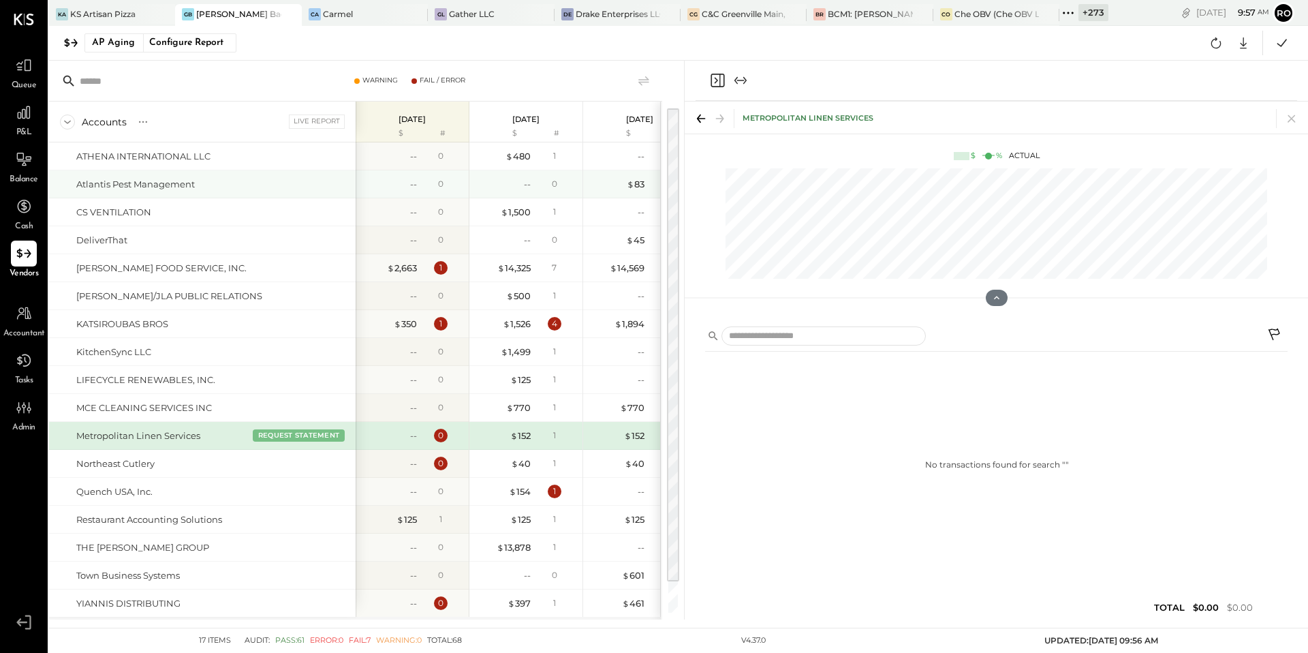
click at [303, 189] on div "Atlantis Pest Management" at bounding box center [213, 184] width 274 height 13
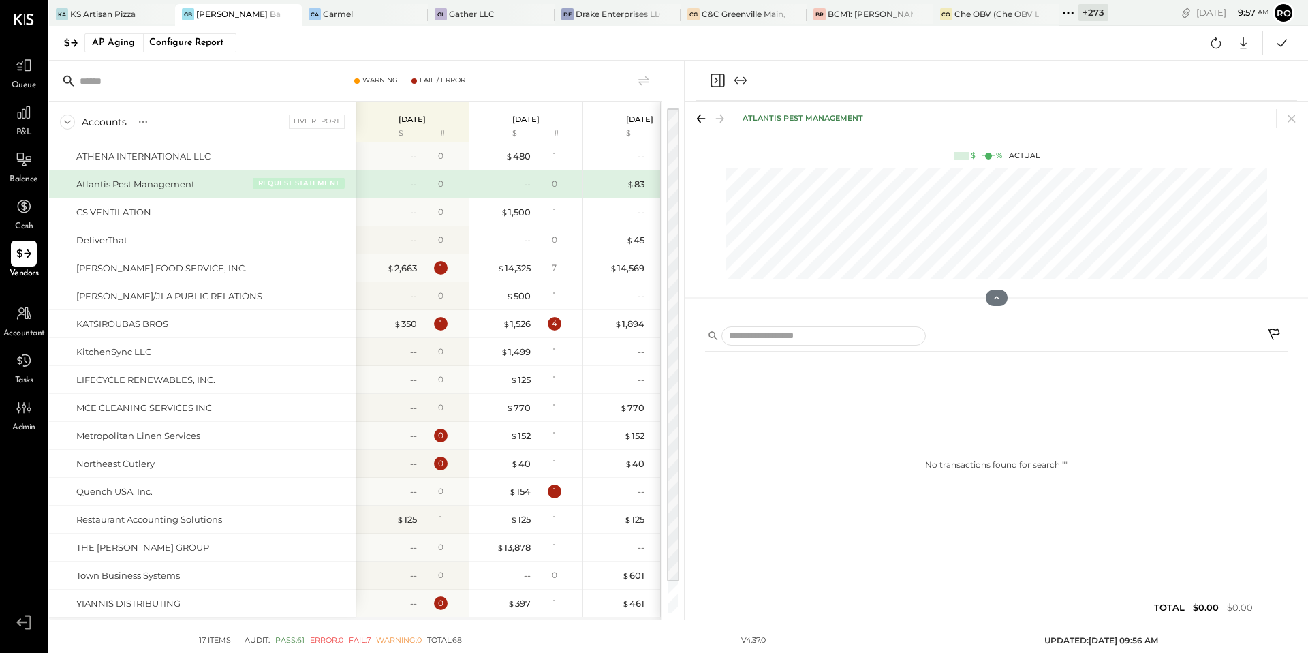
click at [308, 182] on button "REQUEST STATEMENT" at bounding box center [299, 183] width 92 height 12
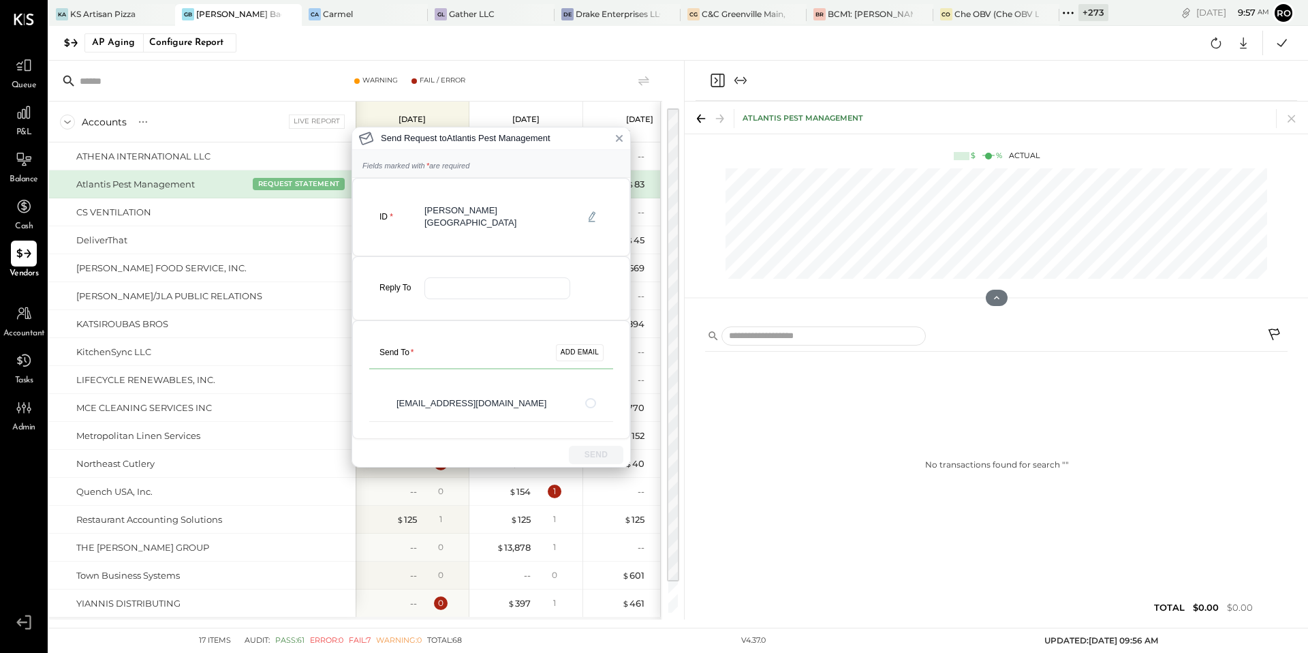
click at [288, 205] on div "Send Request to Atlantis Pest Management Fields marked with * are required ID G…" at bounding box center [654, 326] width 1308 height 653
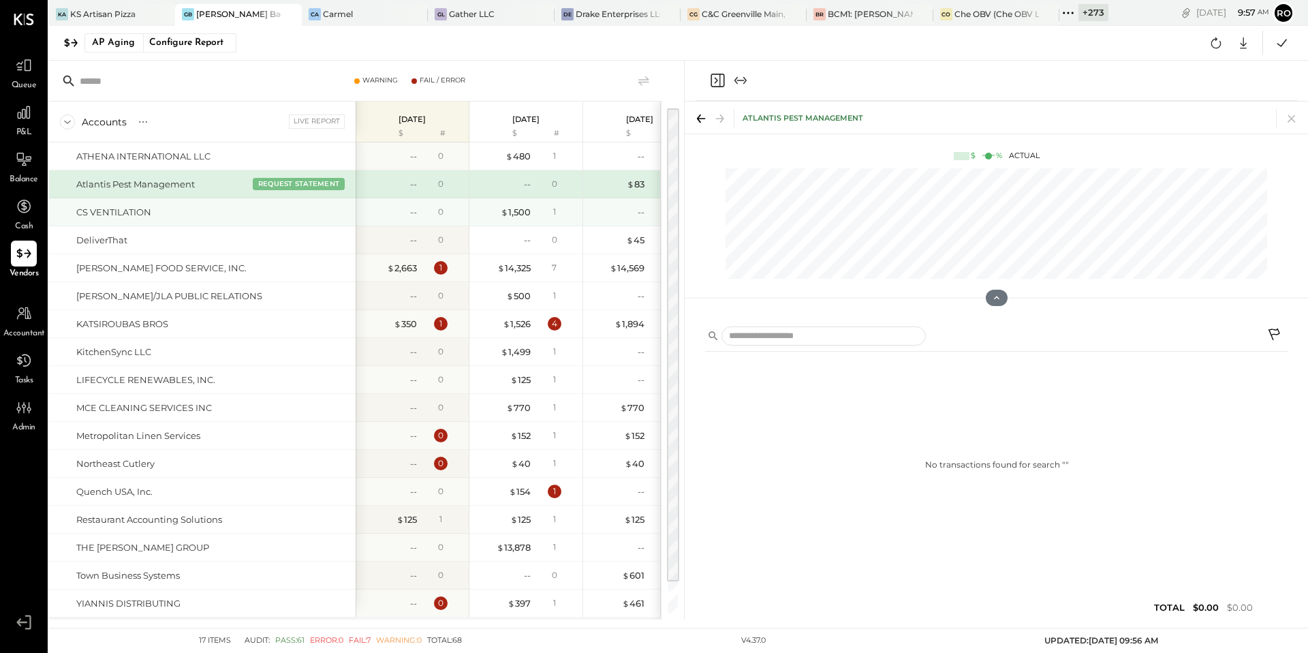
click at [288, 210] on div "CS VENTILATION" at bounding box center [213, 212] width 274 height 13
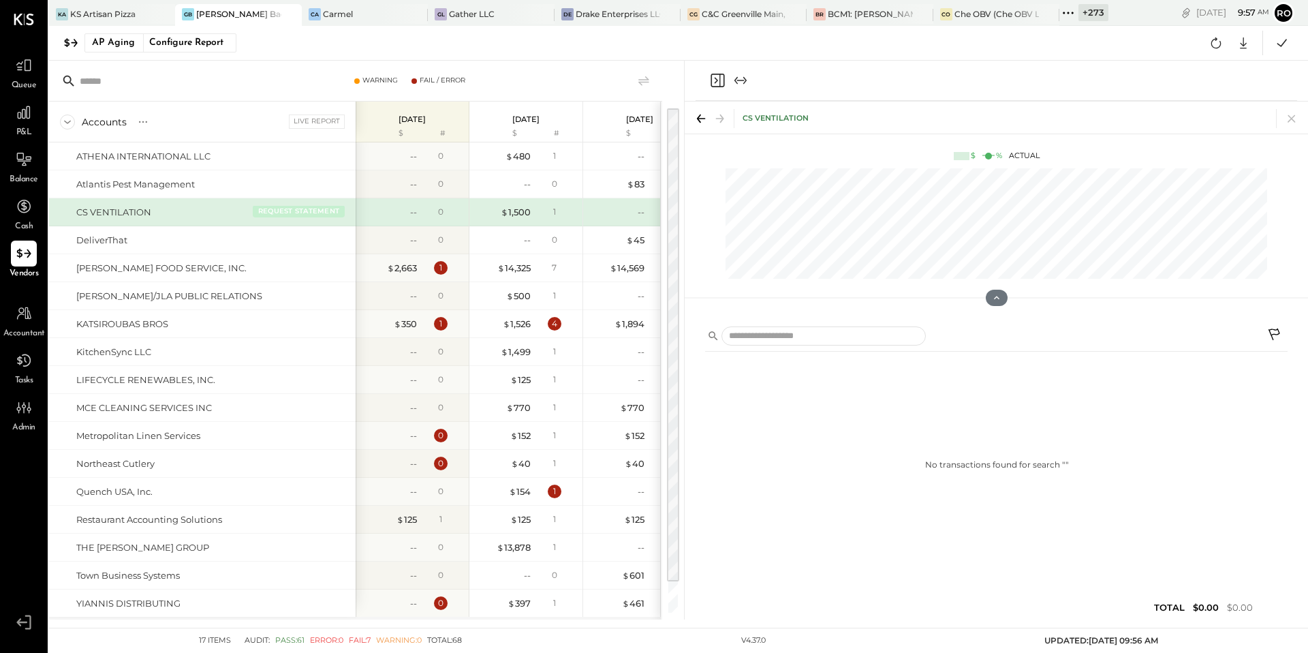
click at [300, 211] on button "REQUEST STATEMENT" at bounding box center [299, 211] width 92 height 12
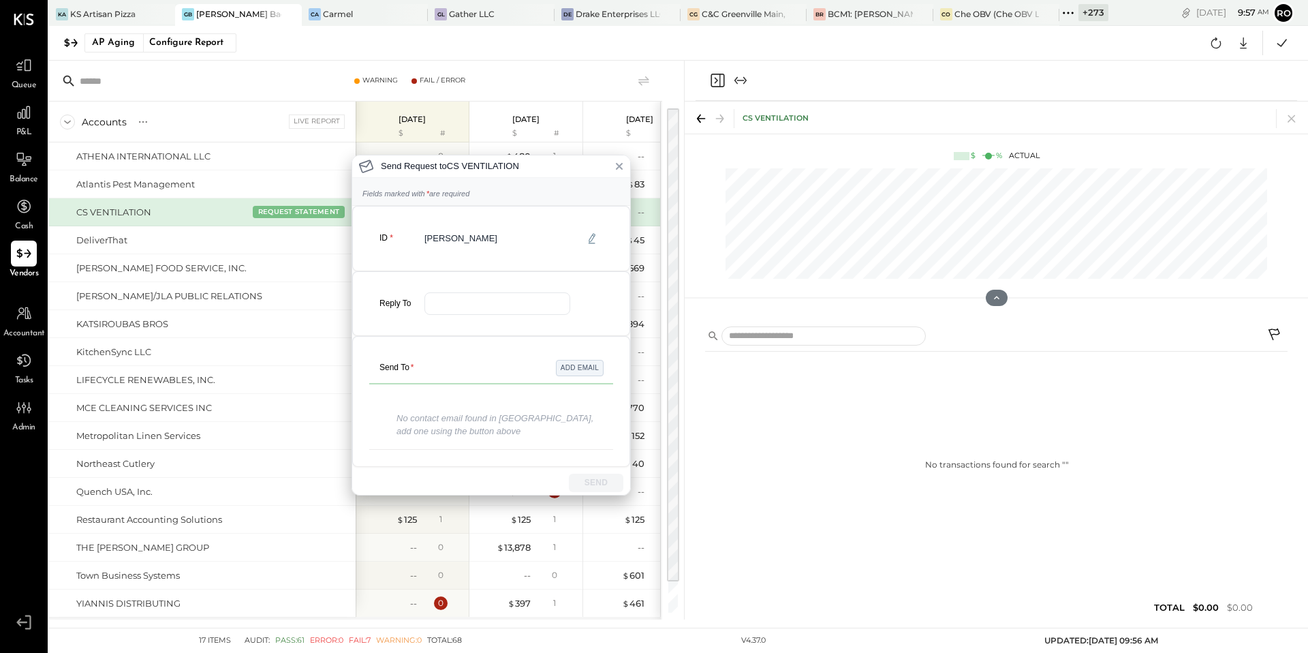
click at [573, 364] on button "ADD EMAIL" at bounding box center [580, 368] width 48 height 16
type input "*"
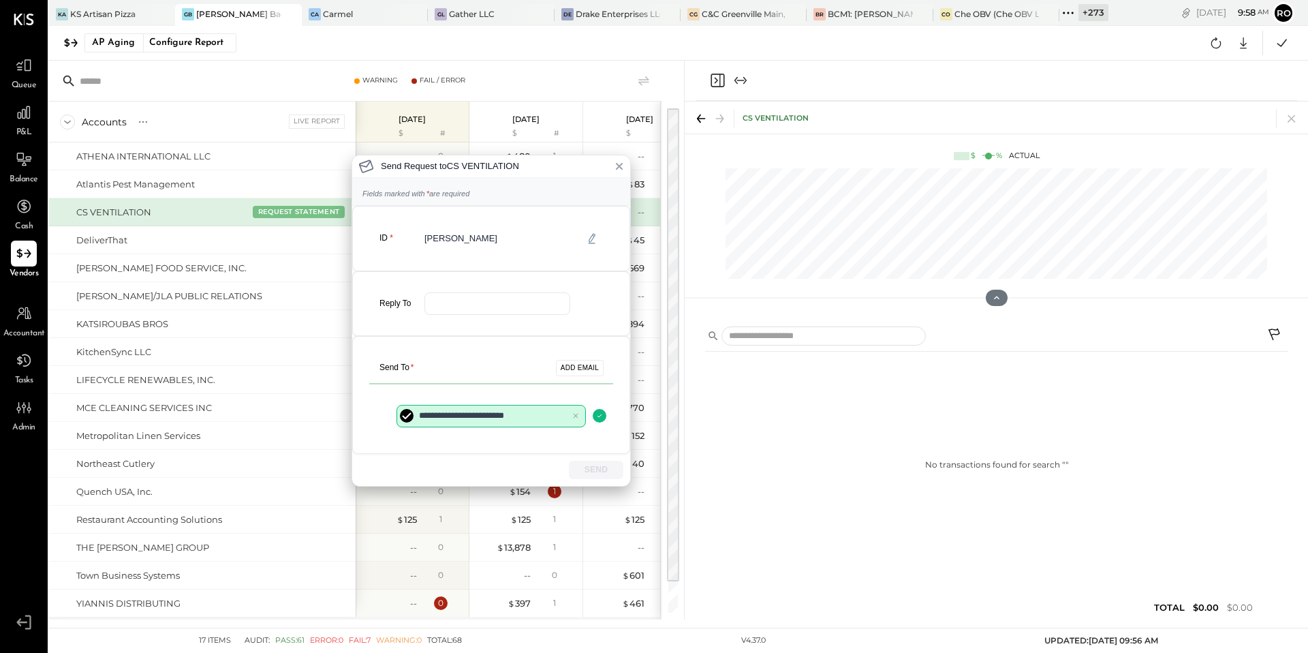
type input "**********"
click at [485, 296] on input "email" at bounding box center [498, 303] width 146 height 22
type input "**********"
click at [551, 452] on div "**********" at bounding box center [491, 395] width 278 height 118
click at [549, 414] on body "Queue P&L Balance Cash Vendors Accountant Tasks Admin v 4.37.0 KA KS Artisan Pi…" at bounding box center [654, 326] width 1308 height 653
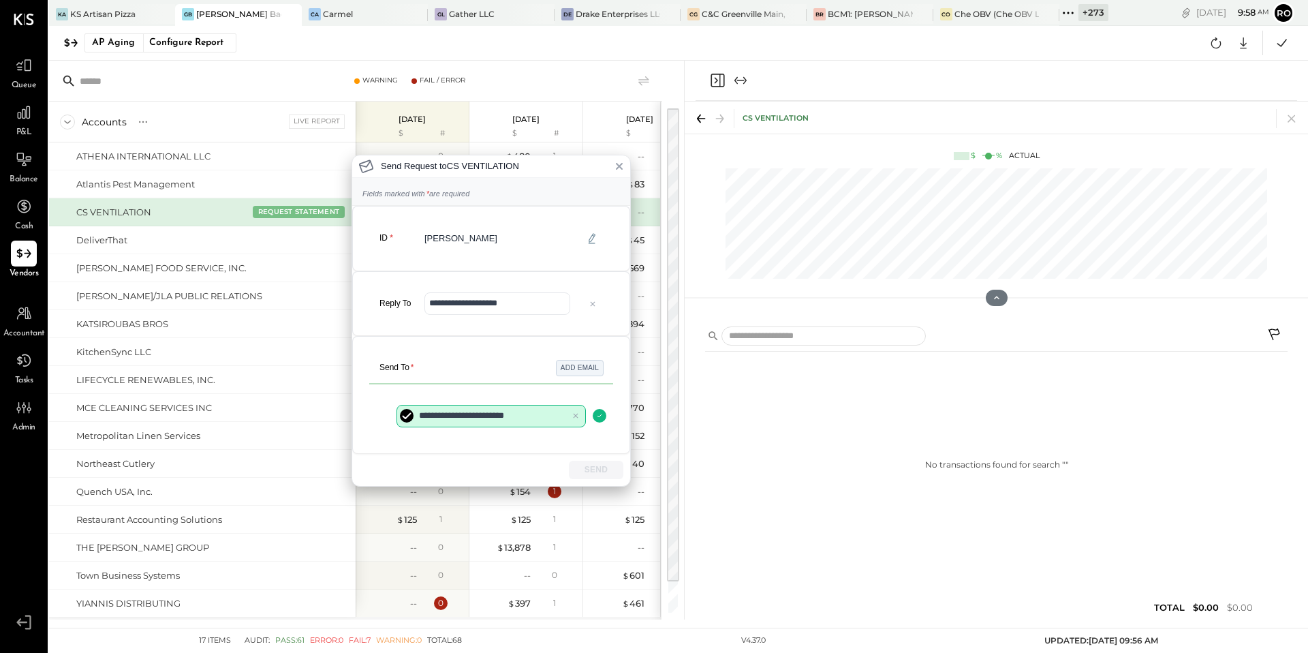
click at [579, 369] on button "ADD EMAIL" at bounding box center [580, 368] width 48 height 16
click at [602, 417] on button "button" at bounding box center [600, 416] width 14 height 14
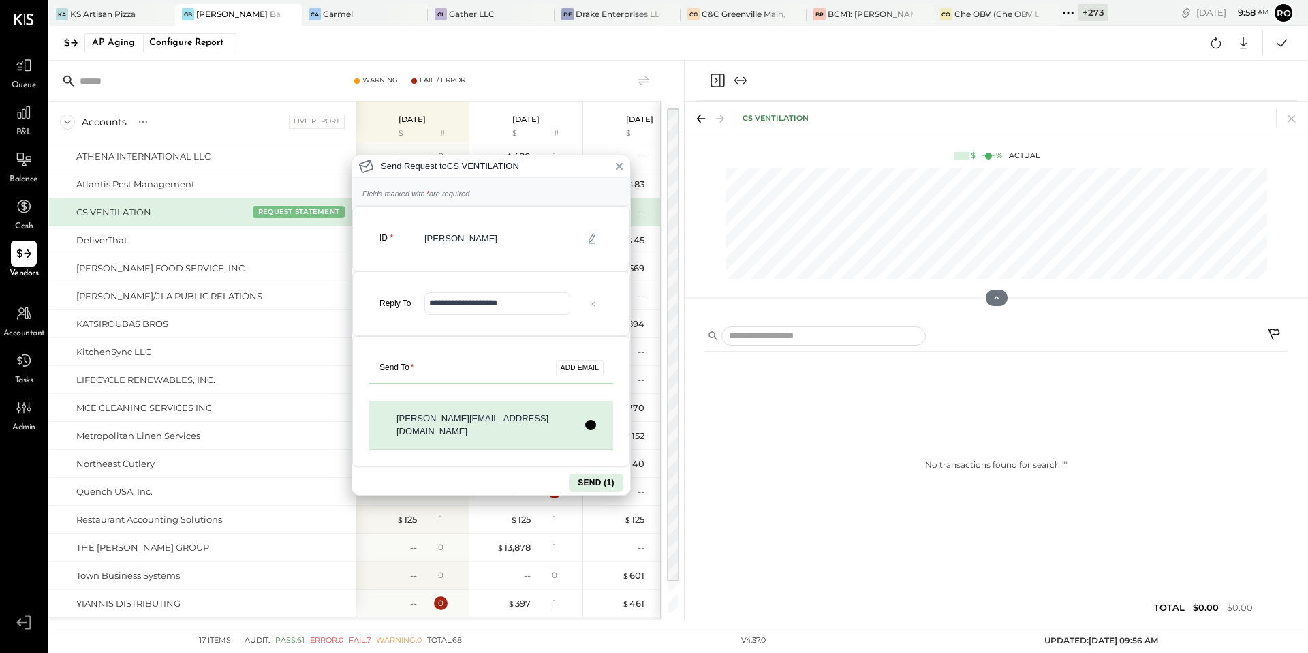
click at [589, 474] on button "SEND (1)" at bounding box center [596, 483] width 55 height 18
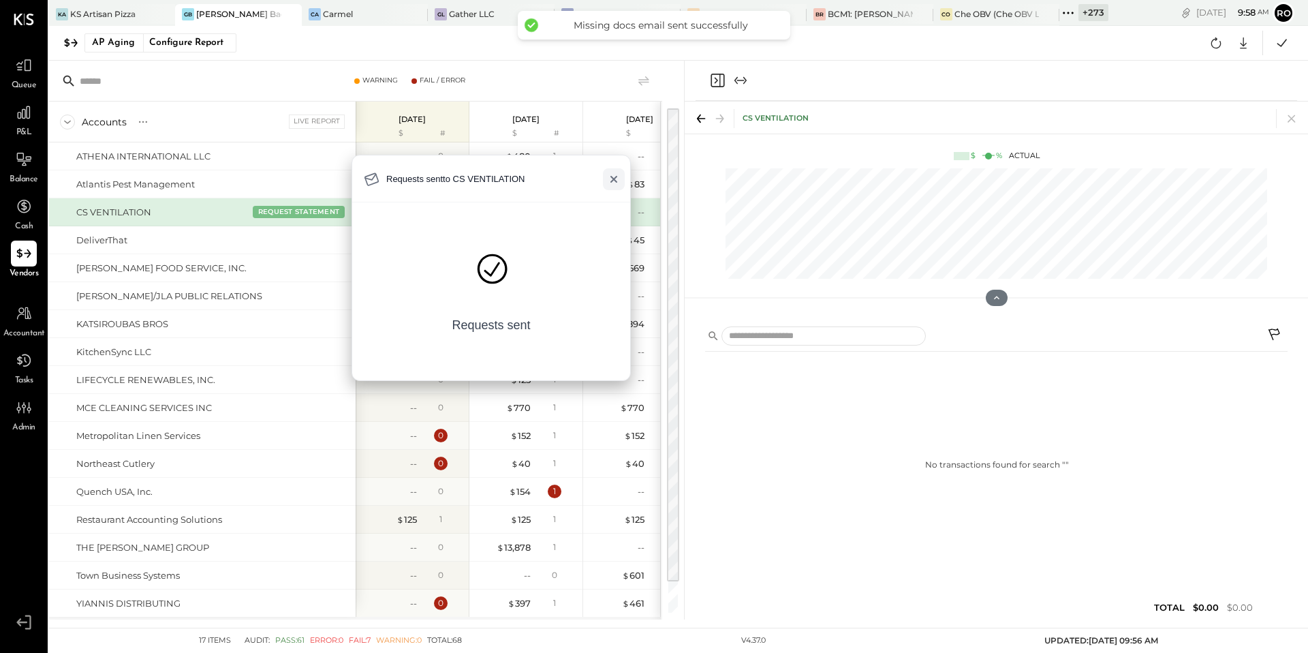
click at [618, 179] on icon at bounding box center [614, 179] width 11 height 11
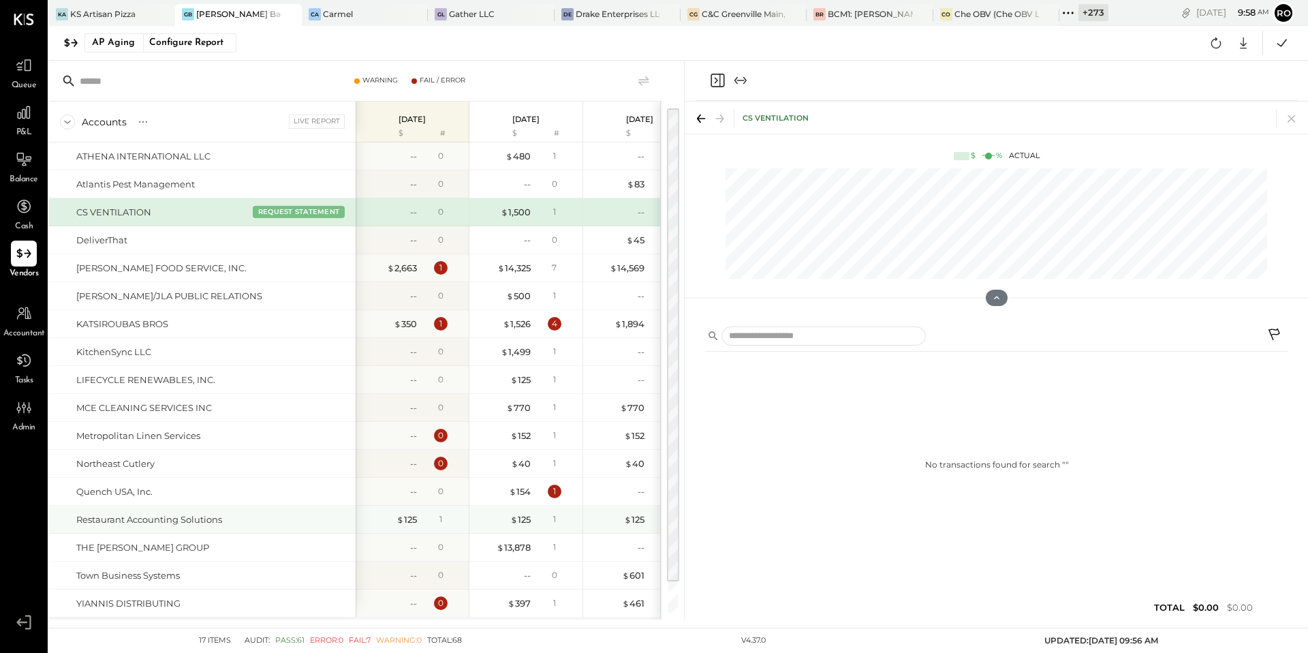
scroll to position [31, 0]
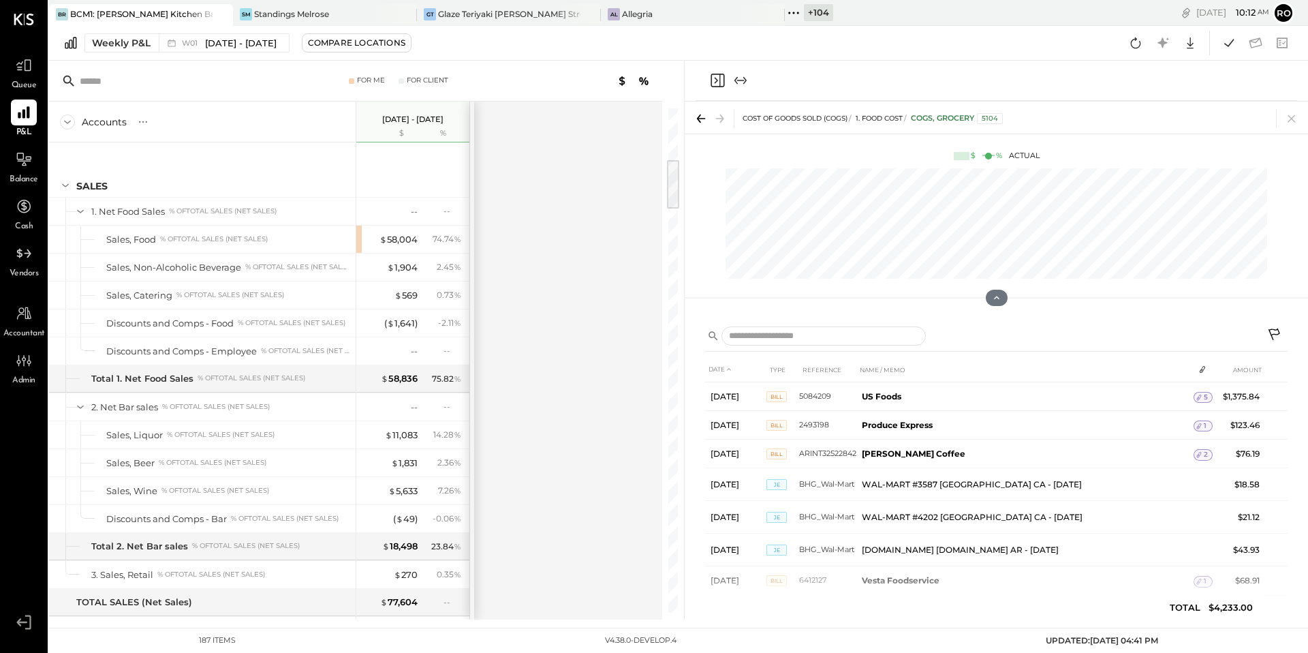
scroll to position [134, 0]
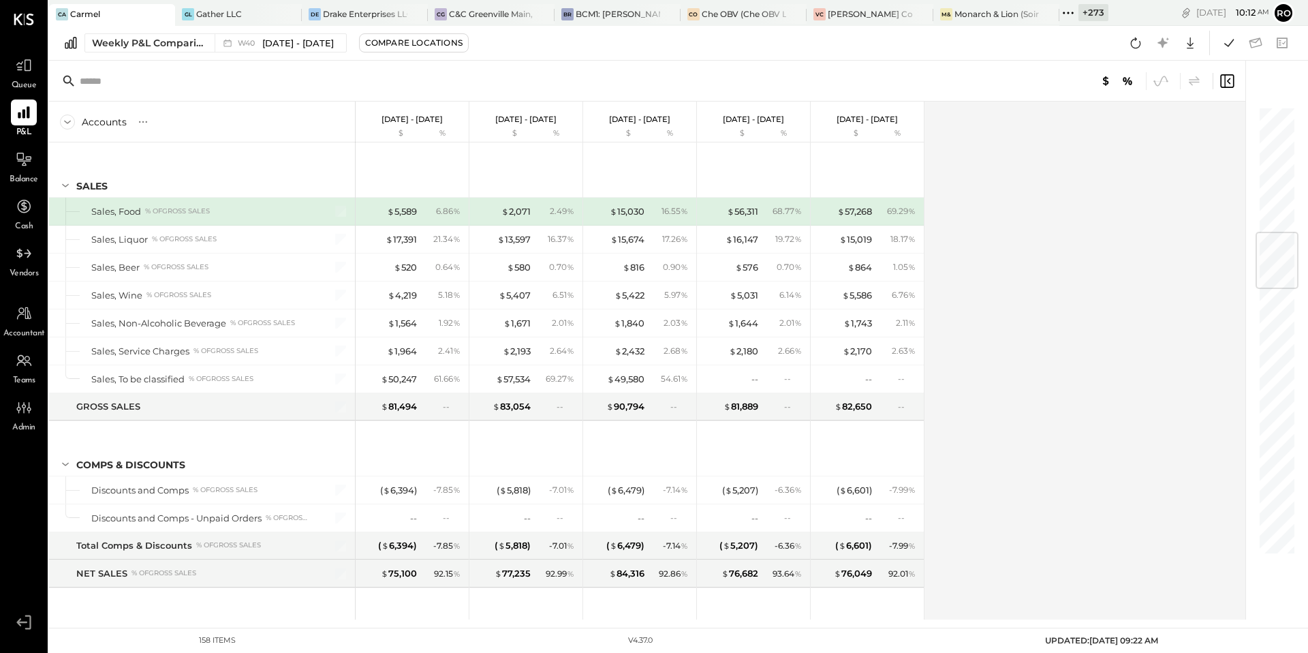
scroll to position [1052, 0]
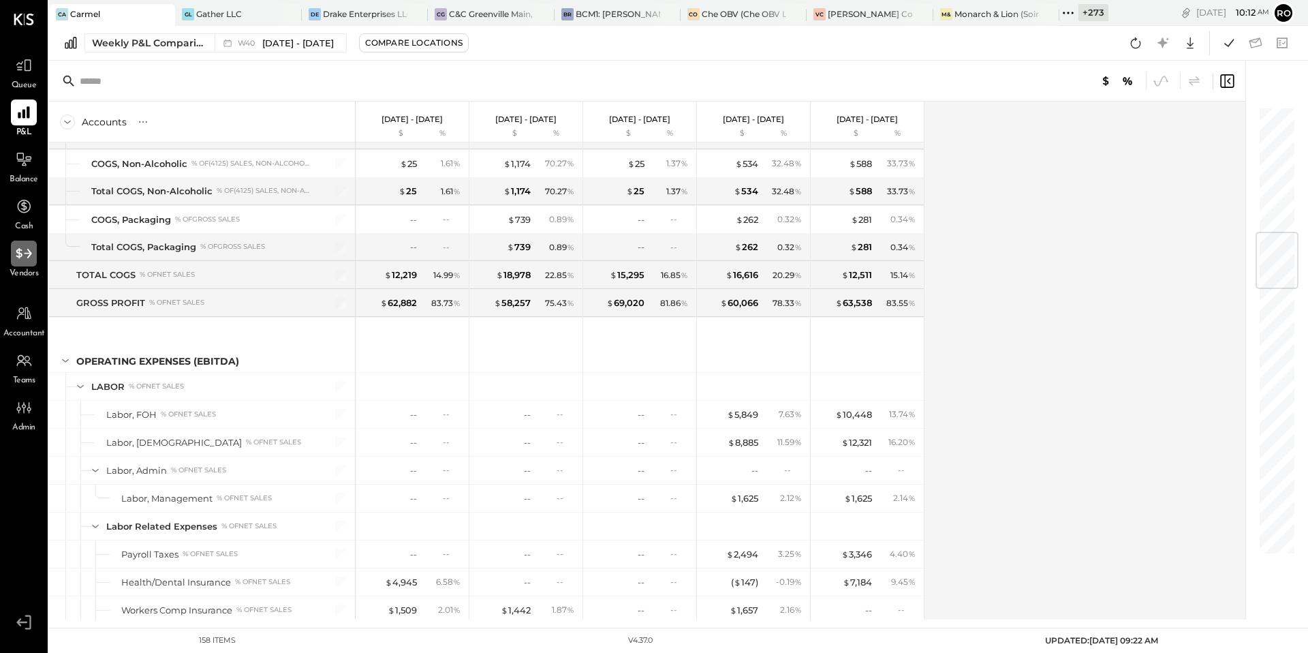
click at [18, 254] on icon at bounding box center [24, 253] width 16 height 10
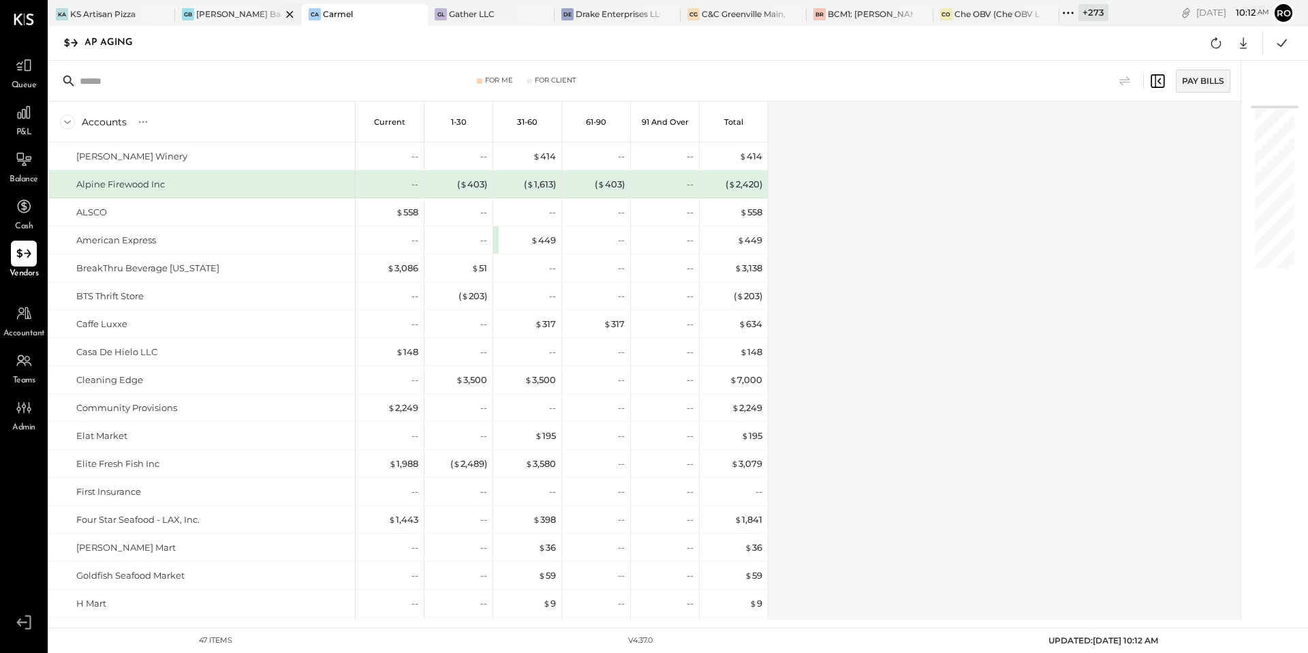
click at [236, 12] on div "[PERSON_NAME] Back Bay" at bounding box center [238, 14] width 85 height 12
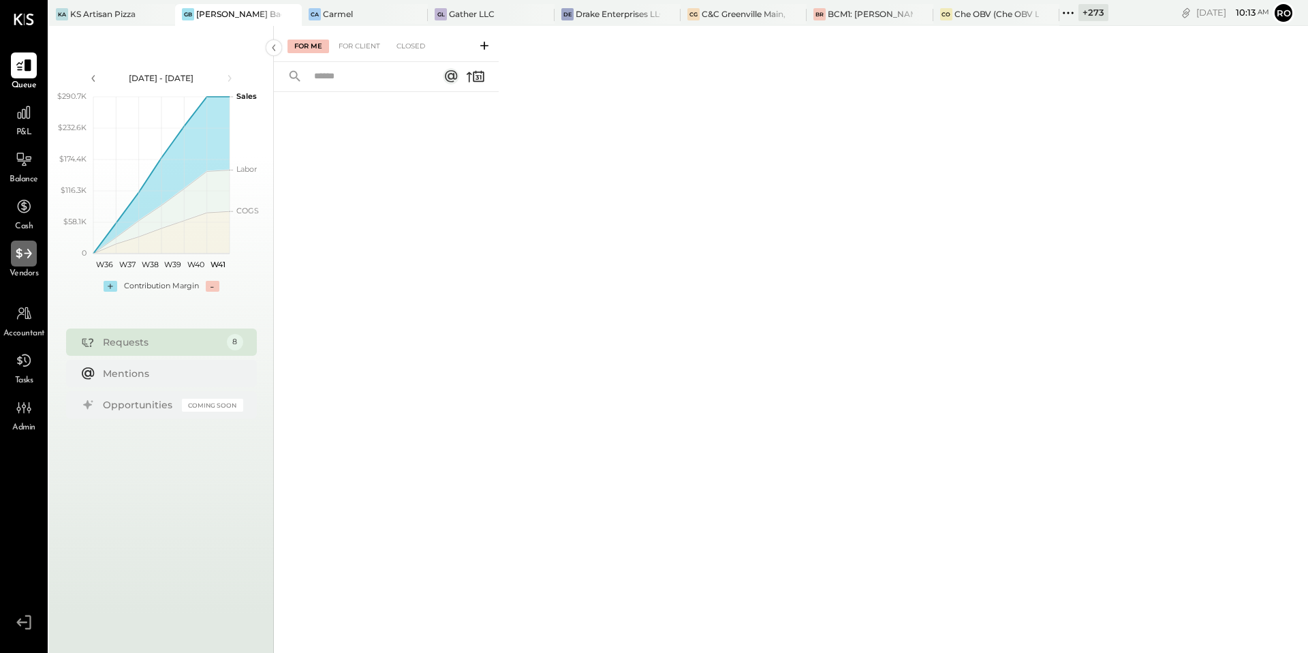
click at [28, 247] on icon at bounding box center [24, 254] width 18 height 18
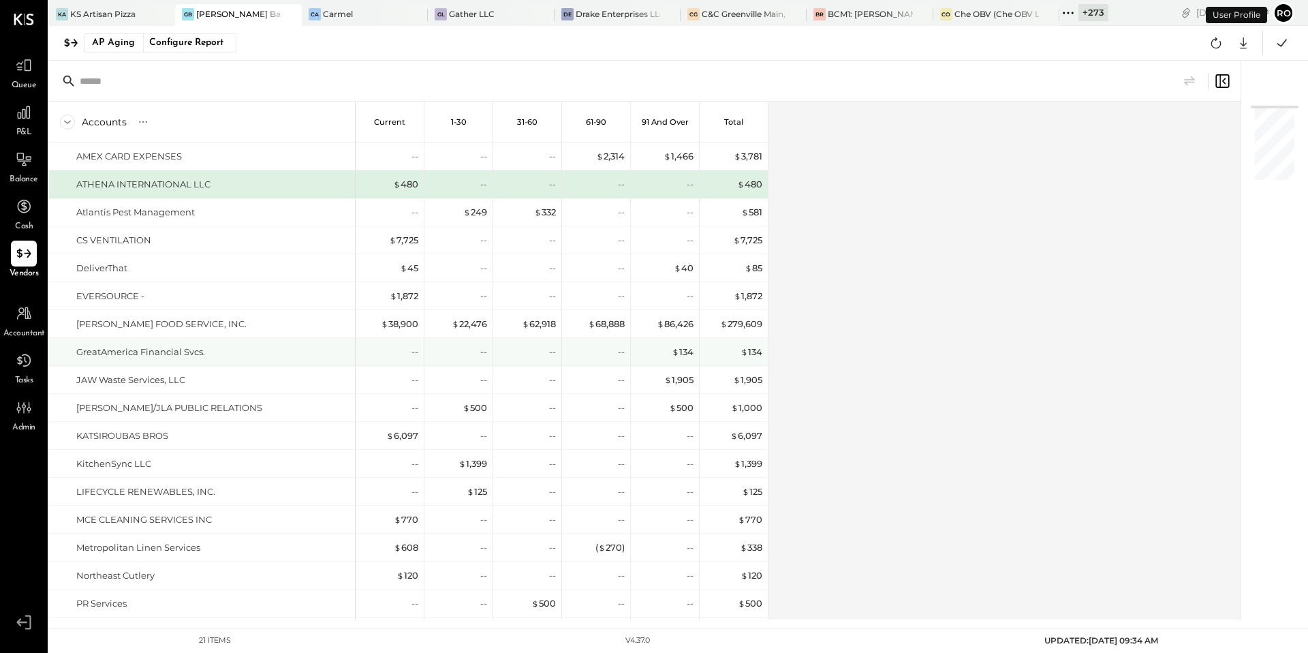
click at [301, 354] on div "GreatAmerica Financial Svcs." at bounding box center [212, 352] width 273 height 13
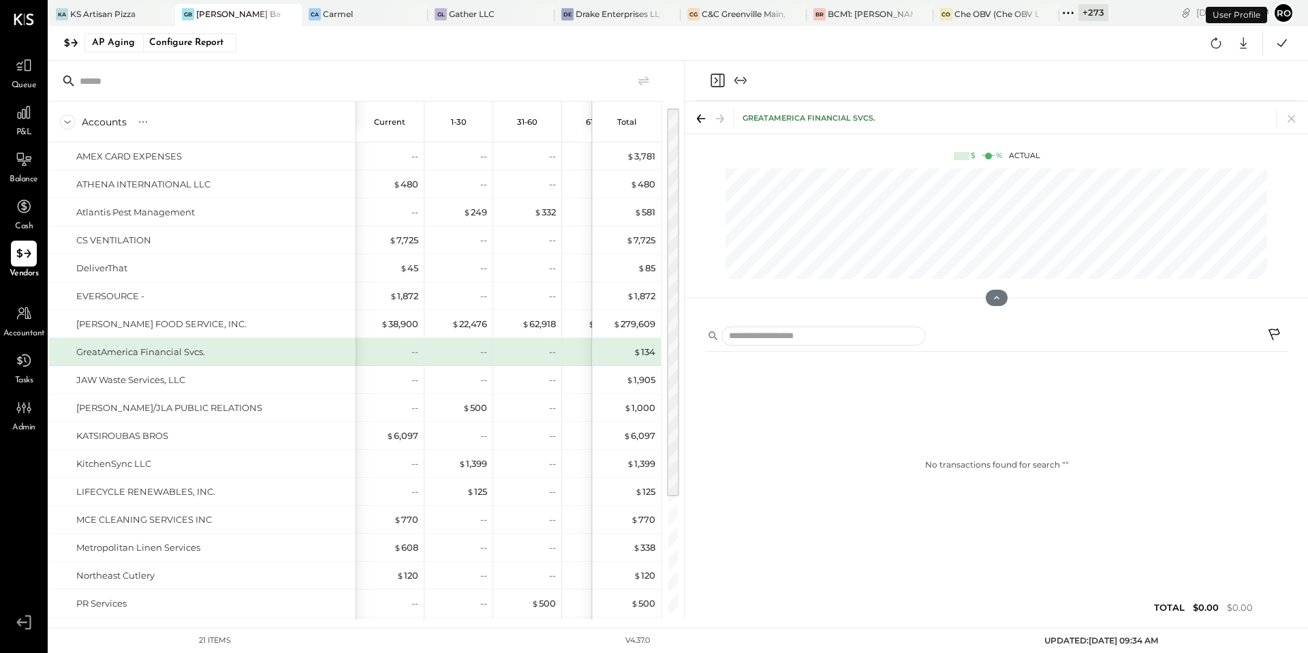
click at [313, 351] on div "GreatAmerica Financial Svcs." at bounding box center [213, 352] width 274 height 13
click at [125, 47] on div "AP Aging" at bounding box center [113, 43] width 43 height 22
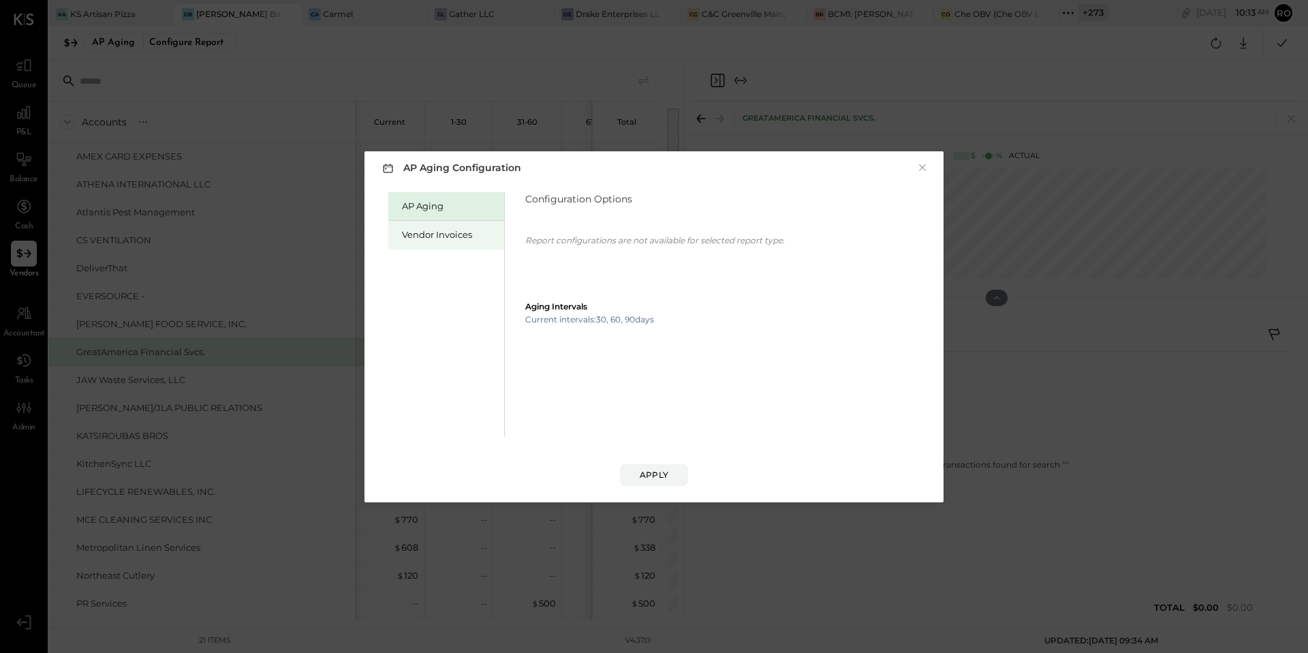
click at [455, 239] on div "Vendor Invoices" at bounding box center [449, 234] width 95 height 13
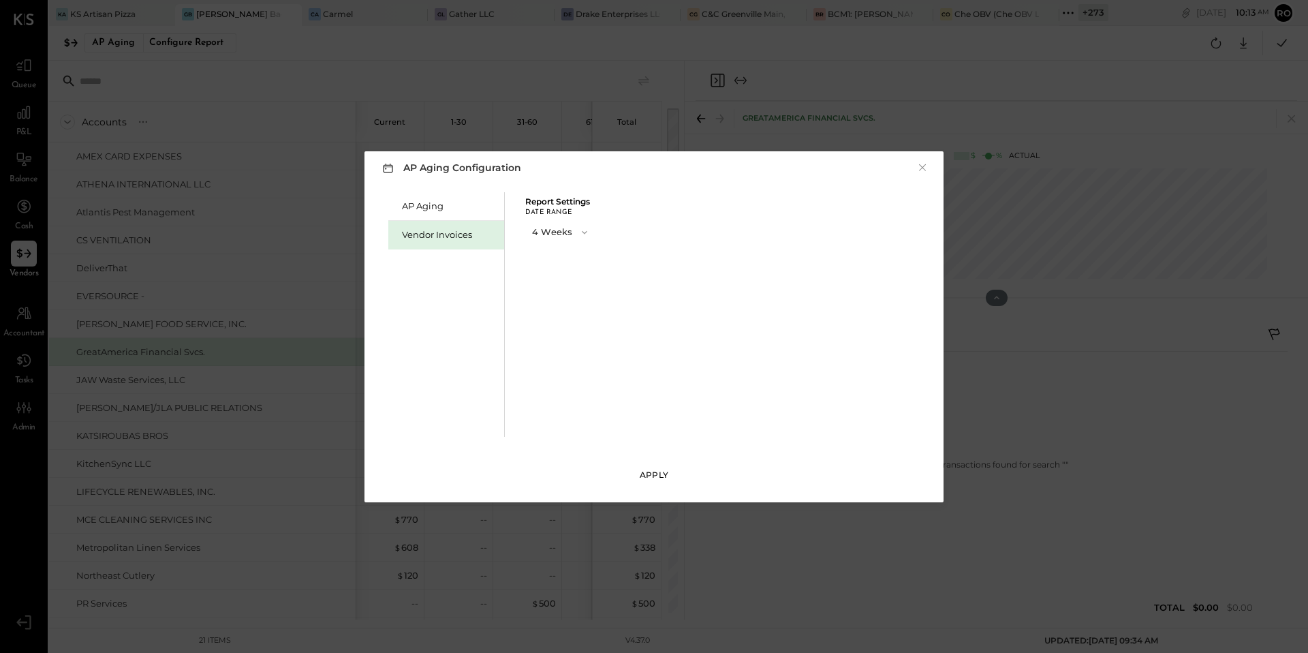
click at [652, 466] on button "Apply" at bounding box center [654, 475] width 68 height 22
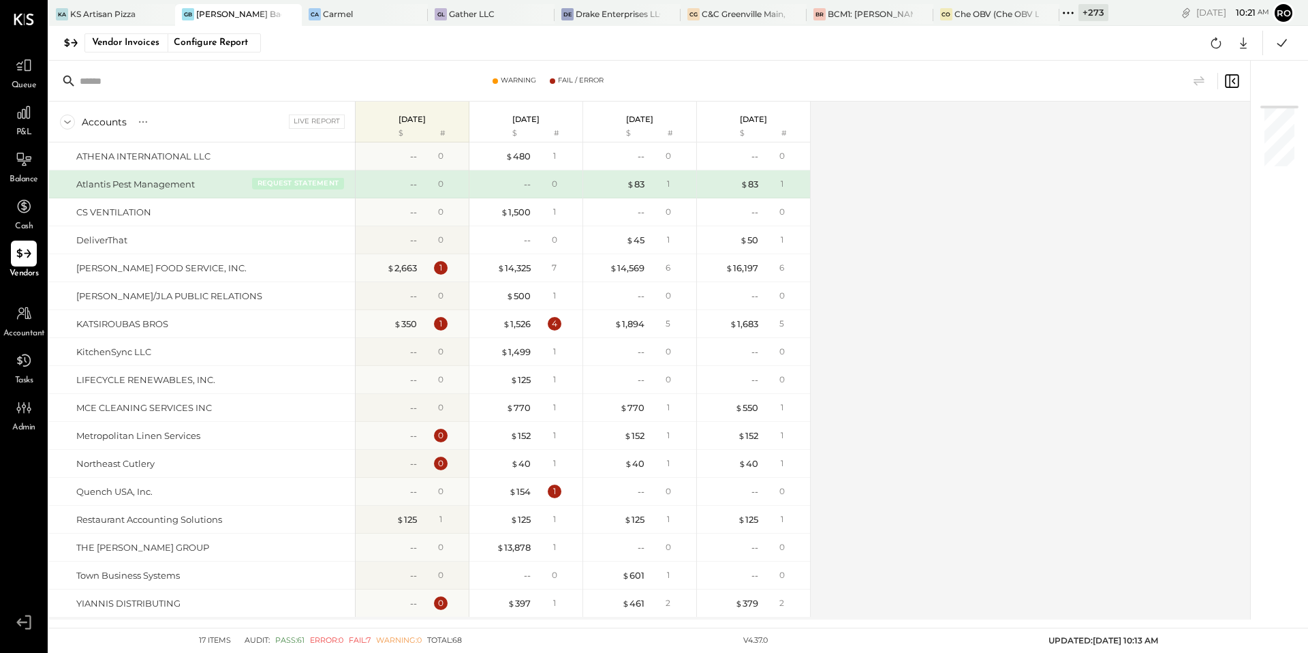
click at [322, 185] on button "REQUEST STATEMENT" at bounding box center [298, 183] width 92 height 12
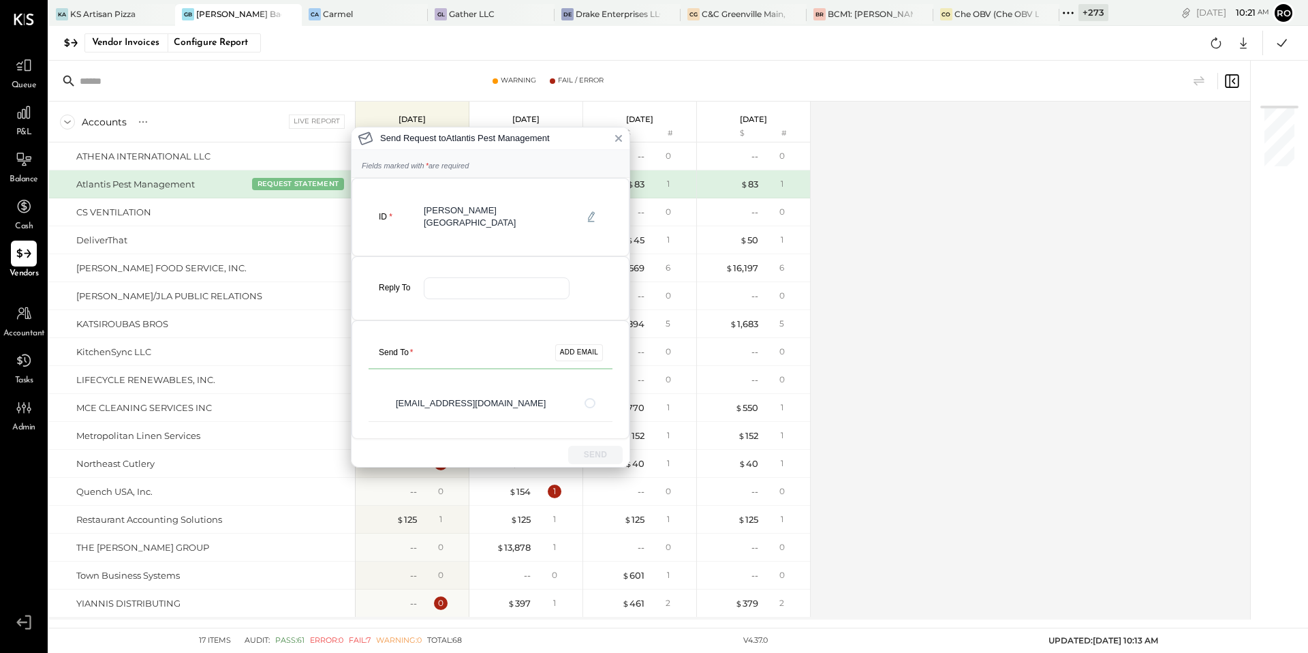
click at [509, 342] on div "Send To * ADD EMAIL" at bounding box center [491, 352] width 244 height 31
click at [490, 342] on div "Send To * ADD EMAIL" at bounding box center [491, 352] width 244 height 31
click at [579, 344] on button "ADD EMAIL" at bounding box center [579, 352] width 48 height 16
type input "**********"
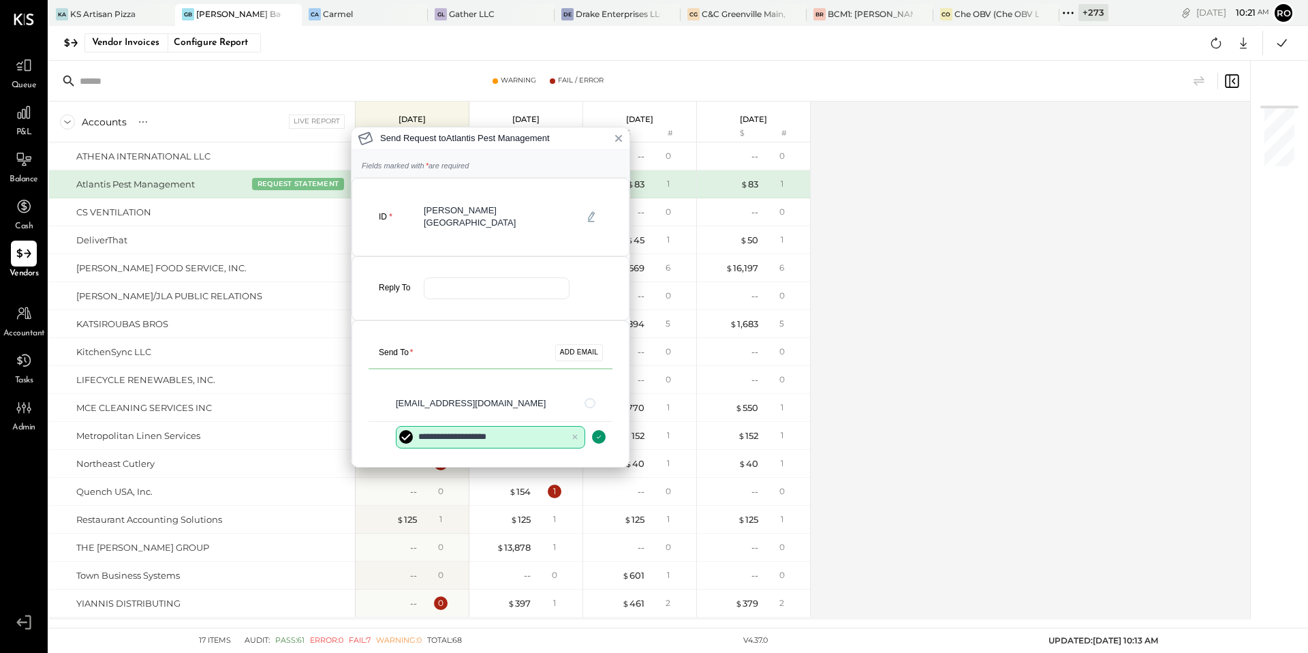
click at [601, 430] on button "button" at bounding box center [599, 437] width 14 height 14
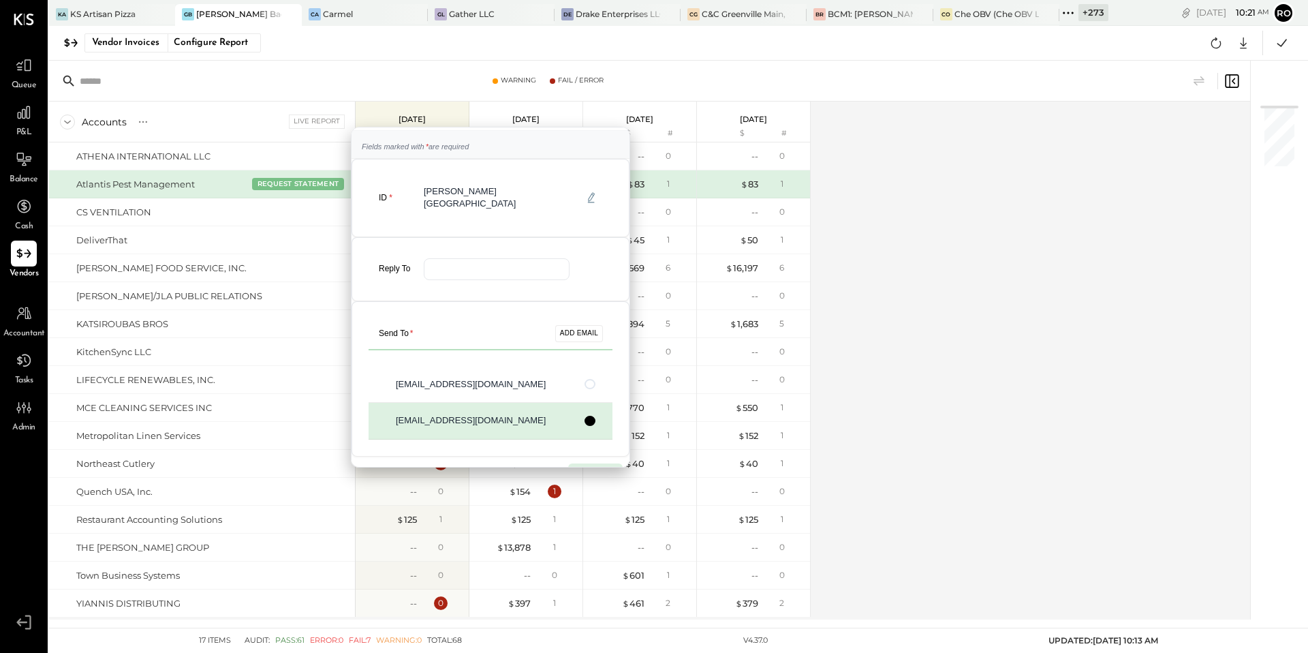
scroll to position [28, 0]
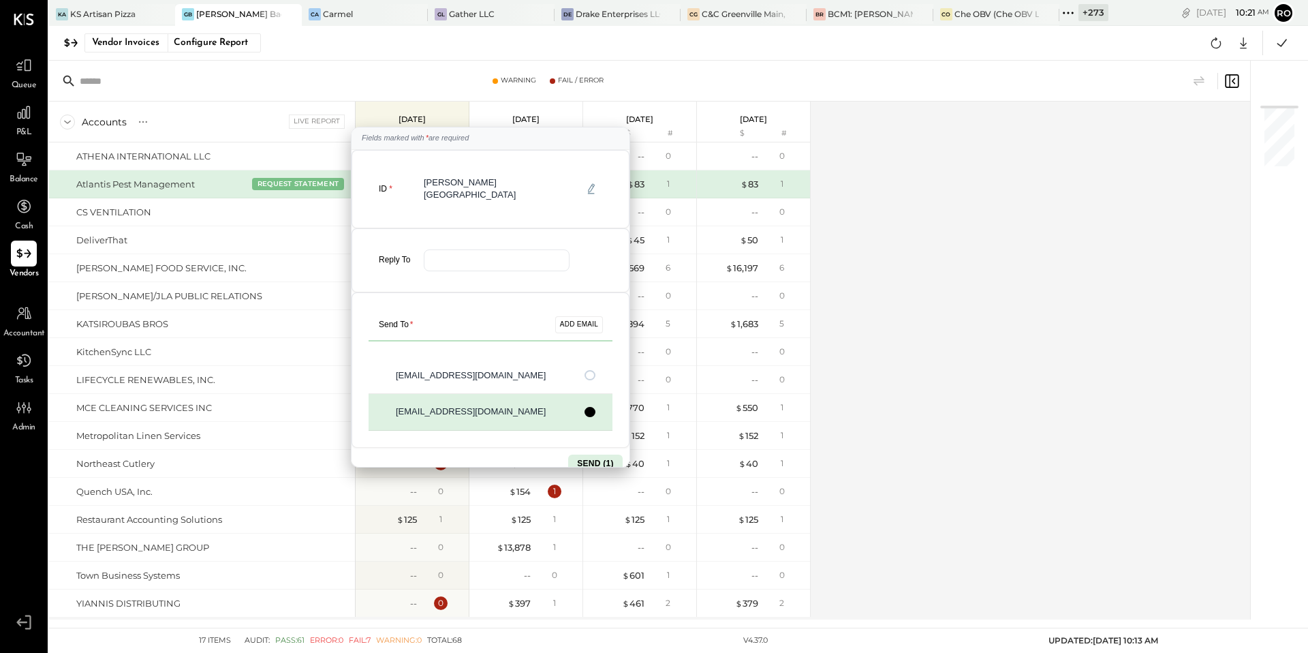
click at [587, 370] on button "button" at bounding box center [590, 375] width 11 height 10
click at [497, 311] on div "Send To * ADD EMAIL" at bounding box center [491, 324] width 244 height 31
click at [576, 316] on button "ADD EMAIL" at bounding box center [579, 324] width 48 height 16
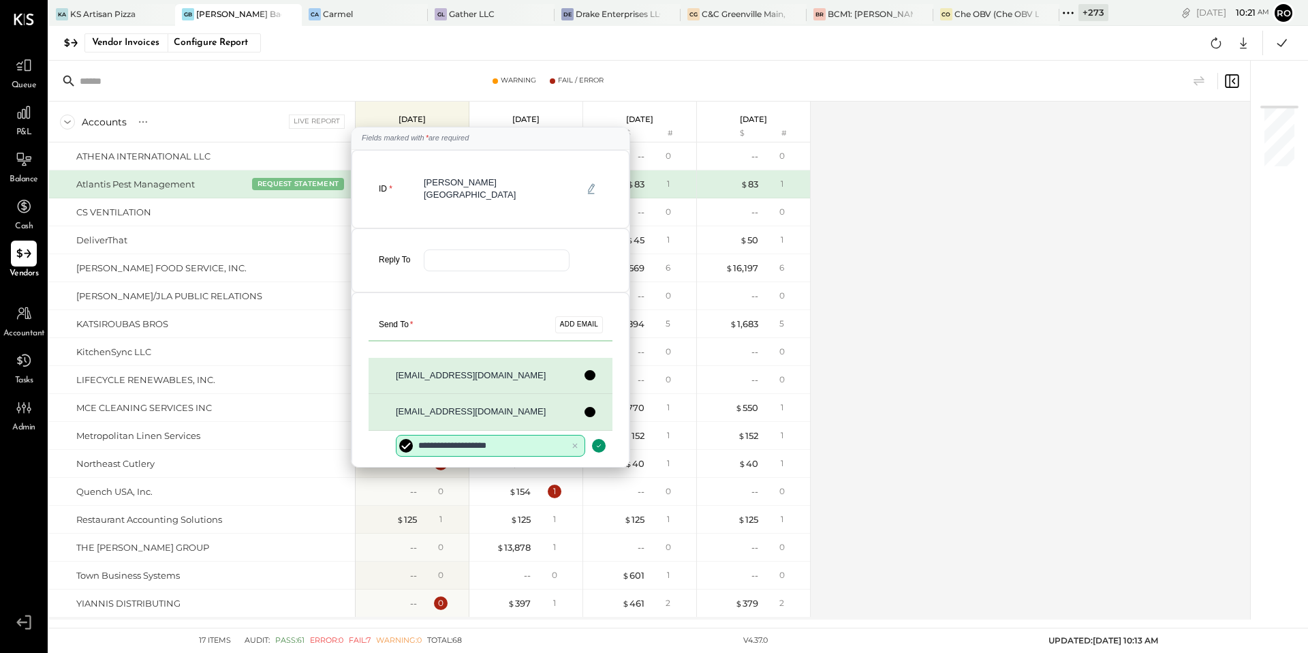
type input "**********"
click at [602, 439] on button "button" at bounding box center [599, 446] width 14 height 14
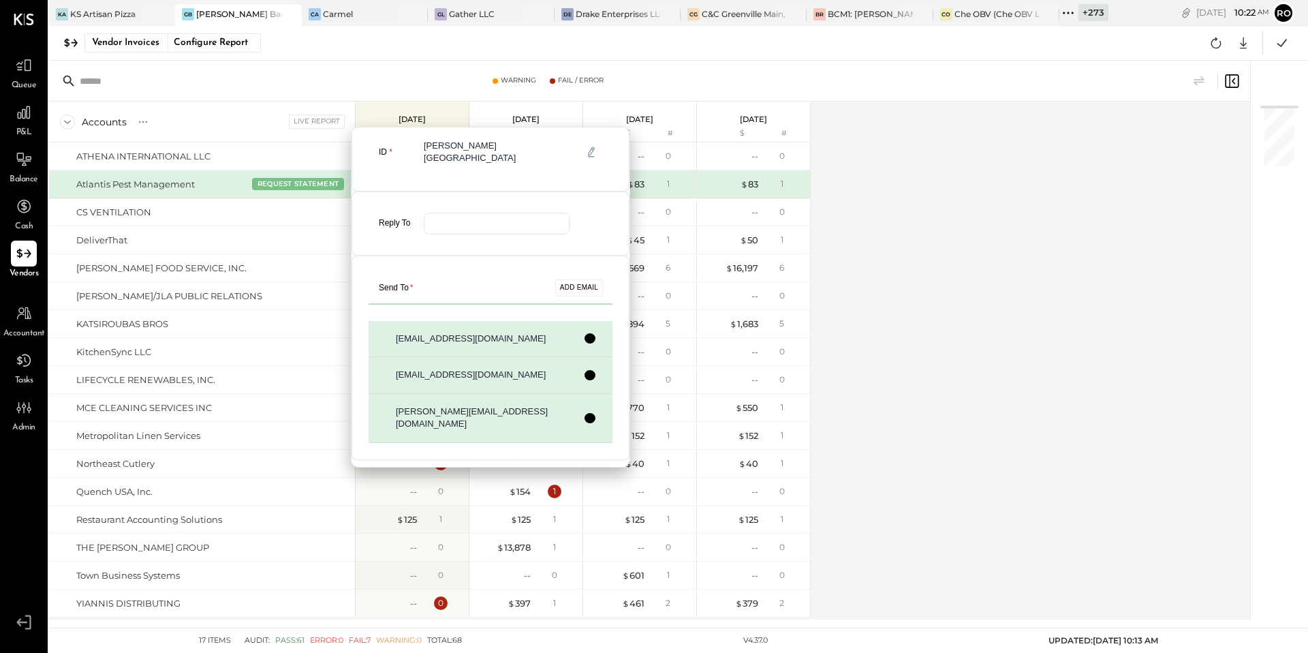
click at [590, 333] on button "button" at bounding box center [590, 338] width 11 height 10
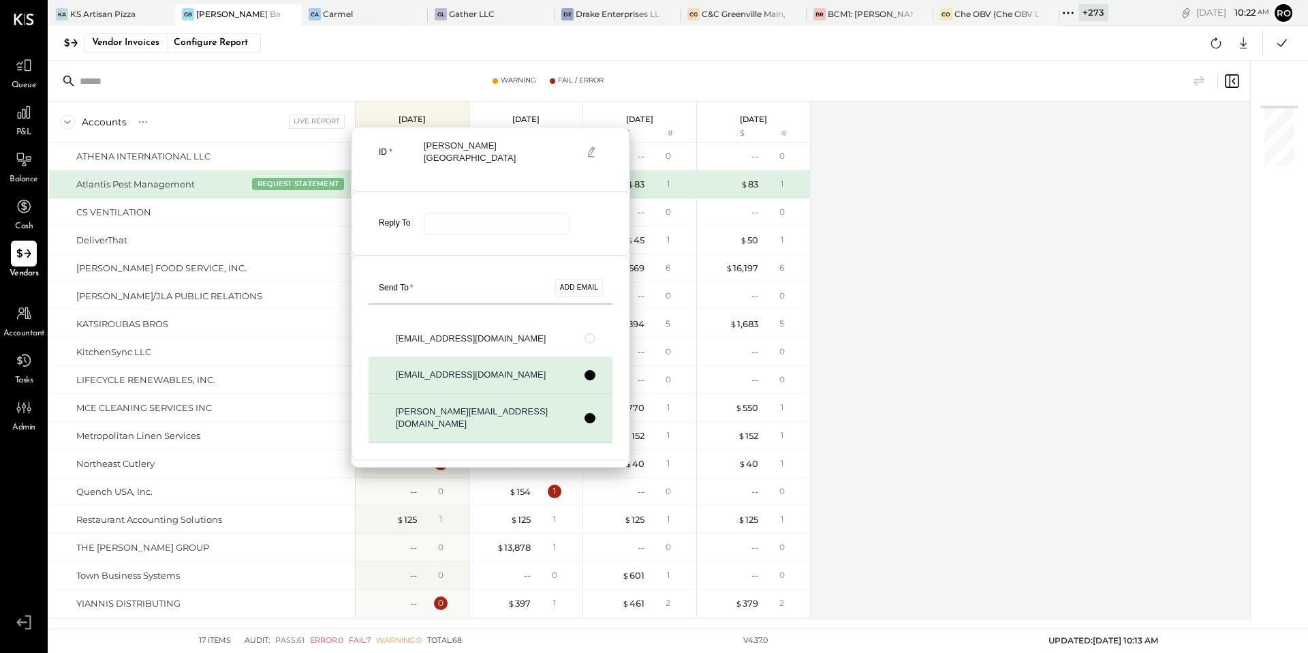
click at [585, 370] on button "button" at bounding box center [590, 375] width 11 height 10
click at [587, 413] on button "button" at bounding box center [590, 418] width 11 height 10
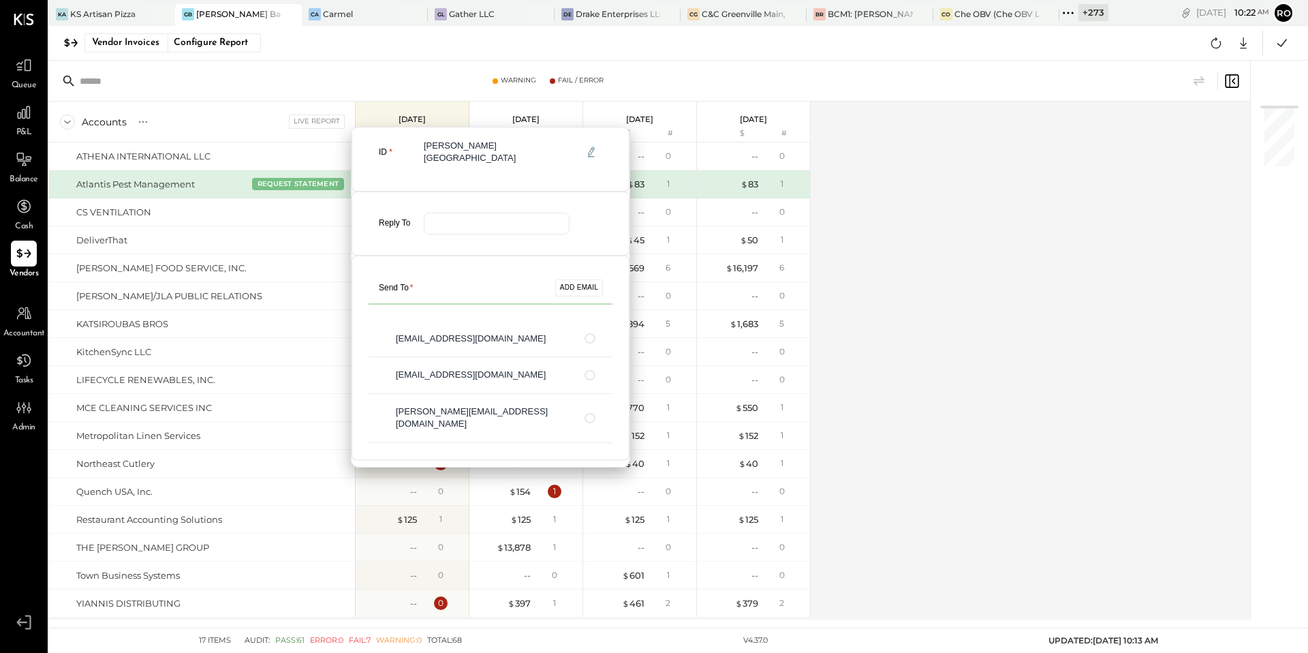
click at [251, 526] on div "Send Request to Atlantis Pest Management Fields marked with * are required ID […" at bounding box center [654, 326] width 1308 height 653
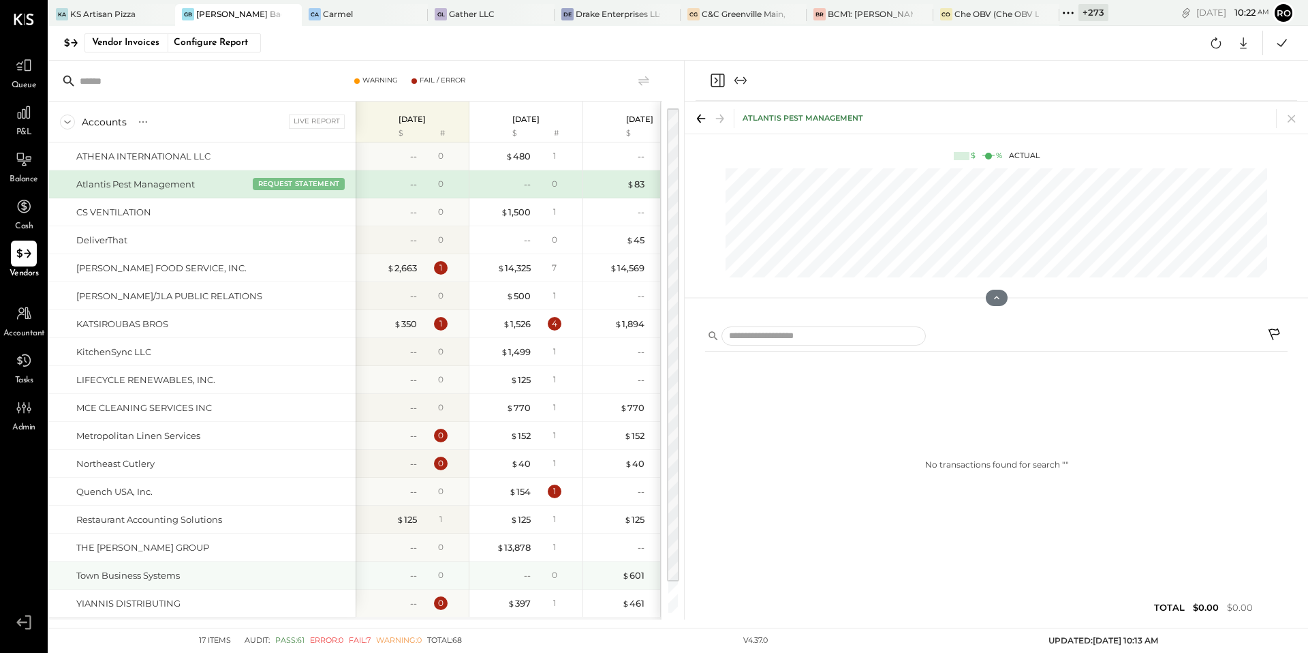
click at [316, 572] on div "Town Business Systems" at bounding box center [213, 575] width 274 height 13
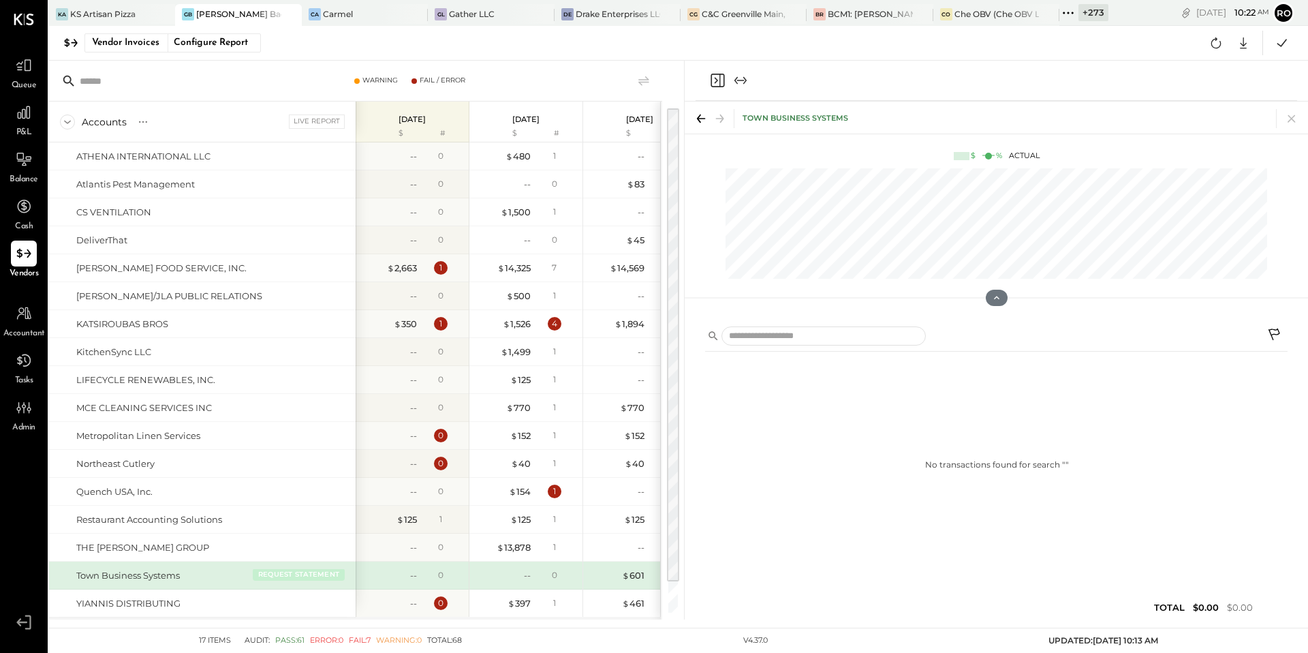
click at [296, 572] on button "REQUEST STATEMENT" at bounding box center [299, 574] width 92 height 12
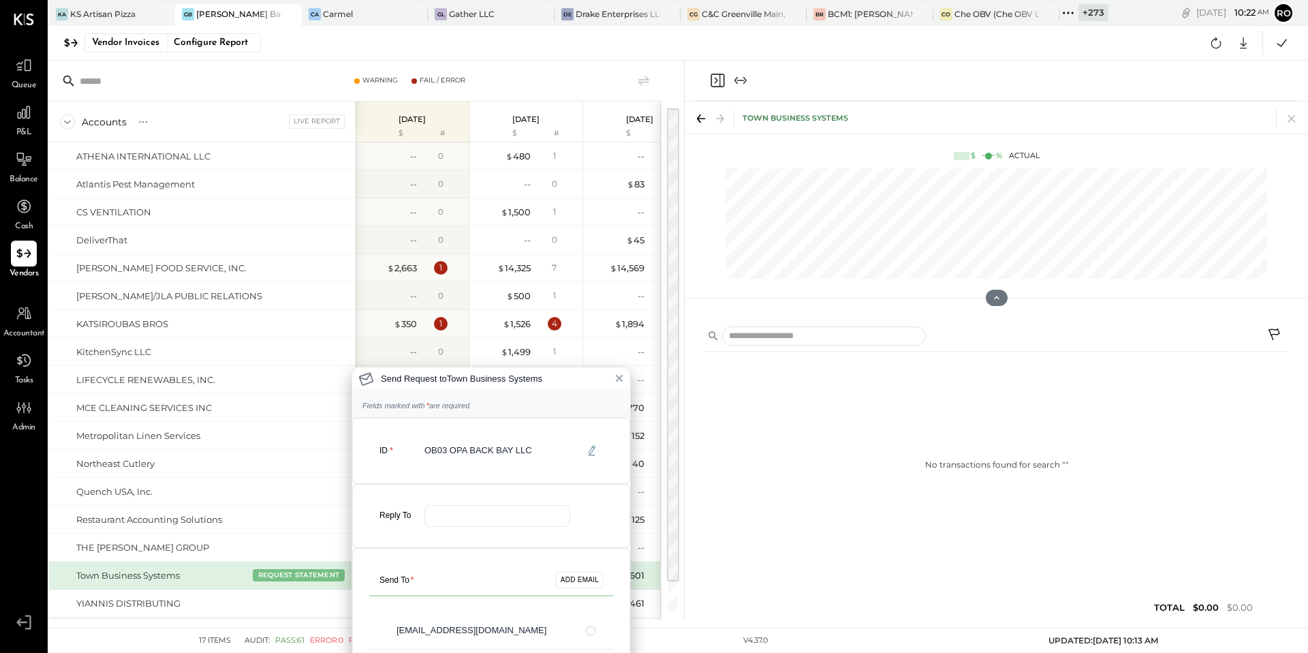
click at [803, 362] on div "Send Request to Town Business Systems Fields marked with * are required ID OB03…" at bounding box center [654, 326] width 1308 height 653
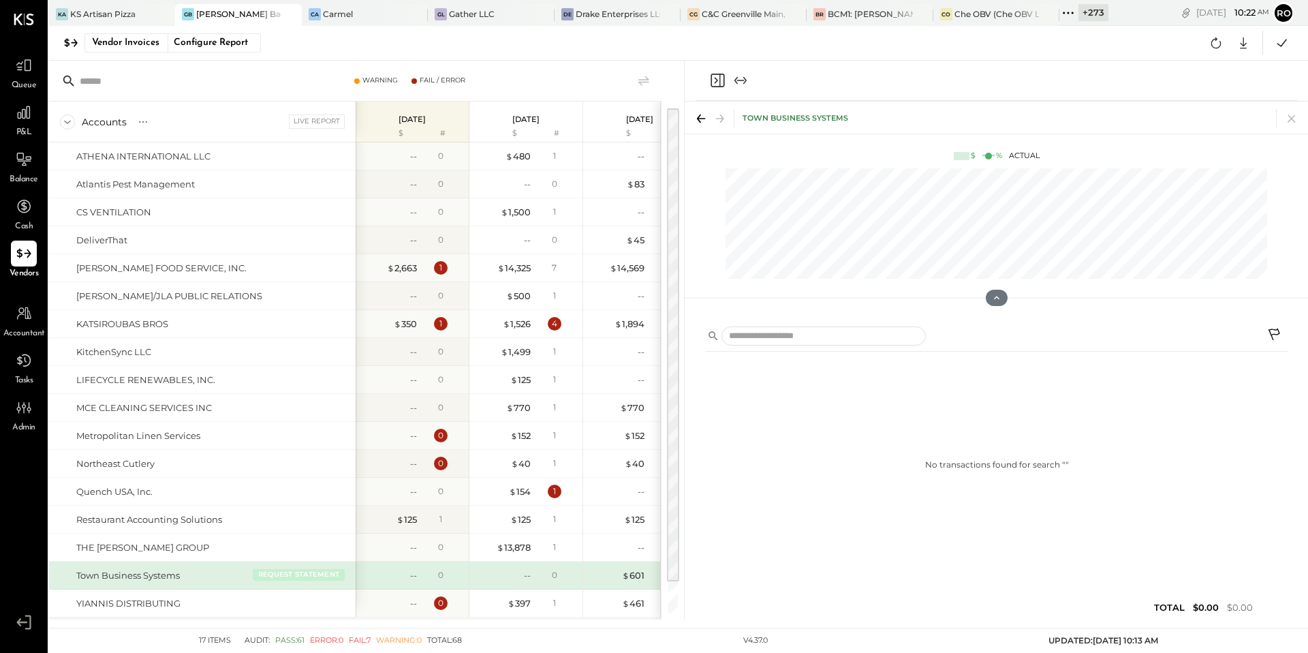
click at [310, 575] on button "REQUEST STATEMENT" at bounding box center [299, 574] width 92 height 12
